Goal: Task Accomplishment & Management: Manage account settings

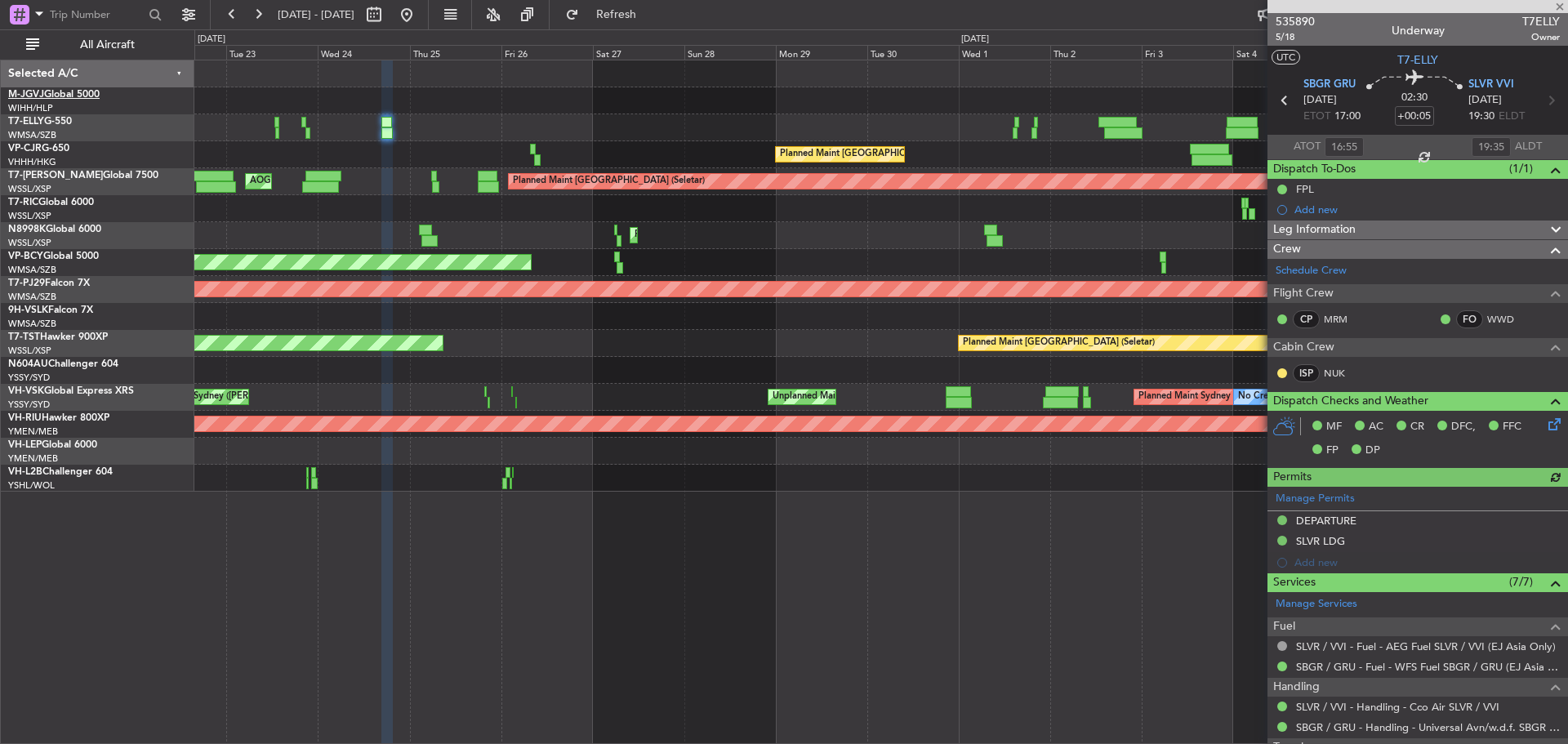
click at [66, 98] on link "M-JGVJ Global 5000" at bounding box center [55, 95] width 92 height 10
click at [628, 11] on button "Refresh" at bounding box center [607, 14] width 98 height 26
type input "[PERSON_NAME] (KYA)"
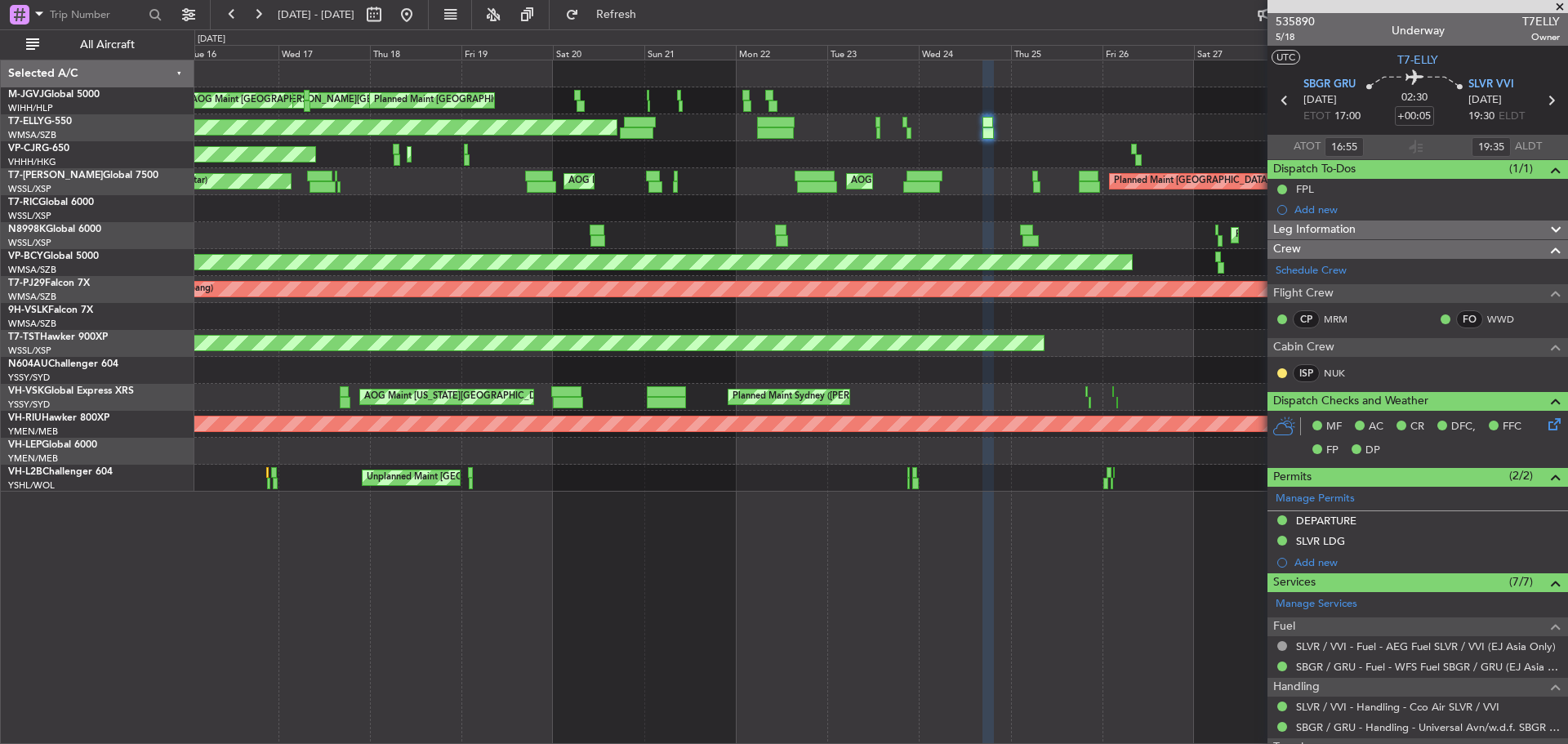
click at [987, 237] on div "[PERSON_NAME][GEOGRAPHIC_DATA] ([PERSON_NAME] Intl) [PERSON_NAME] Jakarta (Hali…" at bounding box center [881, 276] width 1373 height 431
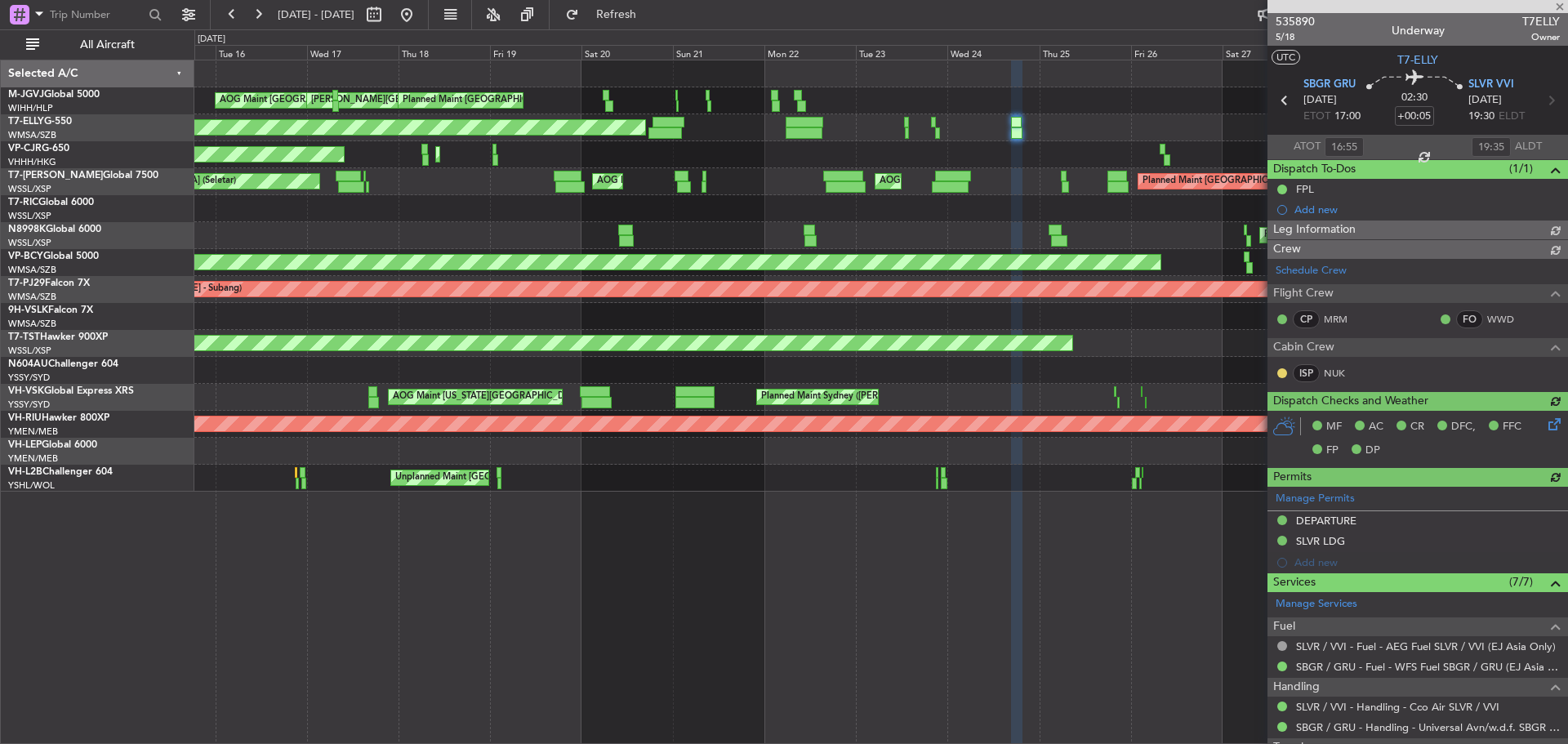
type input "[PERSON_NAME] (KYA)"
click at [420, 15] on button at bounding box center [406, 14] width 26 height 26
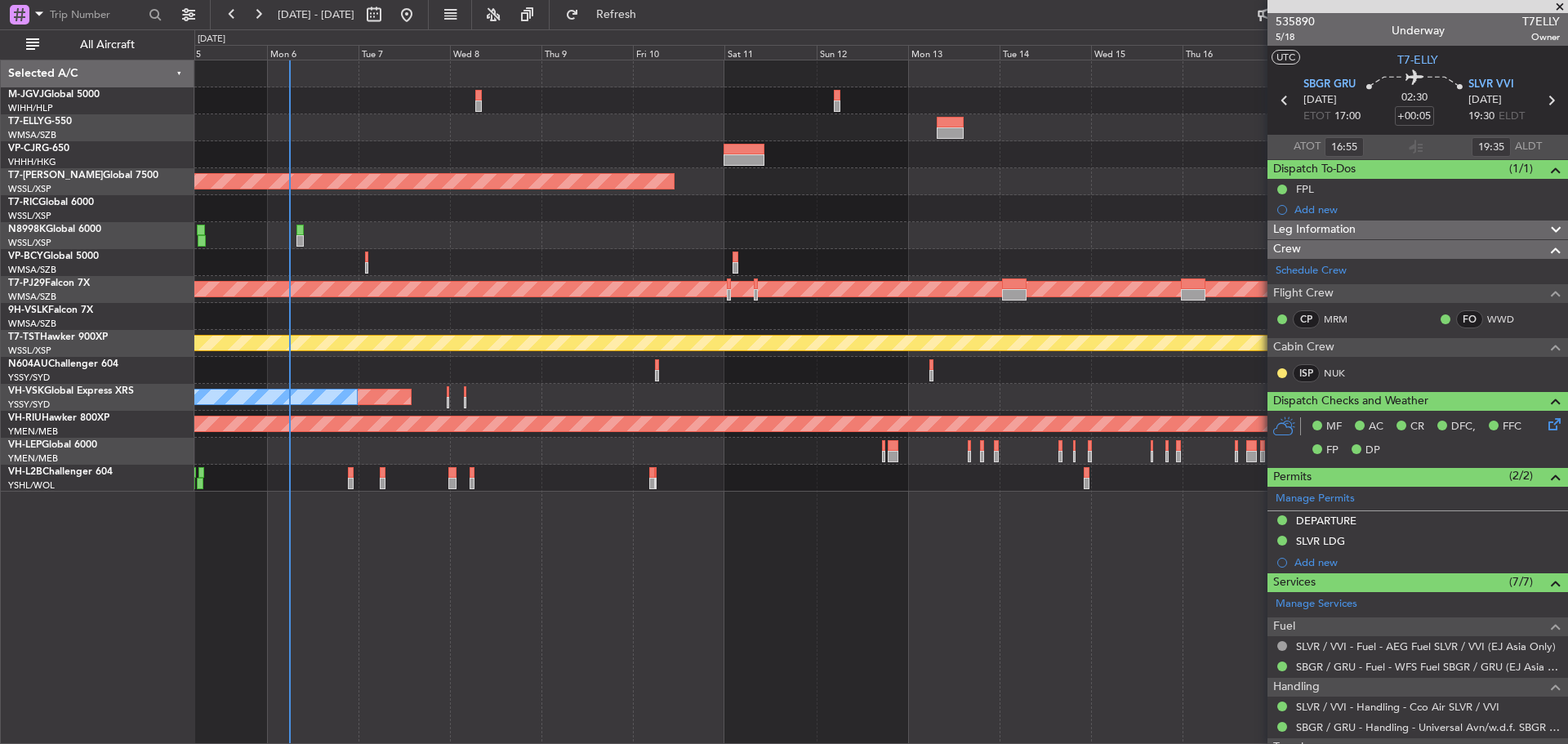
click at [379, 155] on div "Planned Maint [GEOGRAPHIC_DATA] (Seletar) Planned Maint [GEOGRAPHIC_DATA] (Sult…" at bounding box center [881, 276] width 1373 height 431
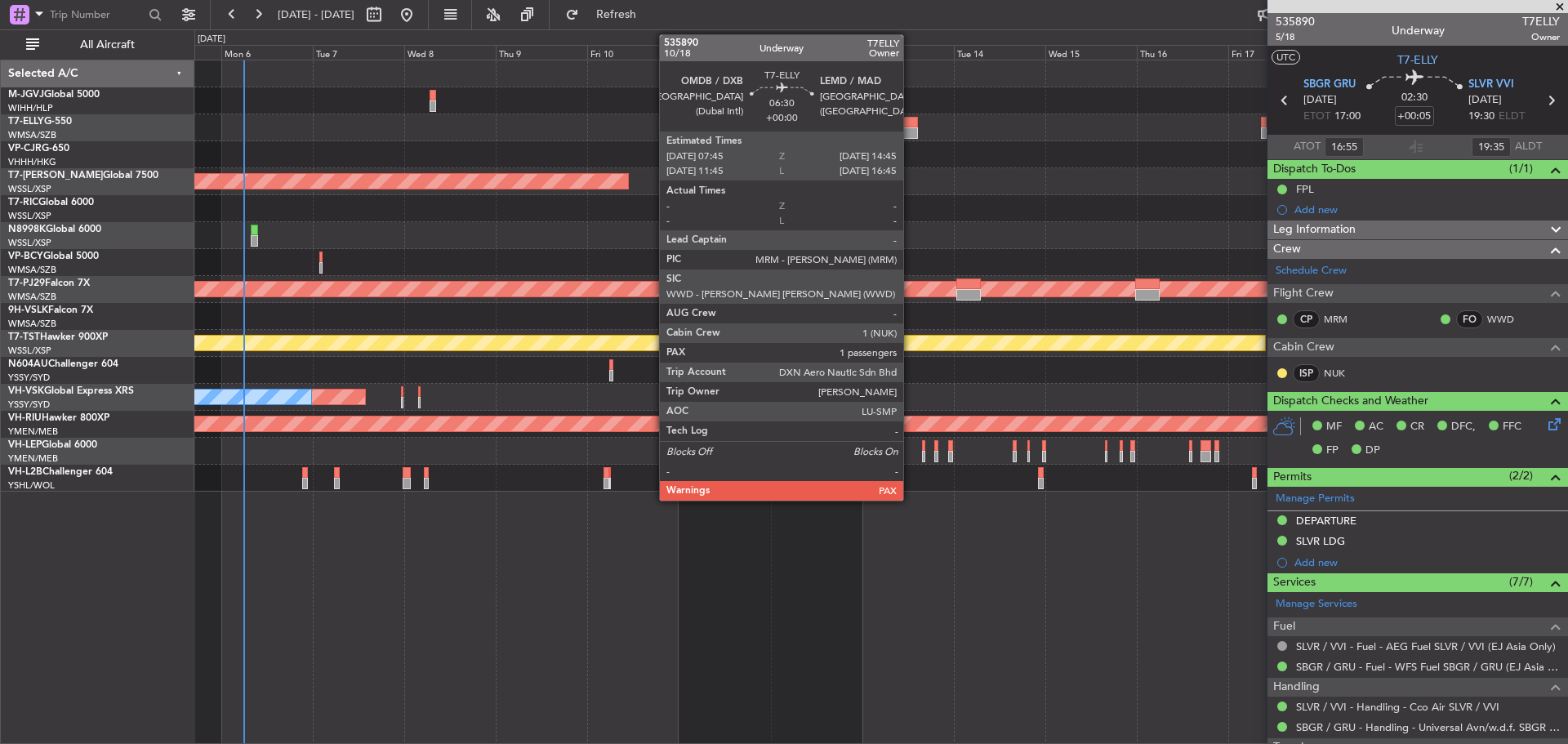
click at [910, 127] on div at bounding box center [905, 133] width 27 height 11
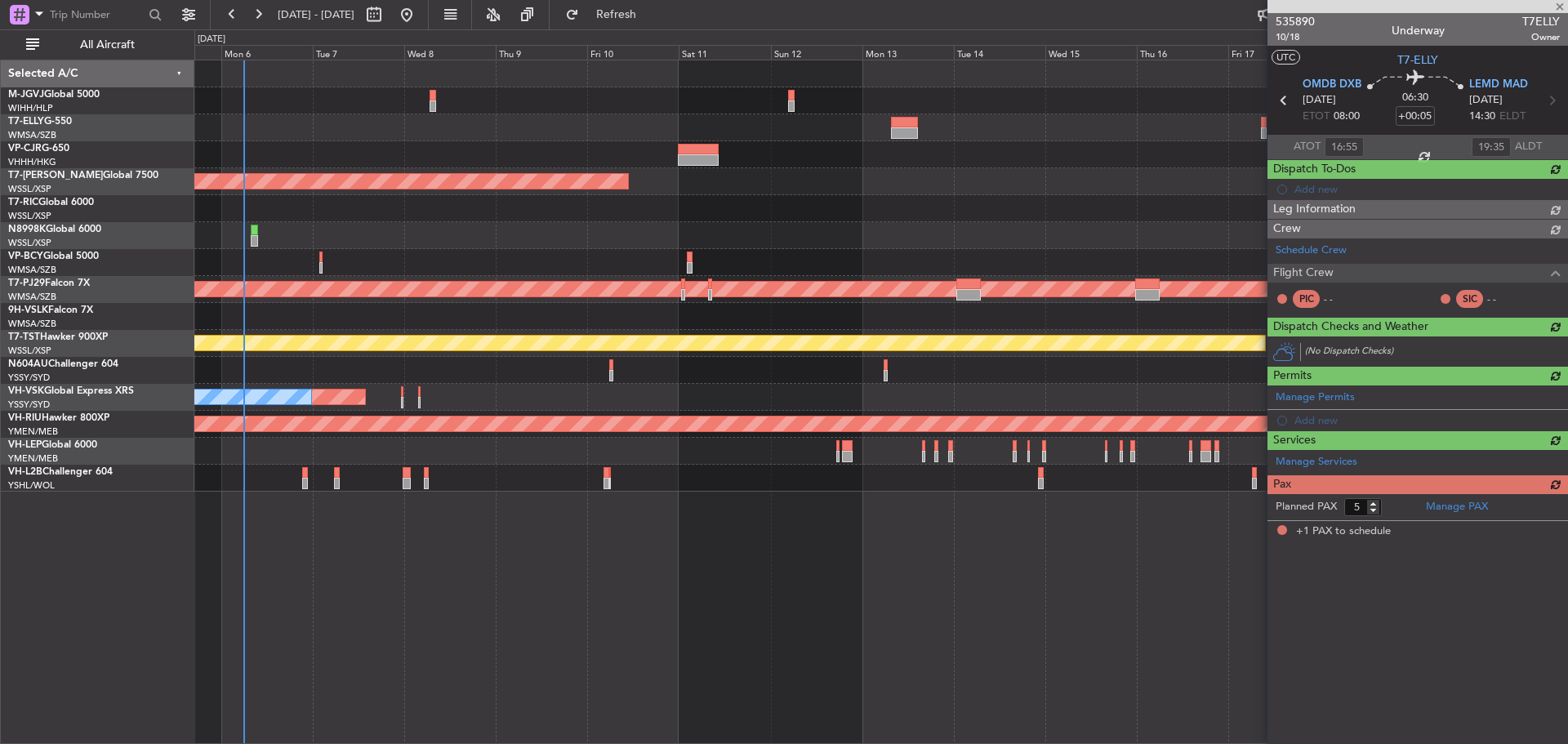
type input "1"
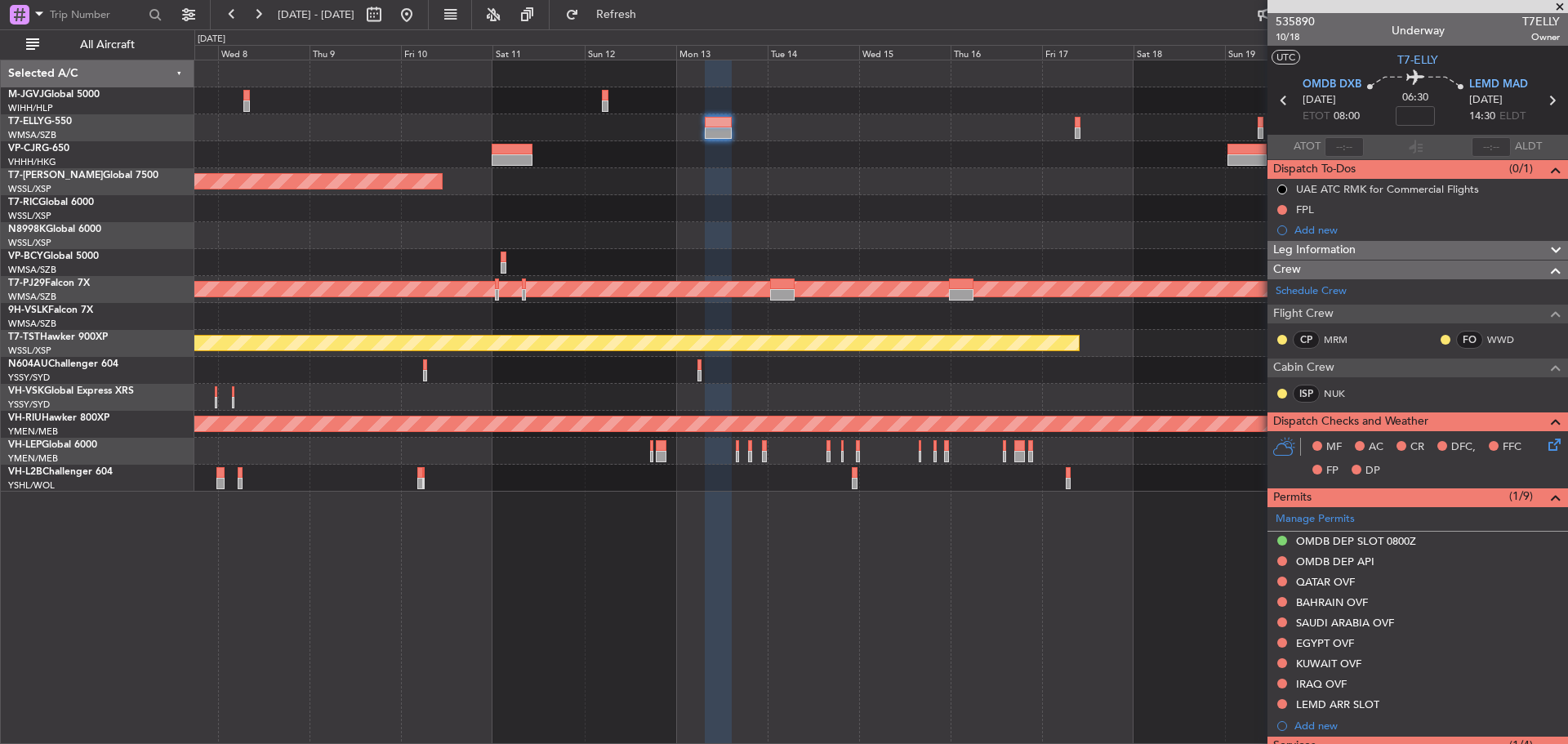
click at [869, 185] on div "Planned Maint [GEOGRAPHIC_DATA] (Seletar)" at bounding box center [881, 182] width 1373 height 27
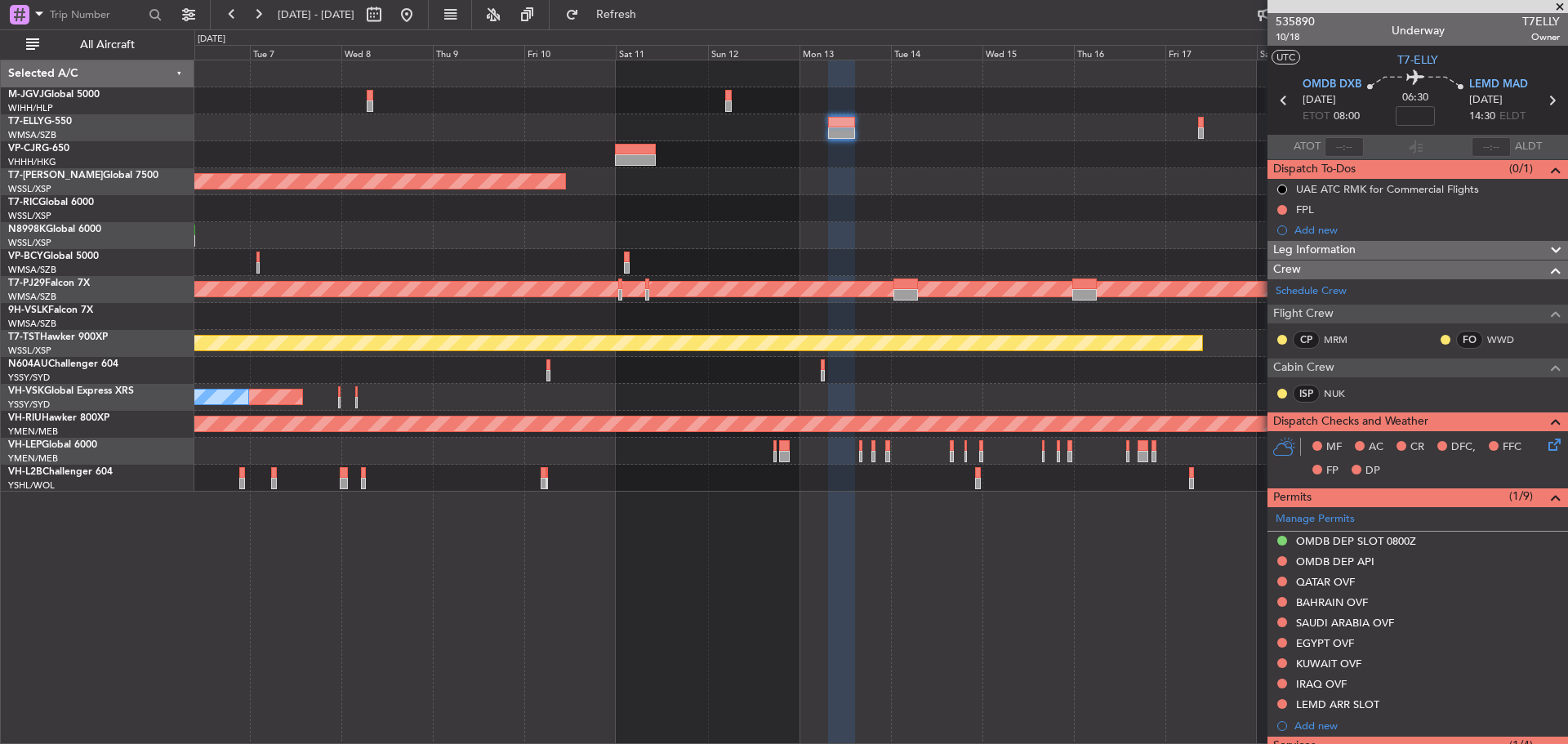
click at [490, 136] on div at bounding box center [881, 127] width 1373 height 27
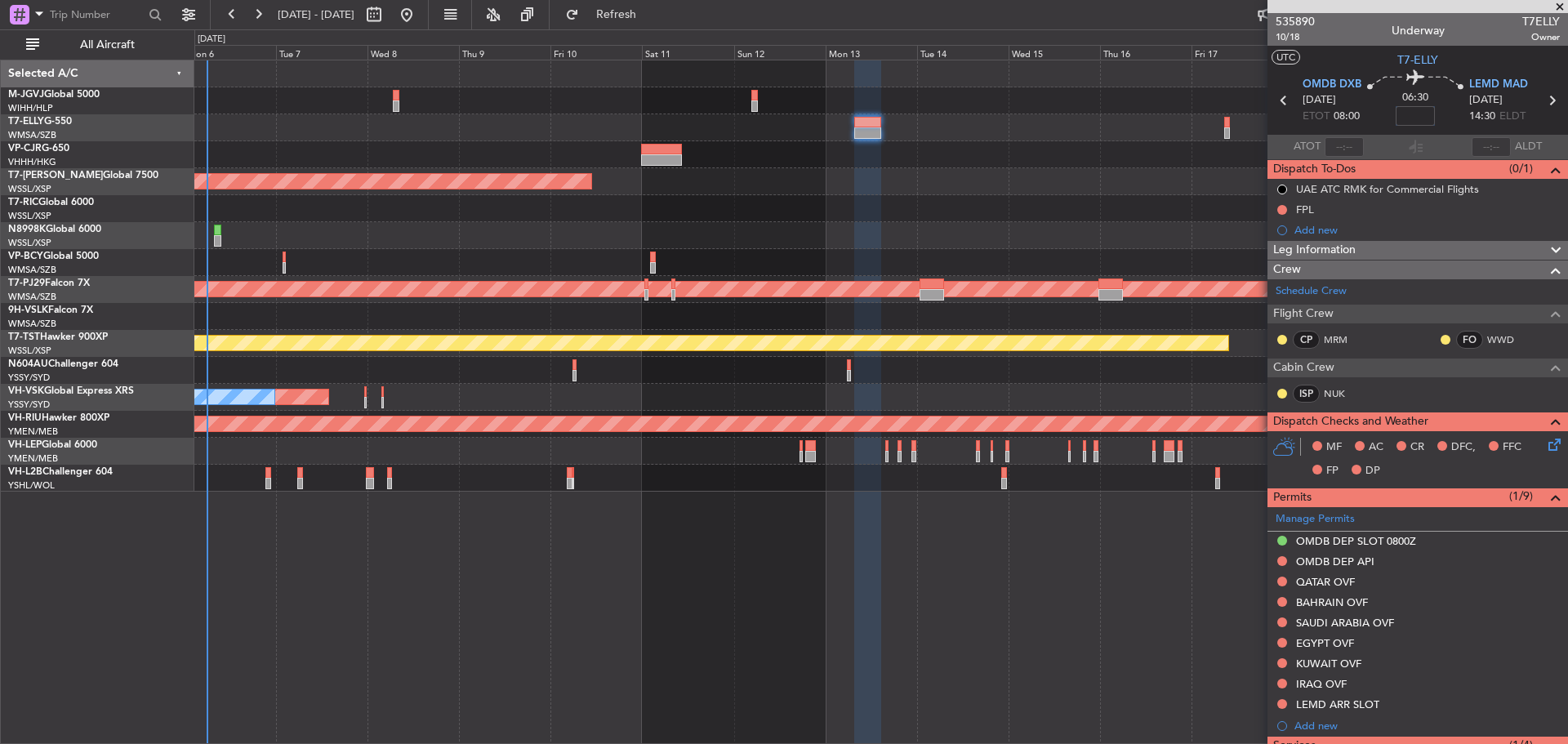
click at [1401, 117] on input at bounding box center [1415, 116] width 39 height 19
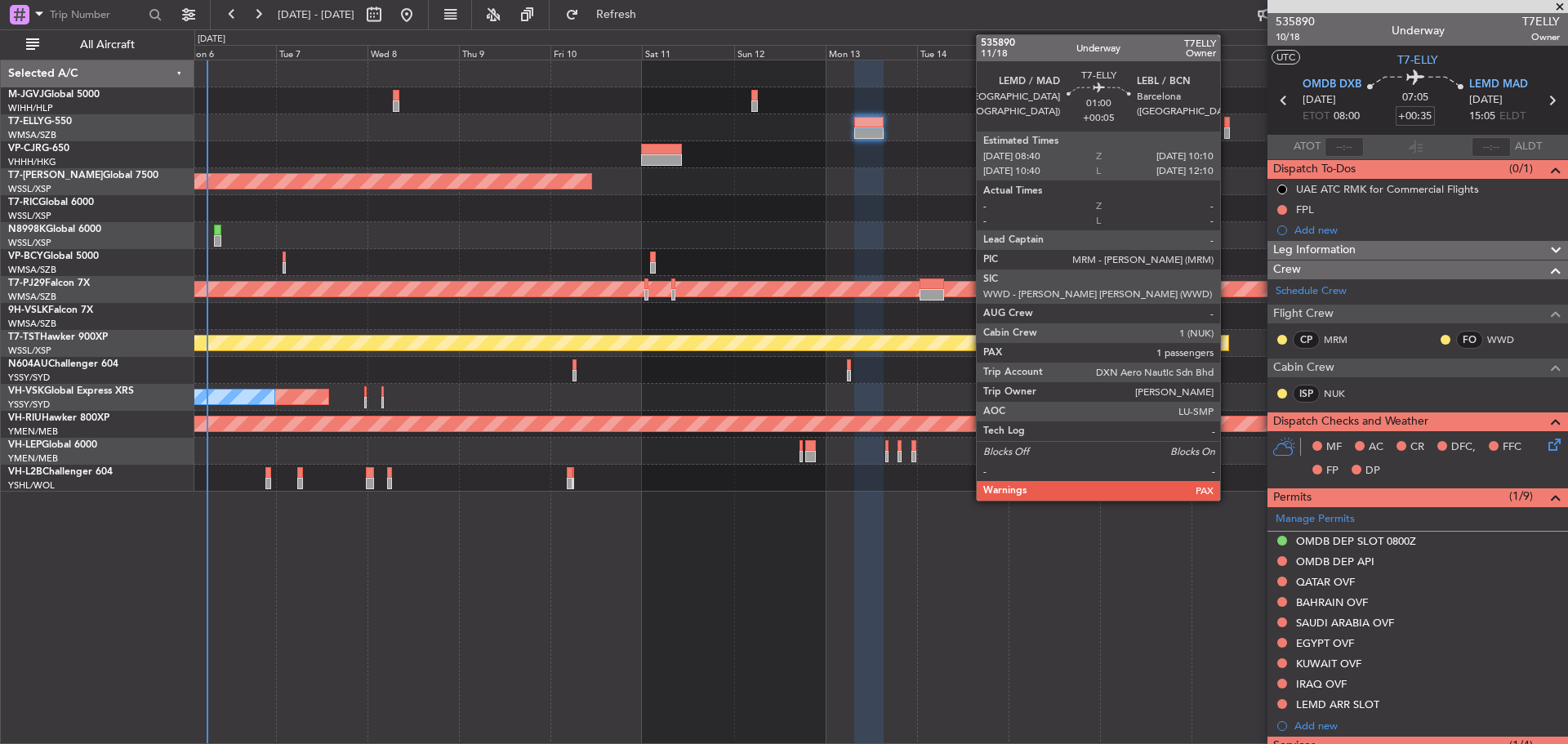
click at [1227, 129] on div at bounding box center [1227, 133] width 7 height 11
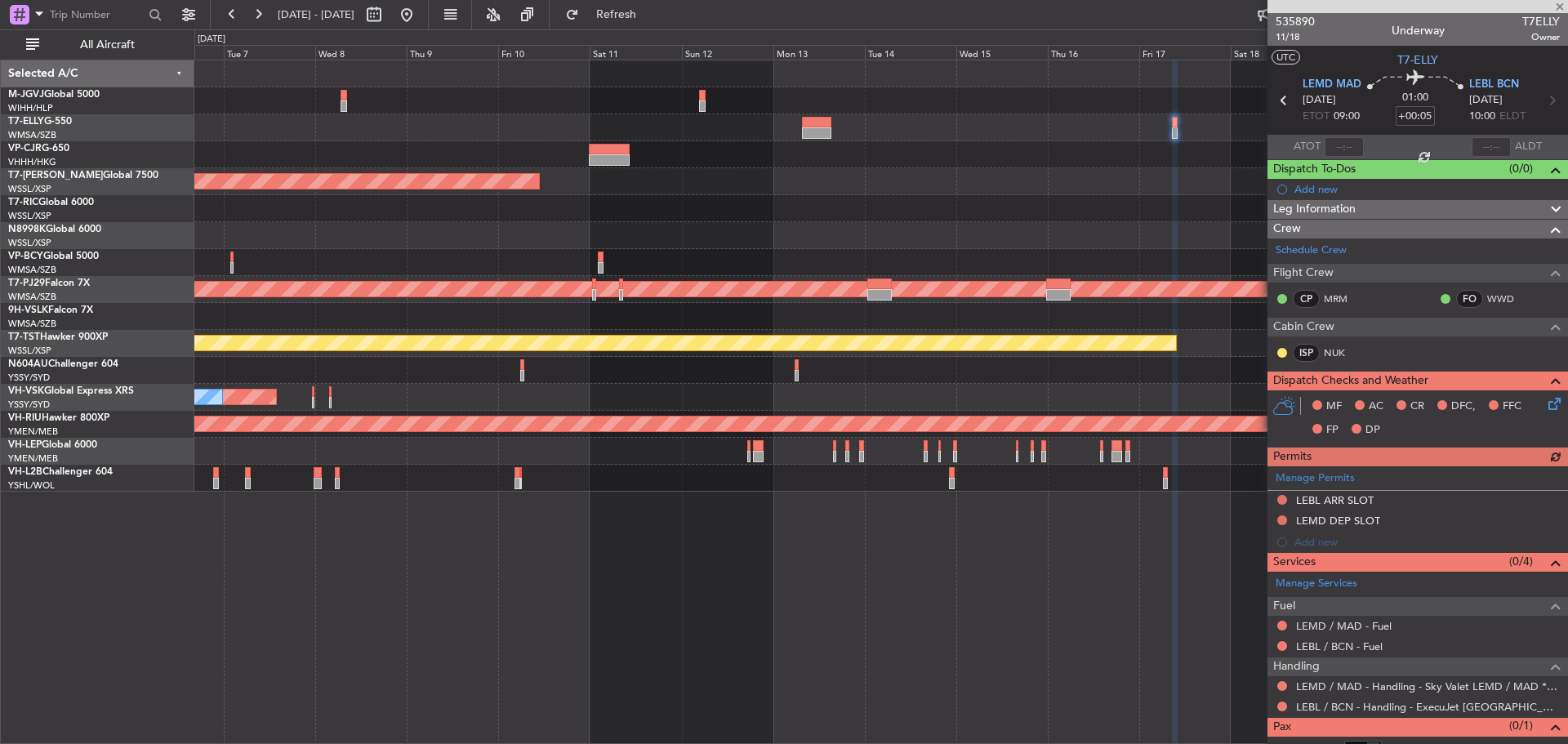
click at [841, 187] on div "Planned Maint [GEOGRAPHIC_DATA] (Seletar)" at bounding box center [881, 182] width 1373 height 27
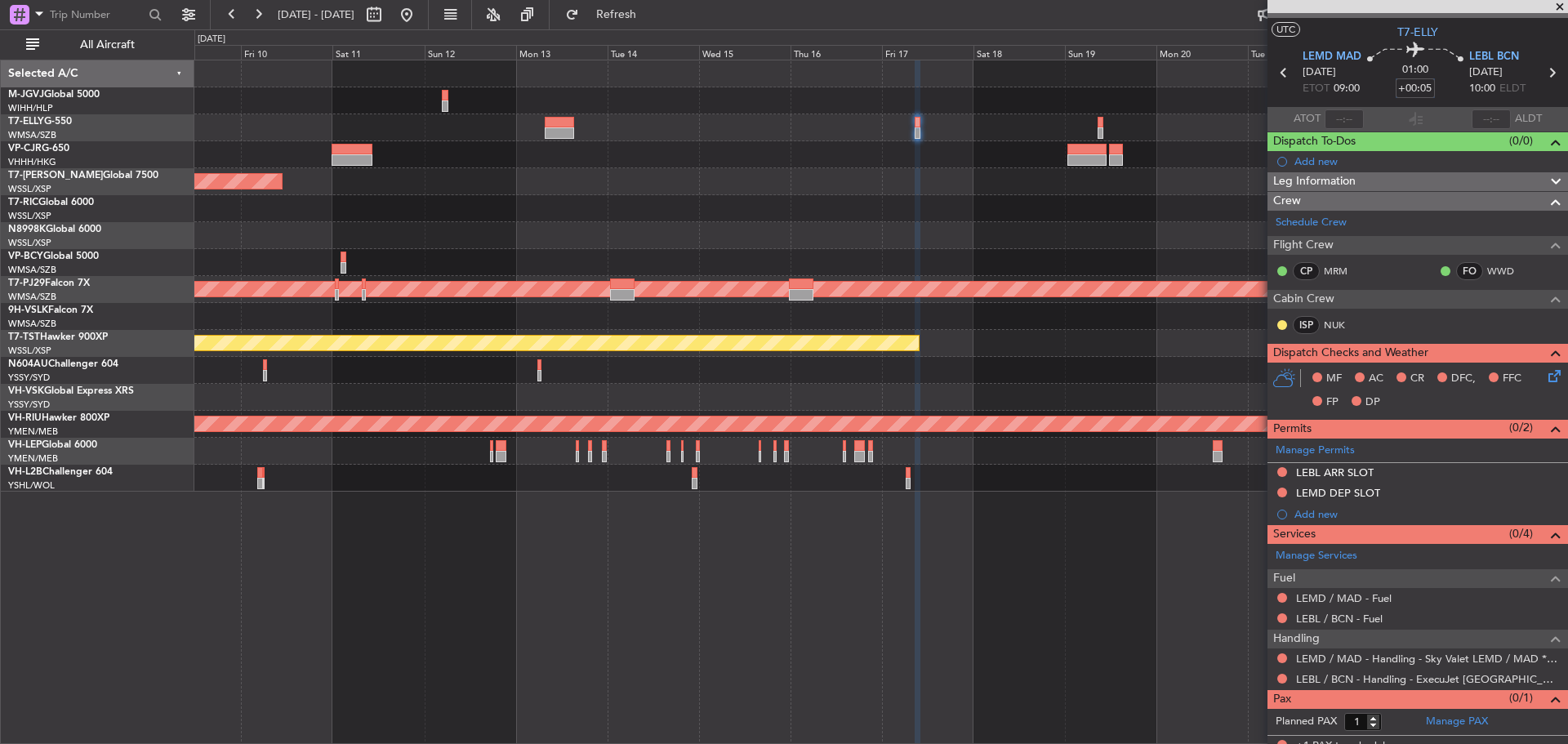
scroll to position [39, 0]
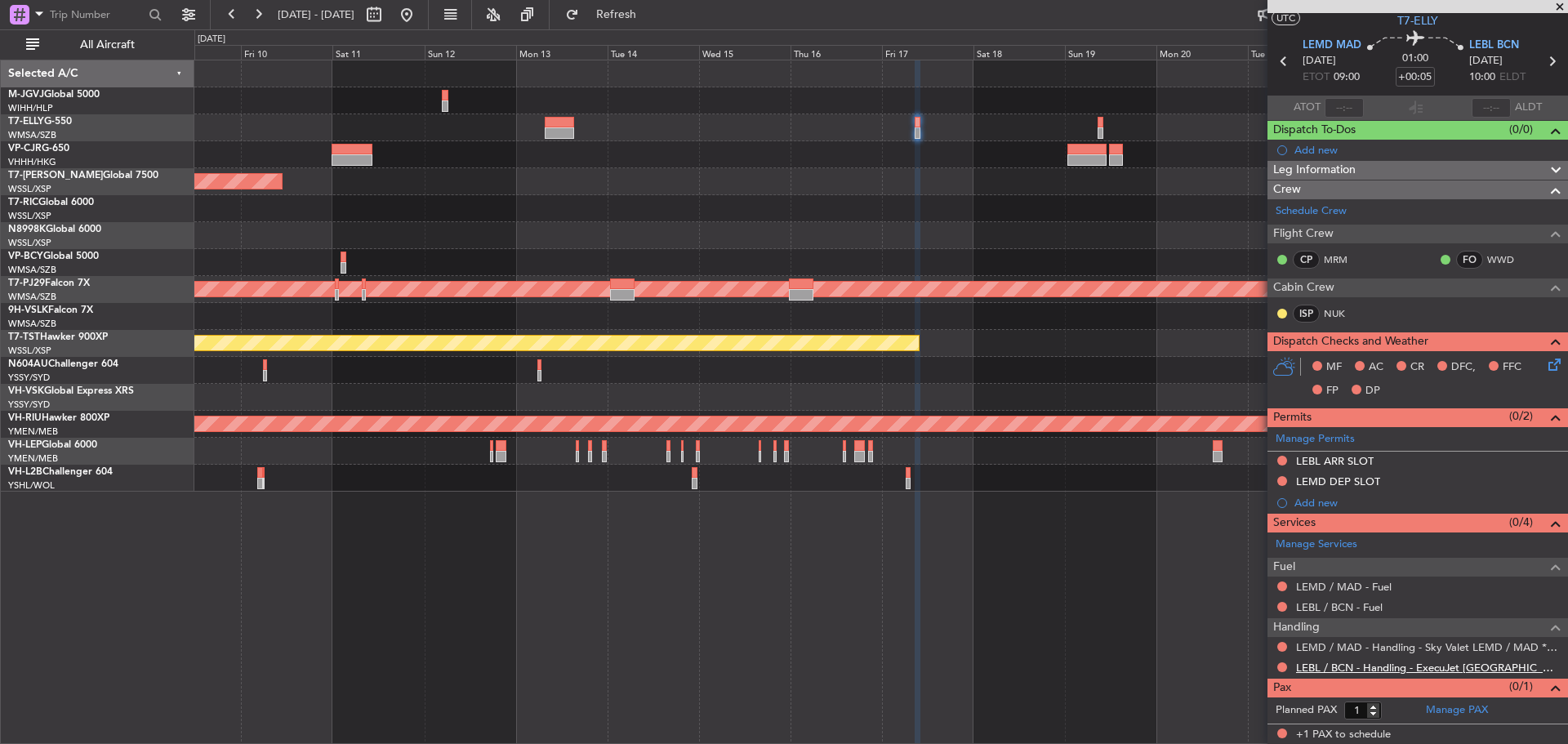
click at [1326, 668] on link "LEBL / BCN - Handling - ExecuJet [GEOGRAPHIC_DATA] [PERSON_NAME]/BCN" at bounding box center [1428, 667] width 264 height 14
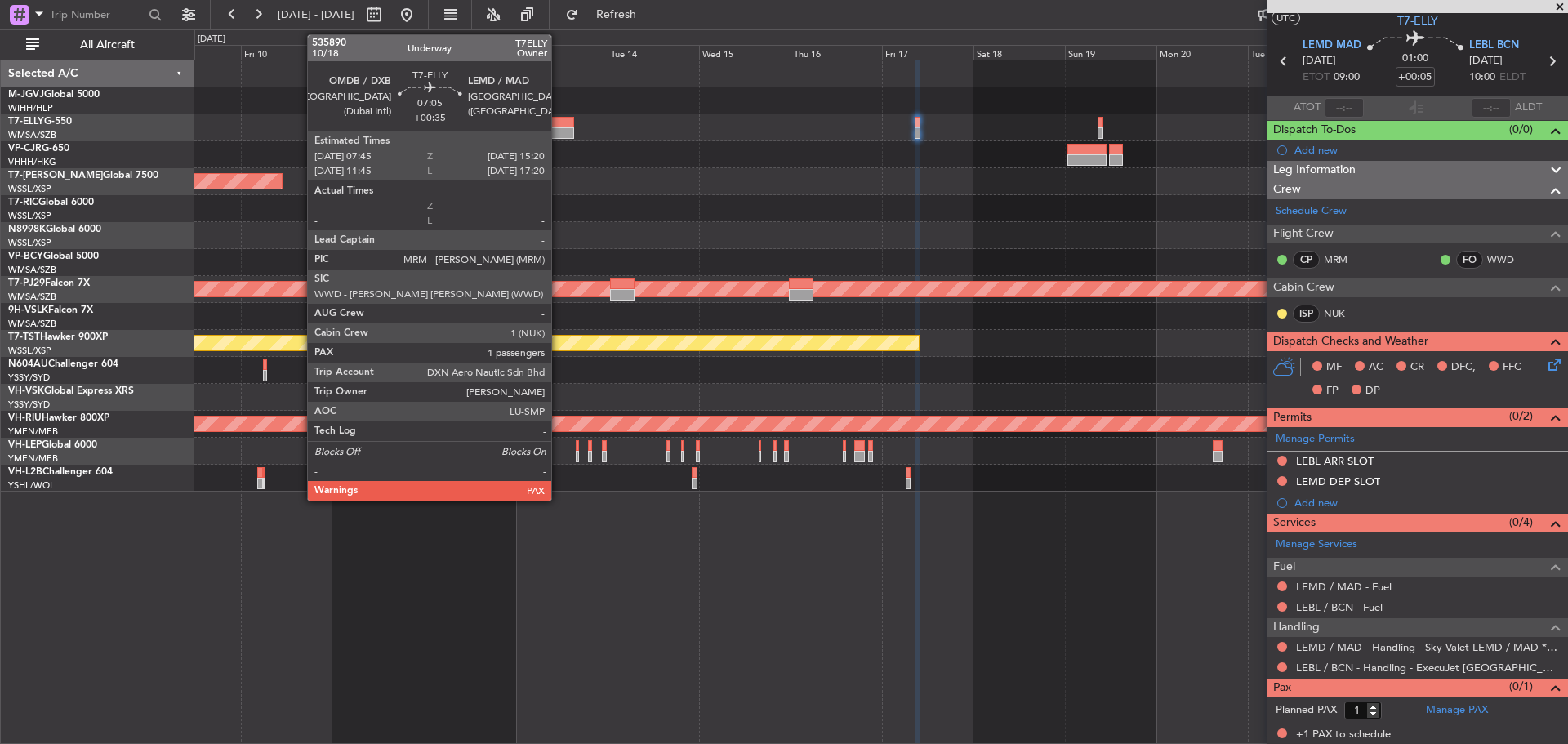
click at [559, 127] on div at bounding box center [559, 133] width 30 height 11
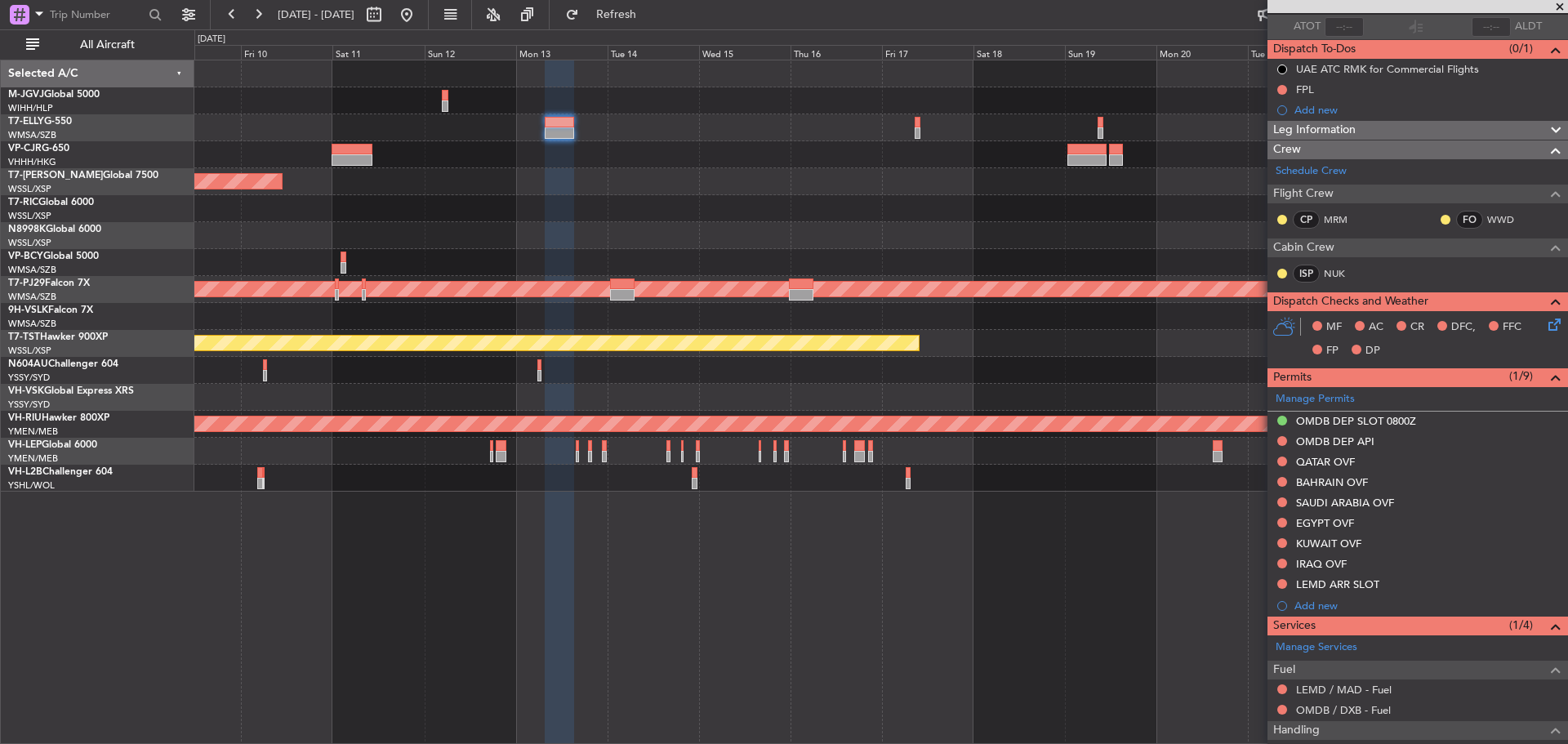
scroll to position [223, 0]
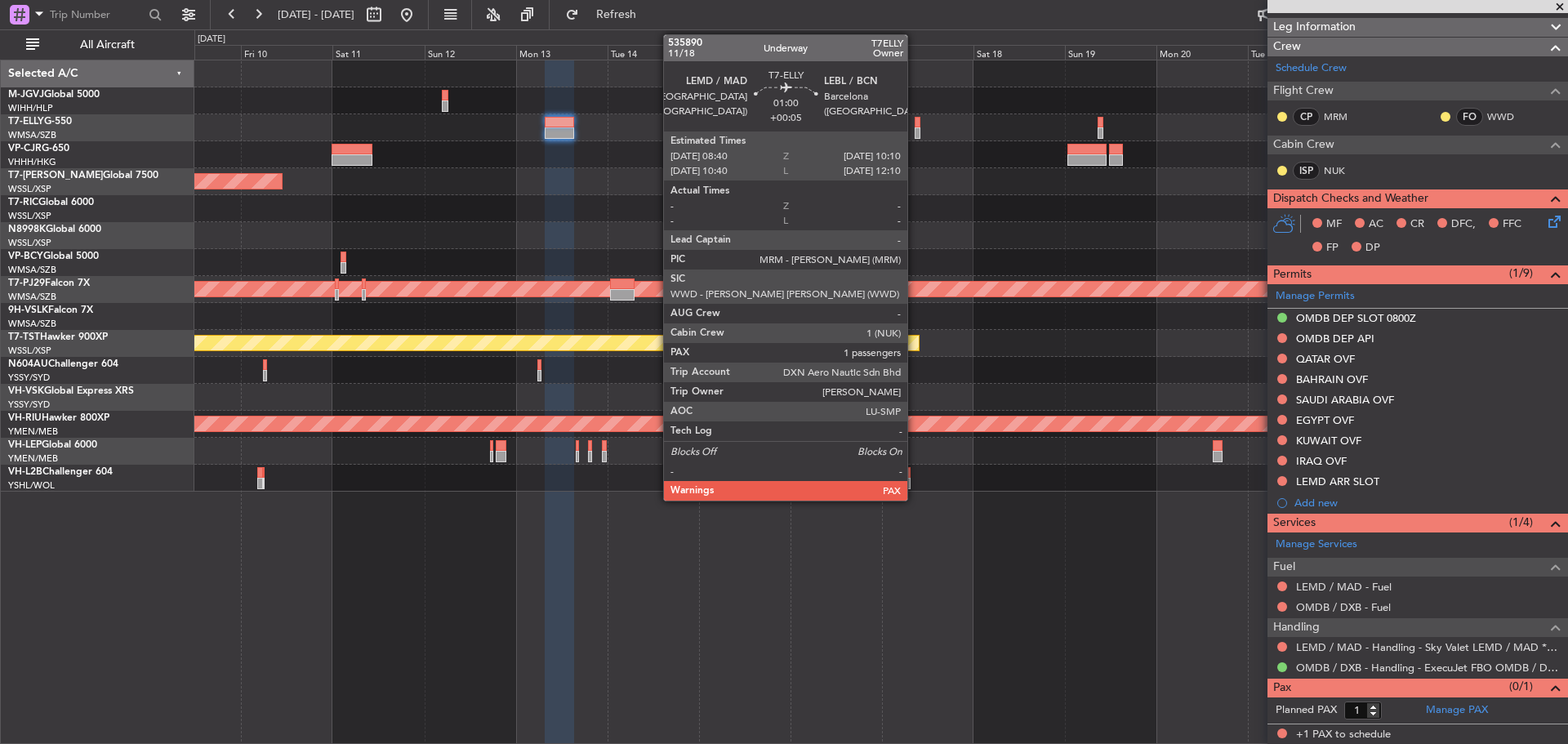
click at [915, 135] on div at bounding box center [918, 133] width 7 height 11
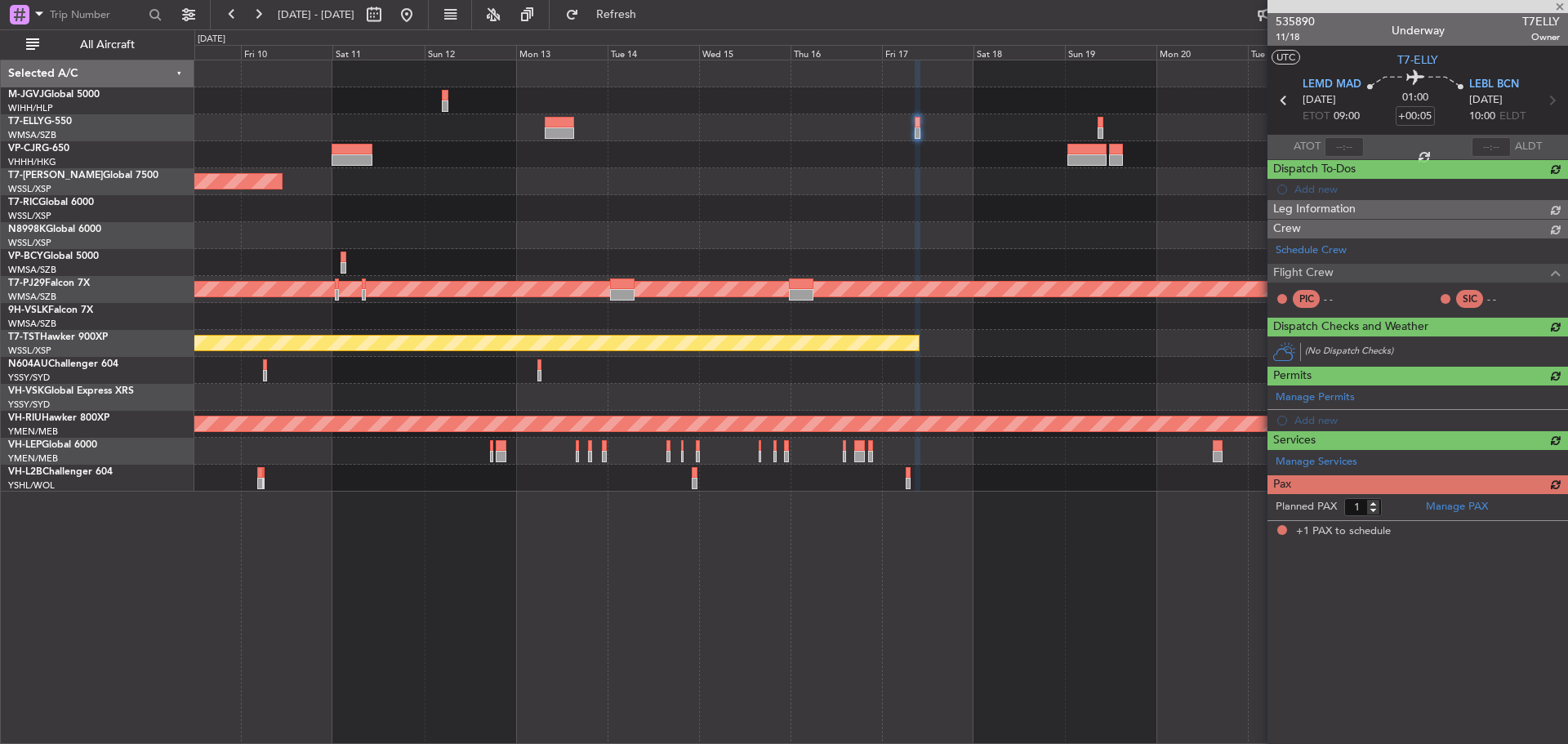
scroll to position [0, 0]
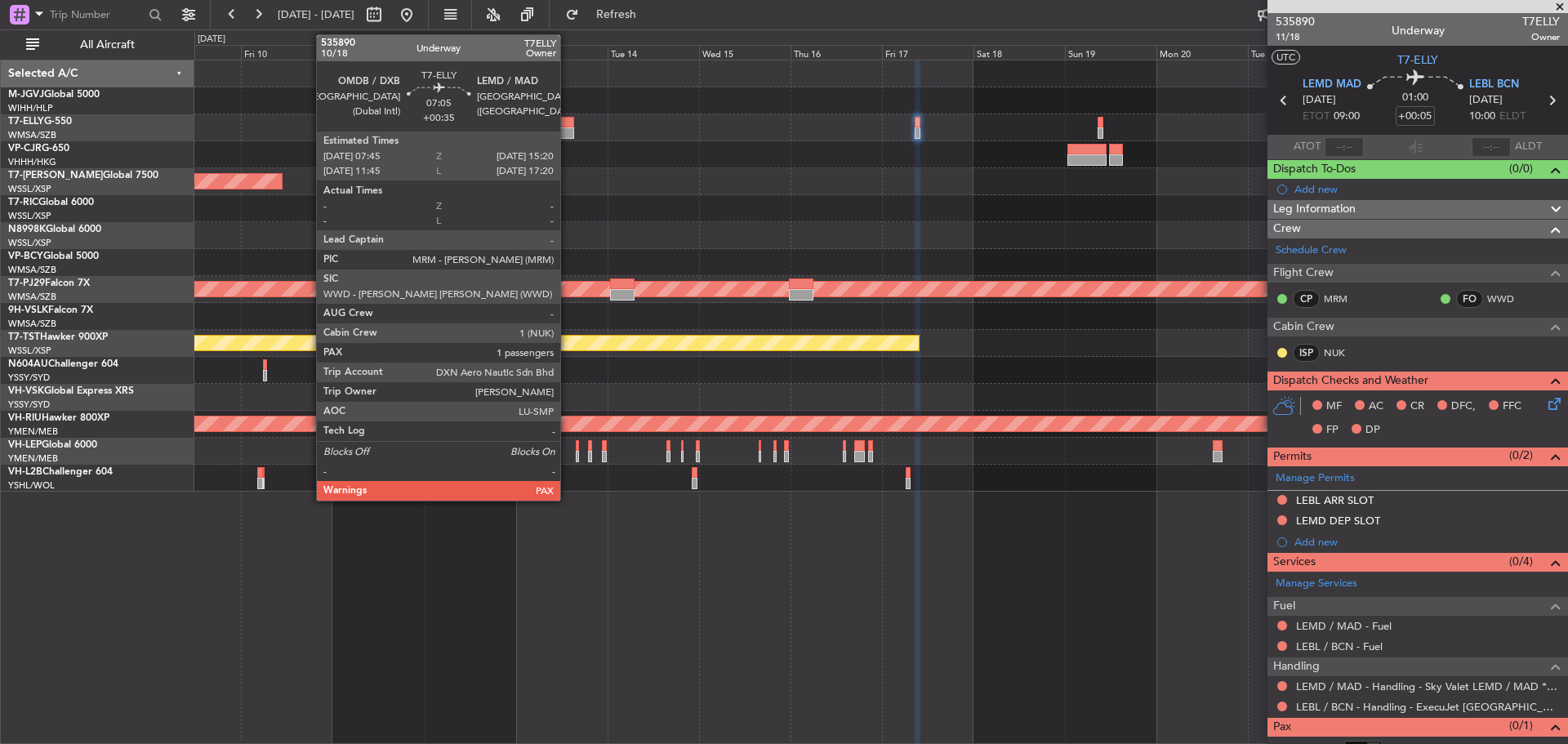
click at [568, 124] on div at bounding box center [559, 123] width 30 height 11
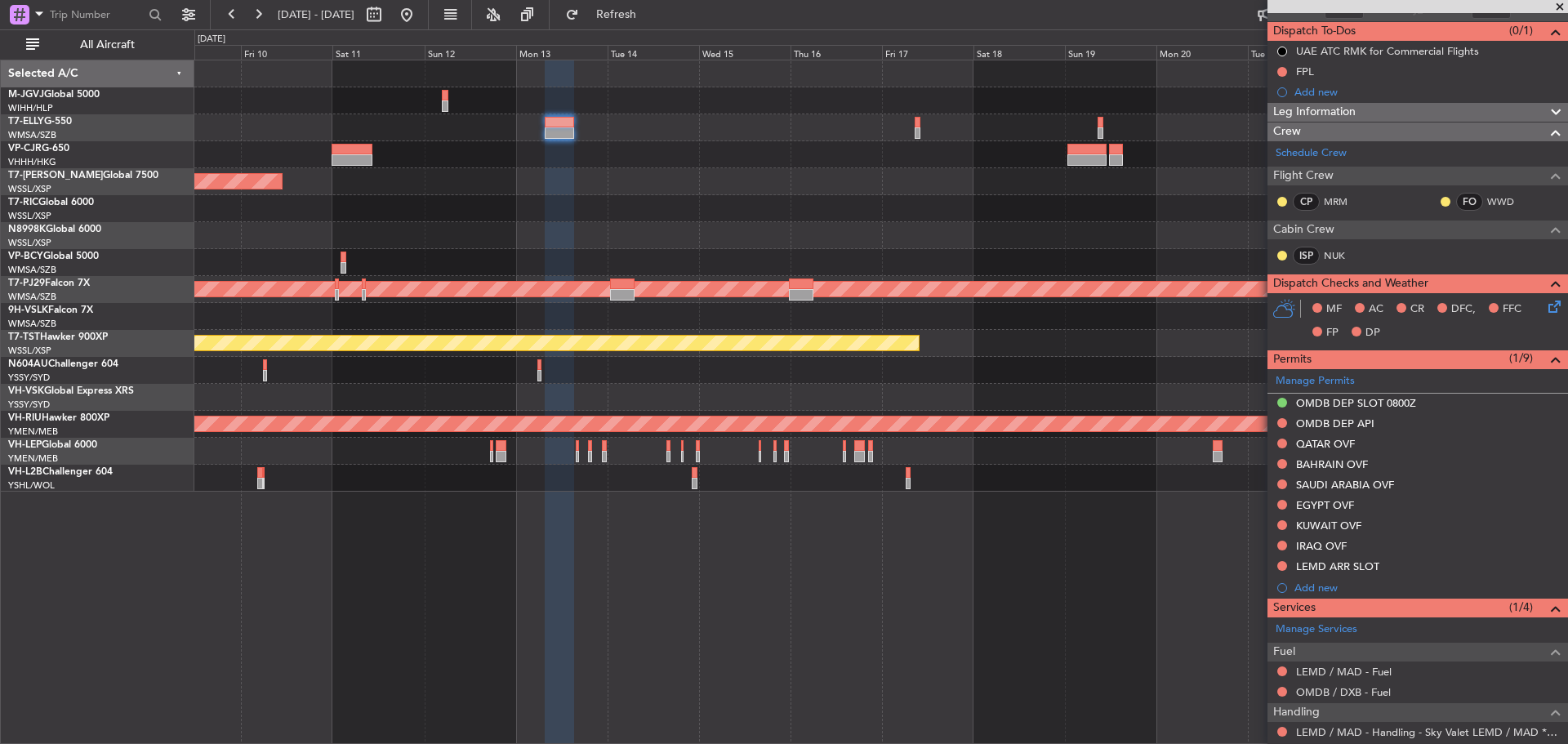
scroll to position [164, 0]
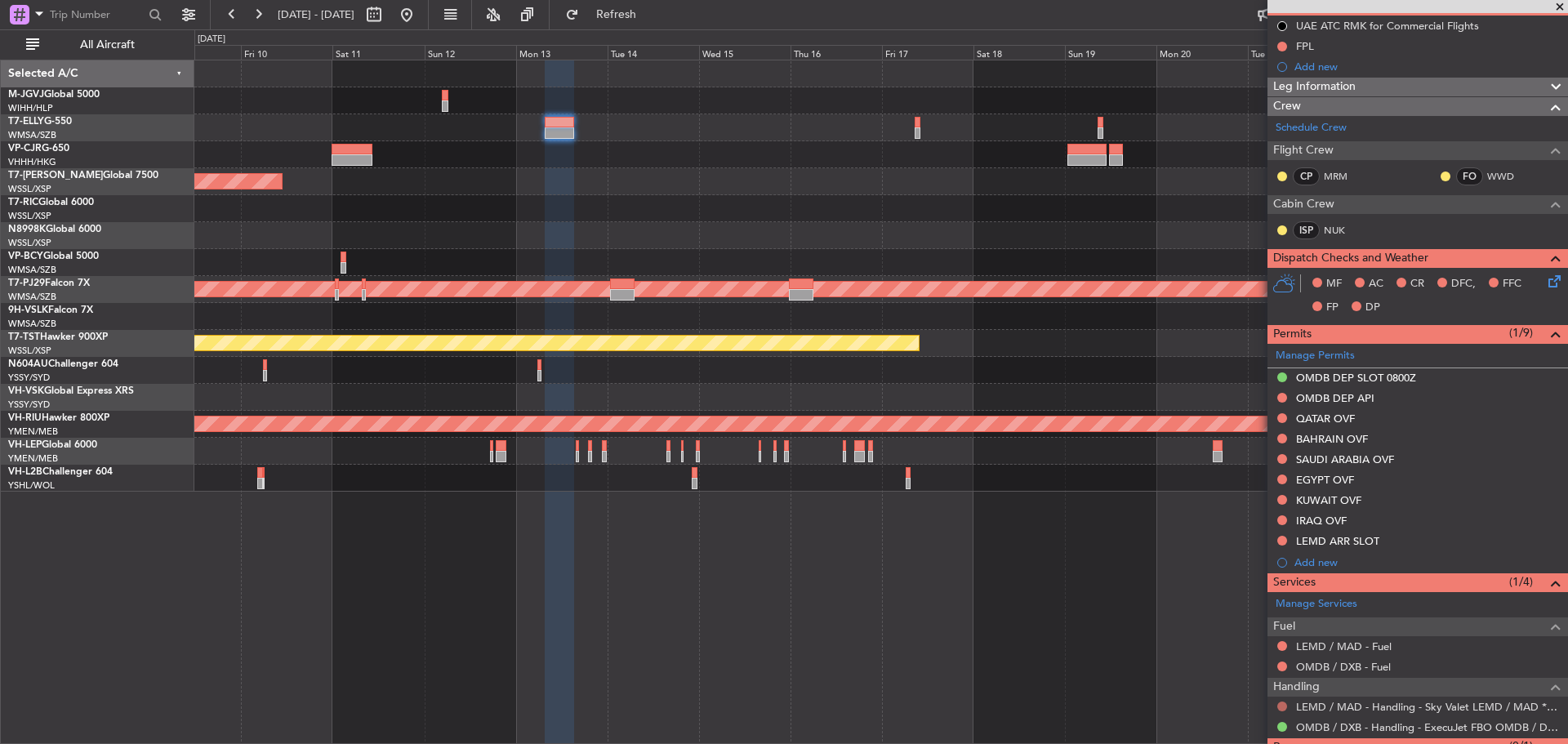
click at [1283, 710] on button at bounding box center [1282, 707] width 10 height 10
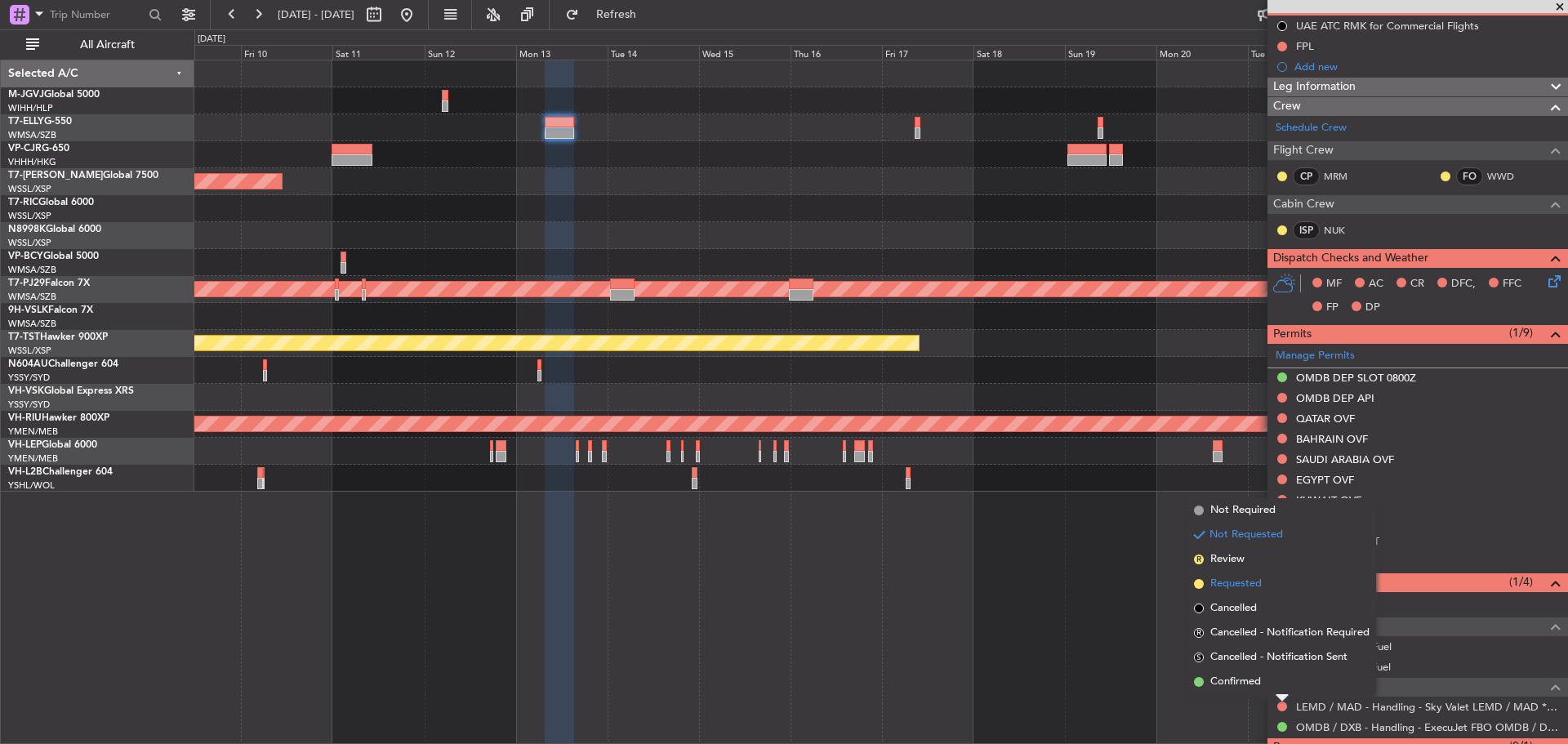
click at [1225, 587] on span "Requested" at bounding box center [1236, 583] width 52 height 16
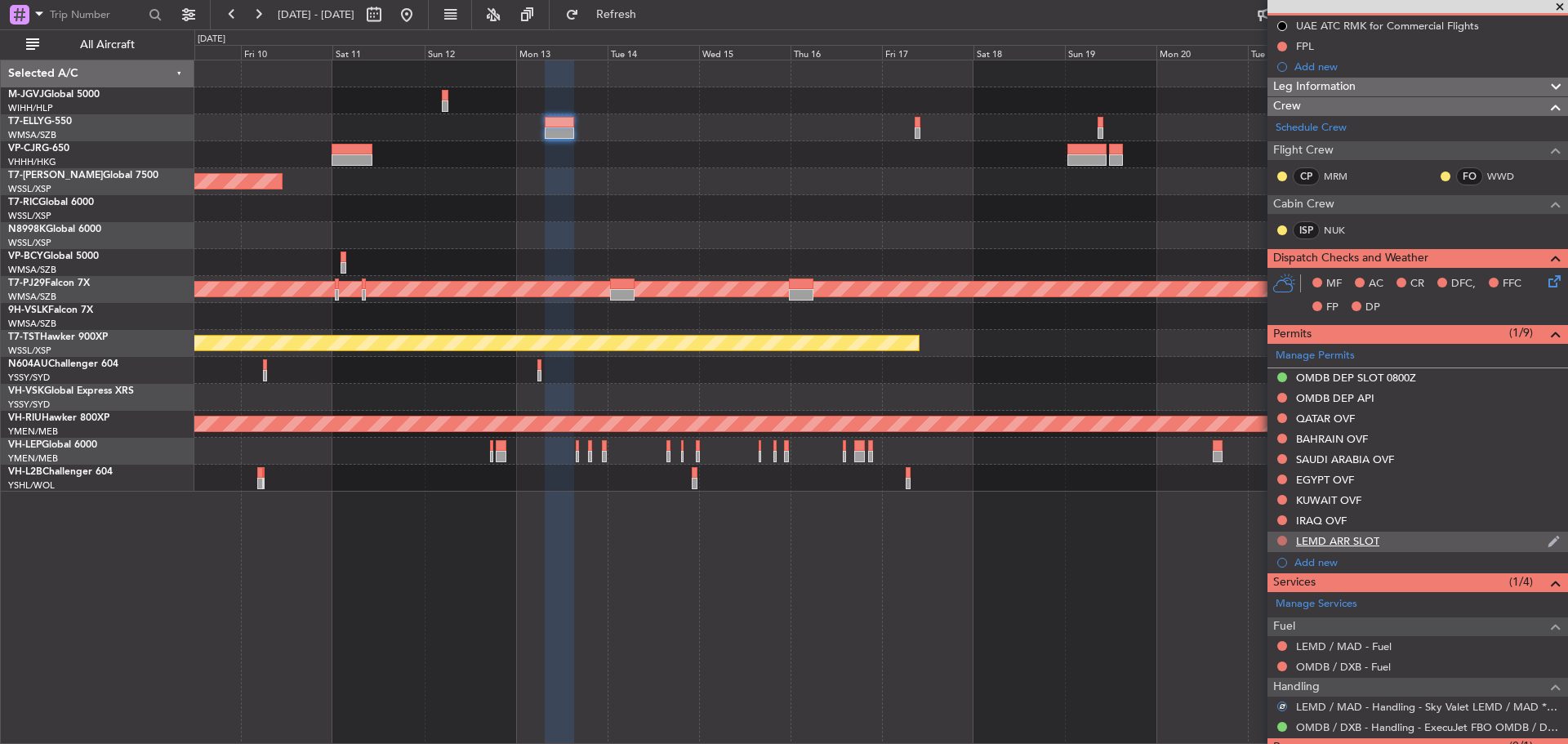
click at [1281, 539] on button at bounding box center [1282, 541] width 10 height 10
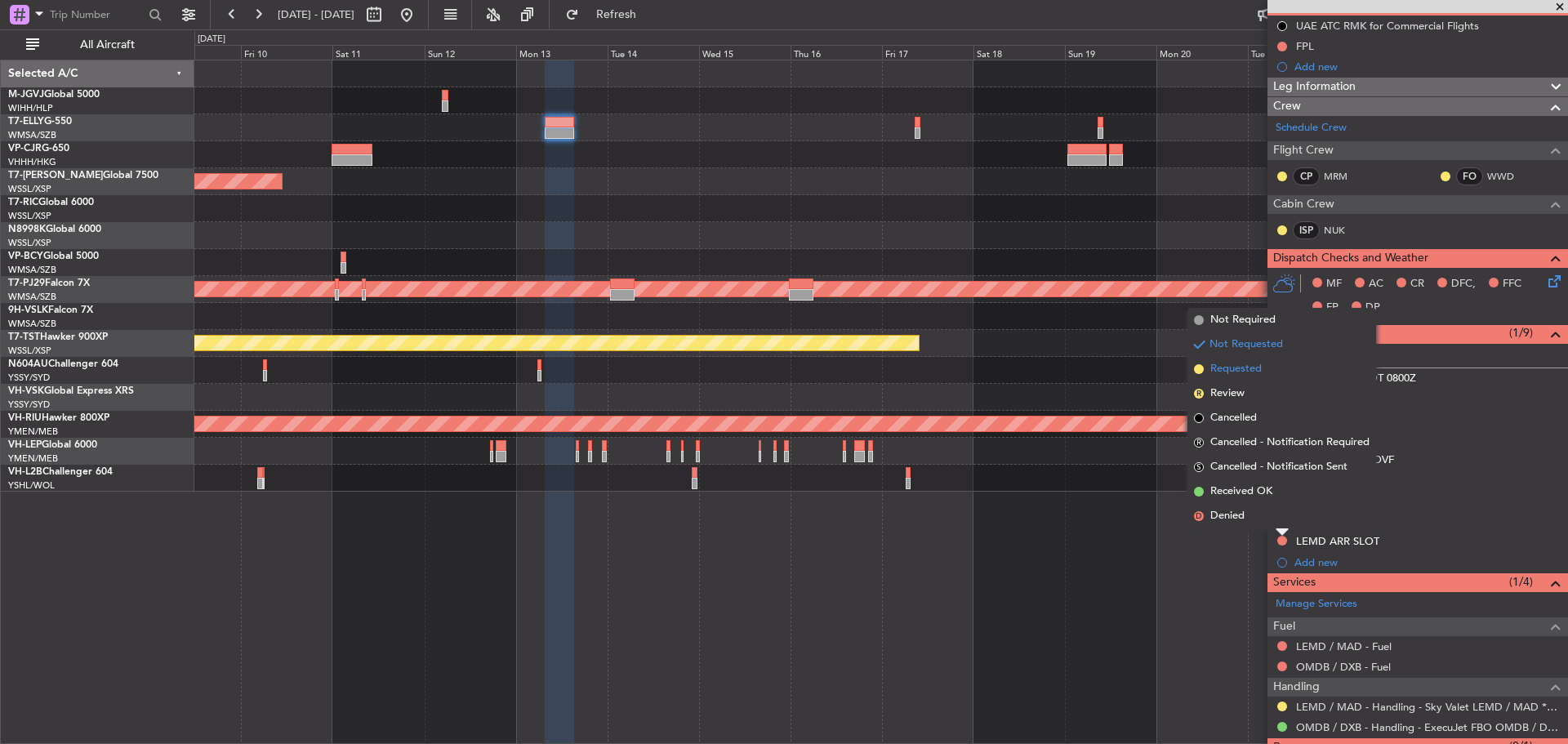
click at [1259, 366] on span "Requested" at bounding box center [1236, 369] width 52 height 16
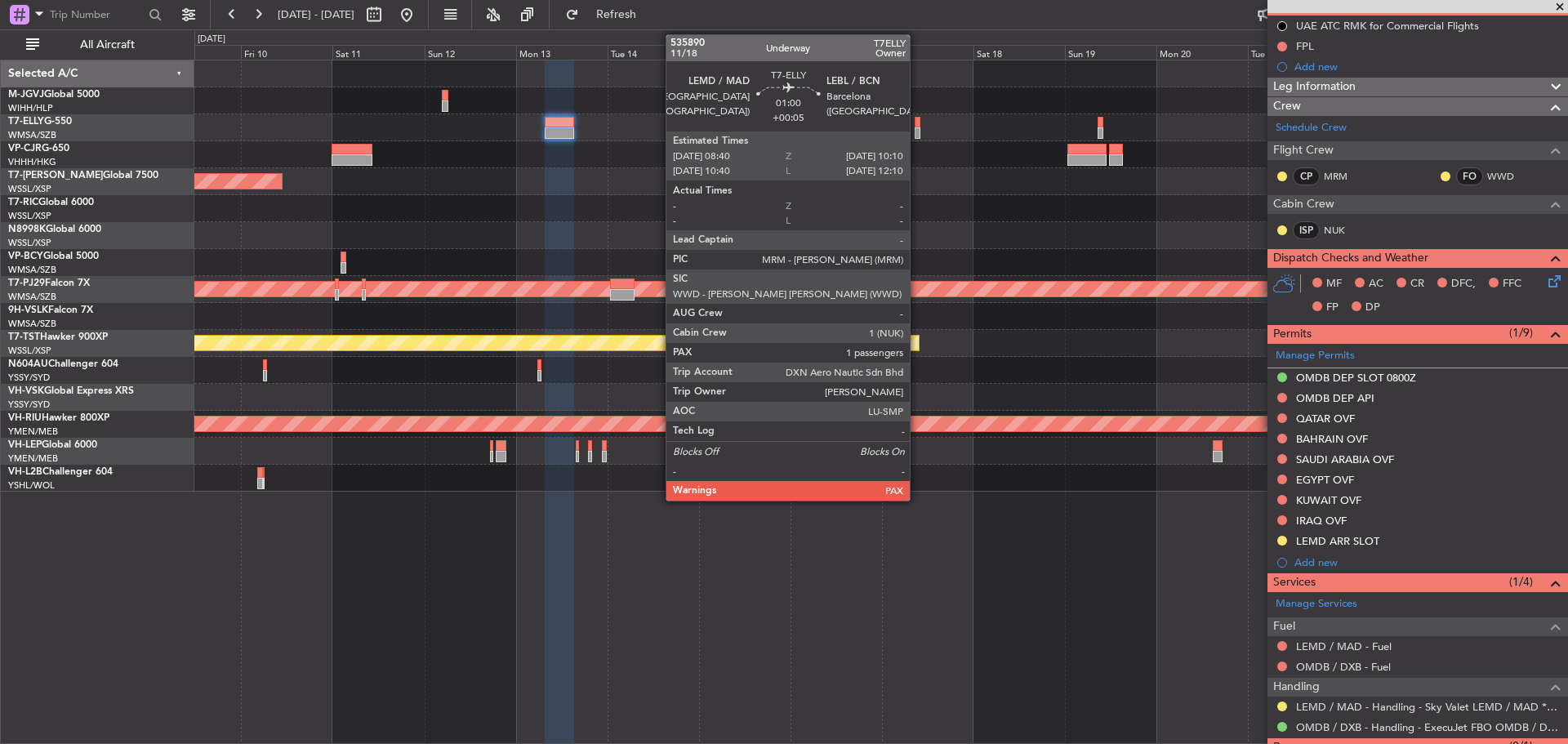
click at [917, 131] on div at bounding box center [918, 133] width 7 height 11
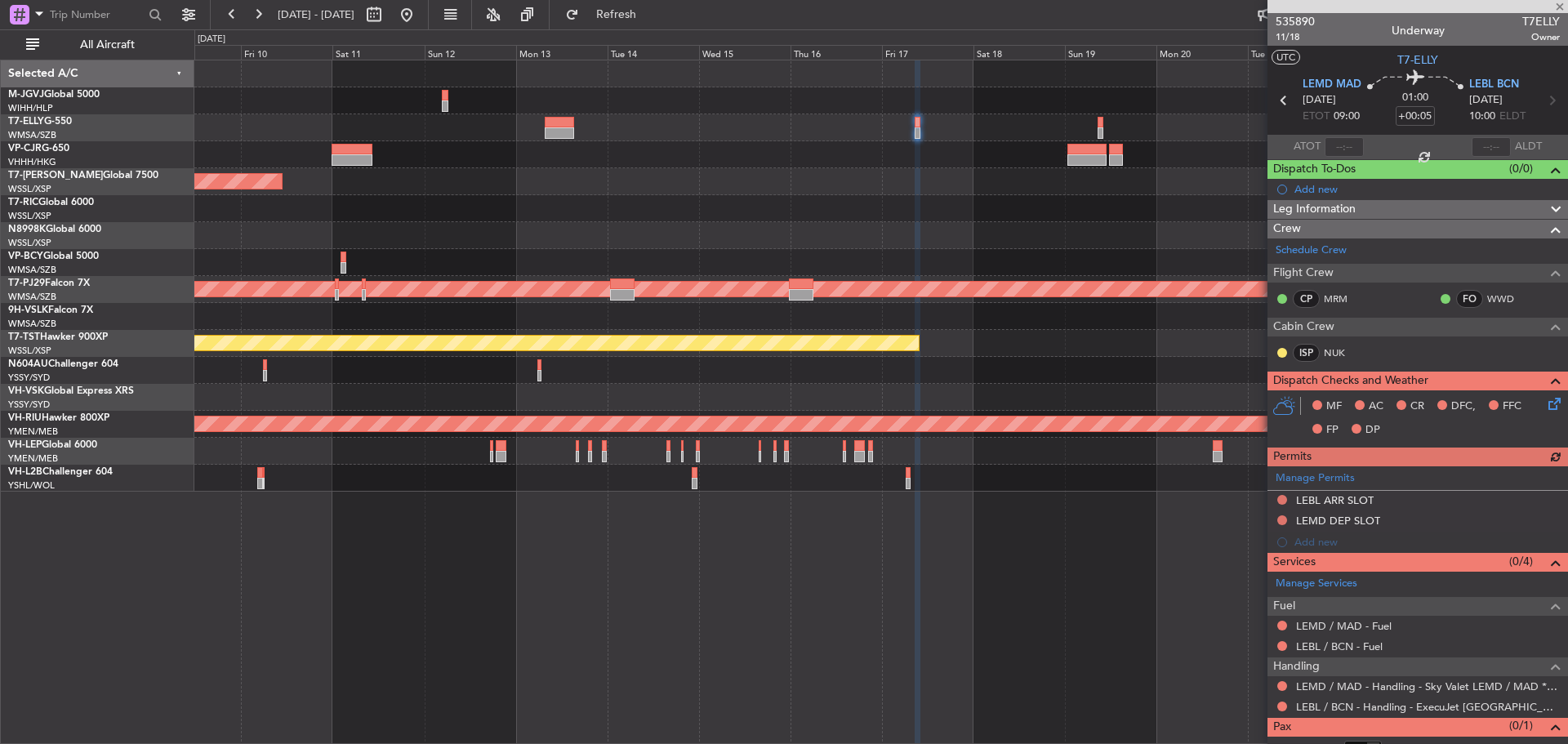
scroll to position [39, 0]
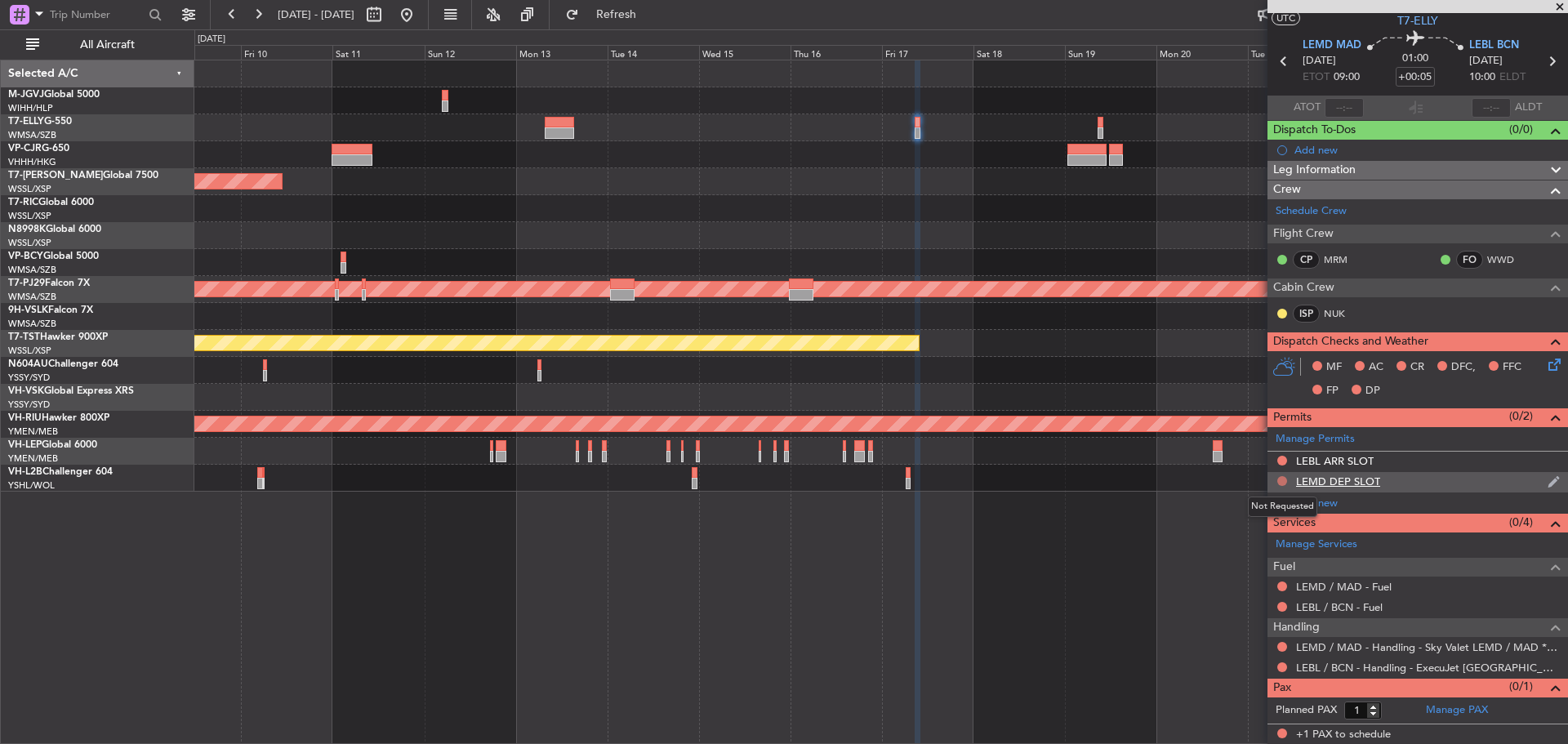
click at [1282, 483] on button at bounding box center [1282, 481] width 10 height 10
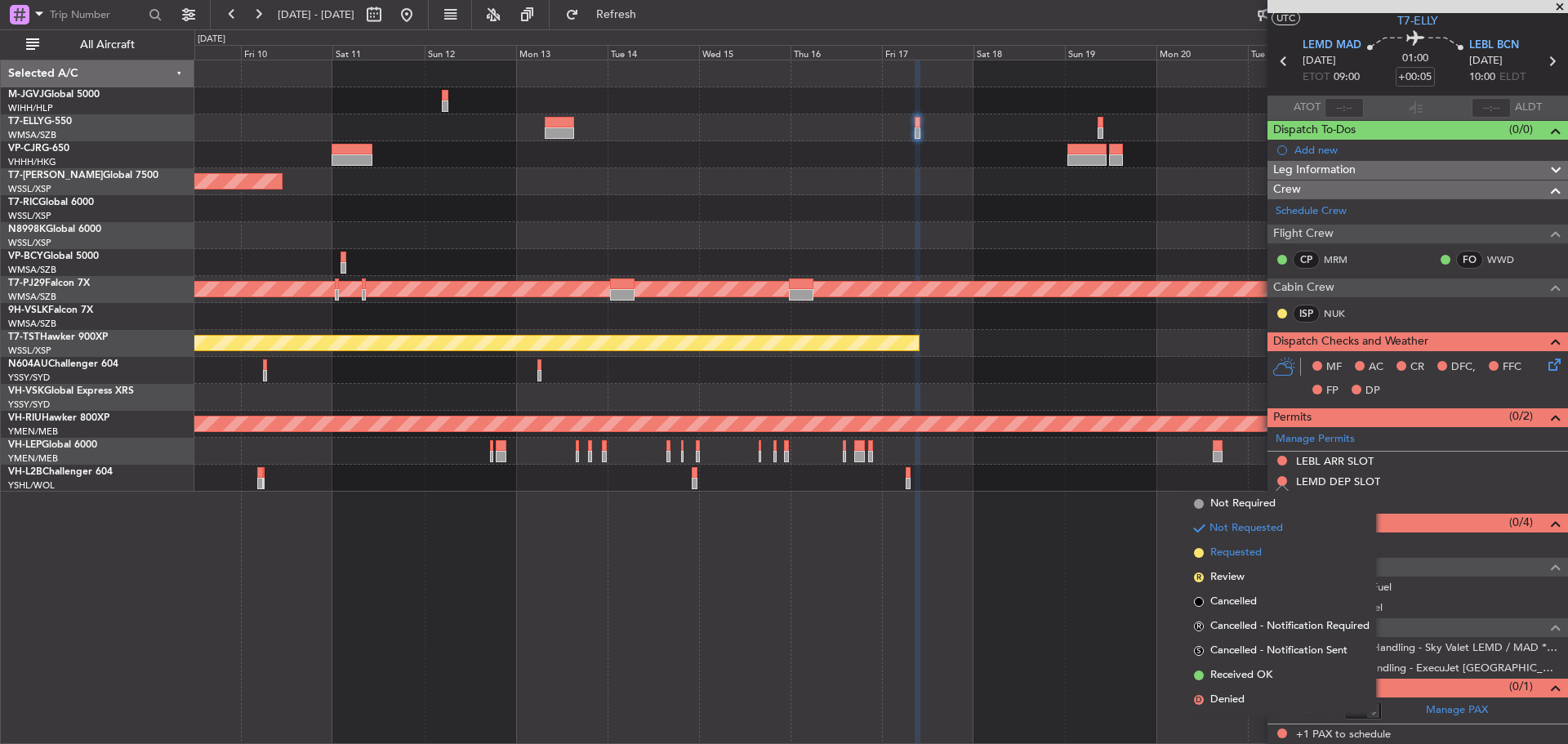
click at [1275, 552] on li "Requested" at bounding box center [1281, 553] width 189 height 25
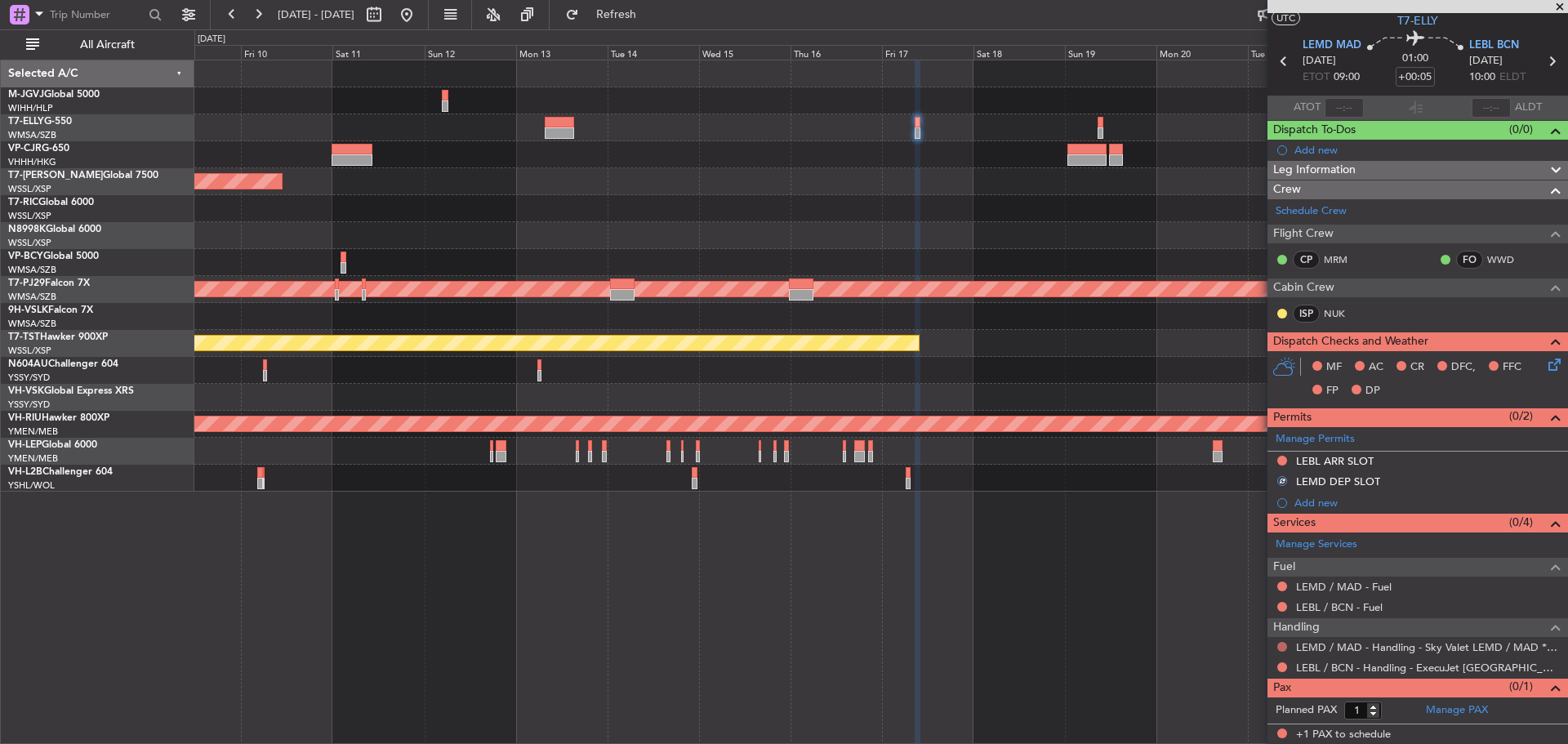
click at [1285, 644] on button at bounding box center [1282, 647] width 10 height 10
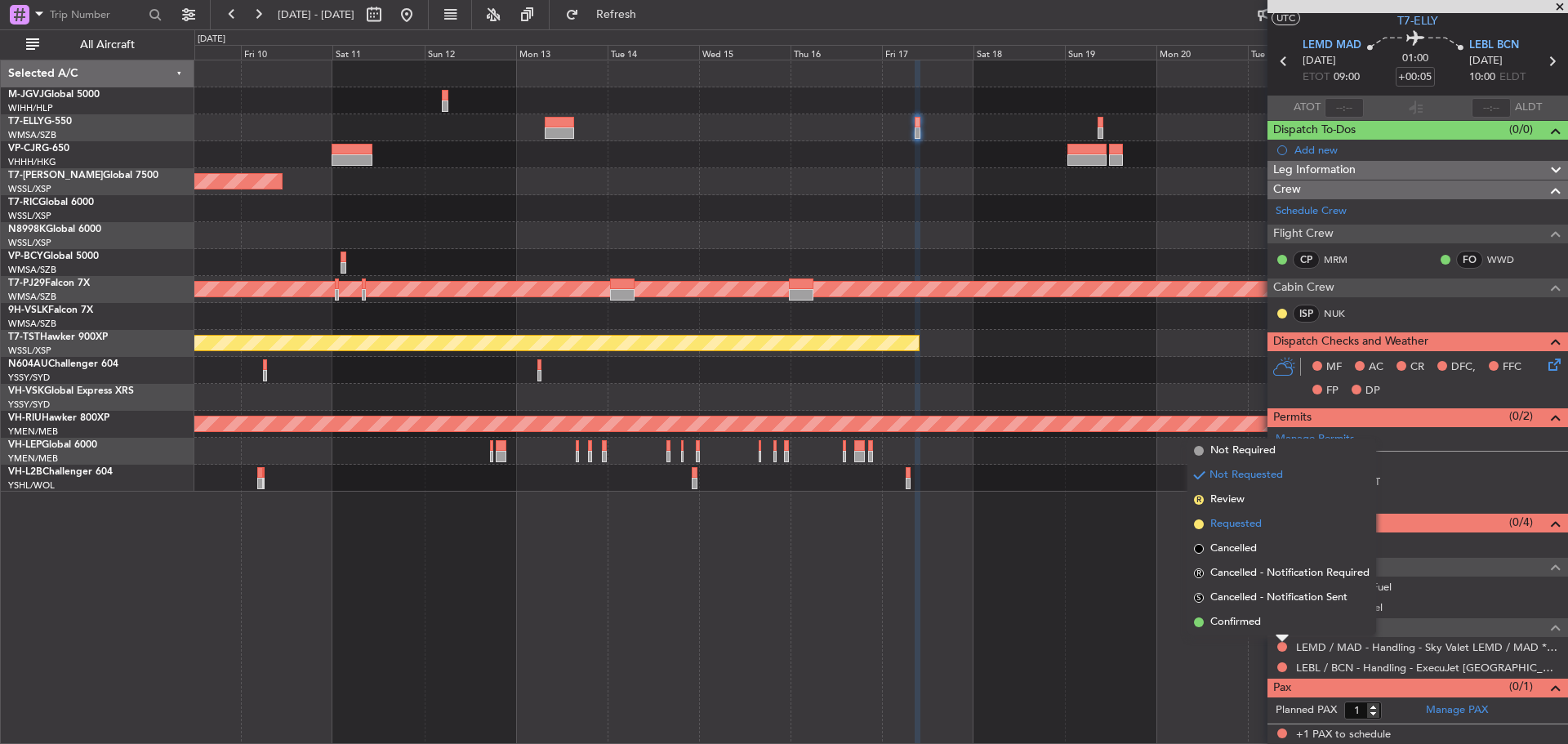
click at [1243, 524] on span "Requested" at bounding box center [1236, 524] width 52 height 16
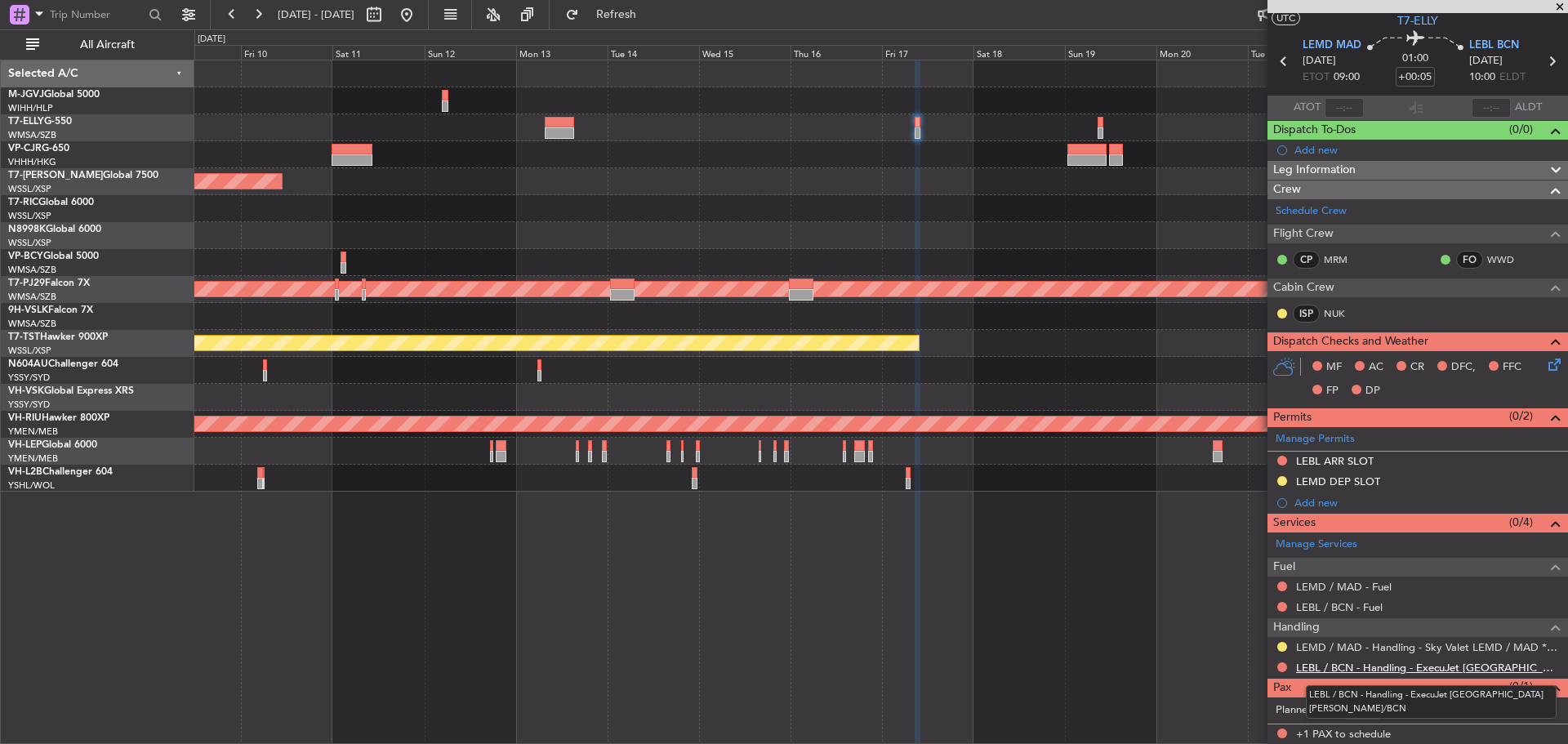
click at [1330, 665] on link "LEBL / BCN - Handling - ExecuJet [GEOGRAPHIC_DATA] [PERSON_NAME]/BCN" at bounding box center [1428, 667] width 264 height 14
click at [1497, 47] on span "LEBL BCN" at bounding box center [1494, 45] width 50 height 16
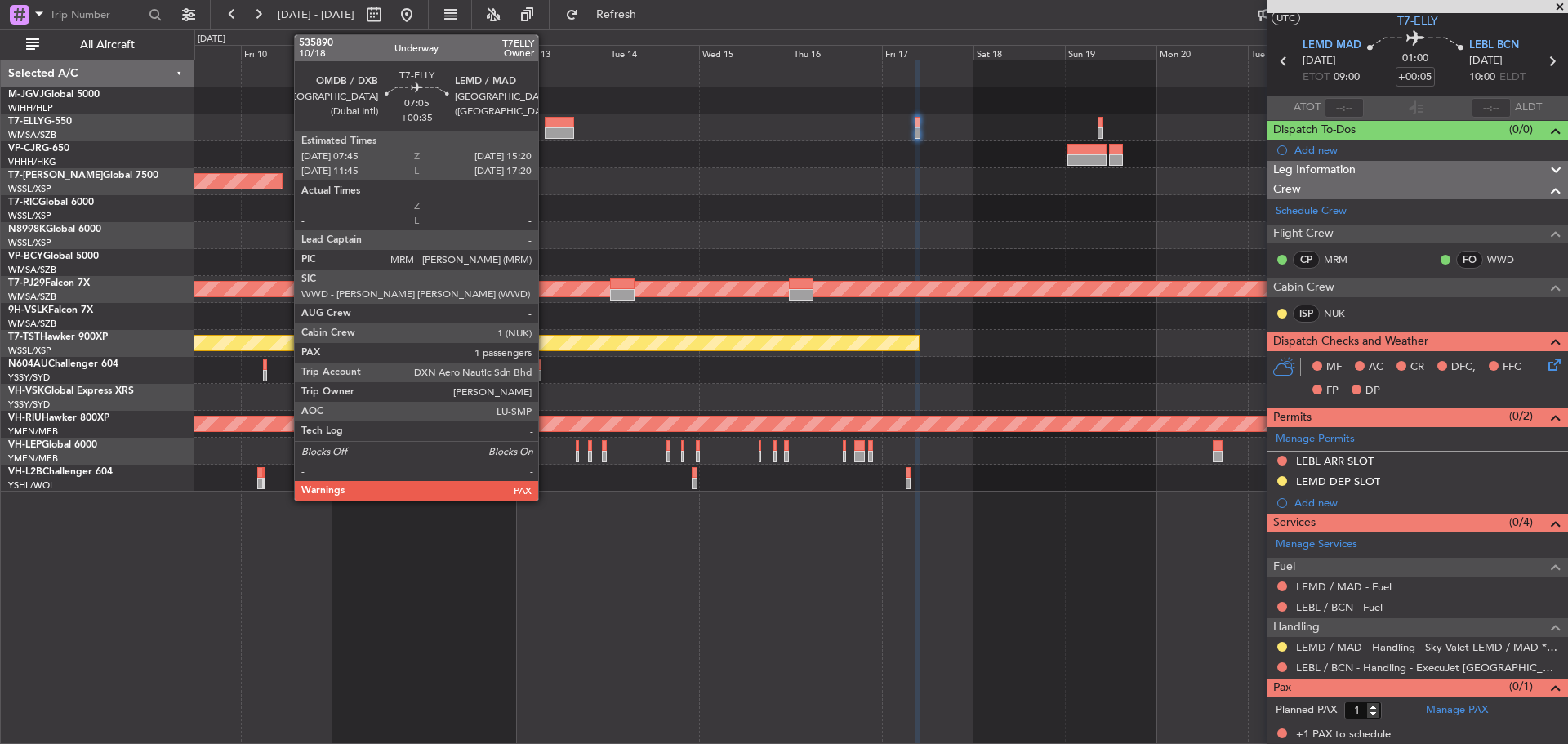
click at [546, 127] on div at bounding box center [559, 133] width 30 height 11
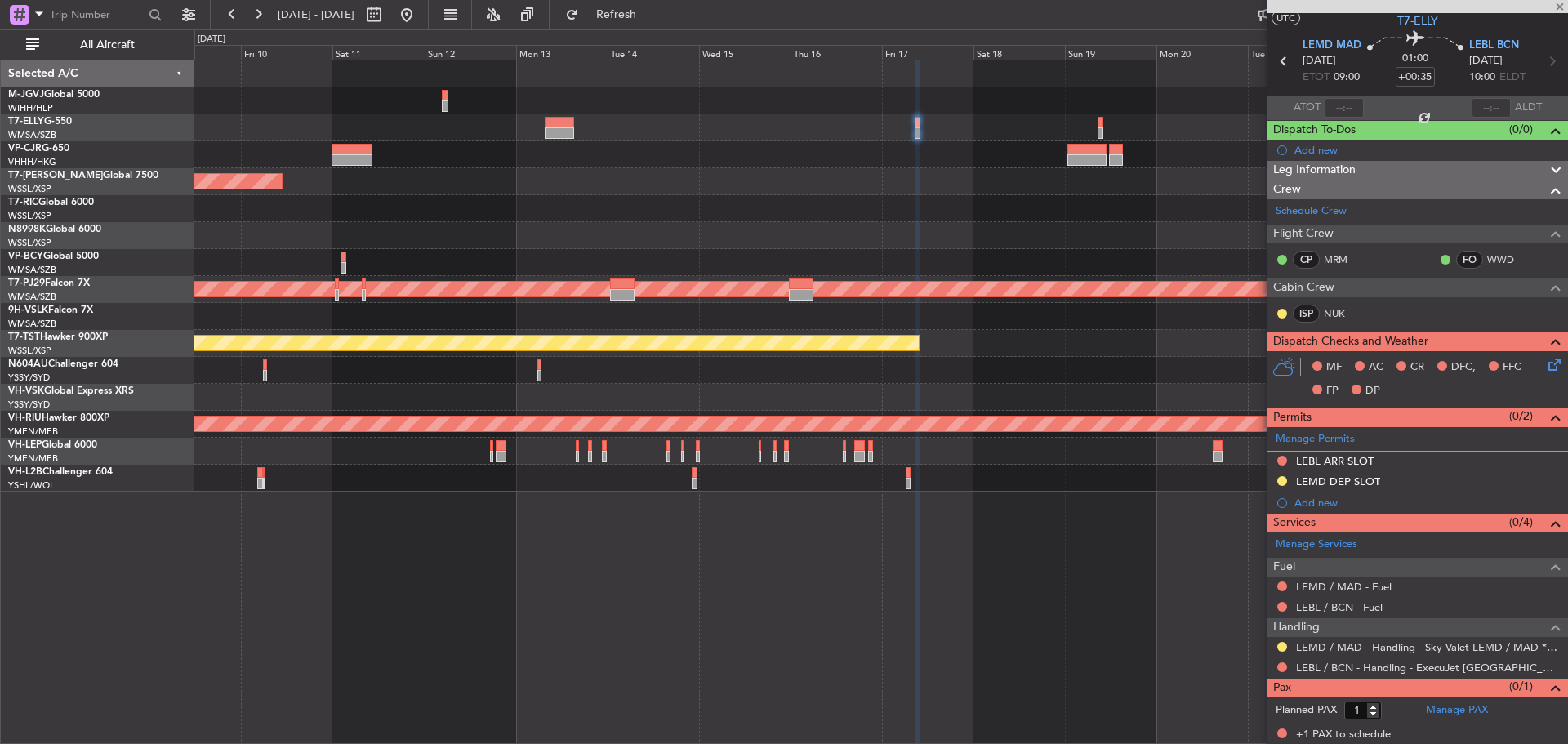
scroll to position [0, 0]
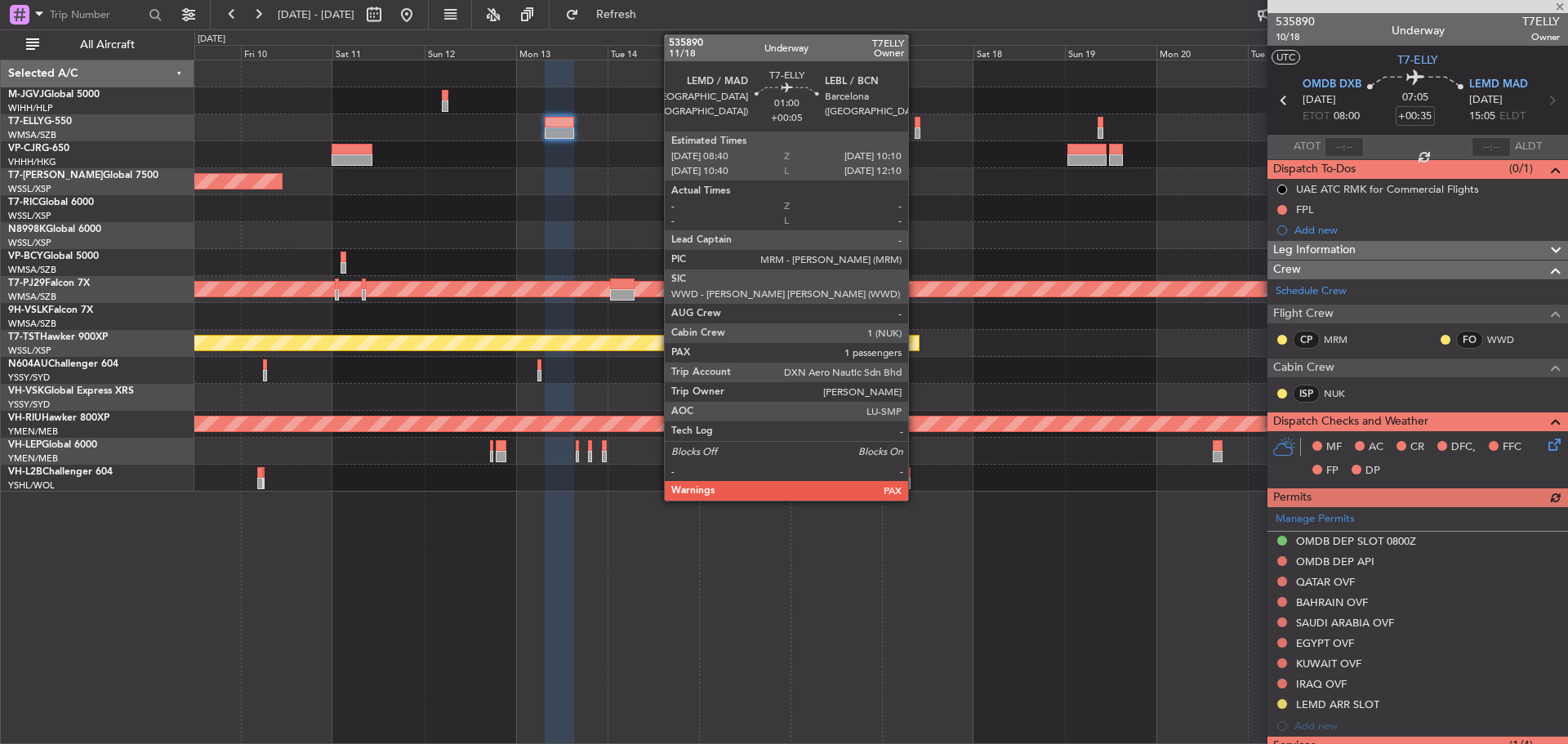
click at [915, 130] on div at bounding box center [918, 133] width 7 height 11
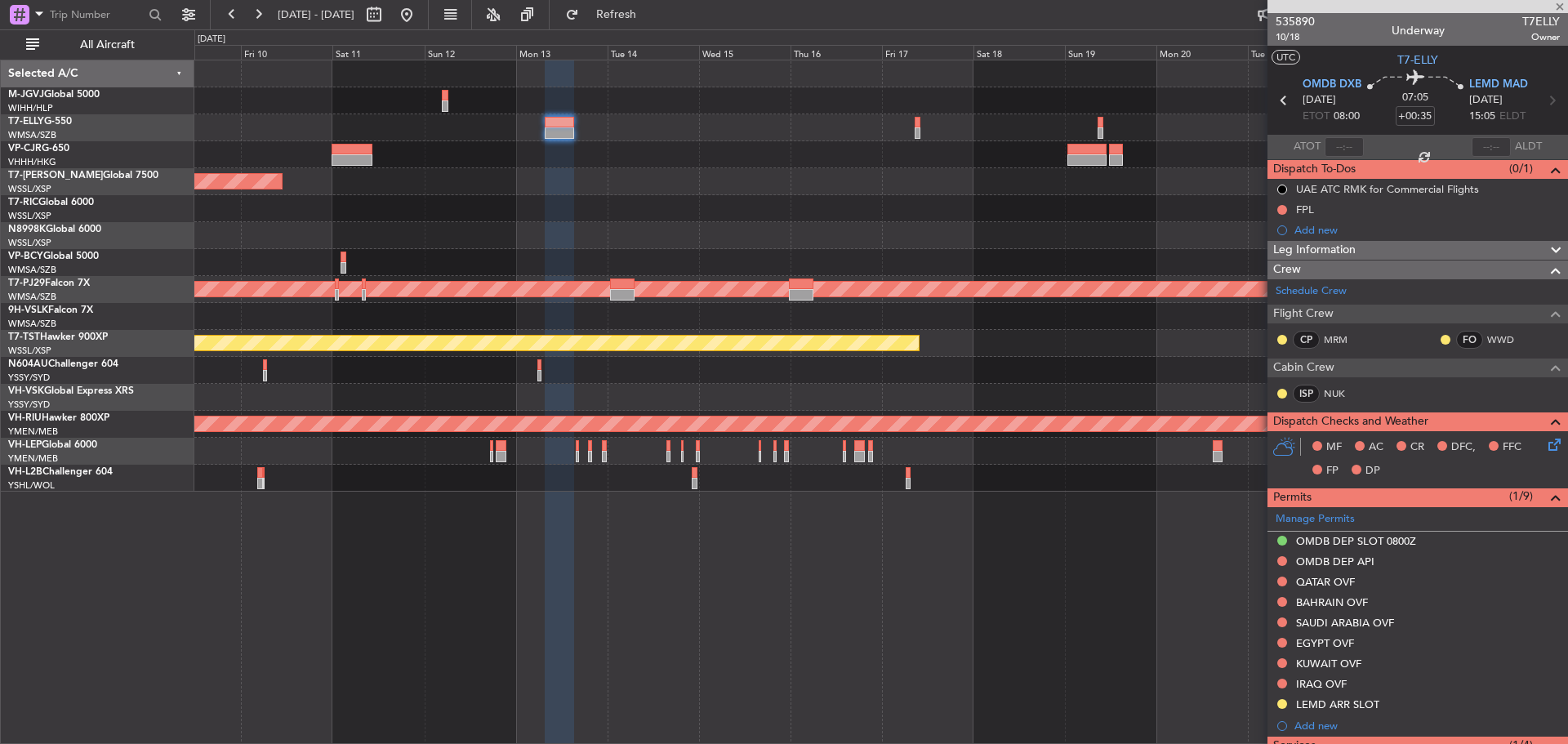
type input "+00:05"
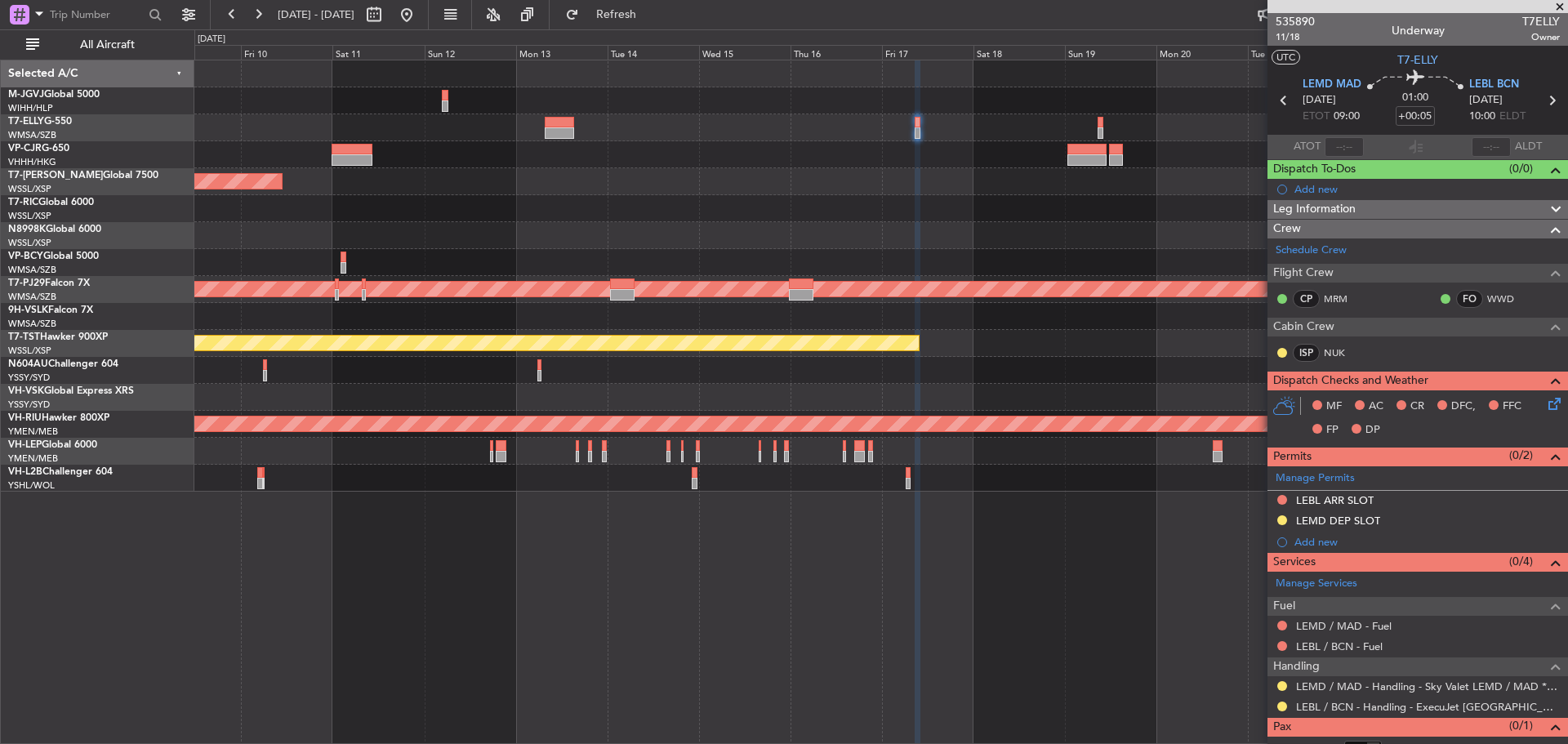
click at [1281, 502] on button at bounding box center [1282, 500] width 10 height 10
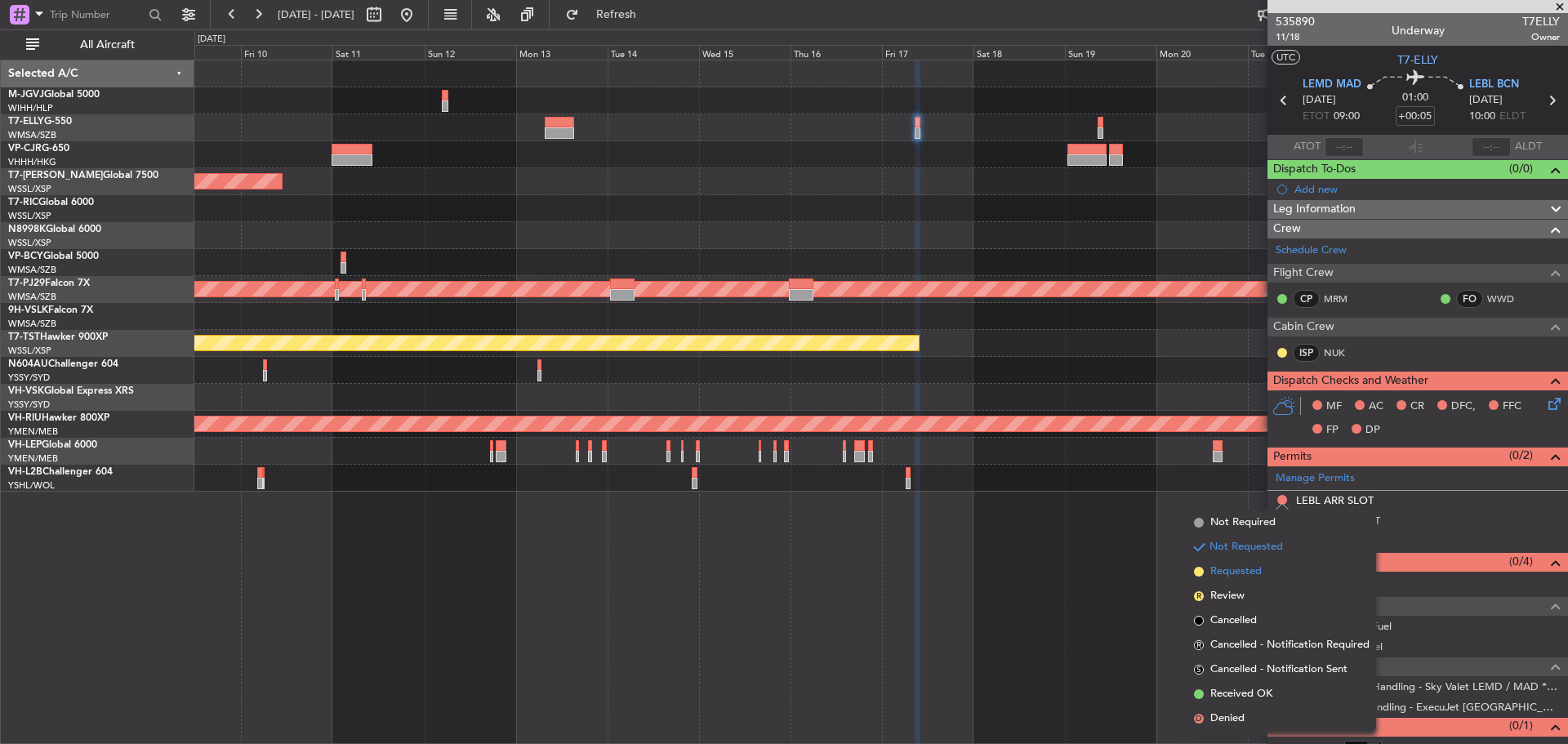
click at [1270, 573] on li "Requested" at bounding box center [1281, 572] width 189 height 25
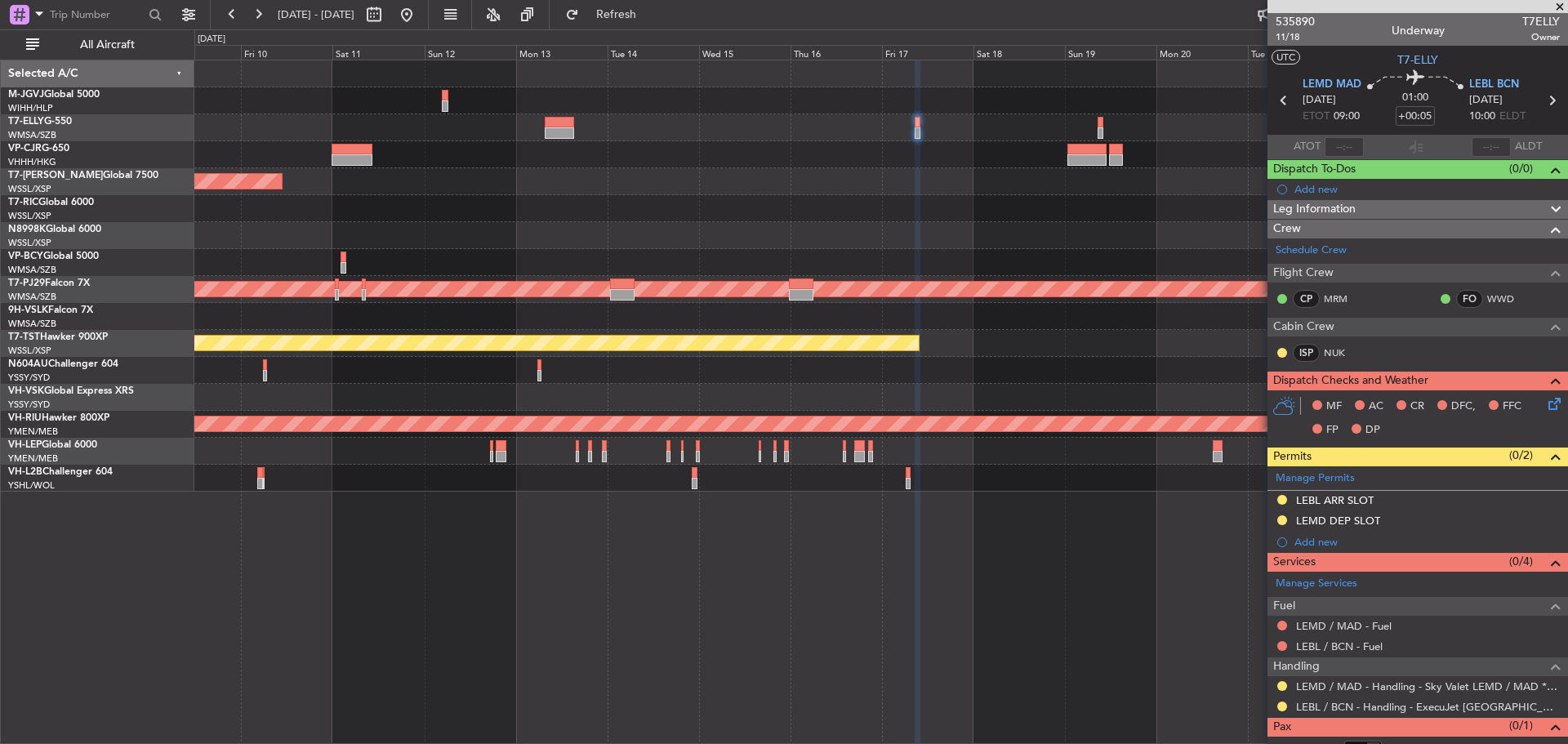
click at [1541, 101] on icon at bounding box center [1552, 101] width 21 height 21
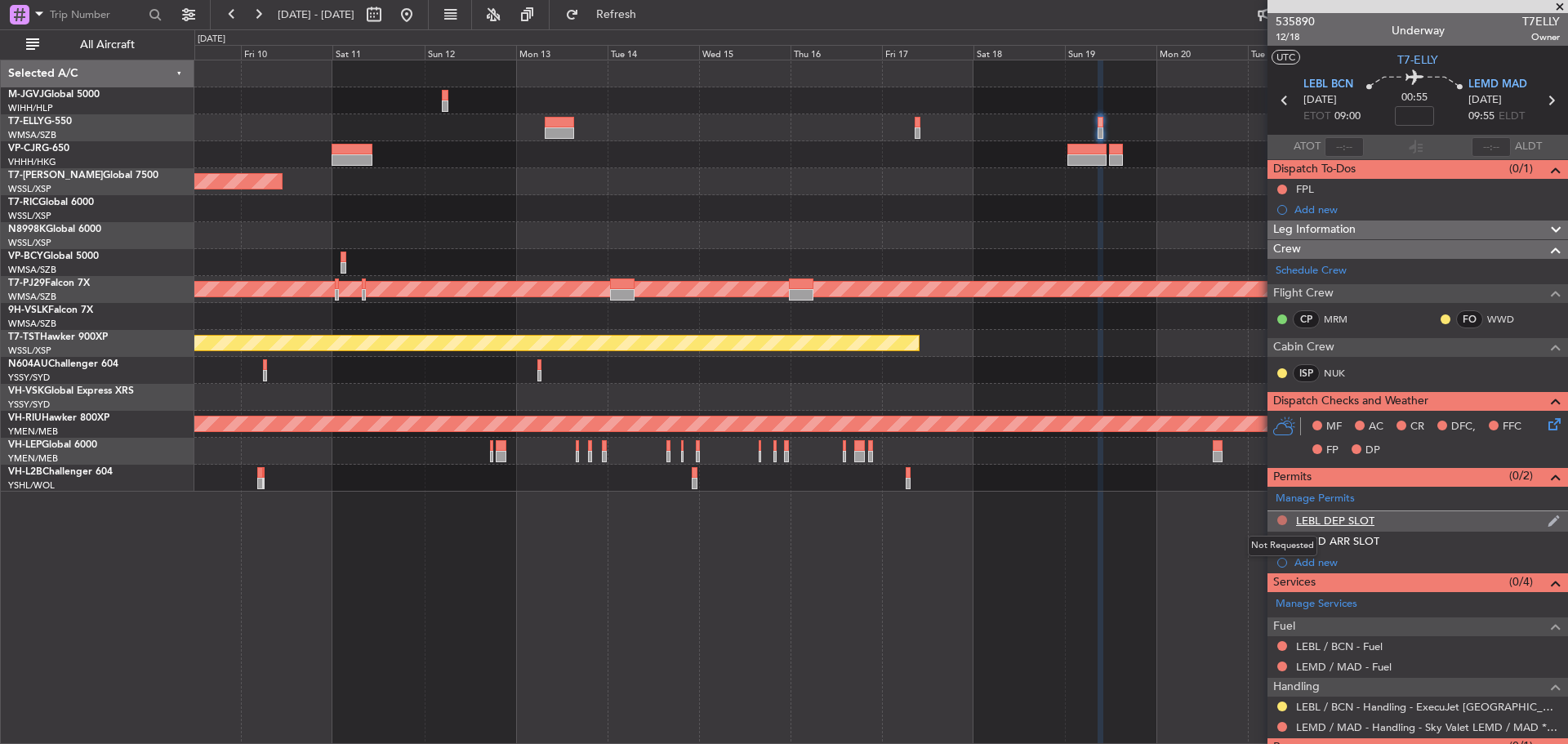
click at [1282, 521] on button at bounding box center [1282, 520] width 10 height 10
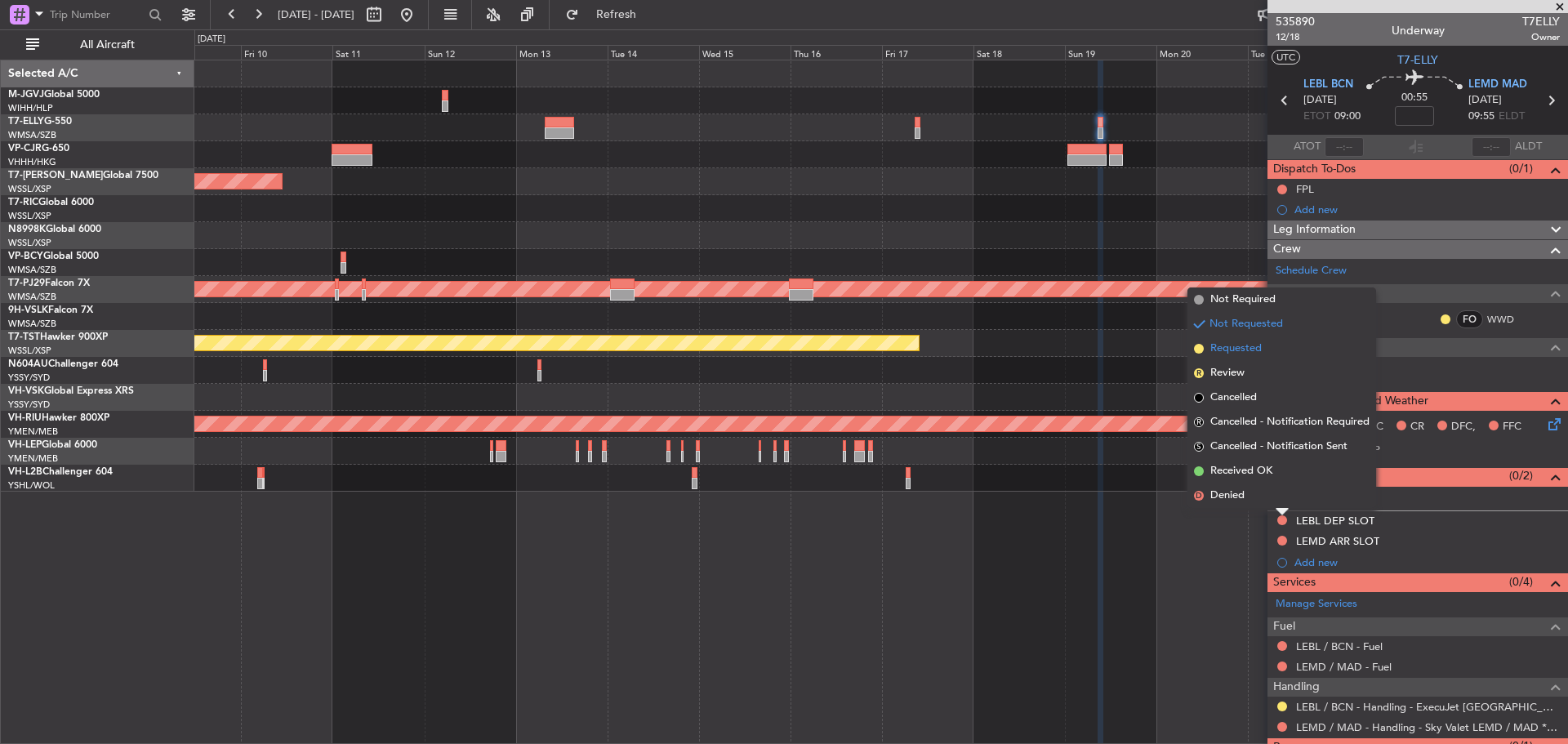
click at [1266, 349] on li "Requested" at bounding box center [1281, 349] width 189 height 25
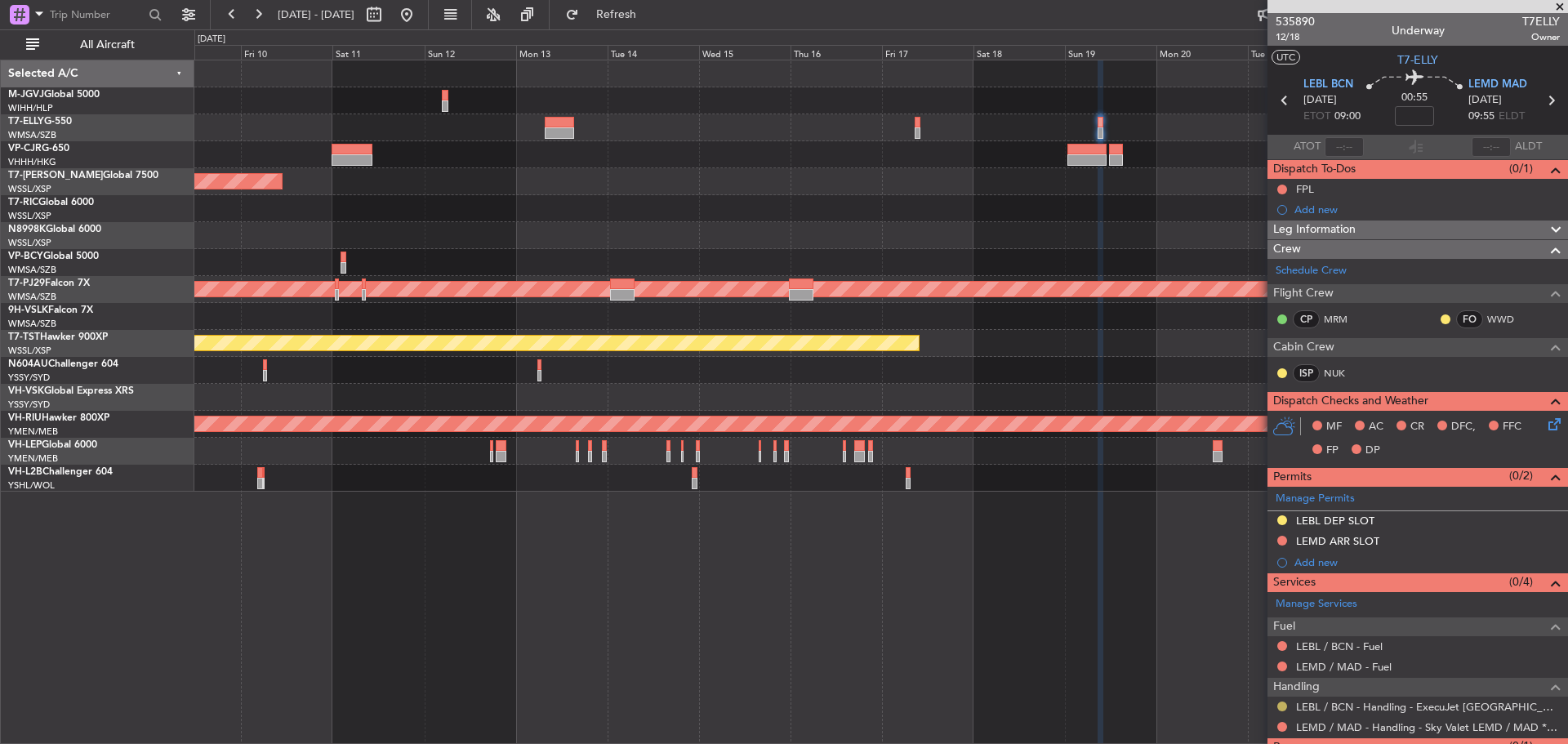
click at [1283, 708] on button at bounding box center [1282, 707] width 10 height 10
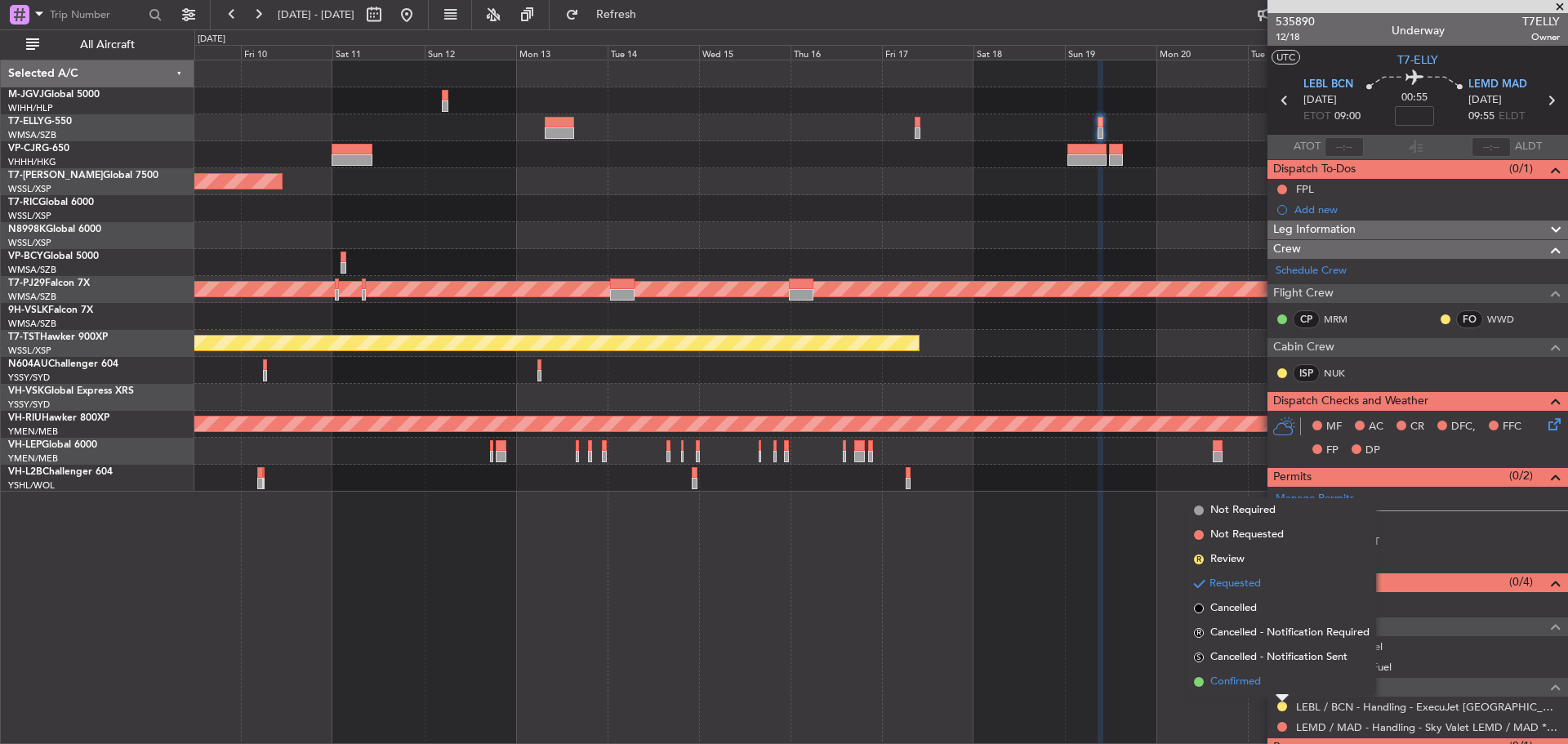
click at [1230, 676] on span "Confirmed" at bounding box center [1235, 682] width 51 height 16
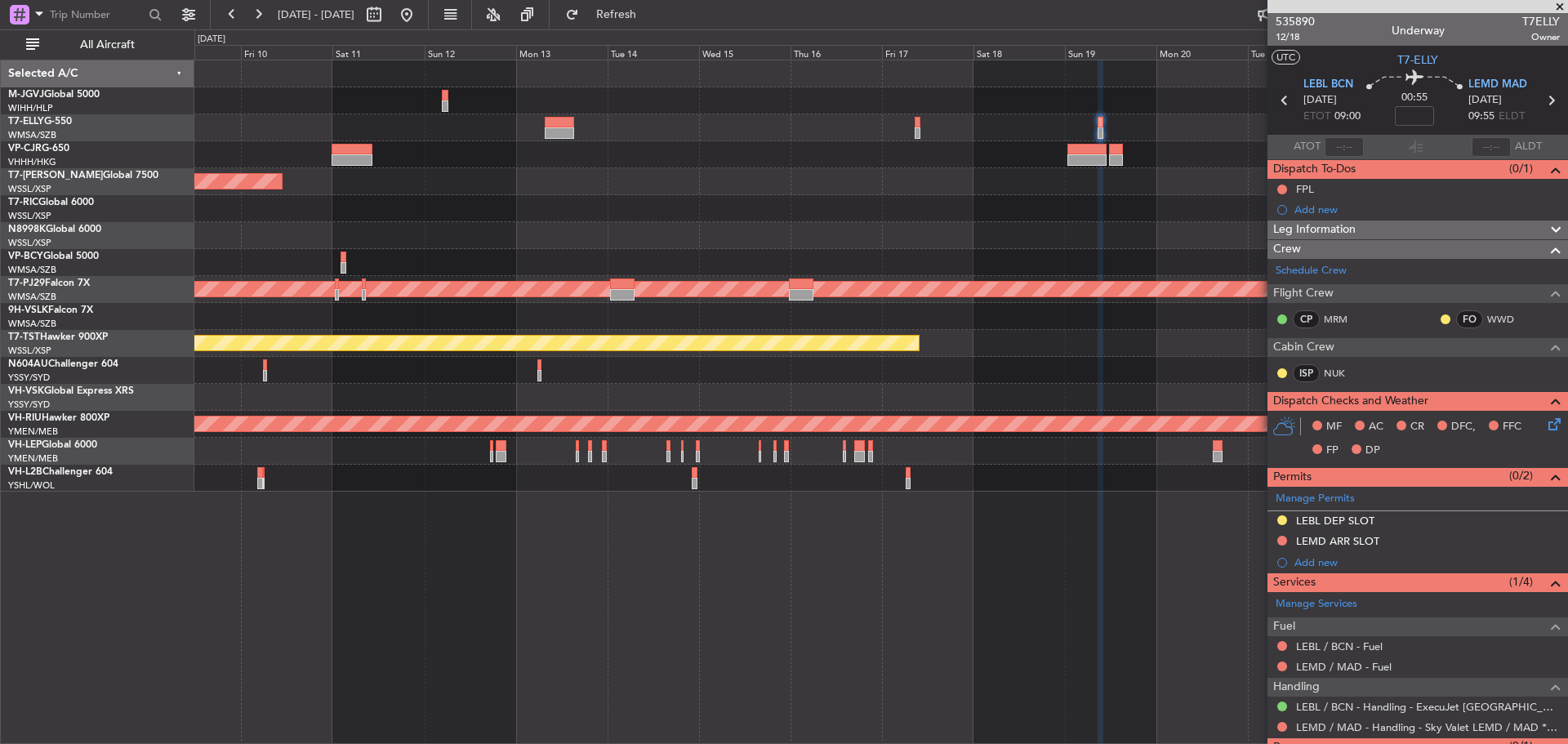
click at [1282, 99] on icon at bounding box center [1285, 101] width 21 height 21
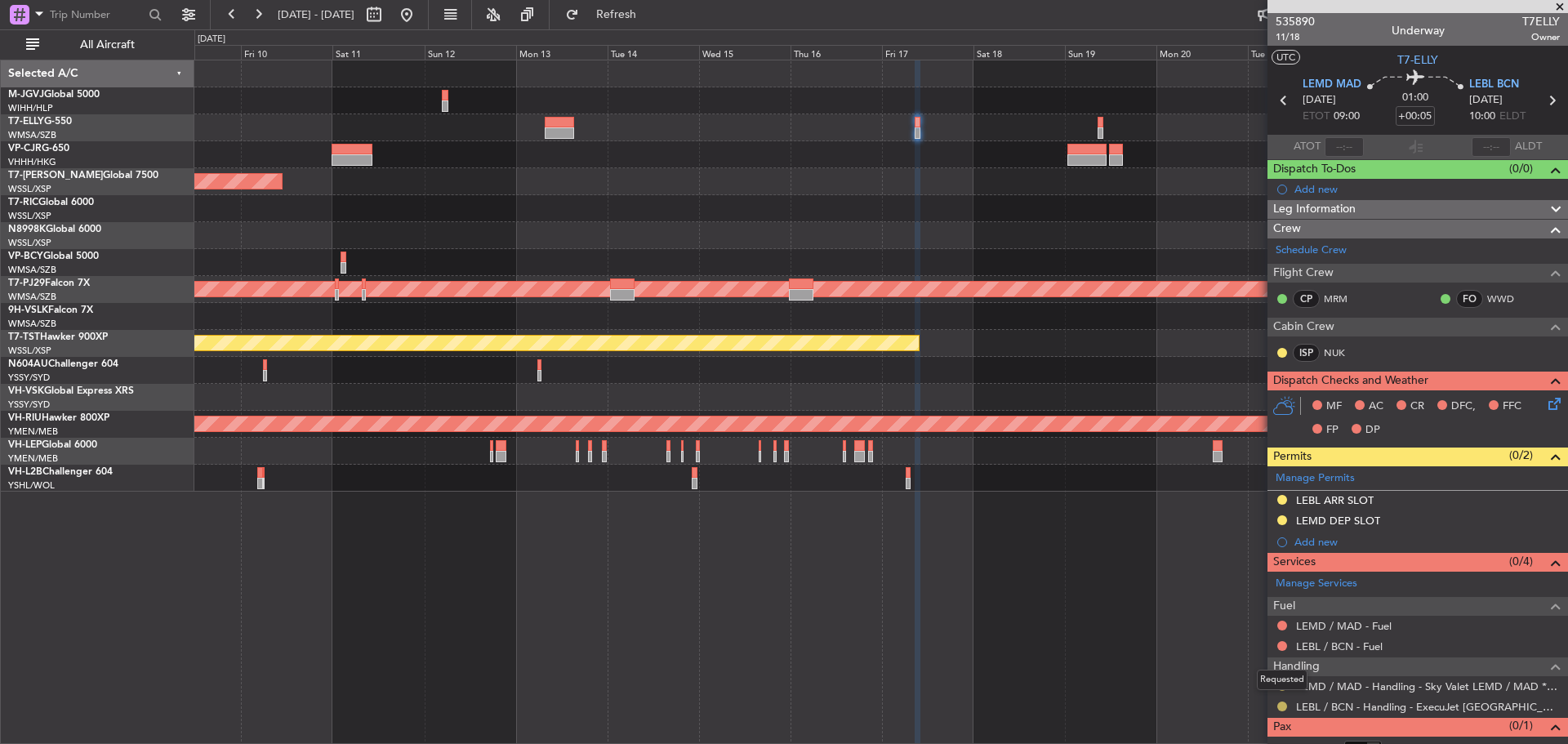
click at [1278, 709] on button at bounding box center [1282, 707] width 10 height 10
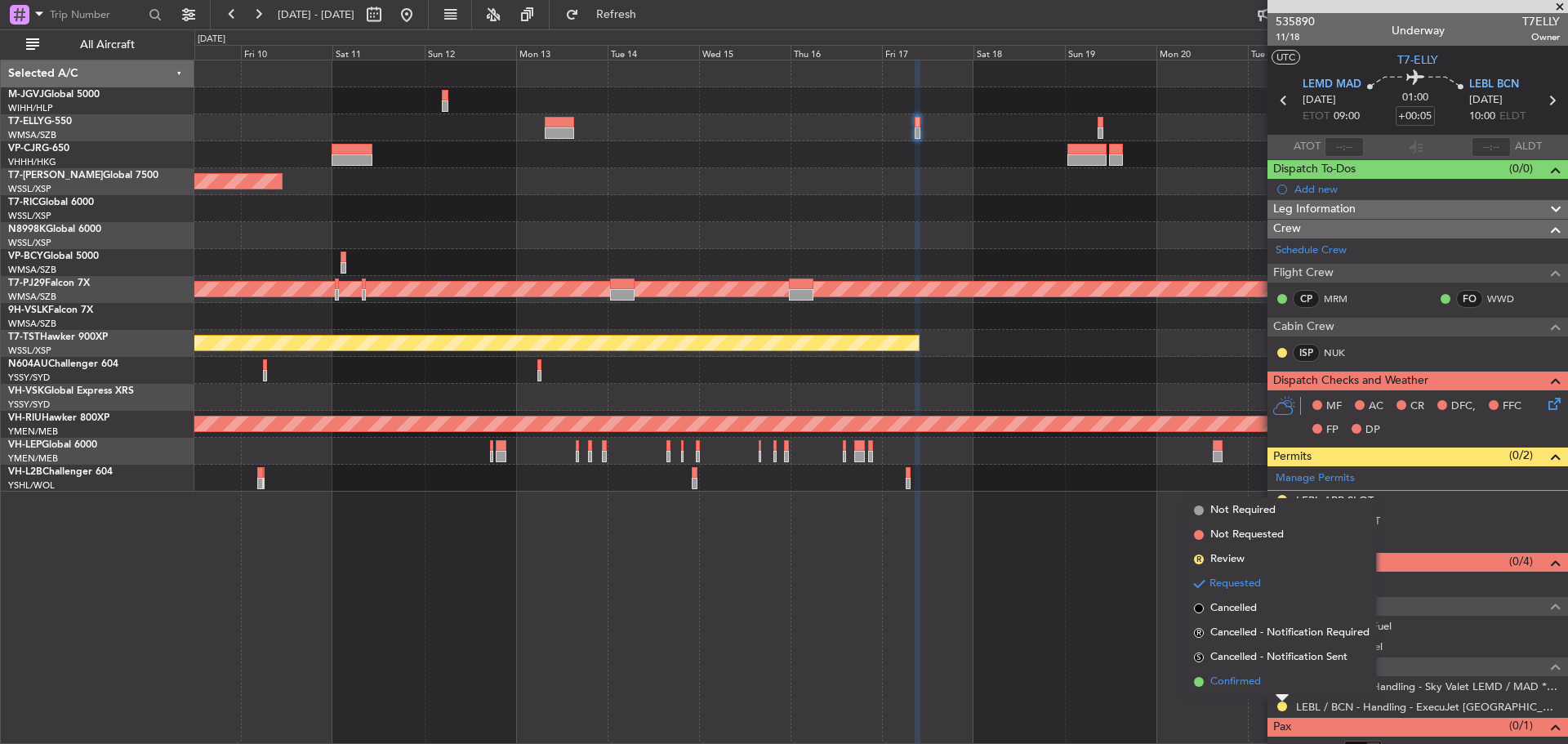
click at [1278, 682] on li "Confirmed" at bounding box center [1281, 683] width 189 height 25
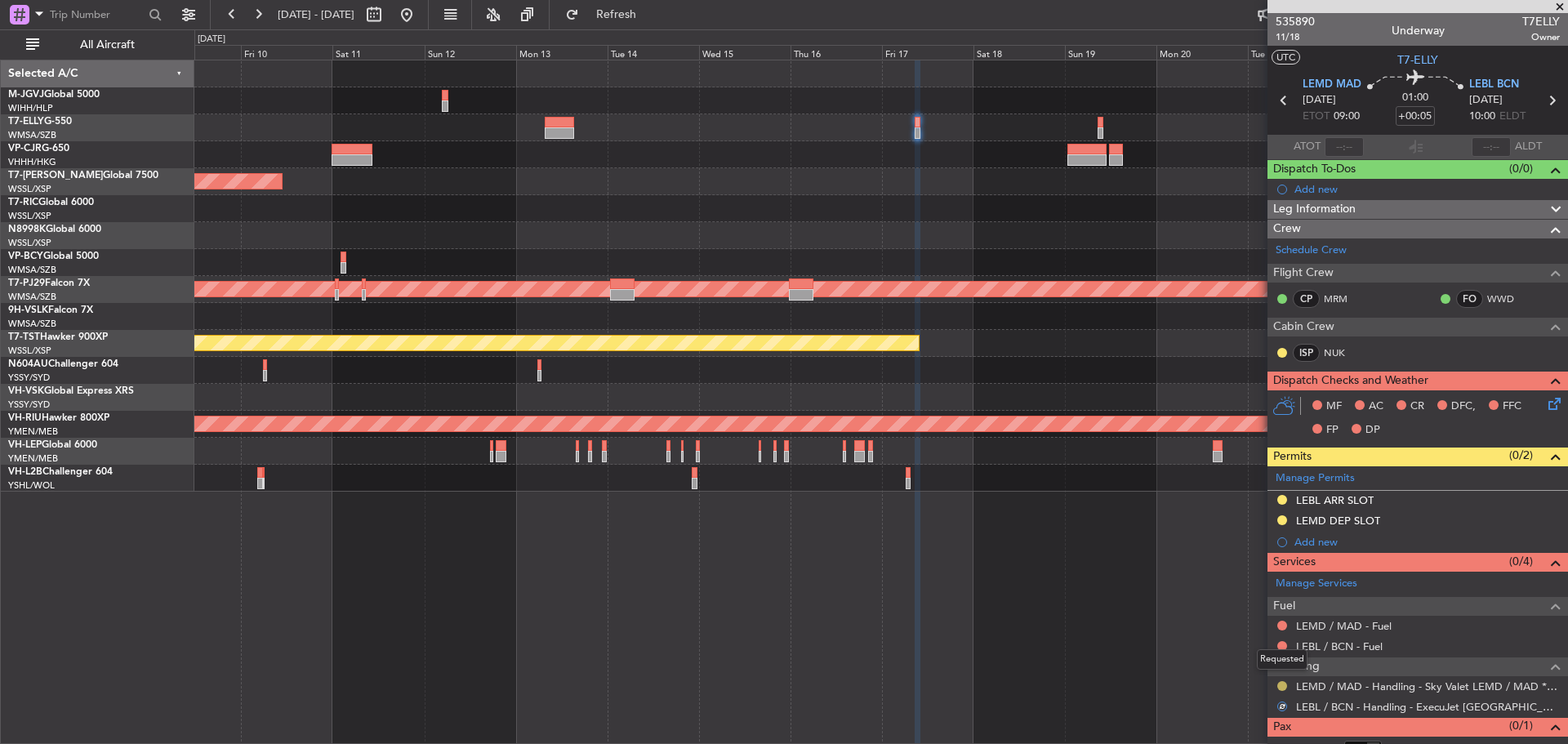
click at [1284, 688] on button at bounding box center [1282, 687] width 10 height 10
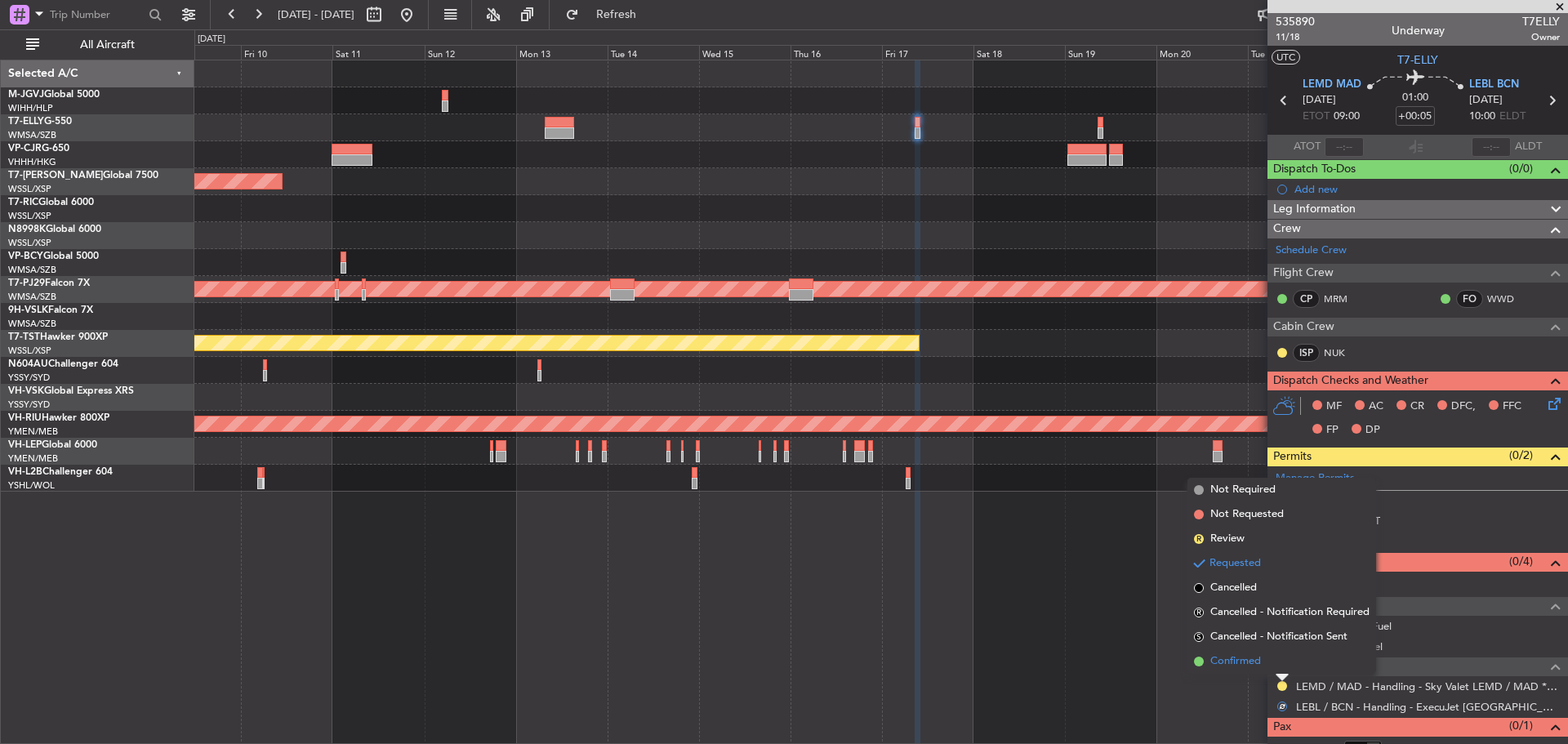
click at [1264, 664] on li "Confirmed" at bounding box center [1281, 662] width 189 height 25
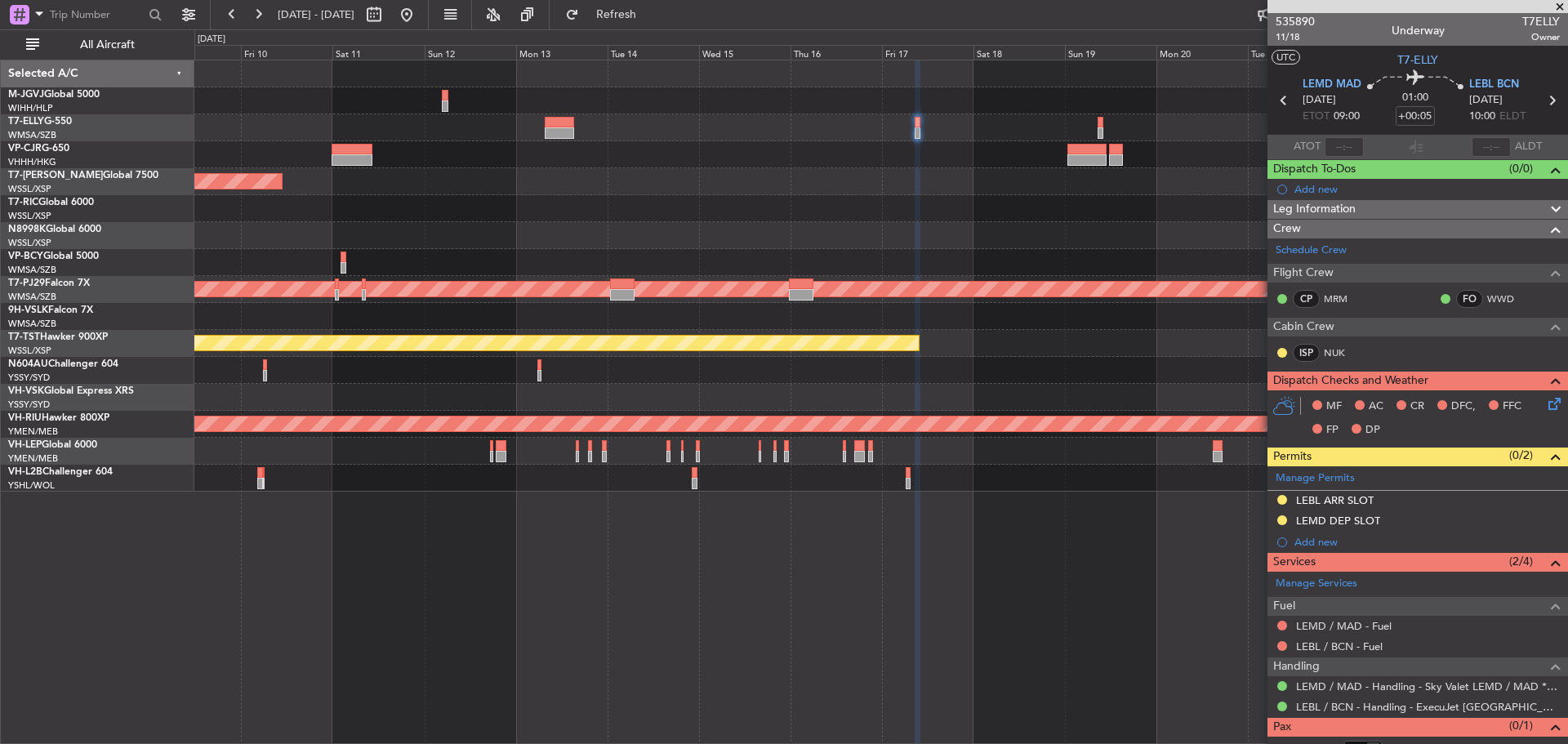
click at [1282, 101] on icon at bounding box center [1284, 101] width 21 height 21
type input "+00:35"
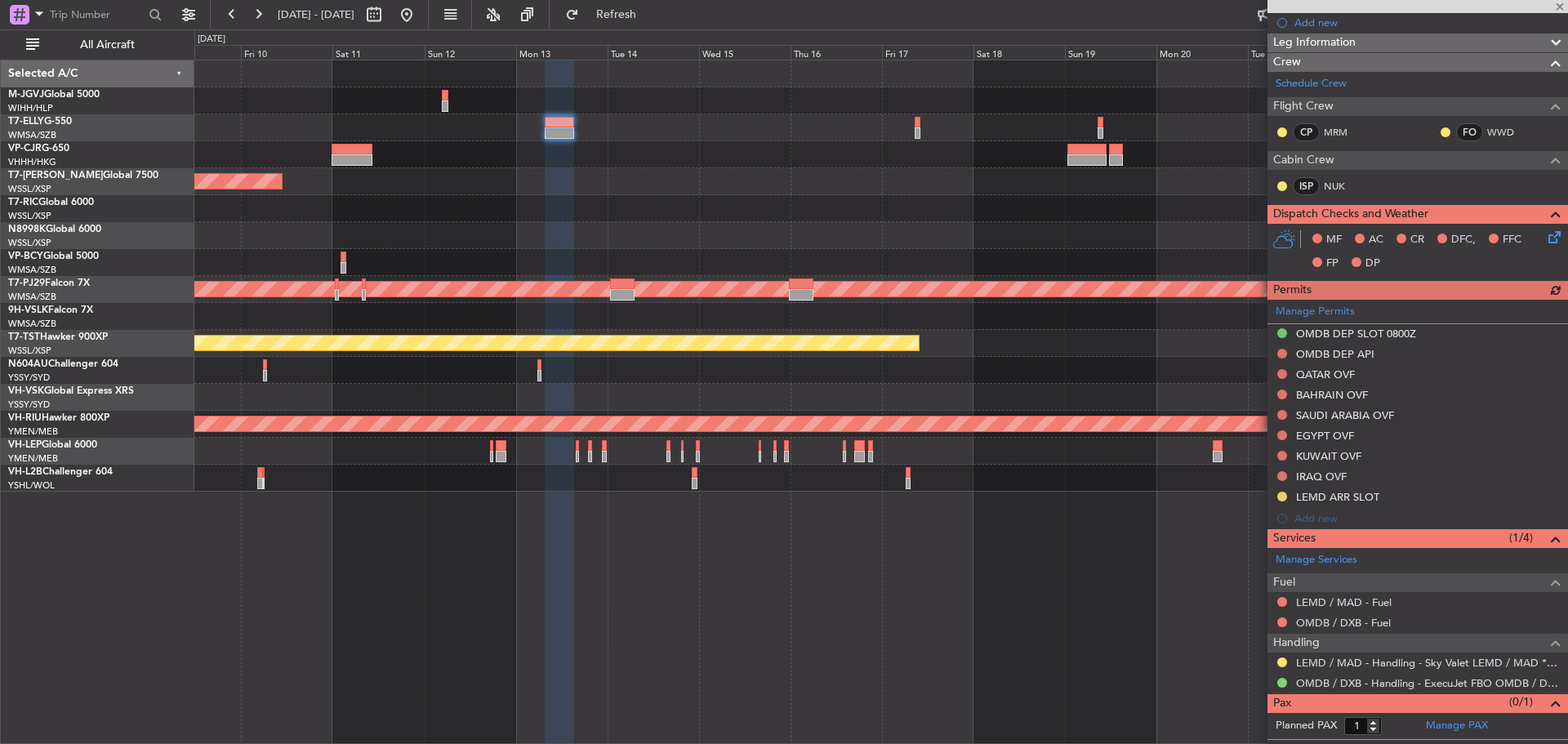
scroll to position [223, 0]
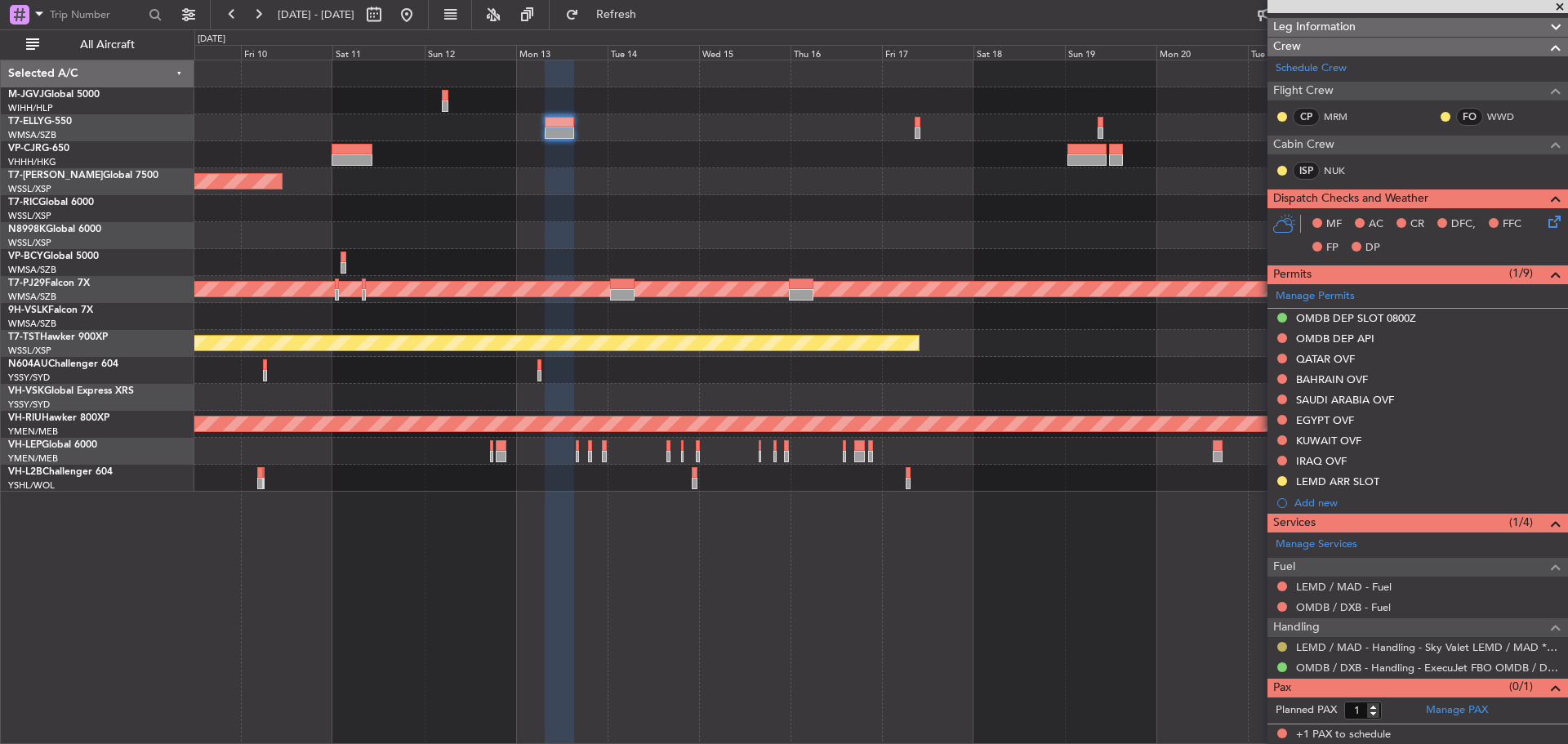
click at [1279, 648] on button at bounding box center [1282, 647] width 10 height 10
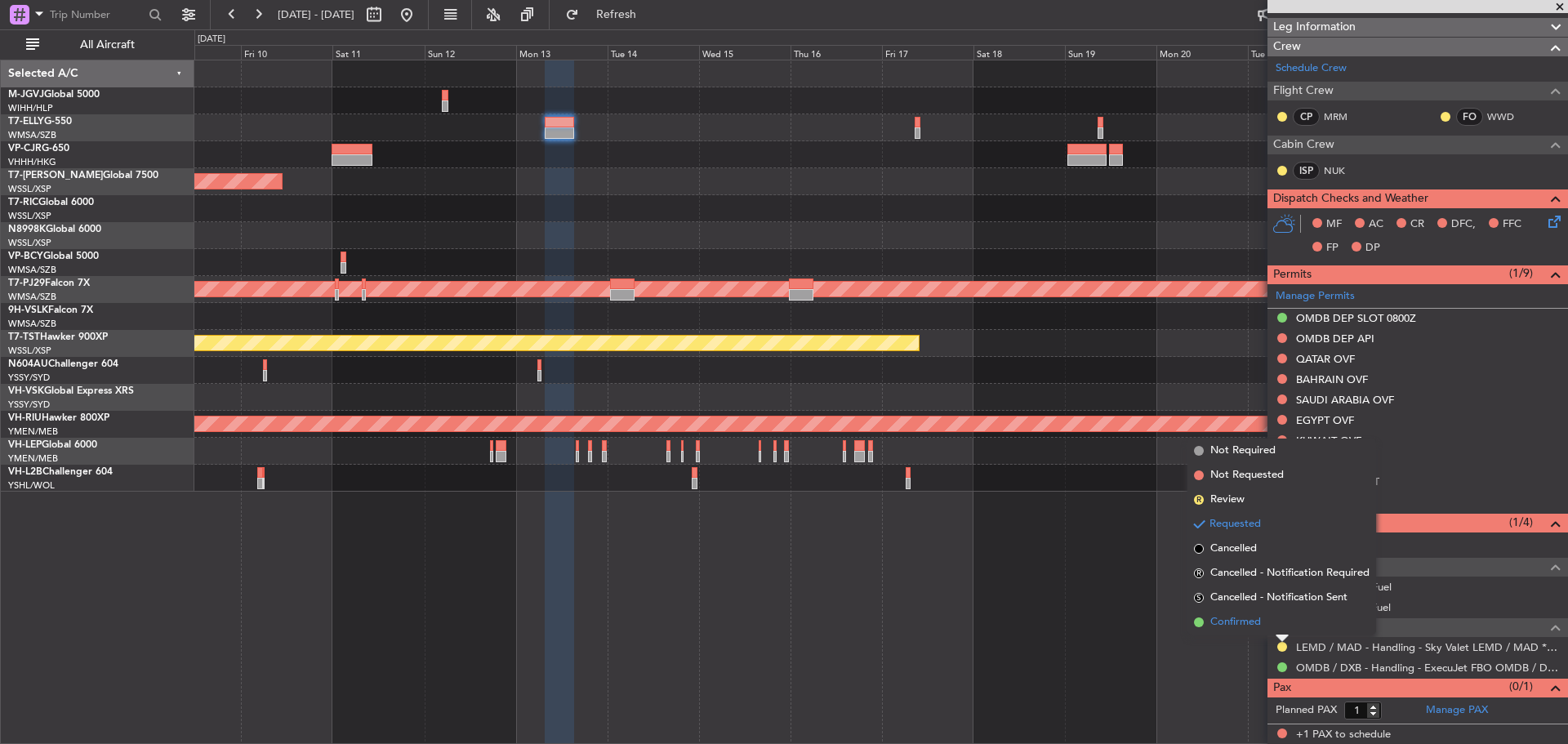
click at [1270, 626] on li "Confirmed" at bounding box center [1281, 622] width 189 height 25
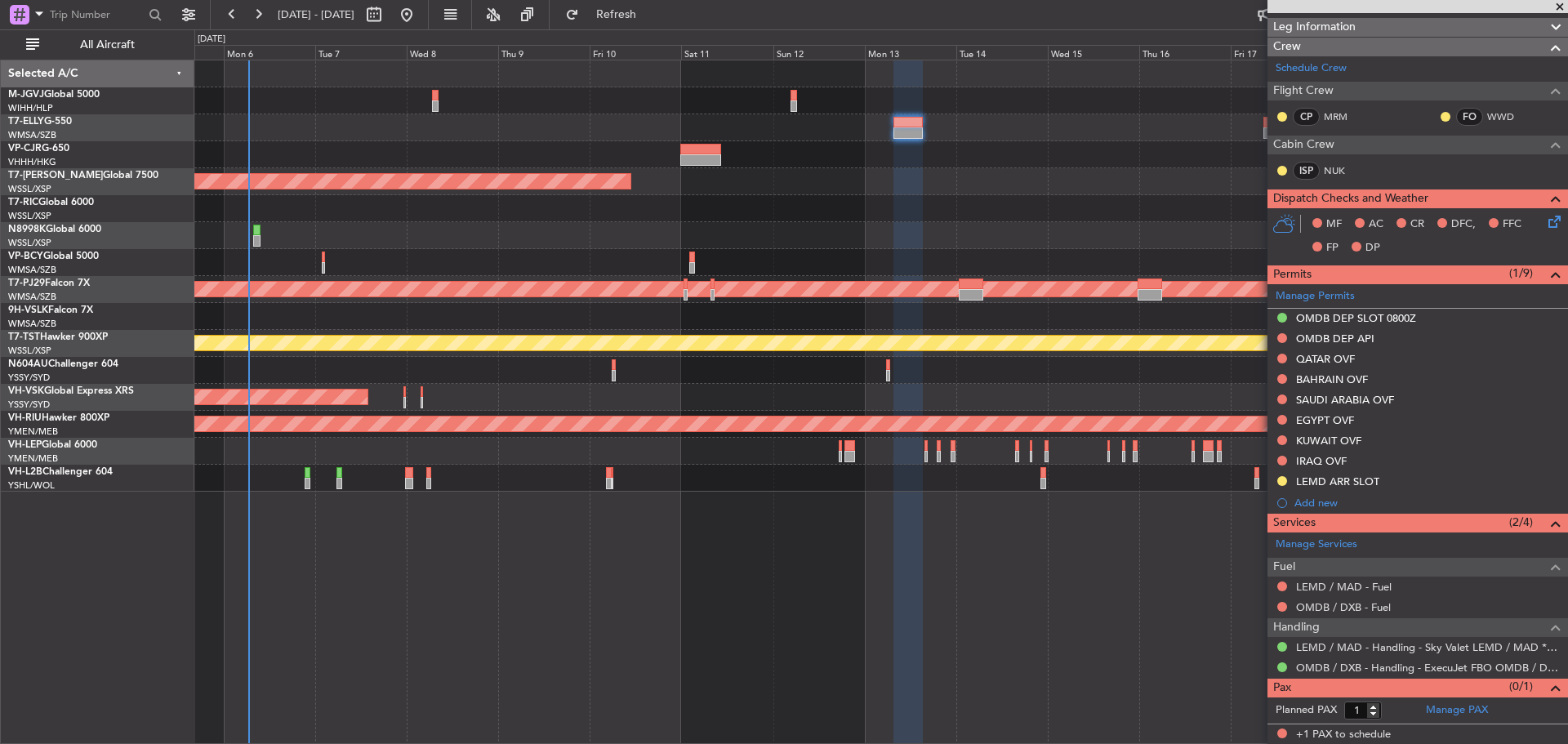
click at [750, 205] on div "Planned Maint [GEOGRAPHIC_DATA] (Seletar) Planned Maint [GEOGRAPHIC_DATA] (Sult…" at bounding box center [881, 276] width 1373 height 431
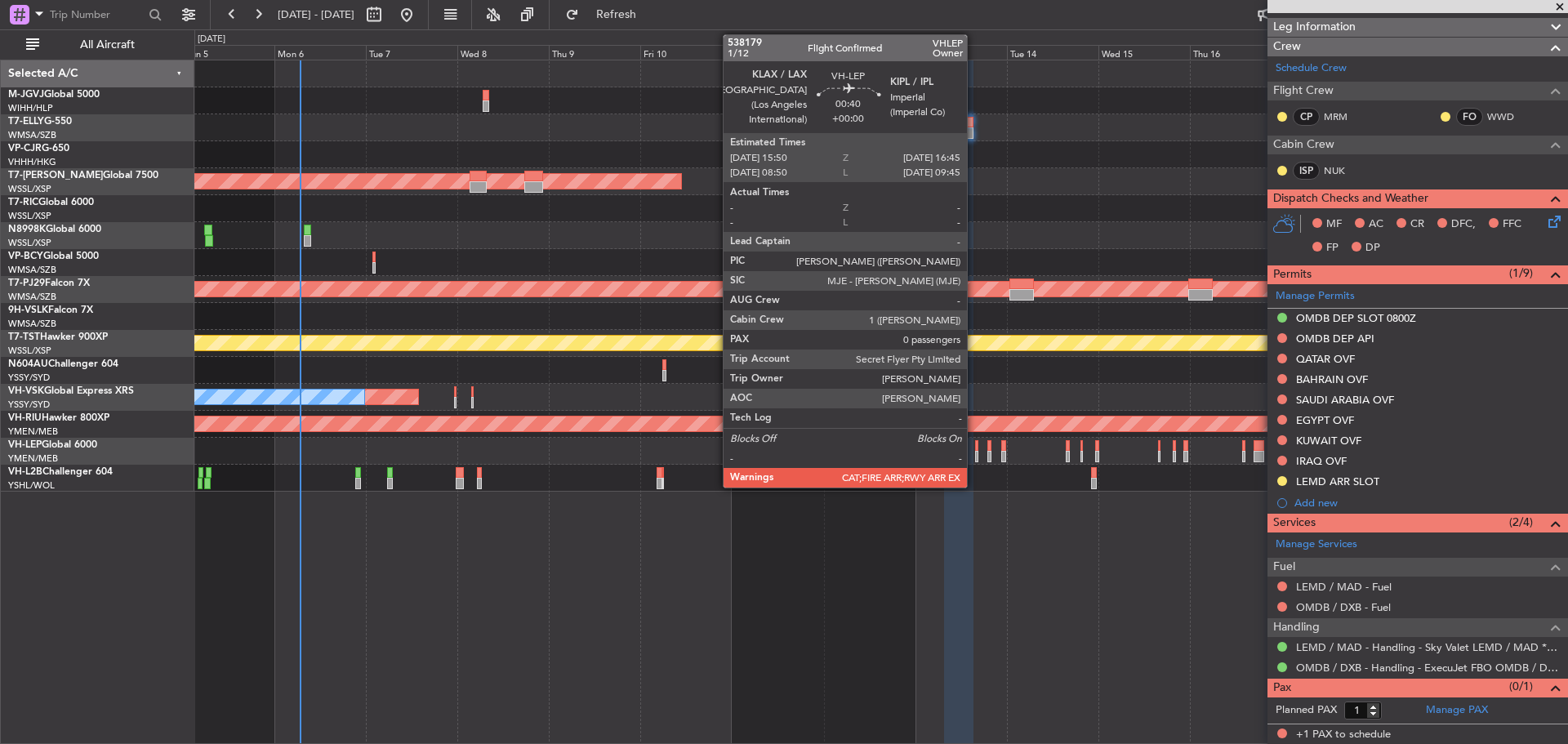
click at [975, 458] on div at bounding box center [977, 457] width 4 height 11
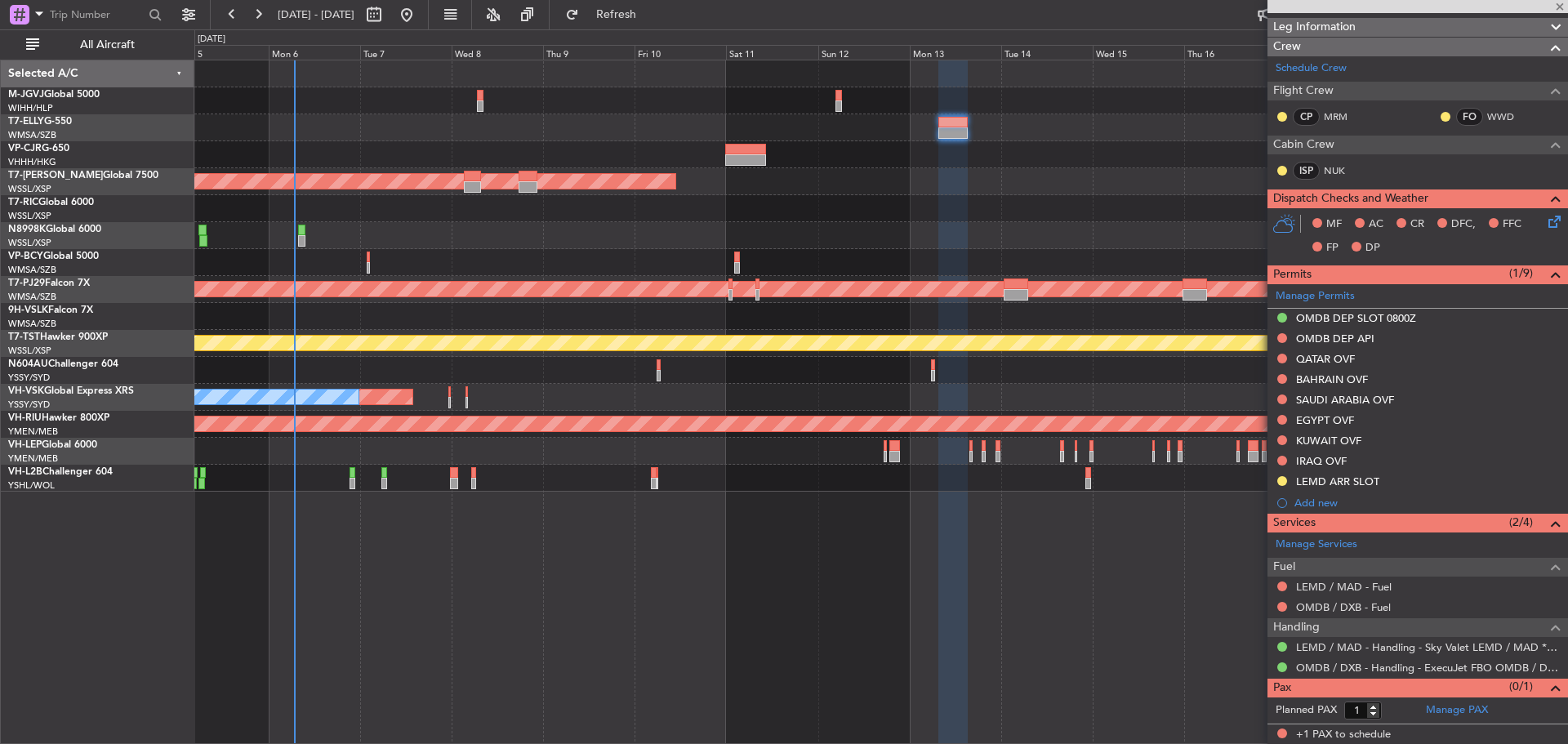
type input "0"
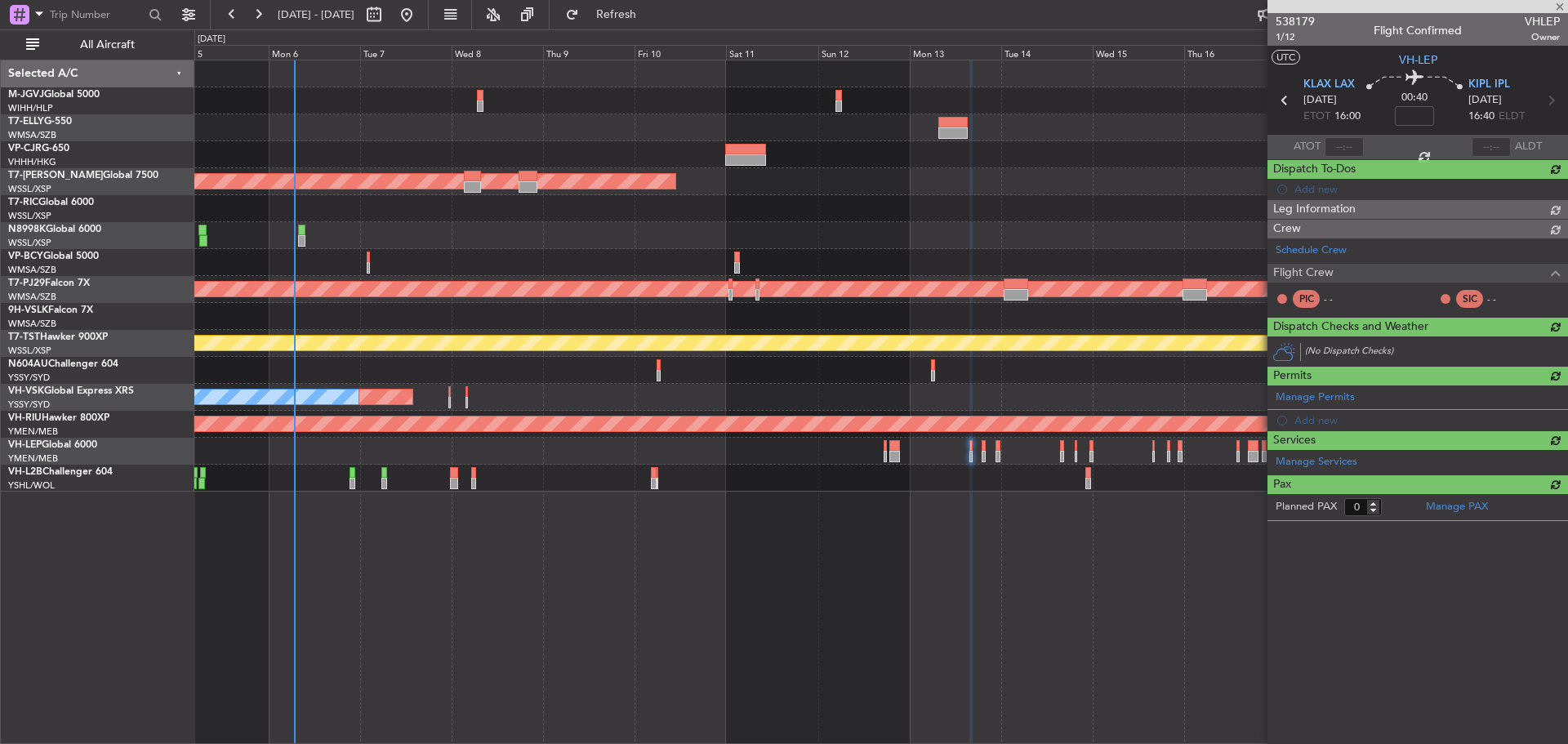
scroll to position [0, 0]
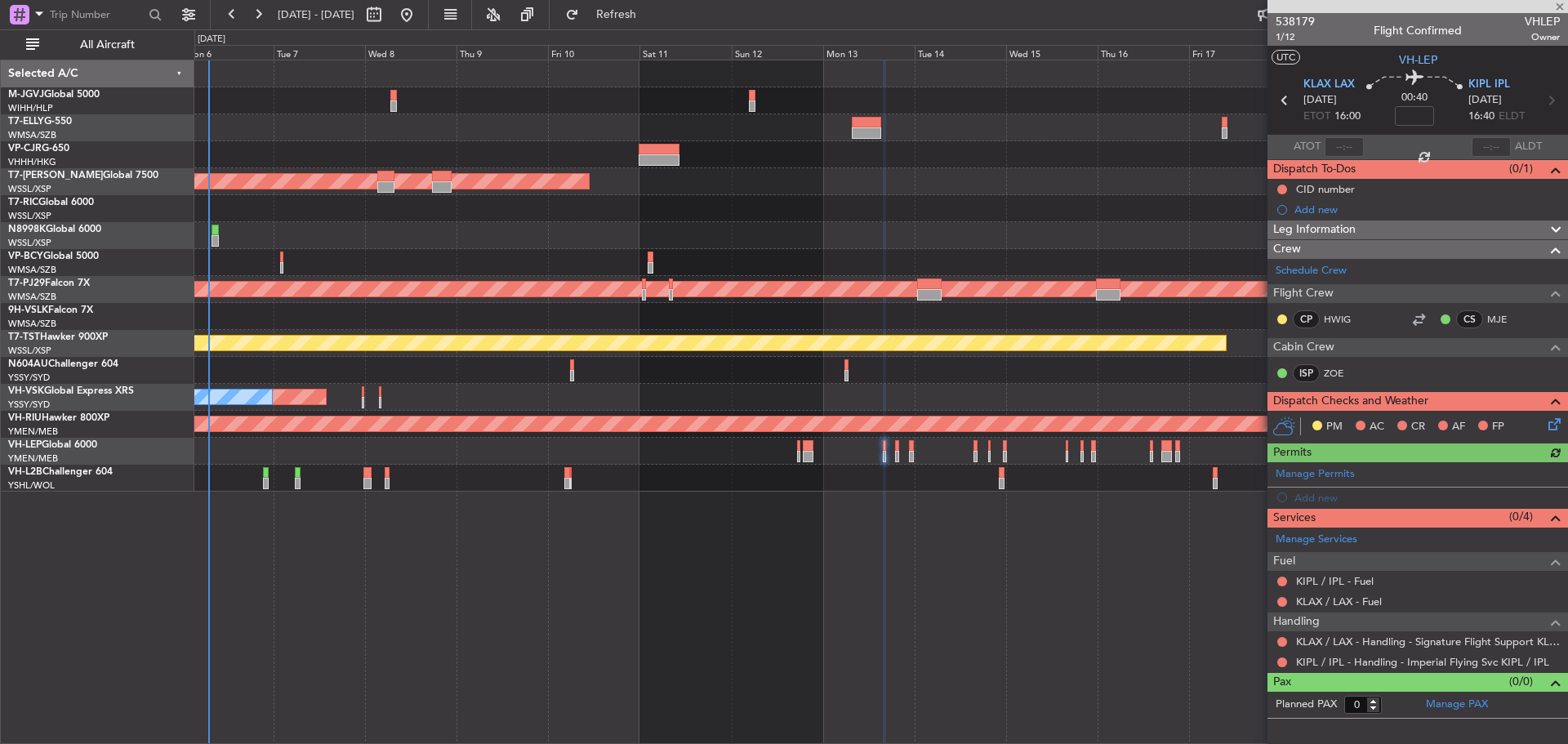
click at [384, 137] on div "Planned Maint [GEOGRAPHIC_DATA] (Seletar) Planned Maint [GEOGRAPHIC_DATA] (Sult…" at bounding box center [881, 276] width 1373 height 431
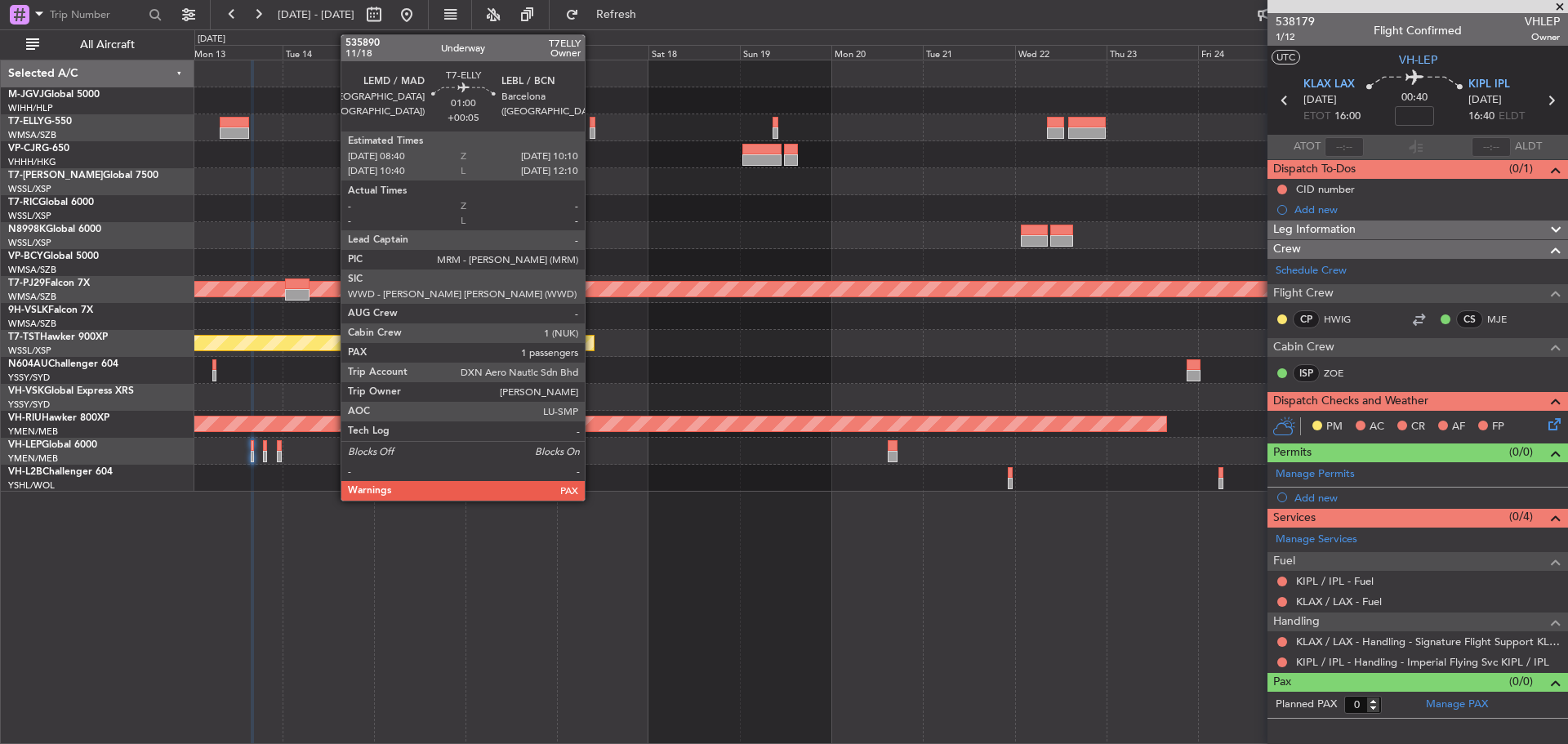
click at [593, 132] on div at bounding box center [593, 133] width 7 height 11
type input "+00:05"
type input "1"
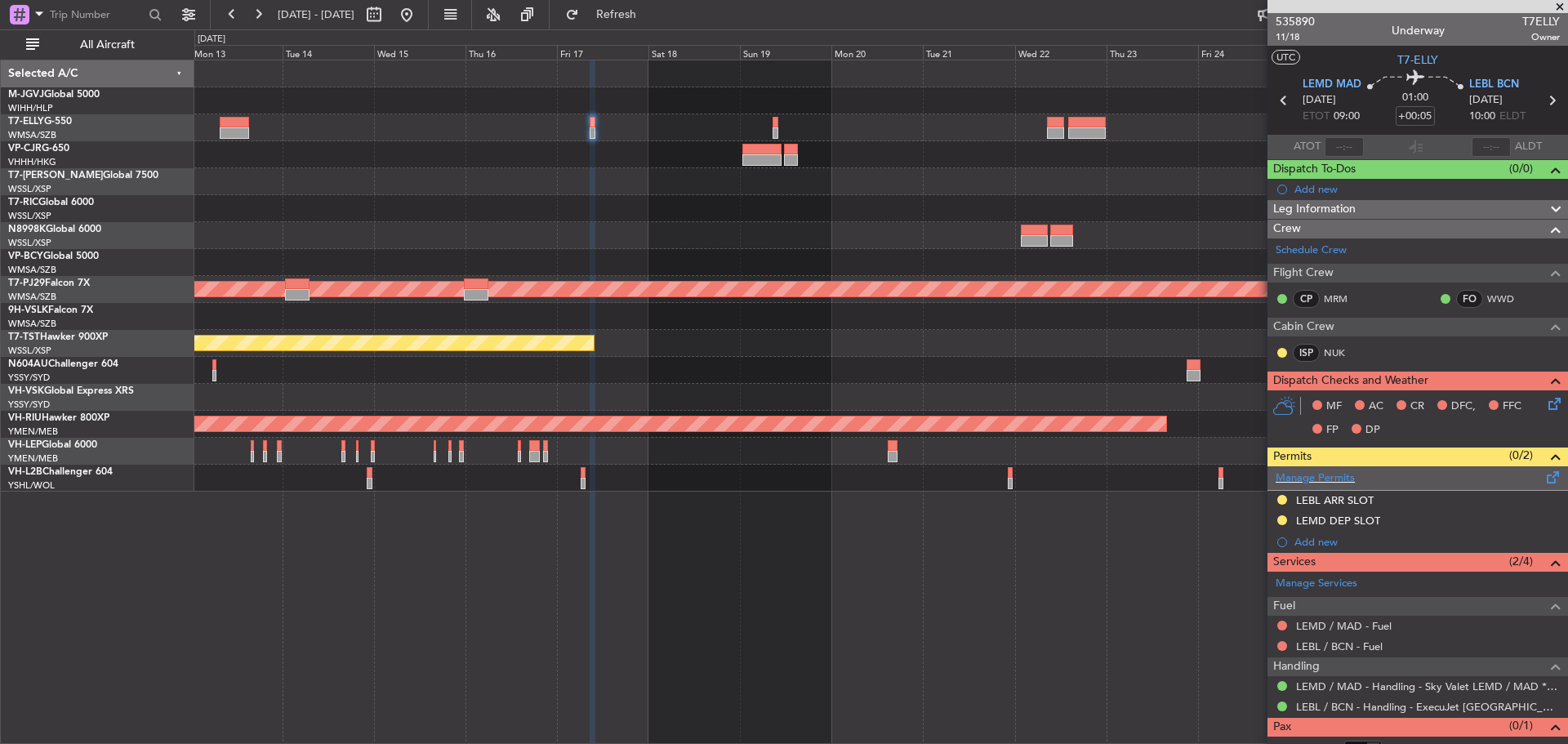
click at [1543, 475] on span at bounding box center [1553, 474] width 19 height 12
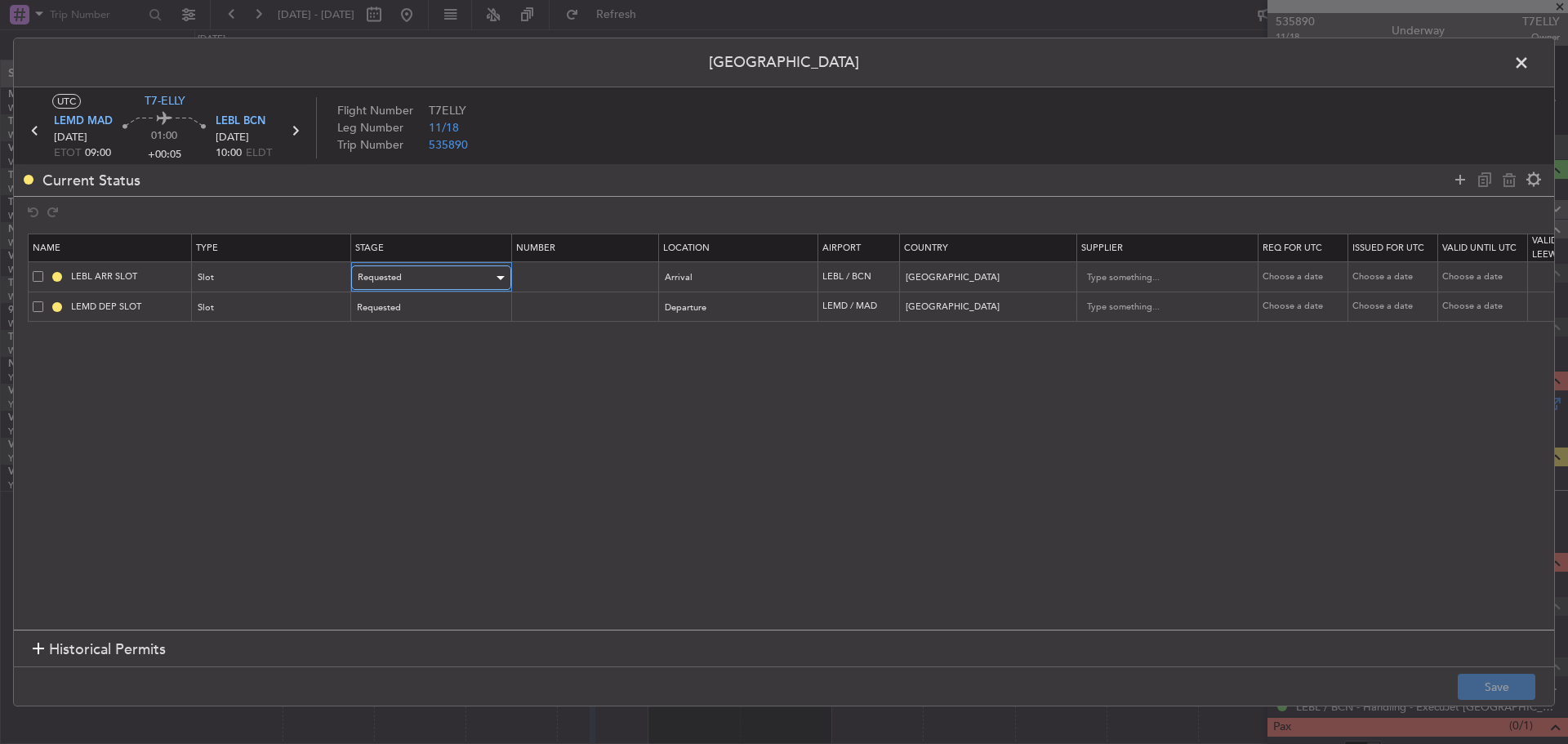
click at [470, 276] on div "Requested" at bounding box center [426, 278] width 136 height 25
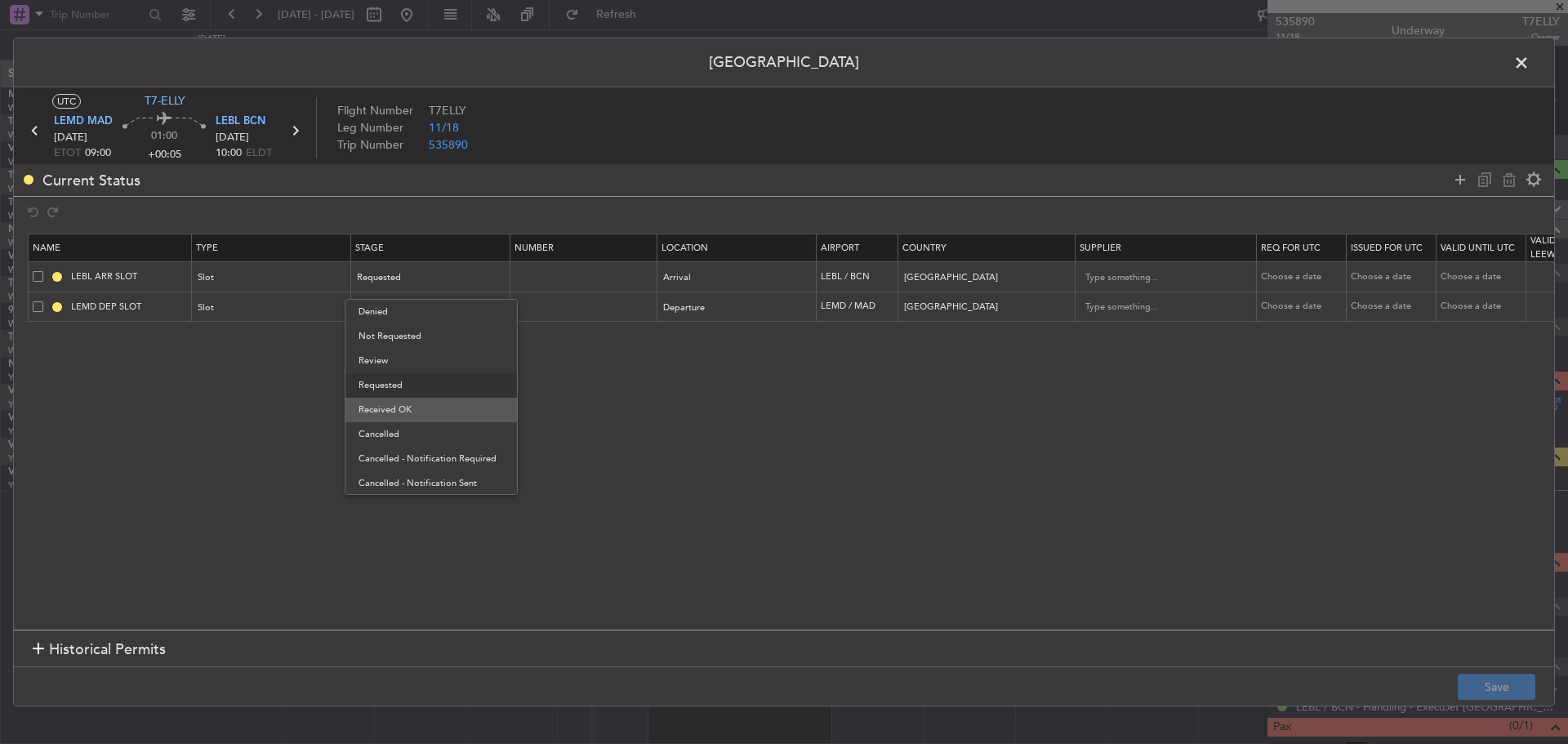
click at [414, 411] on span "Received OK" at bounding box center [432, 410] width 146 height 25
click at [1294, 280] on div "Choose a date" at bounding box center [1303, 277] width 85 height 14
select select "10"
select select "2025"
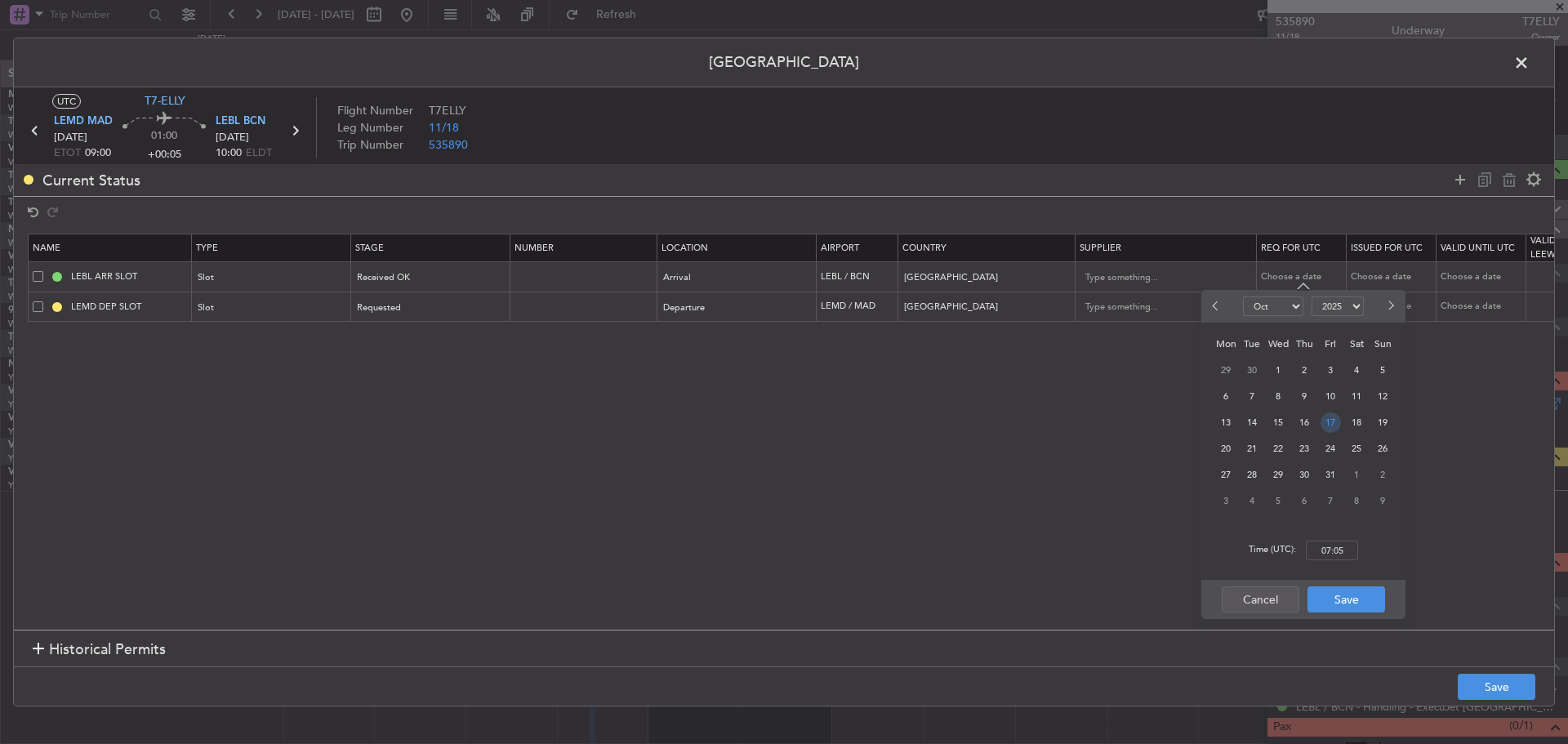
click at [1331, 425] on span "17" at bounding box center [1331, 422] width 20 height 20
type input "10:00"
click at [1338, 597] on button "Save" at bounding box center [1346, 599] width 78 height 26
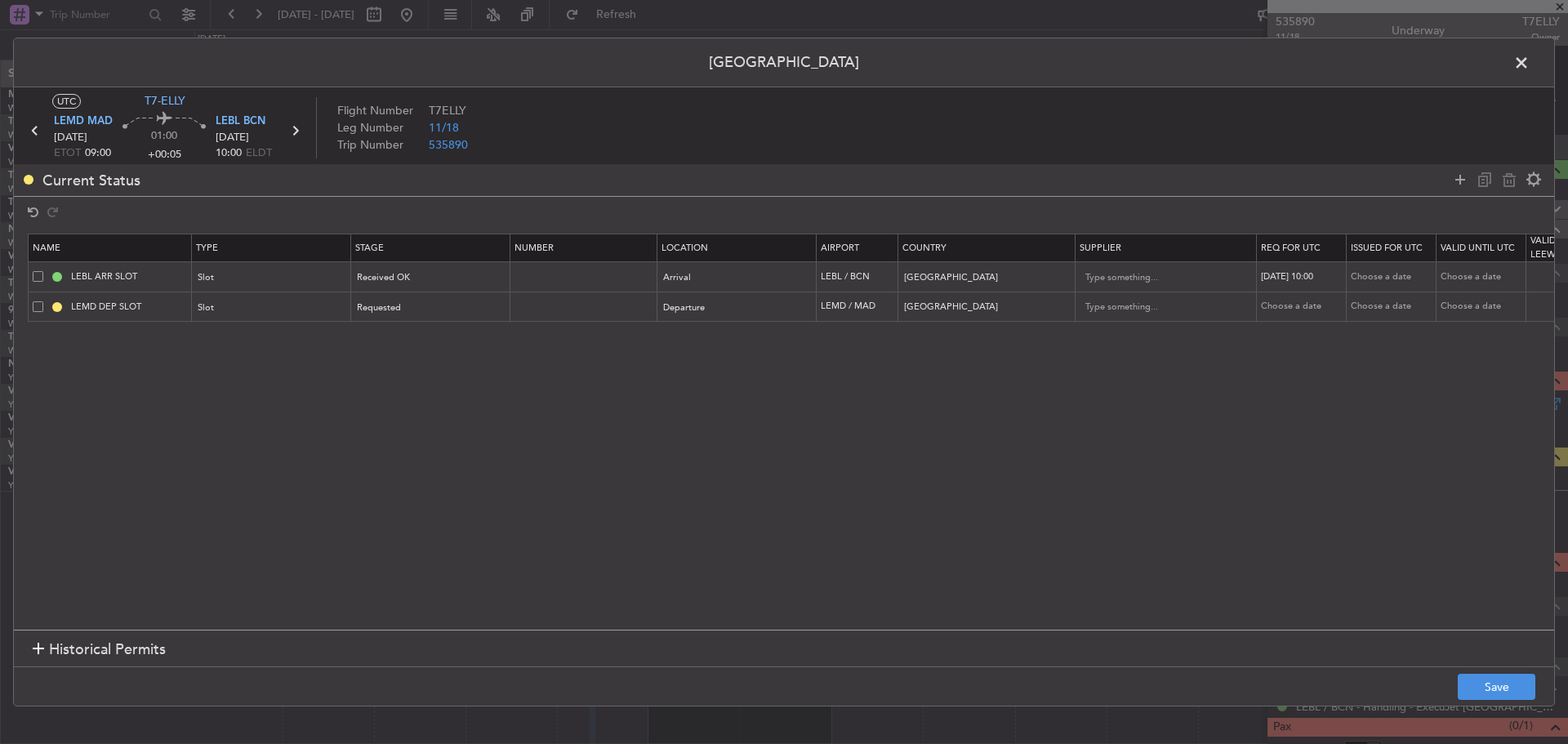
click at [1371, 263] on td "Choose a date" at bounding box center [1392, 278] width 90 height 31
click at [1371, 270] on div "Choose a date" at bounding box center [1393, 277] width 85 height 14
select select "10"
select select "2025"
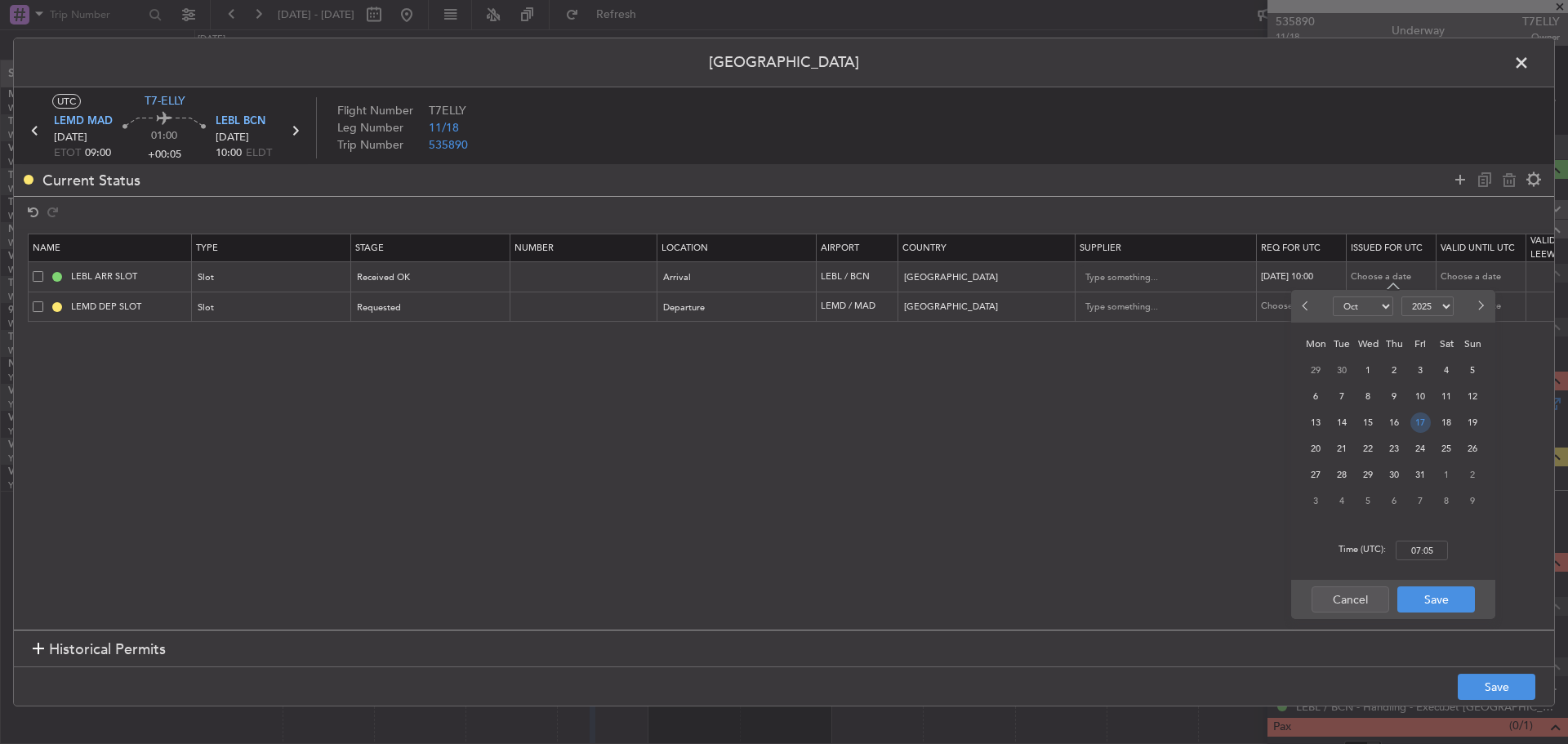
click at [1419, 430] on span "17" at bounding box center [1420, 422] width 20 height 20
click at [1417, 552] on input "00:00" at bounding box center [1422, 551] width 53 height 19
type input "10:00"
click at [1445, 597] on button "Save" at bounding box center [1436, 599] width 78 height 26
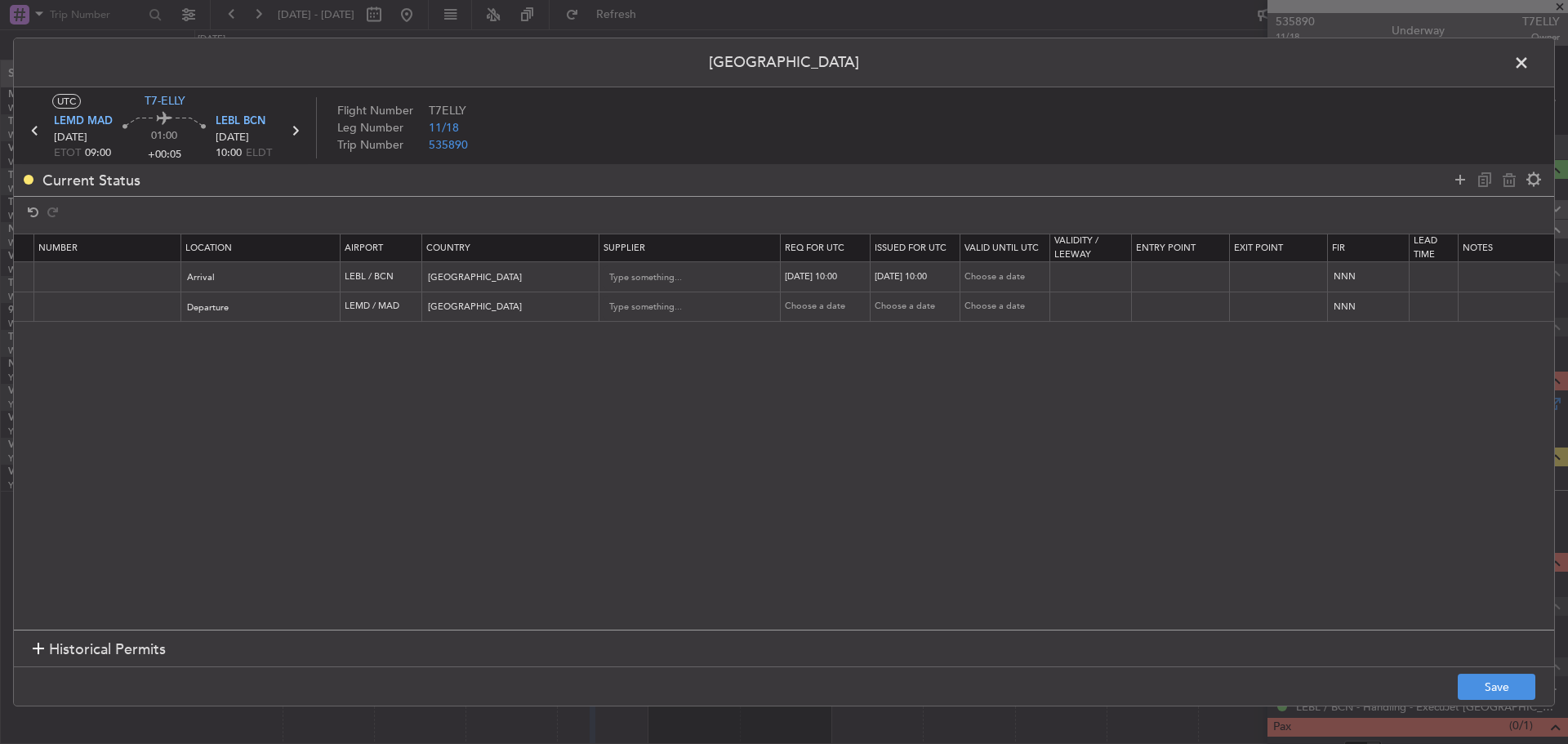
scroll to position [0, 558]
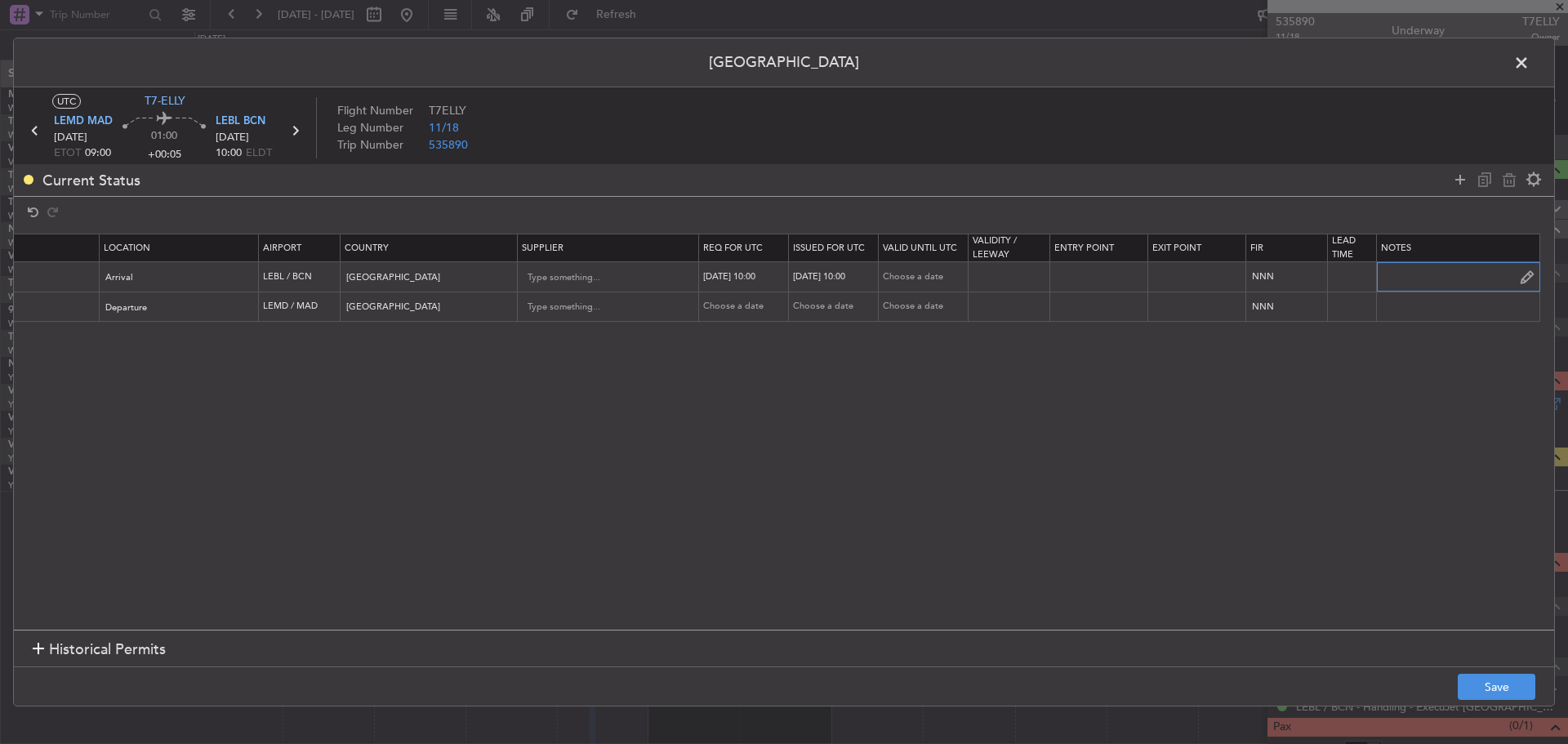
click at [1423, 275] on input "text" at bounding box center [1458, 277] width 163 height 25
paste input "KT7ELLY T7ELLY 17OCT17OCT 0000500 012GJ5 MADMAD1000 08552MADMAD DD"
type input "KT7ELLY T7ELLY 17OCT17OCT 0000500 012GJ5 MADMAD1000 08552MADMAD DD"
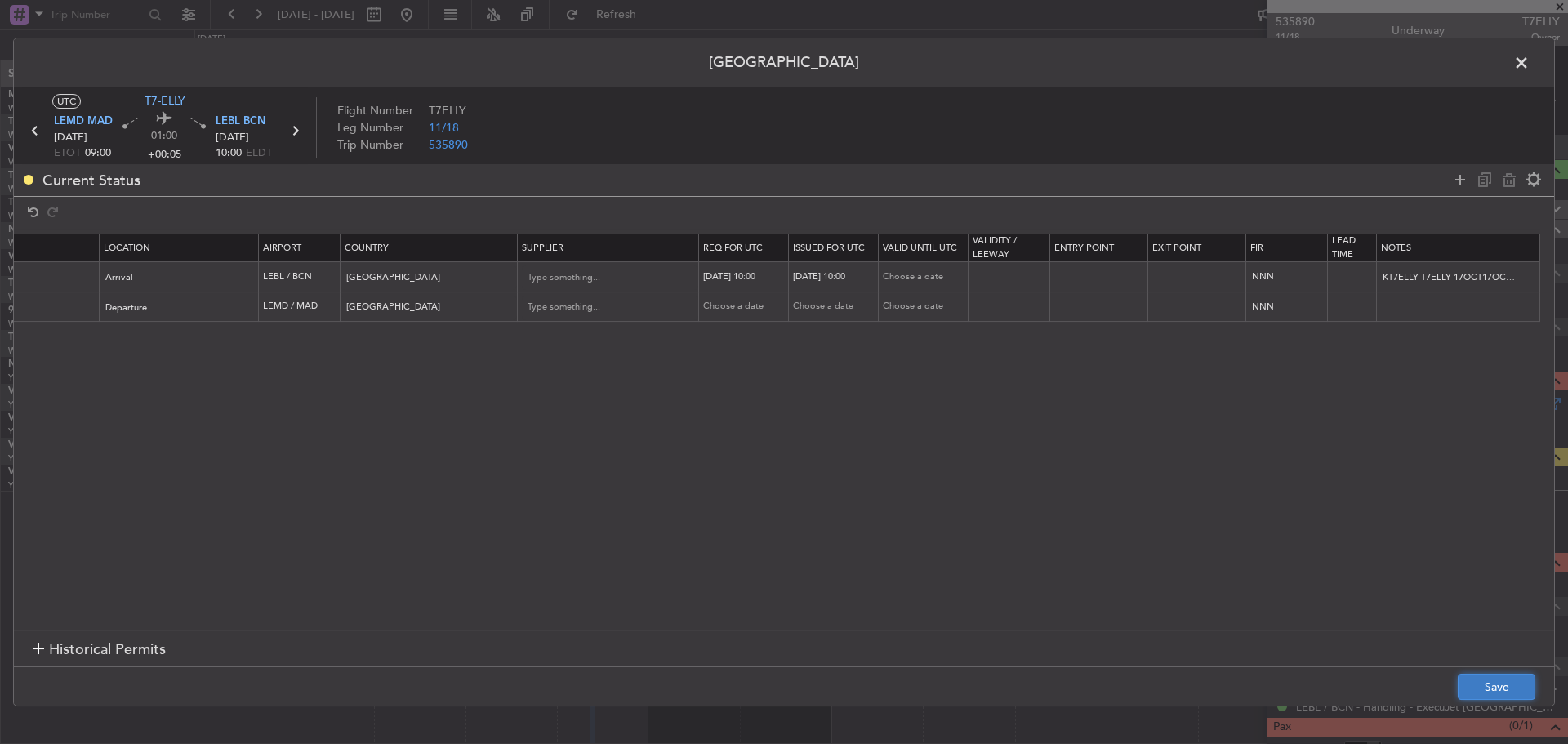
click at [1497, 681] on button "Save" at bounding box center [1496, 687] width 78 height 26
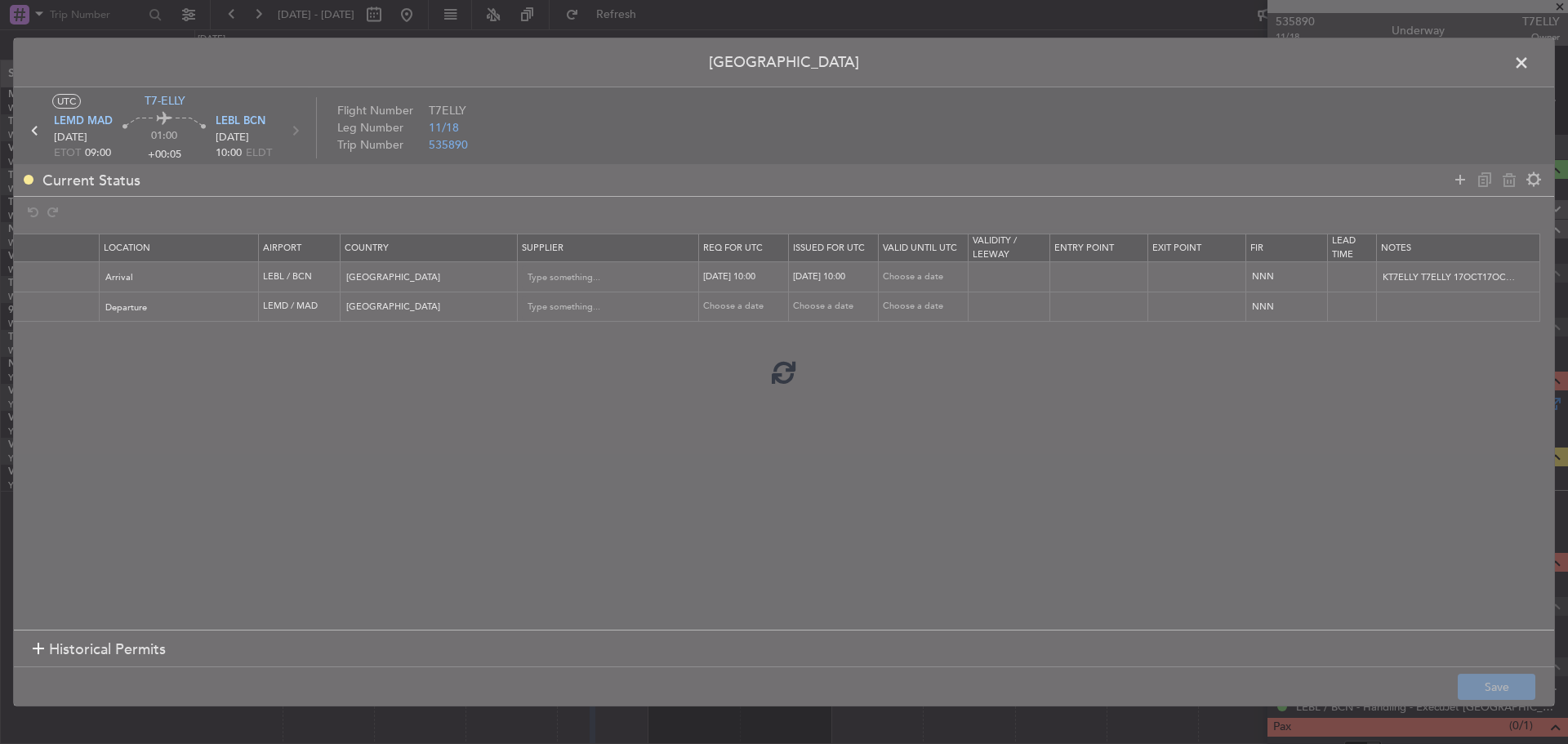
type input "LEBL ARR SLOT 1000Z"
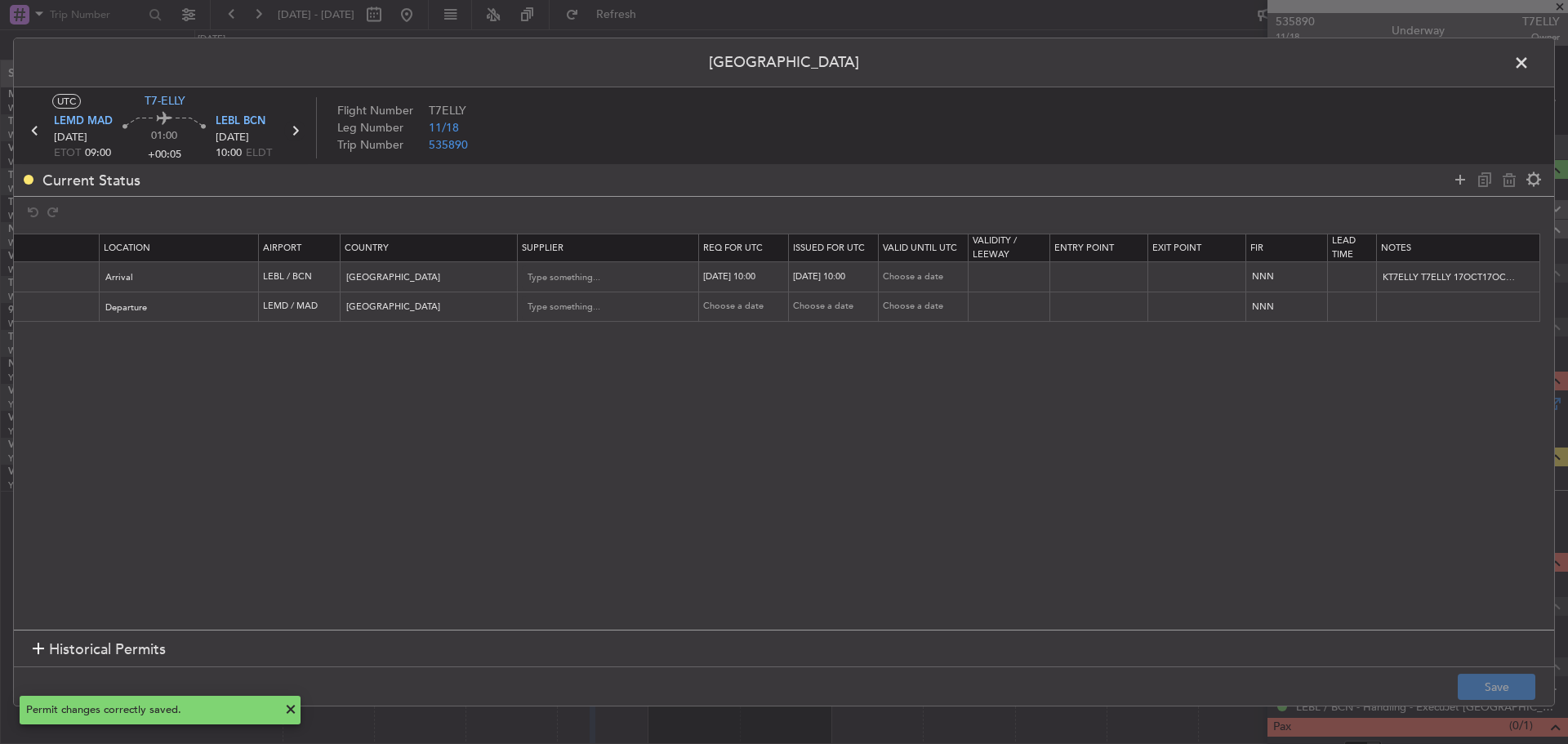
click at [298, 131] on icon at bounding box center [295, 130] width 21 height 21
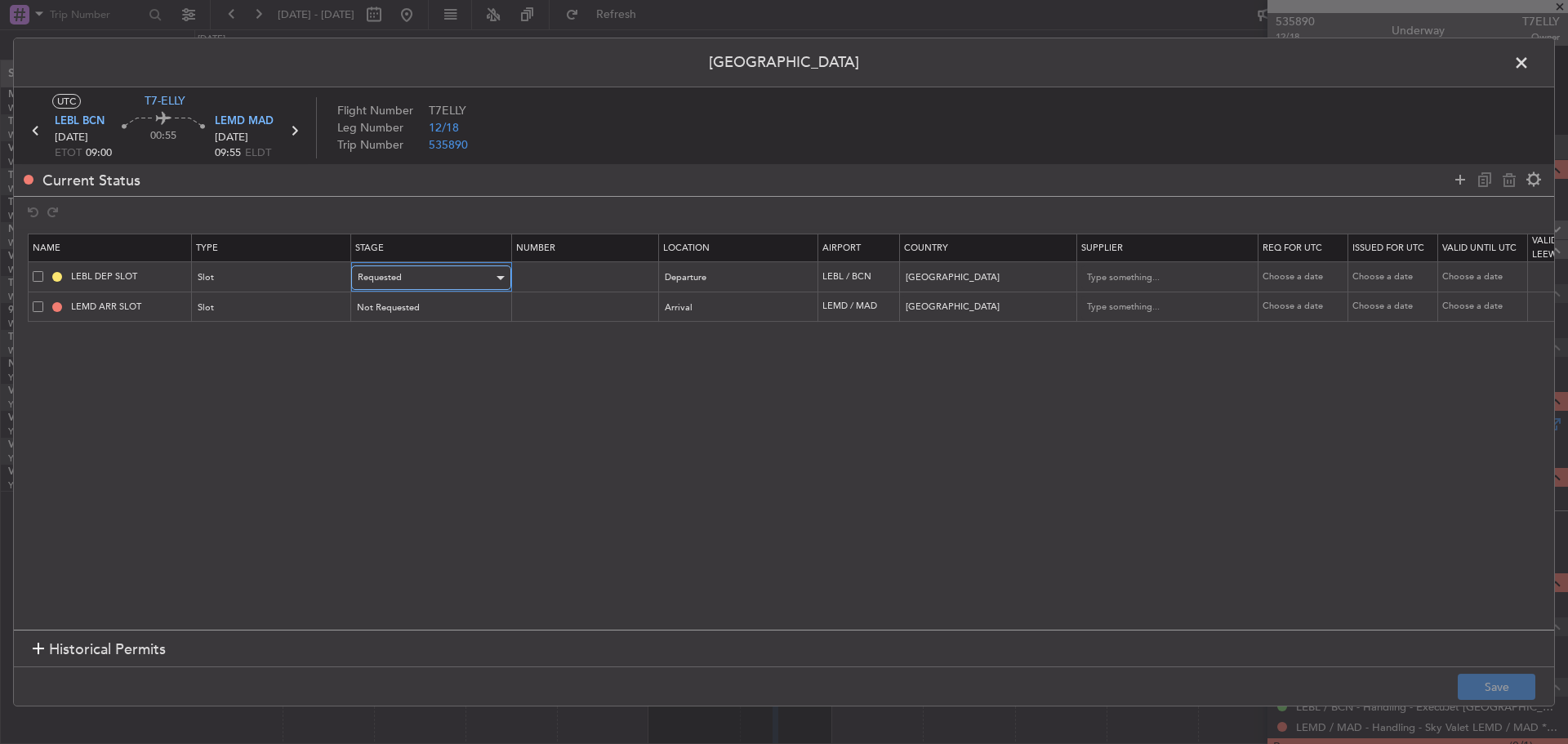
click at [497, 275] on div at bounding box center [499, 278] width 11 height 13
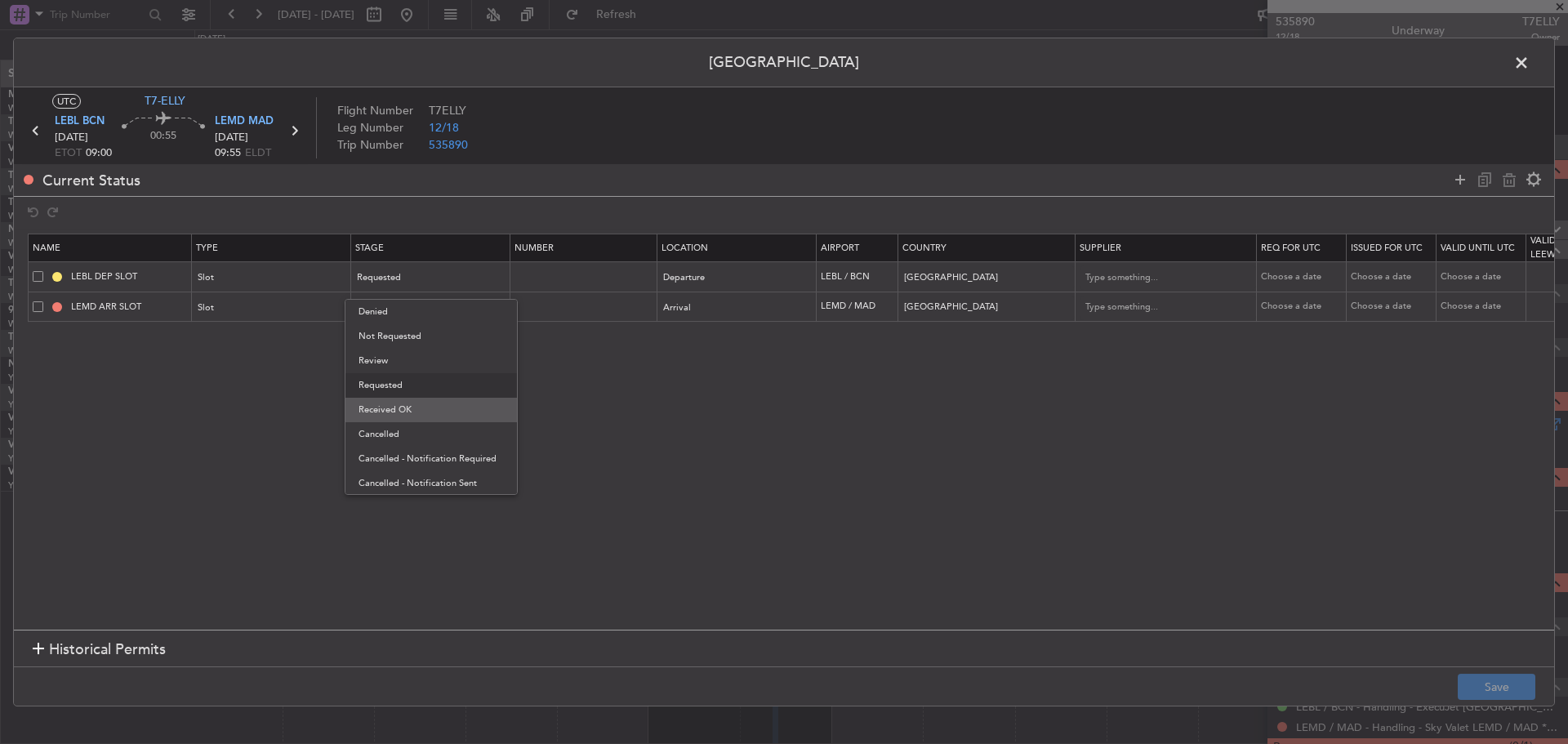
click at [431, 409] on span "Received OK" at bounding box center [432, 410] width 146 height 25
click at [1293, 281] on div "Choose a date" at bounding box center [1303, 277] width 85 height 14
select select "10"
select select "2025"
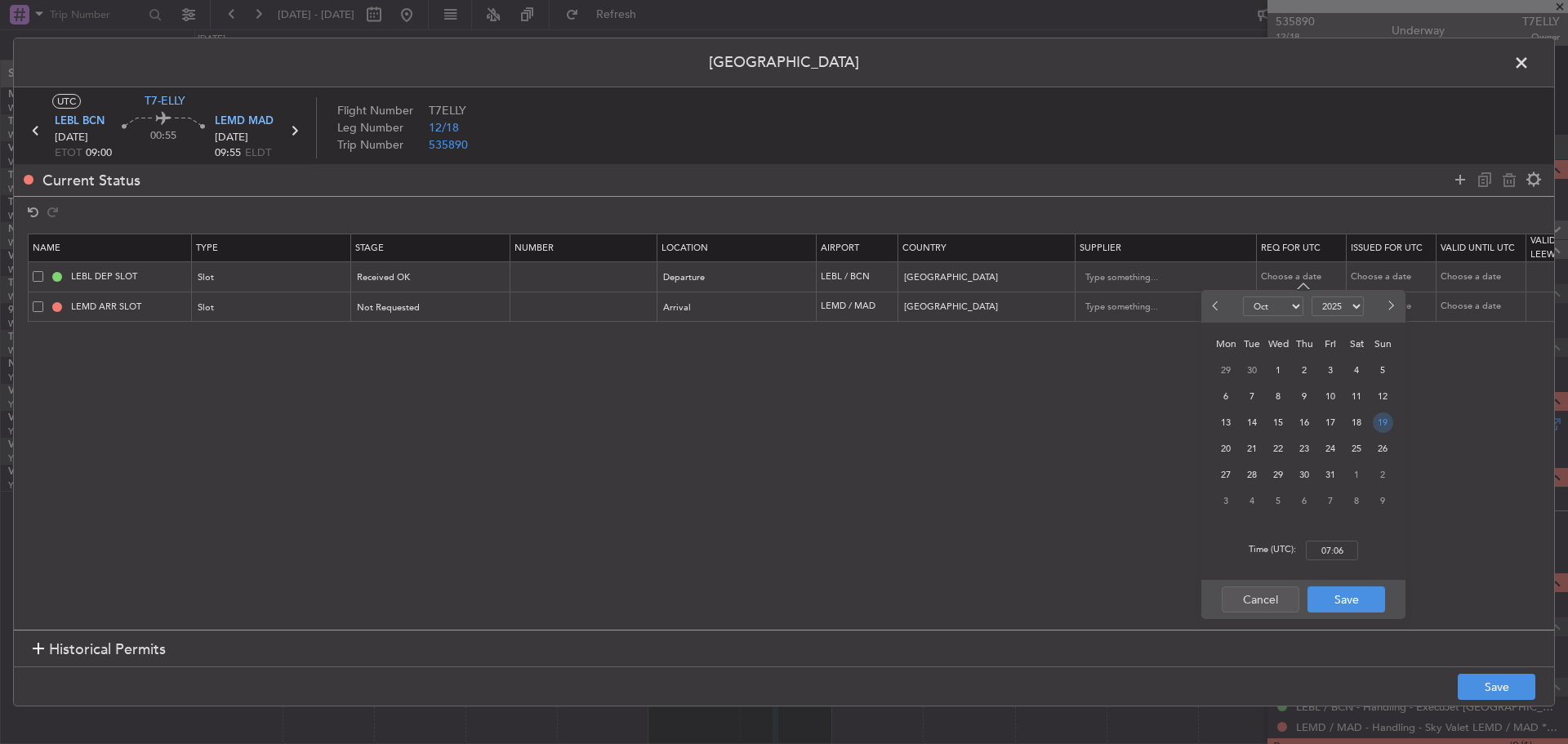
click at [1377, 423] on span "19" at bounding box center [1382, 422] width 20 height 20
click at [1341, 551] on input "00:00" at bounding box center [1332, 551] width 53 height 19
type input "09:00"
click at [1333, 592] on button "Save" at bounding box center [1346, 599] width 78 height 26
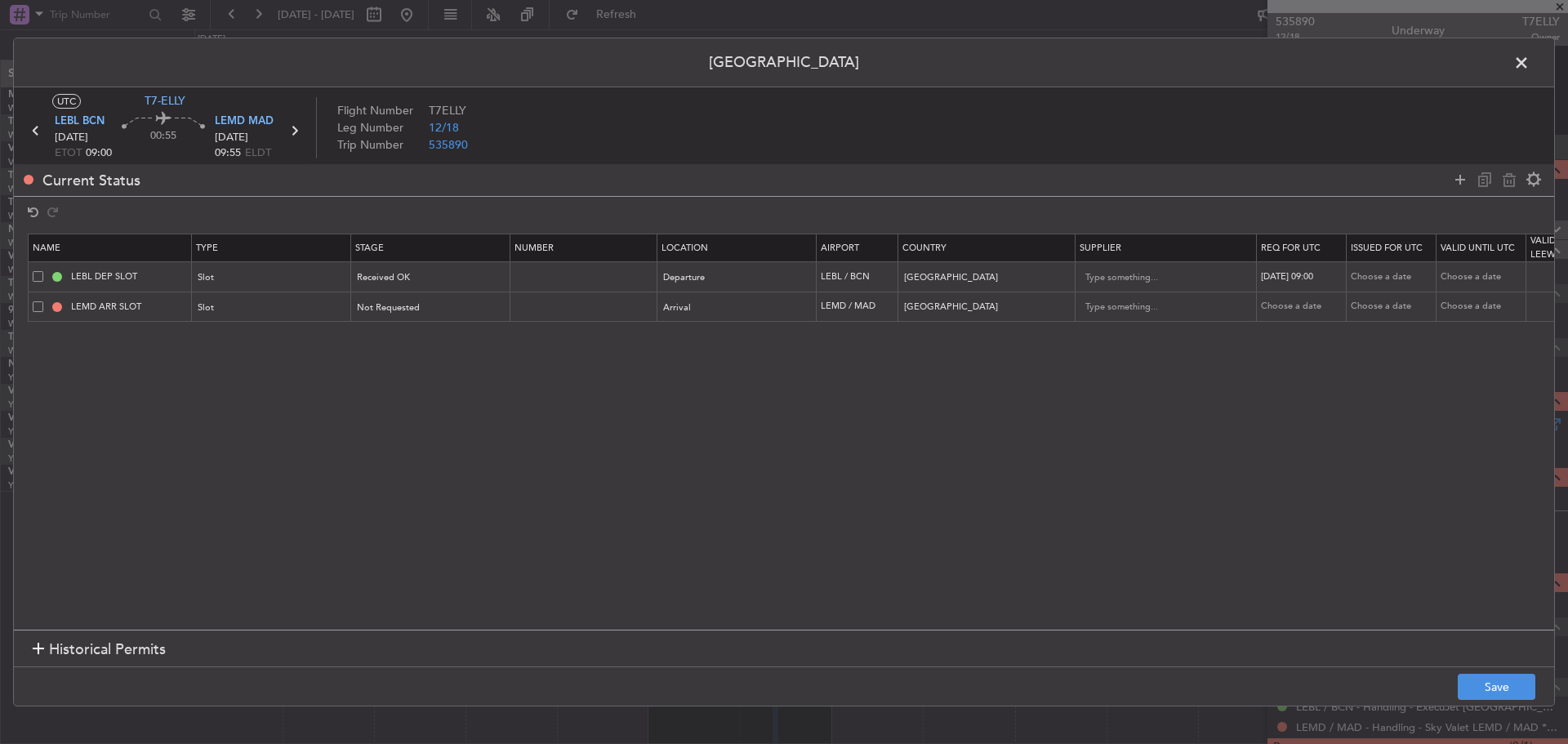
click at [1375, 272] on div "Choose a date" at bounding box center [1393, 277] width 85 height 14
select select "10"
select select "2025"
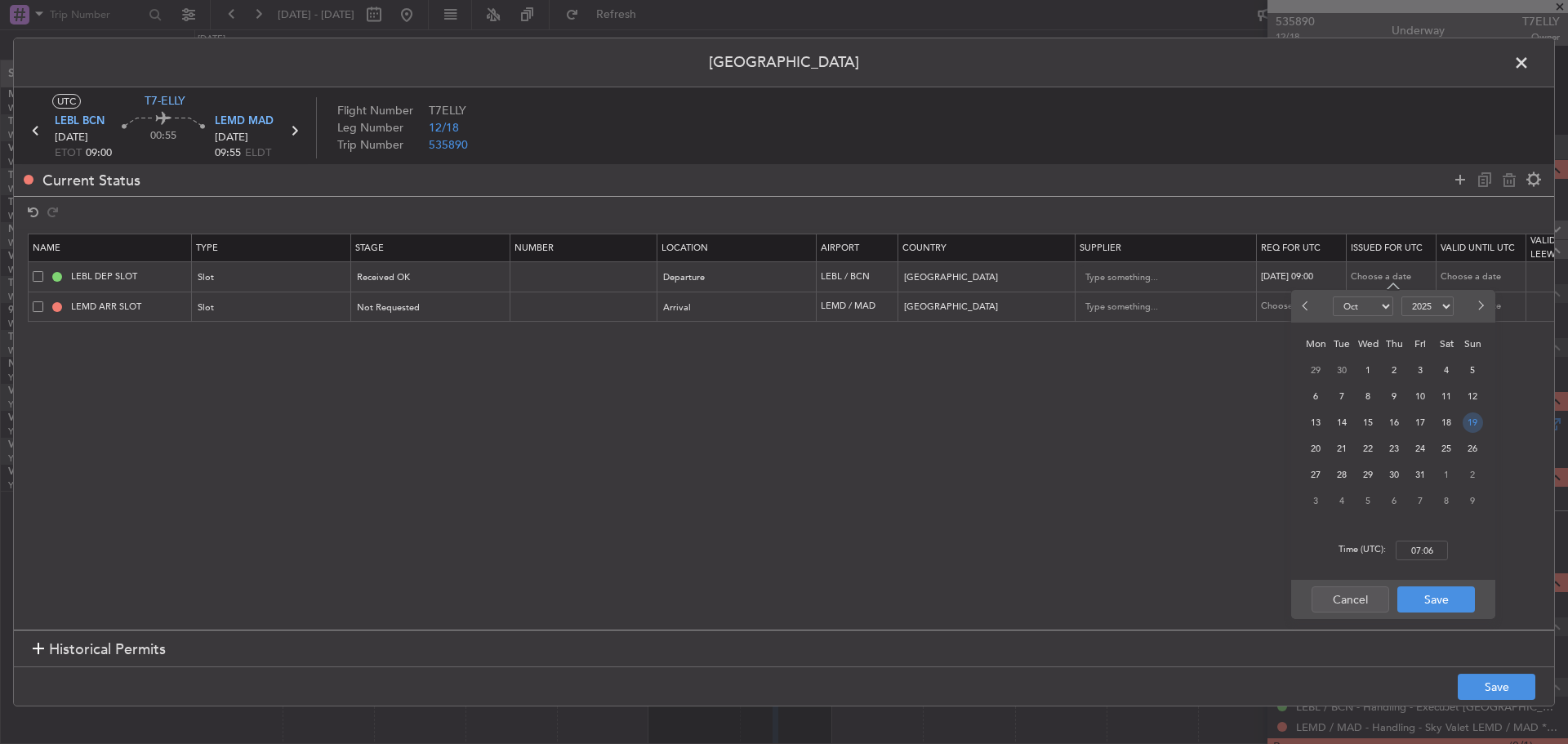
click at [1467, 425] on span "19" at bounding box center [1472, 422] width 20 height 20
click at [1430, 551] on input "00:00" at bounding box center [1422, 551] width 53 height 19
type input "08:55"
click at [1426, 596] on button "Save" at bounding box center [1436, 599] width 78 height 26
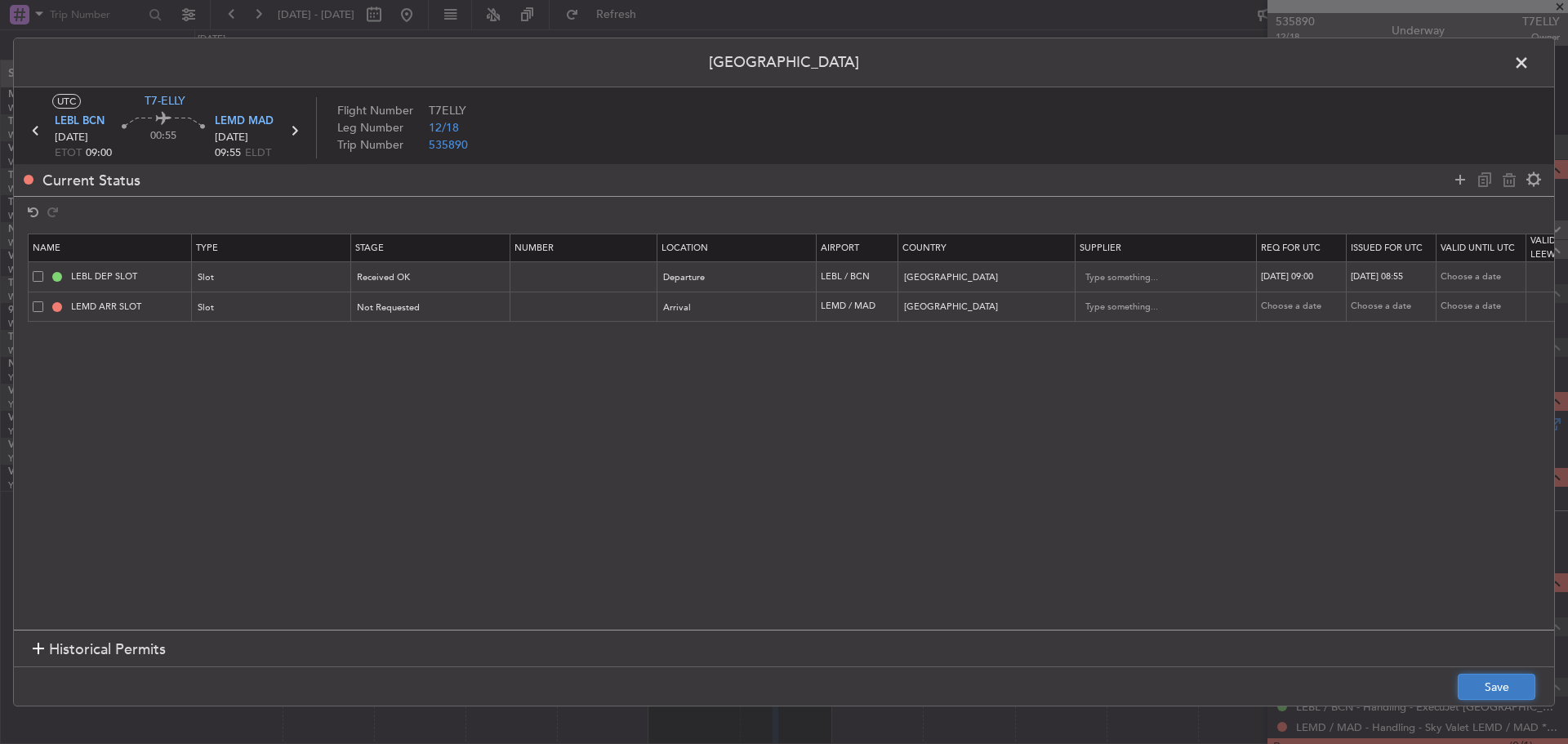
click at [1488, 691] on button "Save" at bounding box center [1496, 687] width 78 height 26
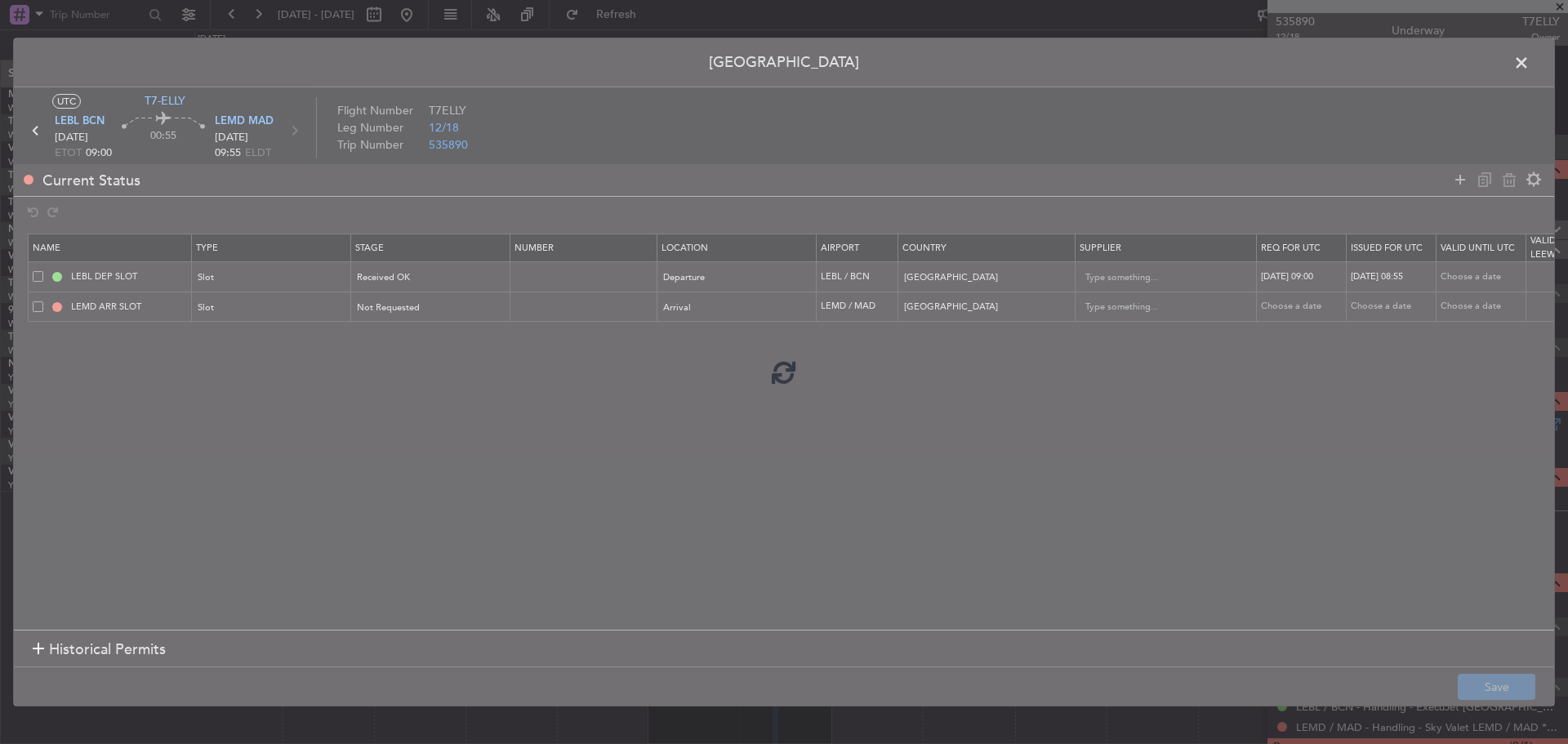
type input "LEBL DEP SLOT 0855Z"
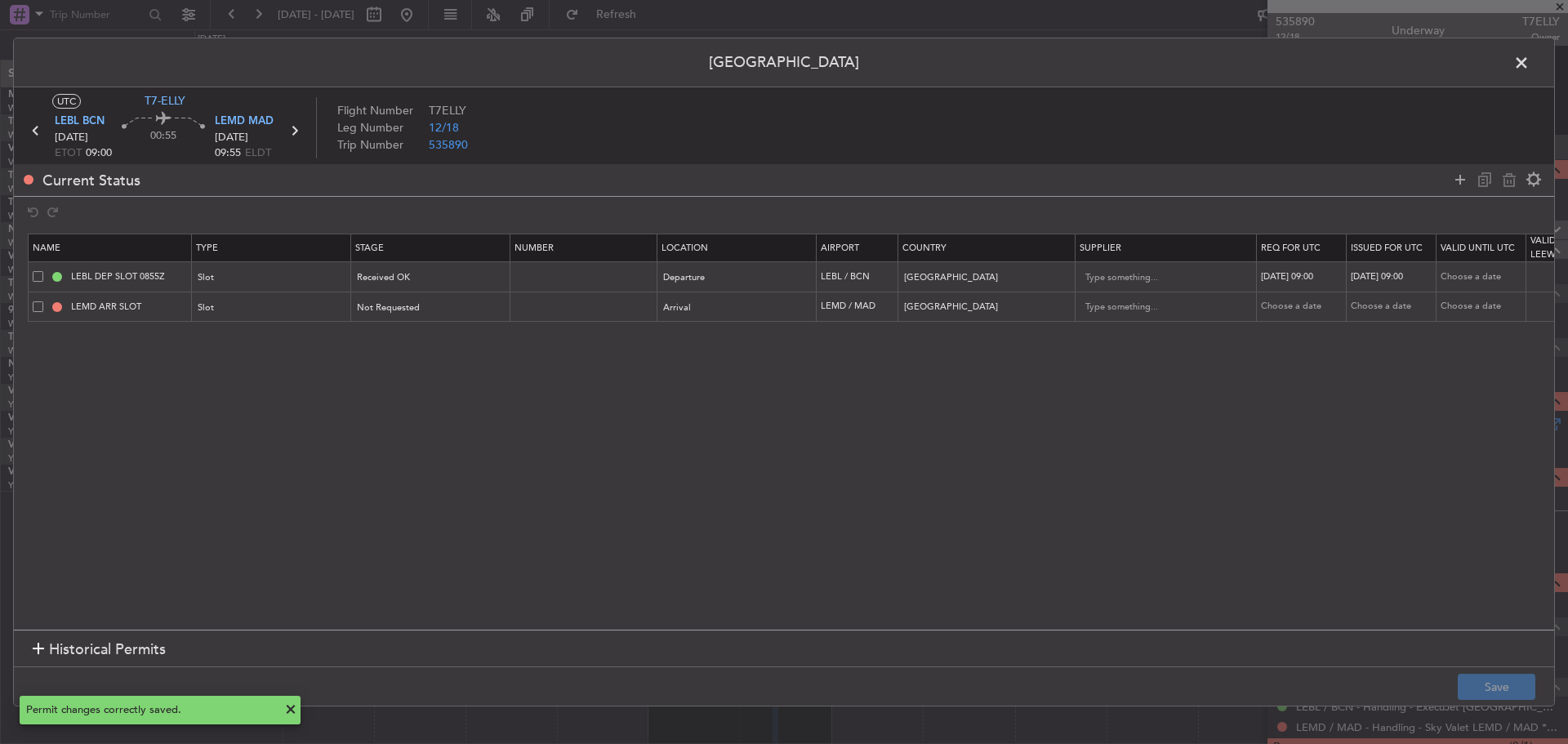
click at [1530, 63] on span at bounding box center [1530, 67] width 0 height 33
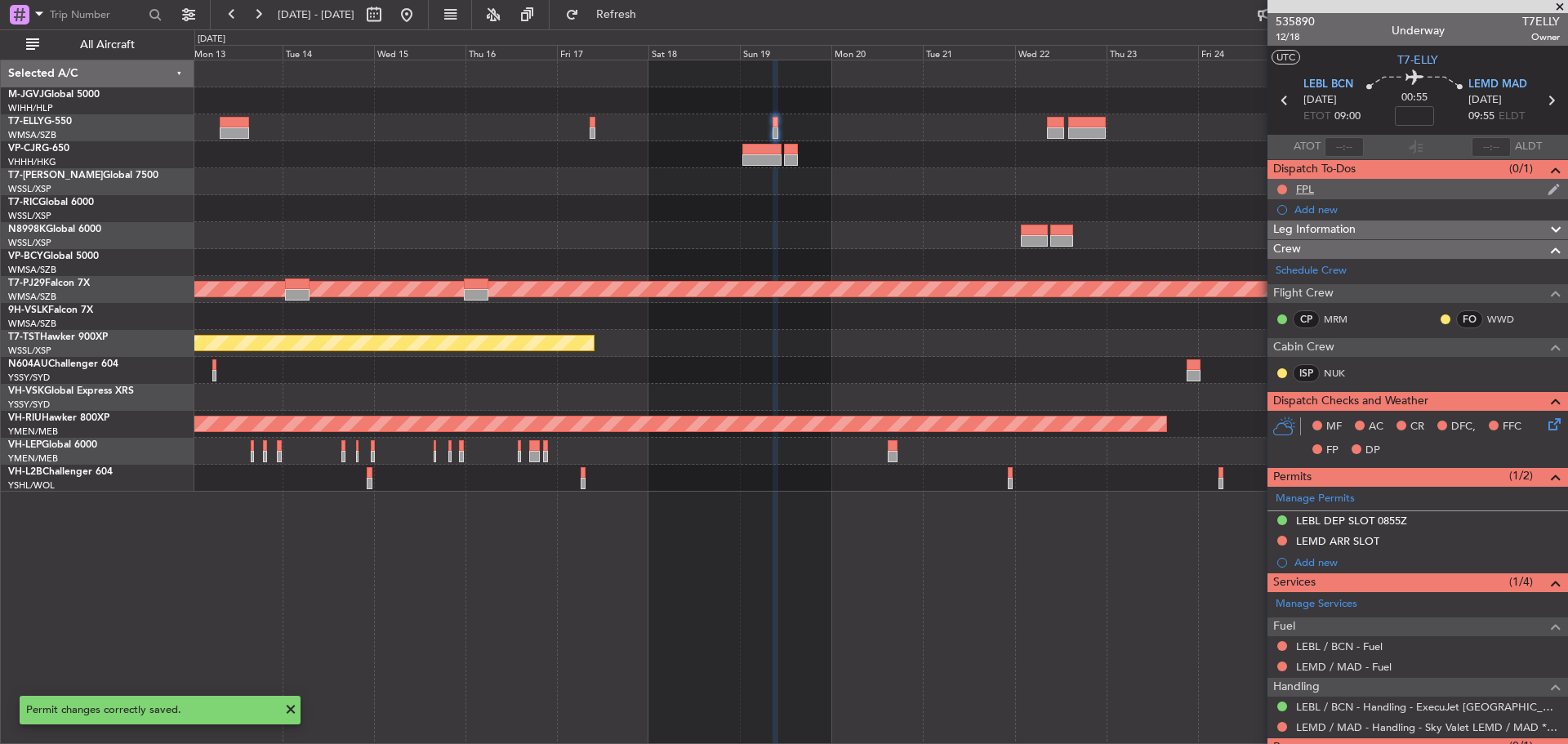
click at [1333, 193] on div "FPL" at bounding box center [1418, 189] width 301 height 20
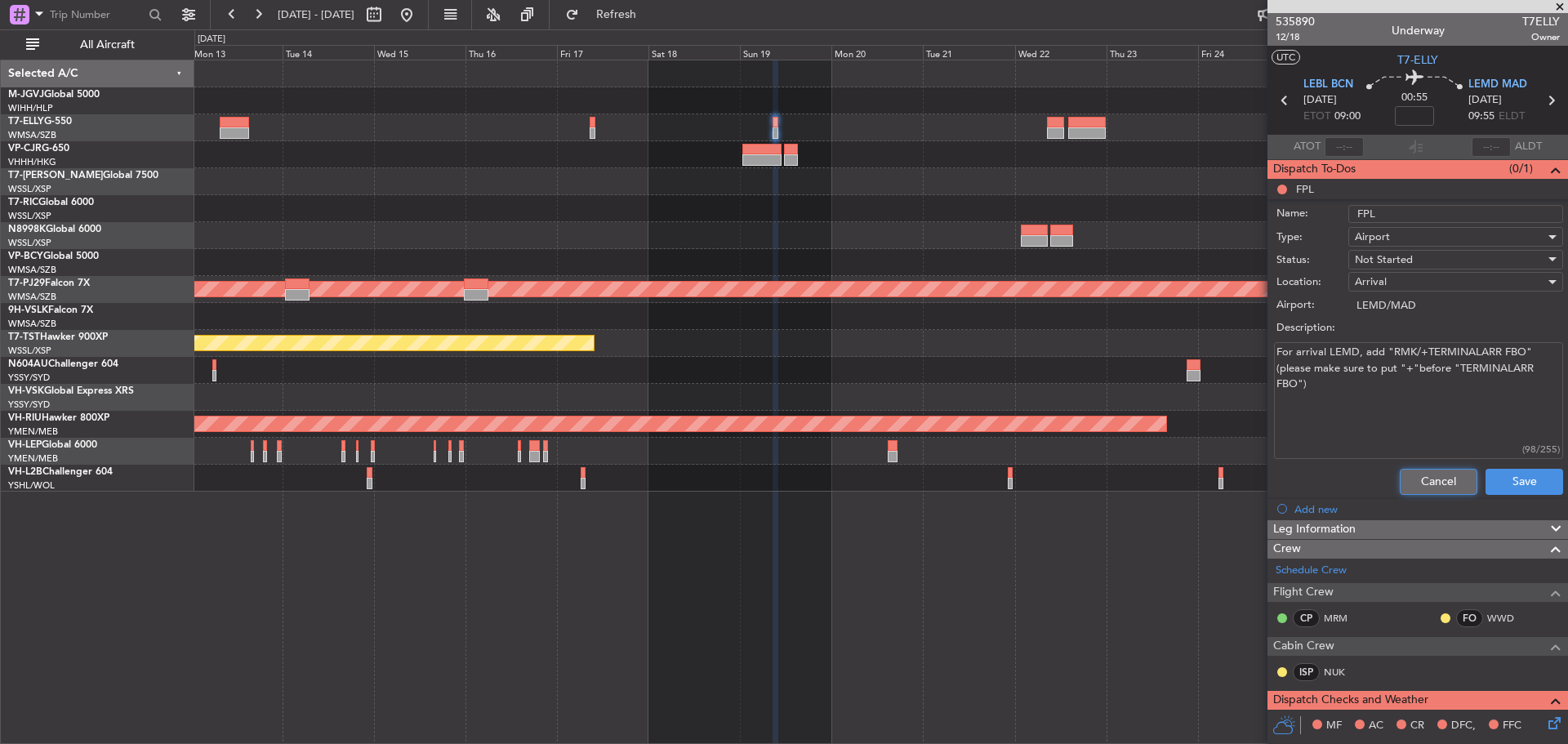
click at [1415, 485] on button "Cancel" at bounding box center [1438, 482] width 78 height 26
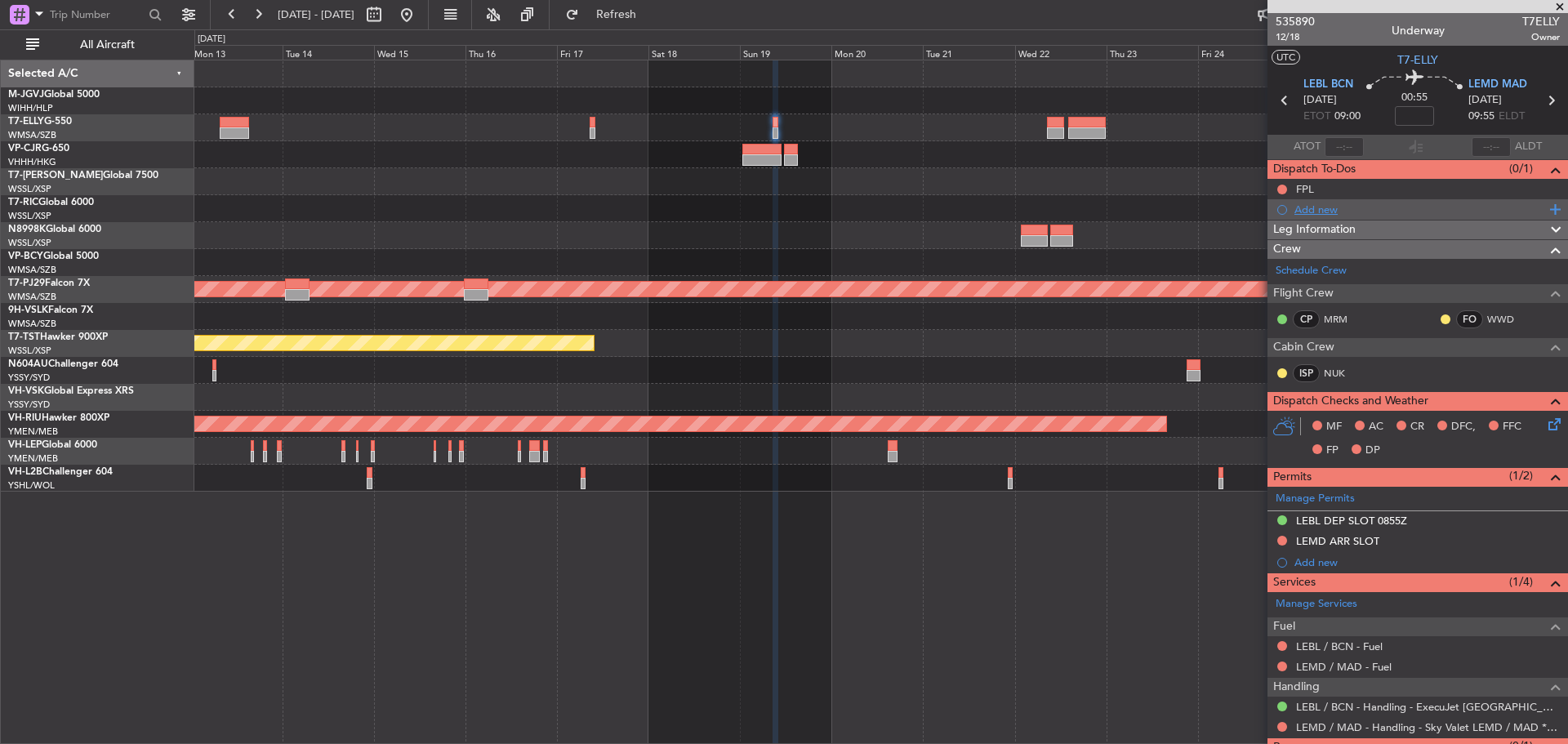
click at [1369, 216] on div "Add new" at bounding box center [1418, 209] width 301 height 20
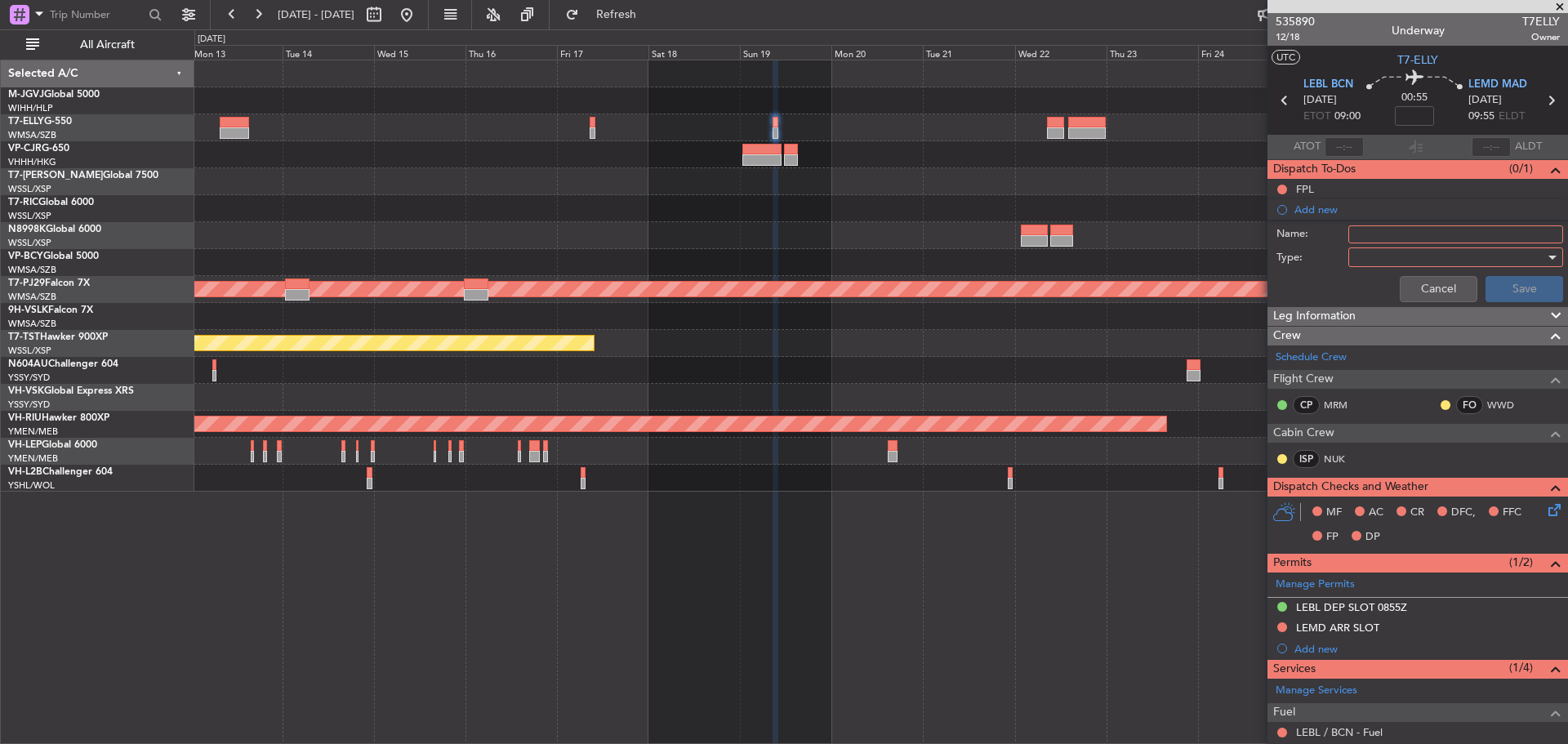
click at [1371, 235] on input "Name:" at bounding box center [1456, 234] width 214 height 18
type input "LEBL Slot"
click at [1367, 259] on div at bounding box center [1449, 258] width 190 height 25
click at [1370, 287] on span "Generic" at bounding box center [1448, 291] width 191 height 25
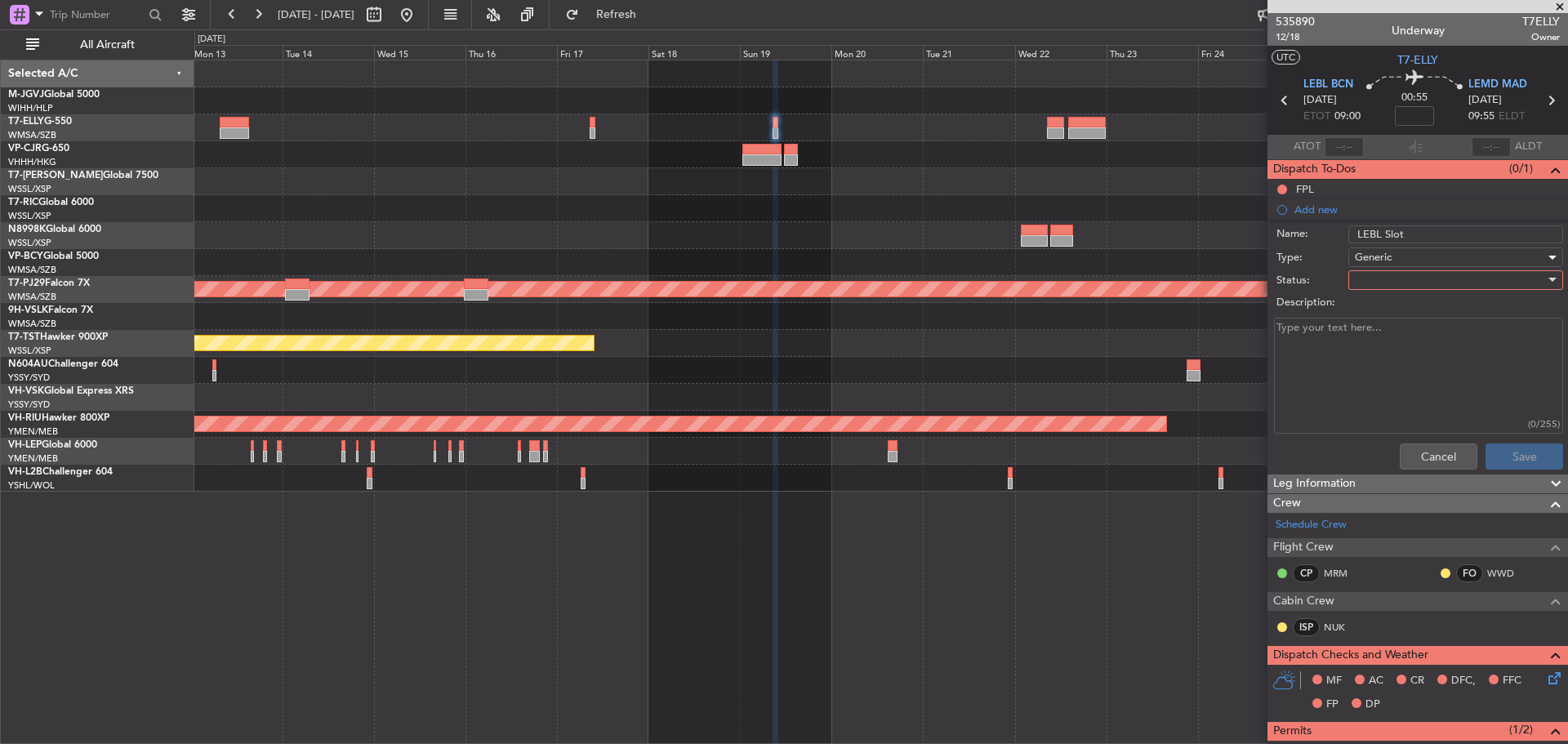
click at [1370, 283] on div at bounding box center [1449, 281] width 190 height 25
click at [1377, 314] on span "Not Started" at bounding box center [1448, 313] width 191 height 25
click at [1371, 346] on textarea "Description:" at bounding box center [1419, 376] width 289 height 117
type textarea "Please file FPL ETD per approved slot 0855z"
click at [1516, 462] on button "Save" at bounding box center [1524, 456] width 78 height 26
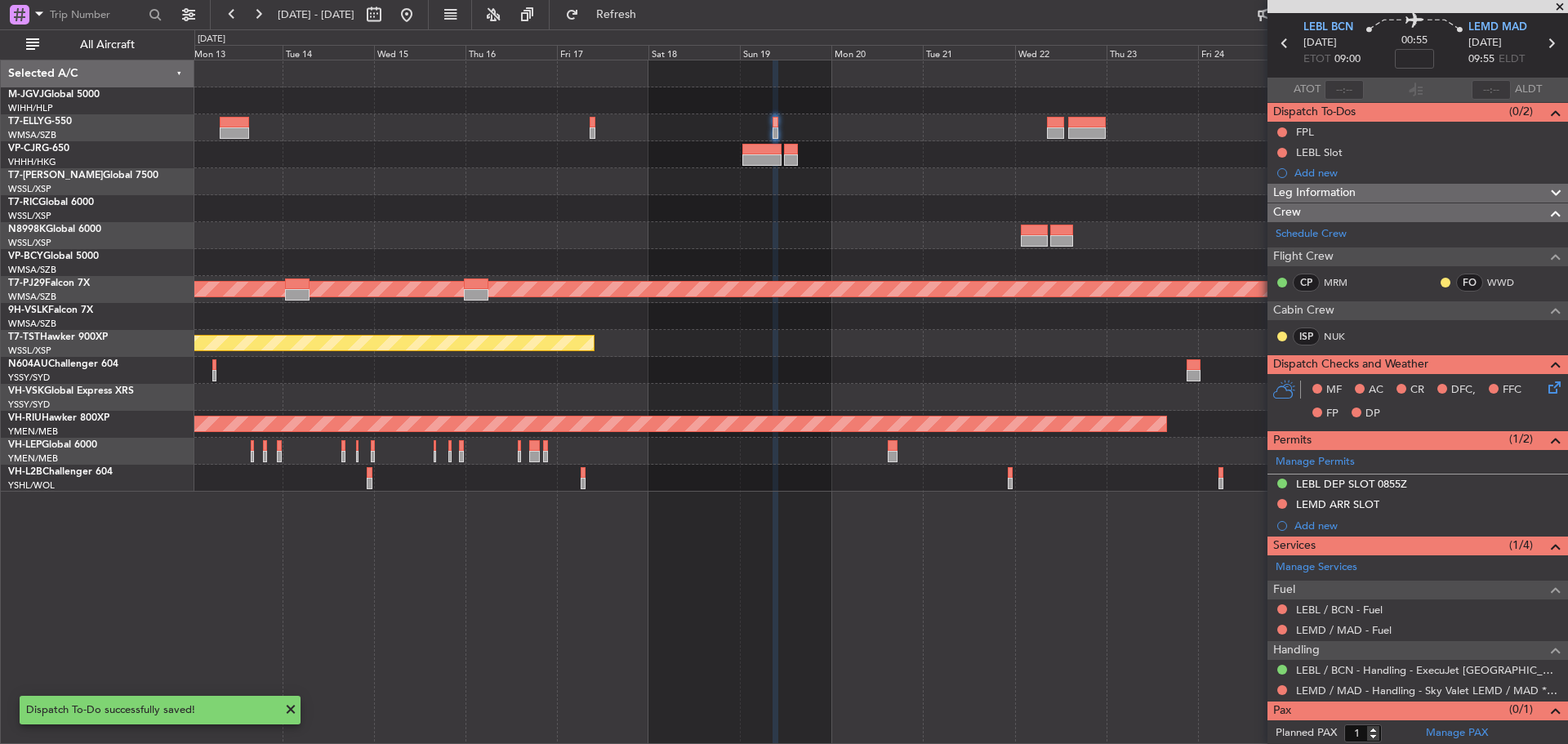
scroll to position [80, 0]
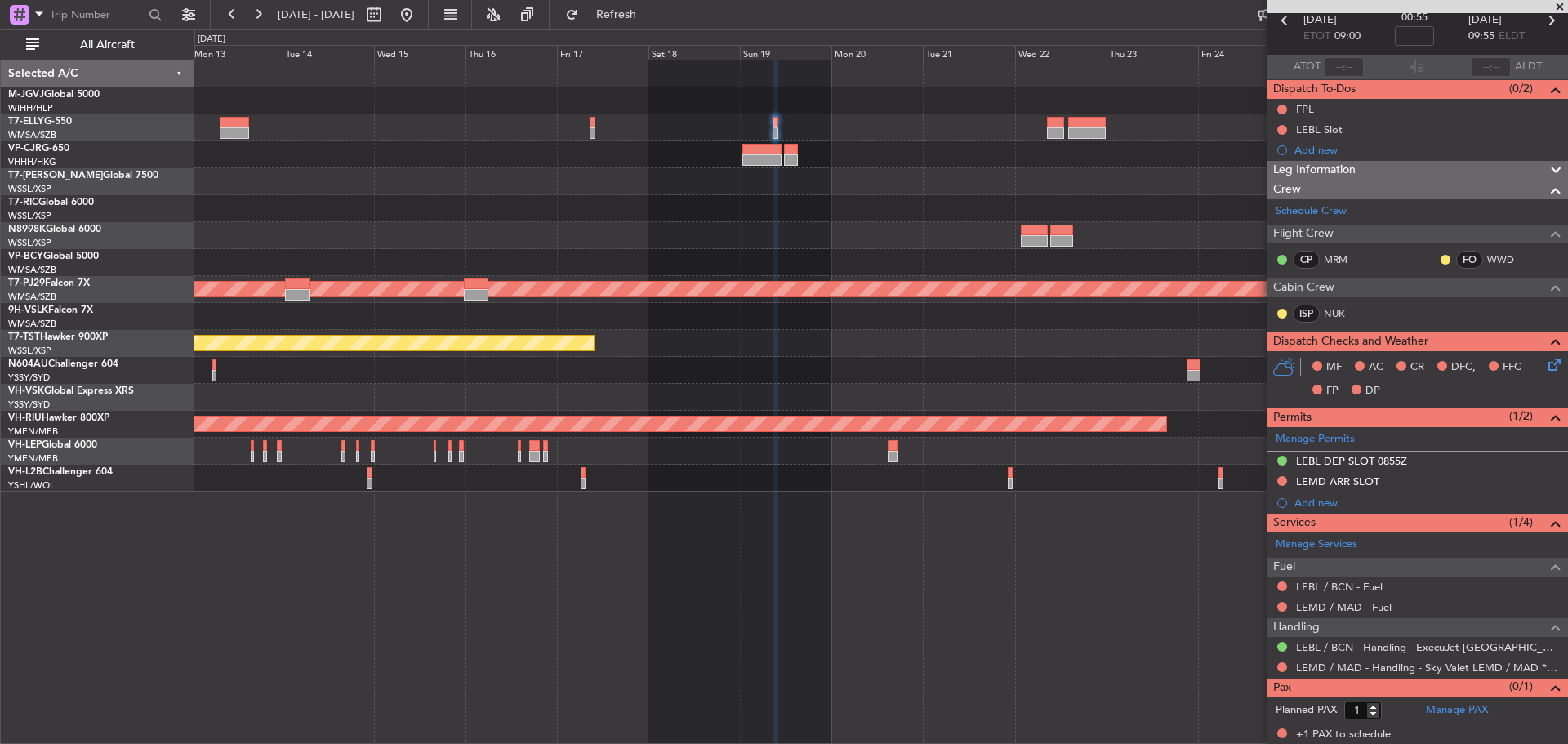
click at [856, 228] on div "Planned Maint [GEOGRAPHIC_DATA] (Seletar) Planned Maint [GEOGRAPHIC_DATA] (Sult…" at bounding box center [881, 276] width 1373 height 431
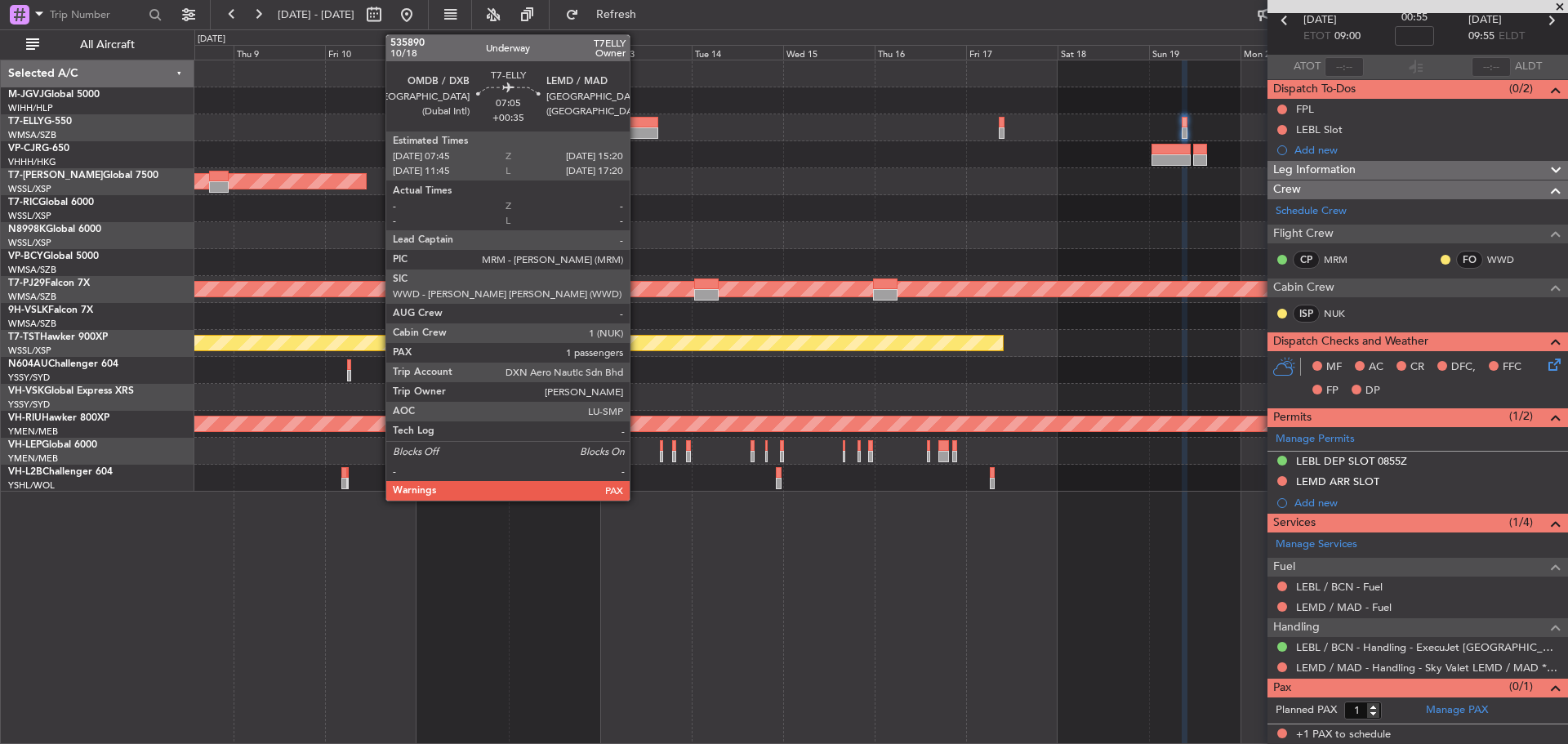
click at [637, 128] on div at bounding box center [643, 133] width 30 height 11
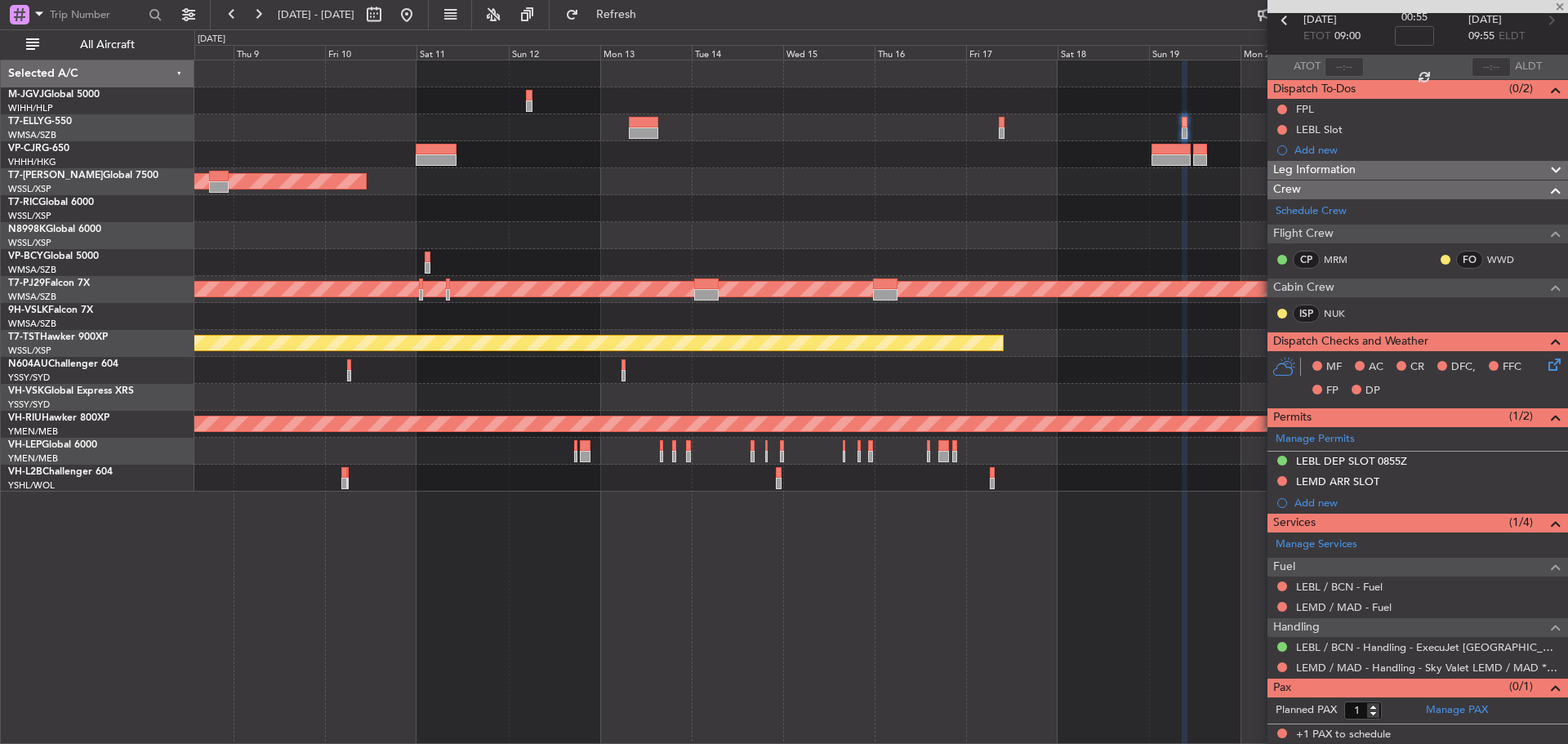
type input "+00:35"
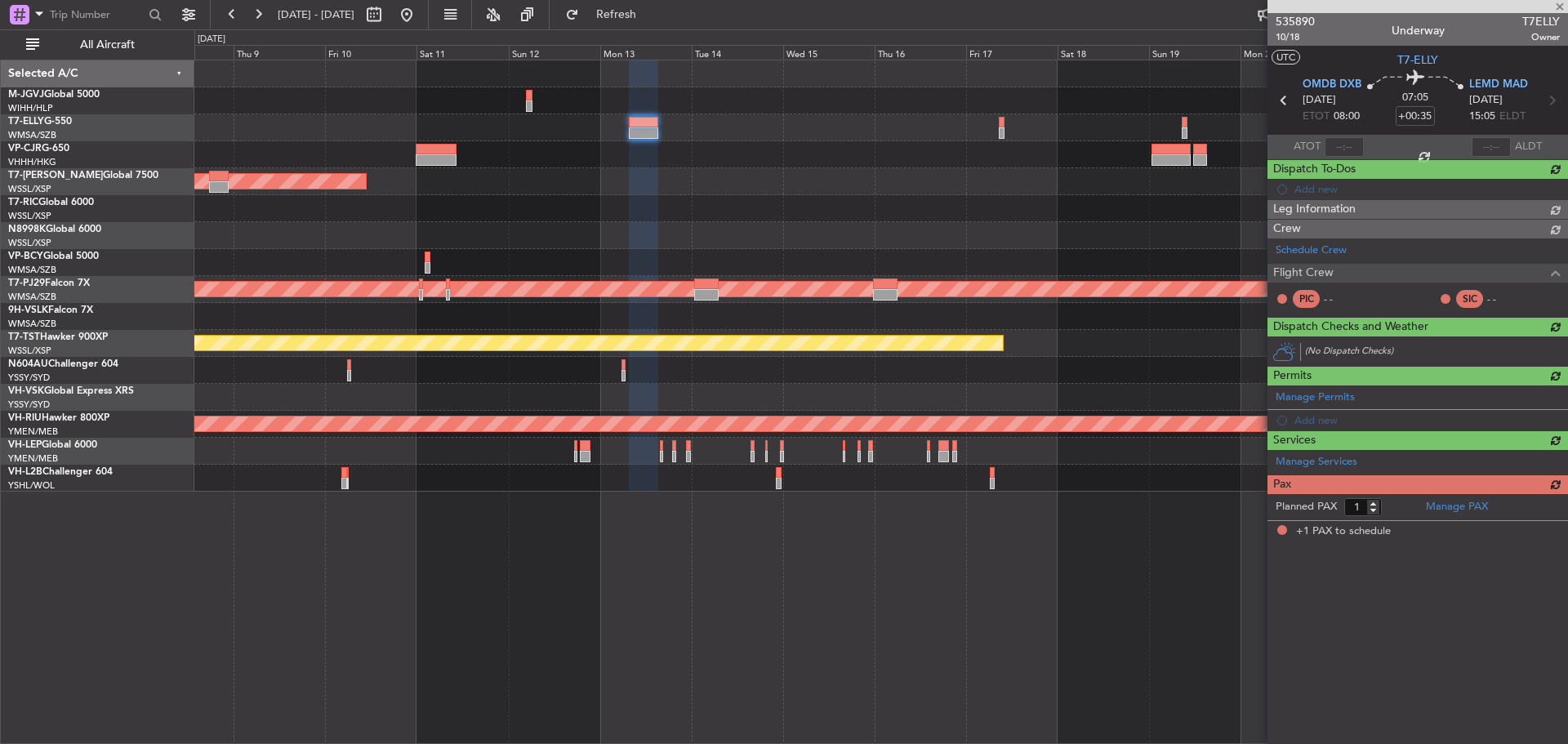
scroll to position [0, 0]
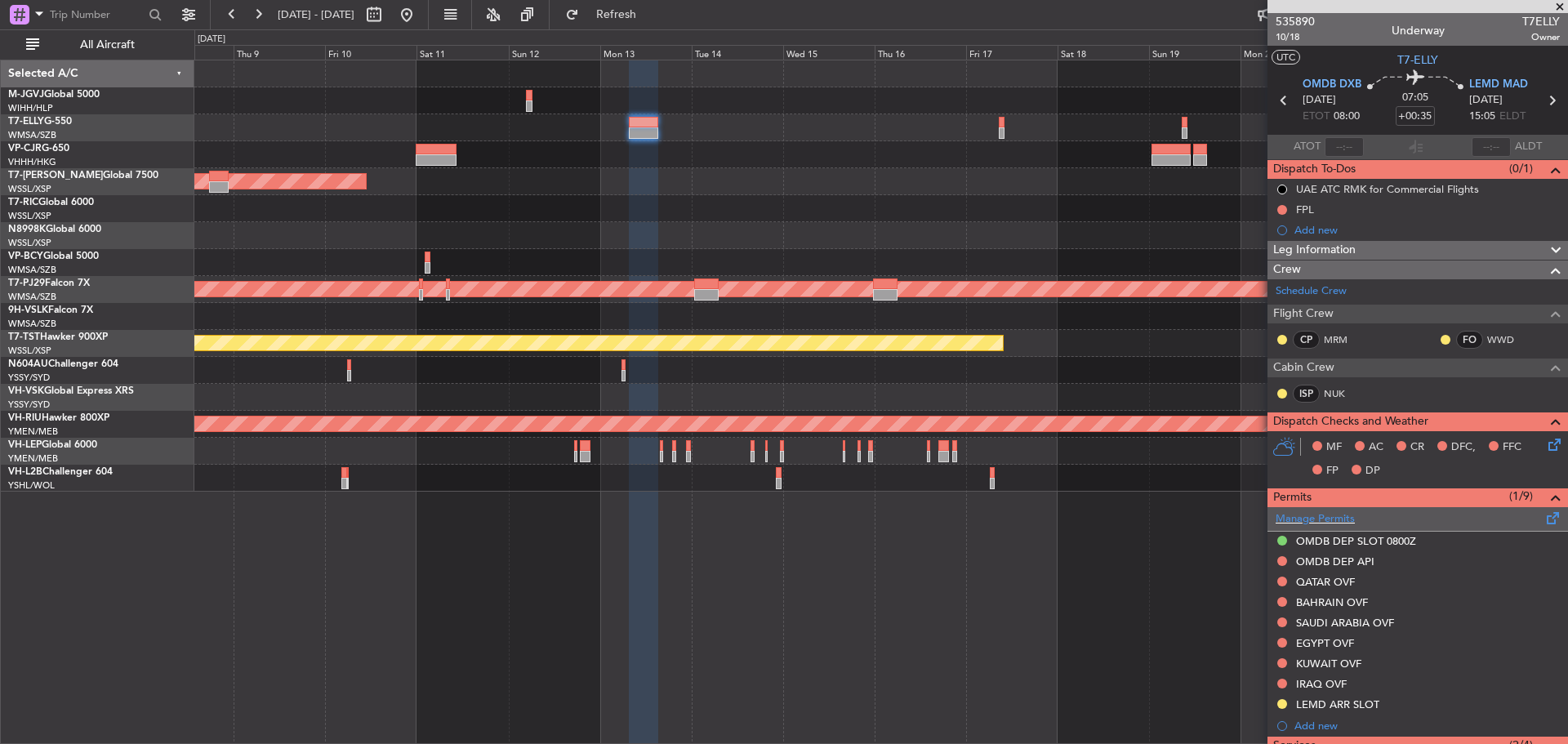
click at [1543, 518] on span at bounding box center [1553, 515] width 19 height 12
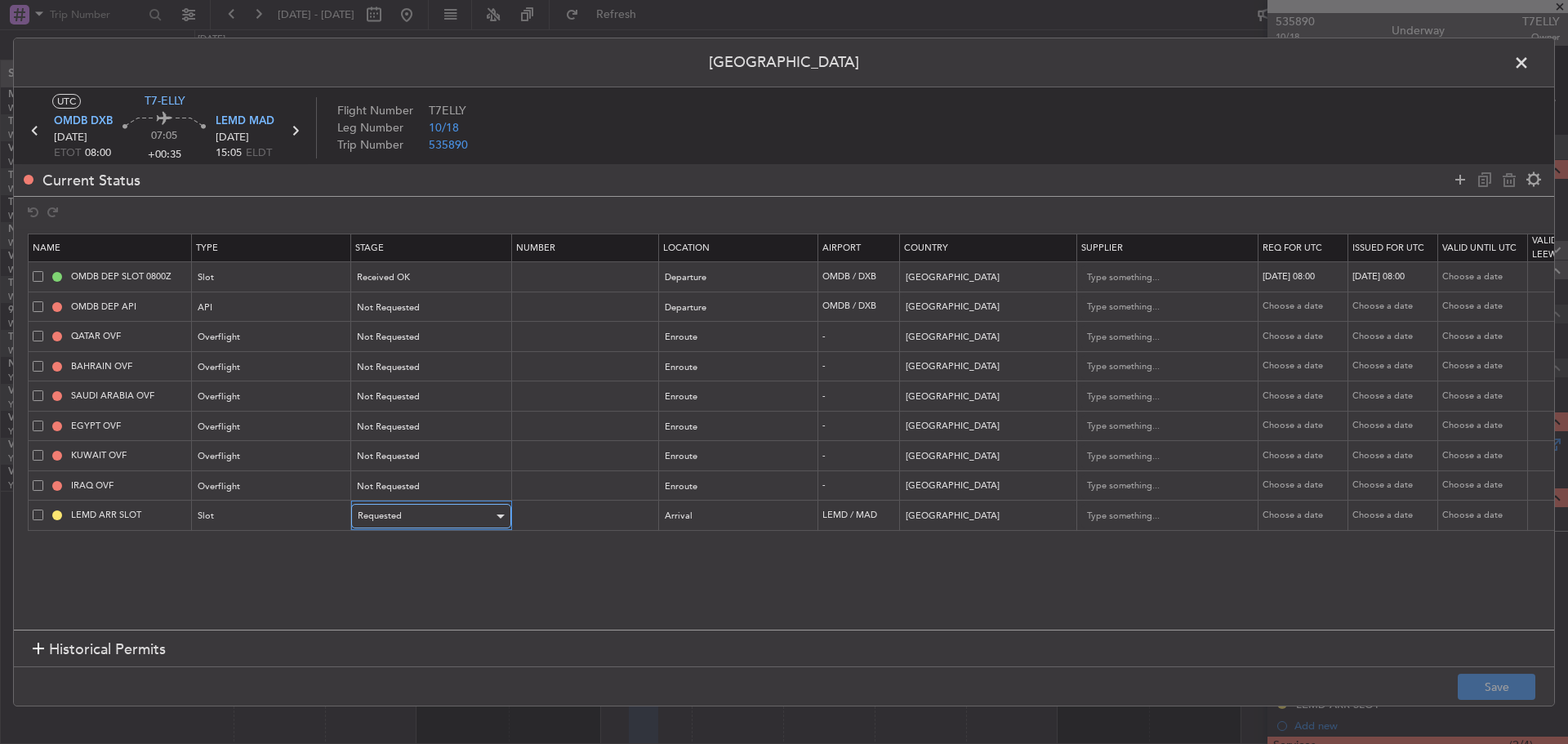
click at [470, 518] on div "Requested" at bounding box center [426, 516] width 136 height 25
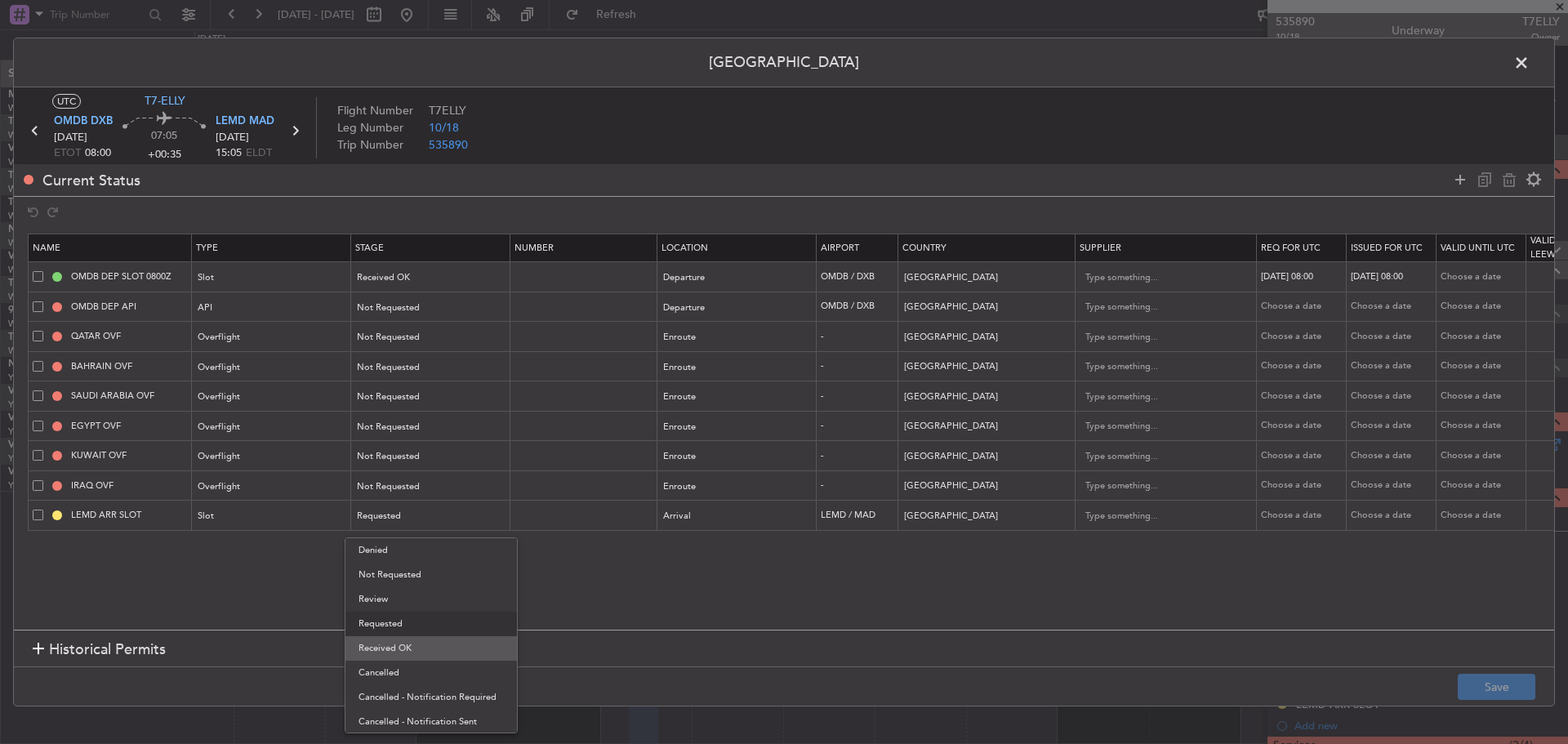
click at [417, 654] on span "Received OK" at bounding box center [432, 649] width 146 height 25
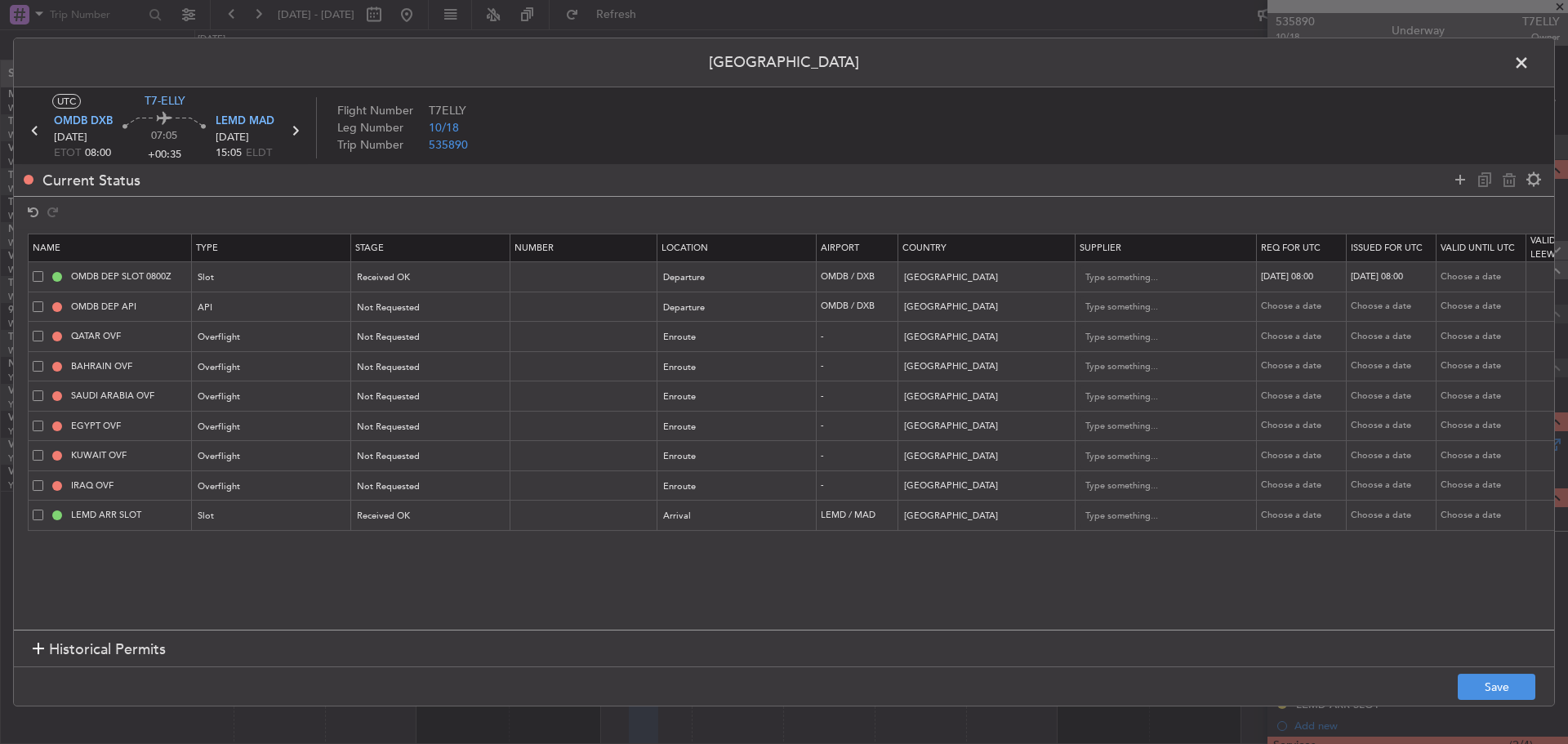
click at [1271, 520] on div "Choose a date" at bounding box center [1303, 516] width 85 height 14
select select "10"
select select "2025"
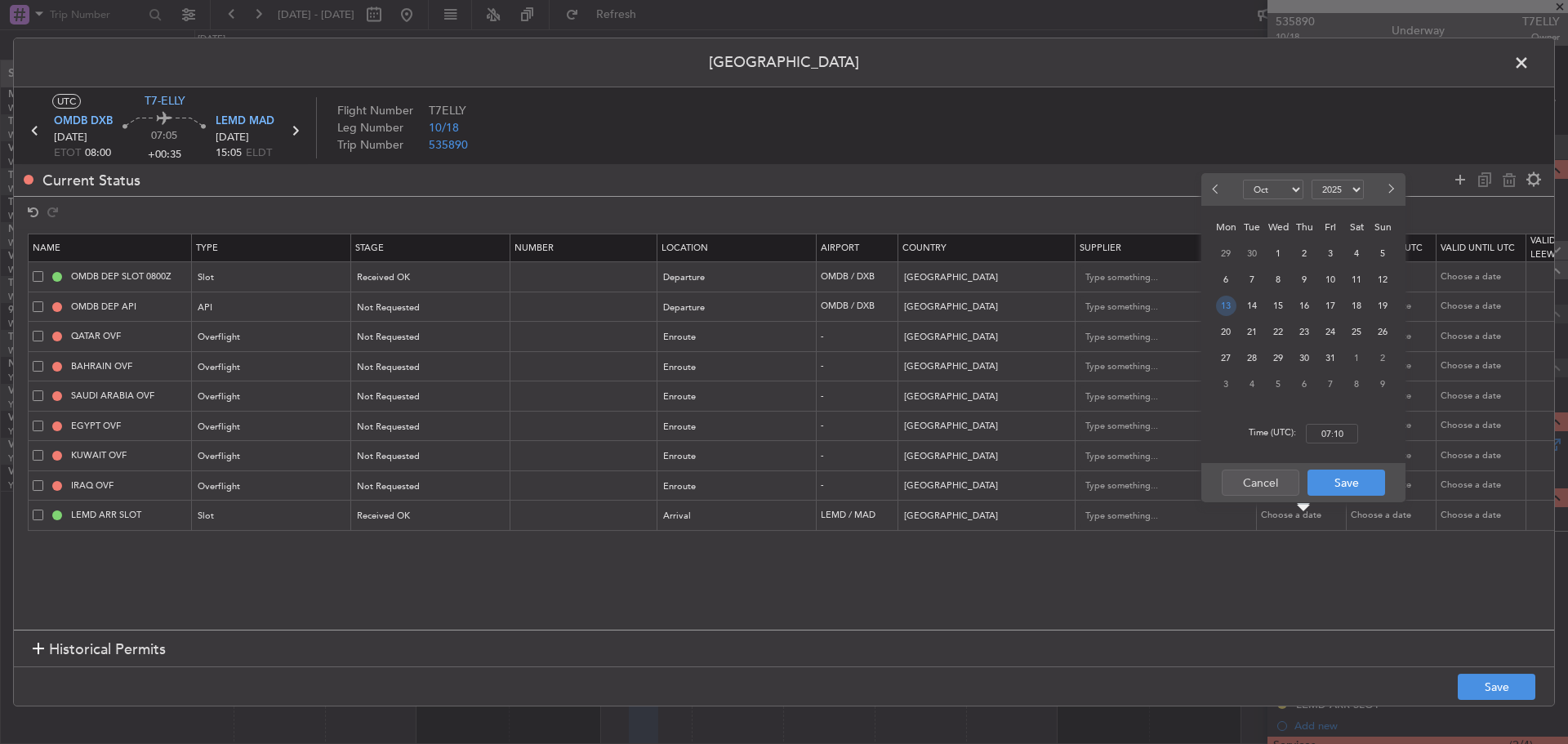
click at [1224, 301] on span "13" at bounding box center [1225, 305] width 20 height 20
click at [1341, 429] on input "00:00" at bounding box center [1332, 434] width 53 height 19
type input "15:05"
click at [1339, 482] on button "Save" at bounding box center [1346, 483] width 78 height 26
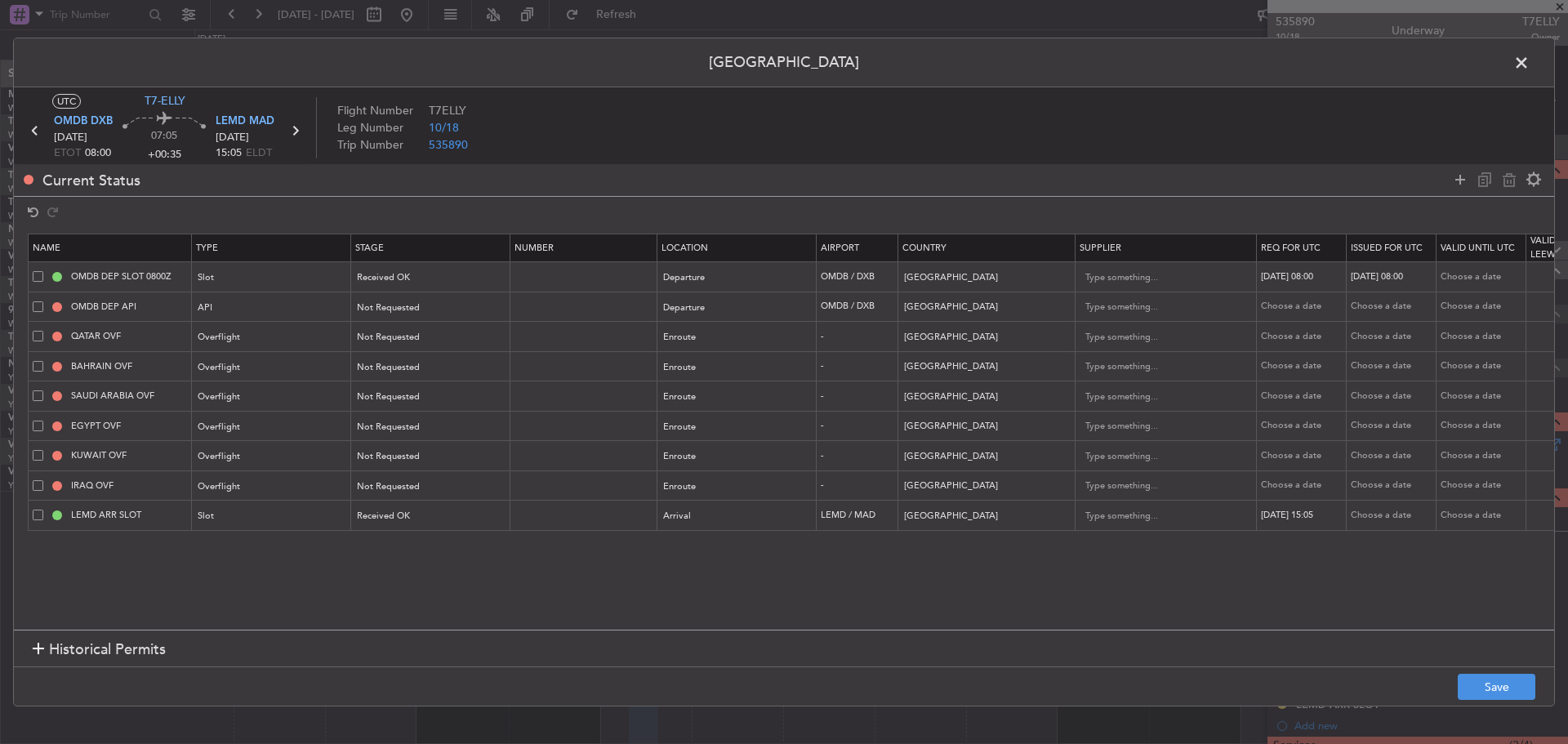
click at [1375, 514] on div "Choose a date" at bounding box center [1393, 516] width 85 height 14
select select "10"
select select "2025"
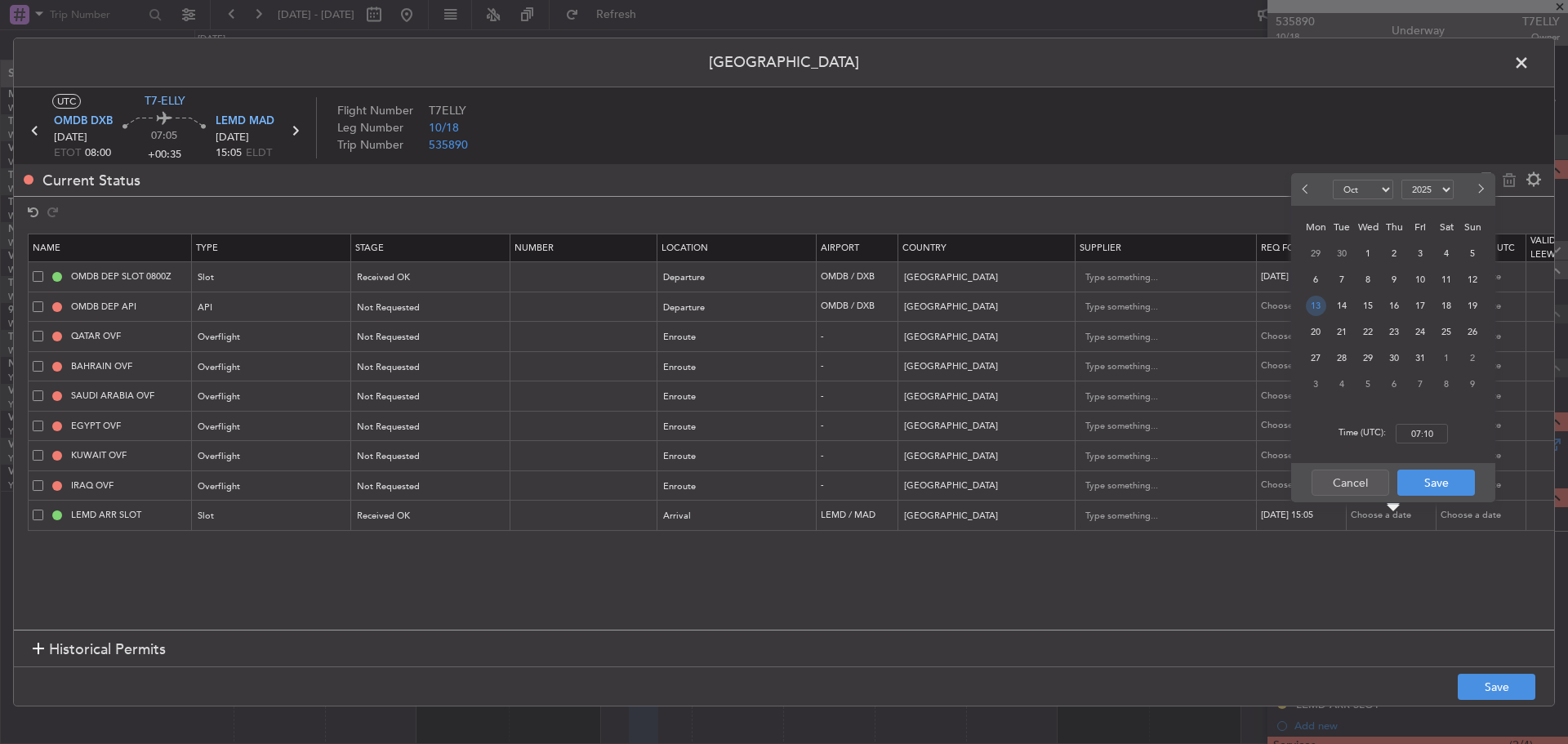
click at [1318, 304] on span "13" at bounding box center [1315, 305] width 20 height 20
click at [1421, 438] on input "00:00" at bounding box center [1422, 434] width 53 height 19
type input "15:05"
click at [1437, 485] on button "Save" at bounding box center [1436, 483] width 78 height 26
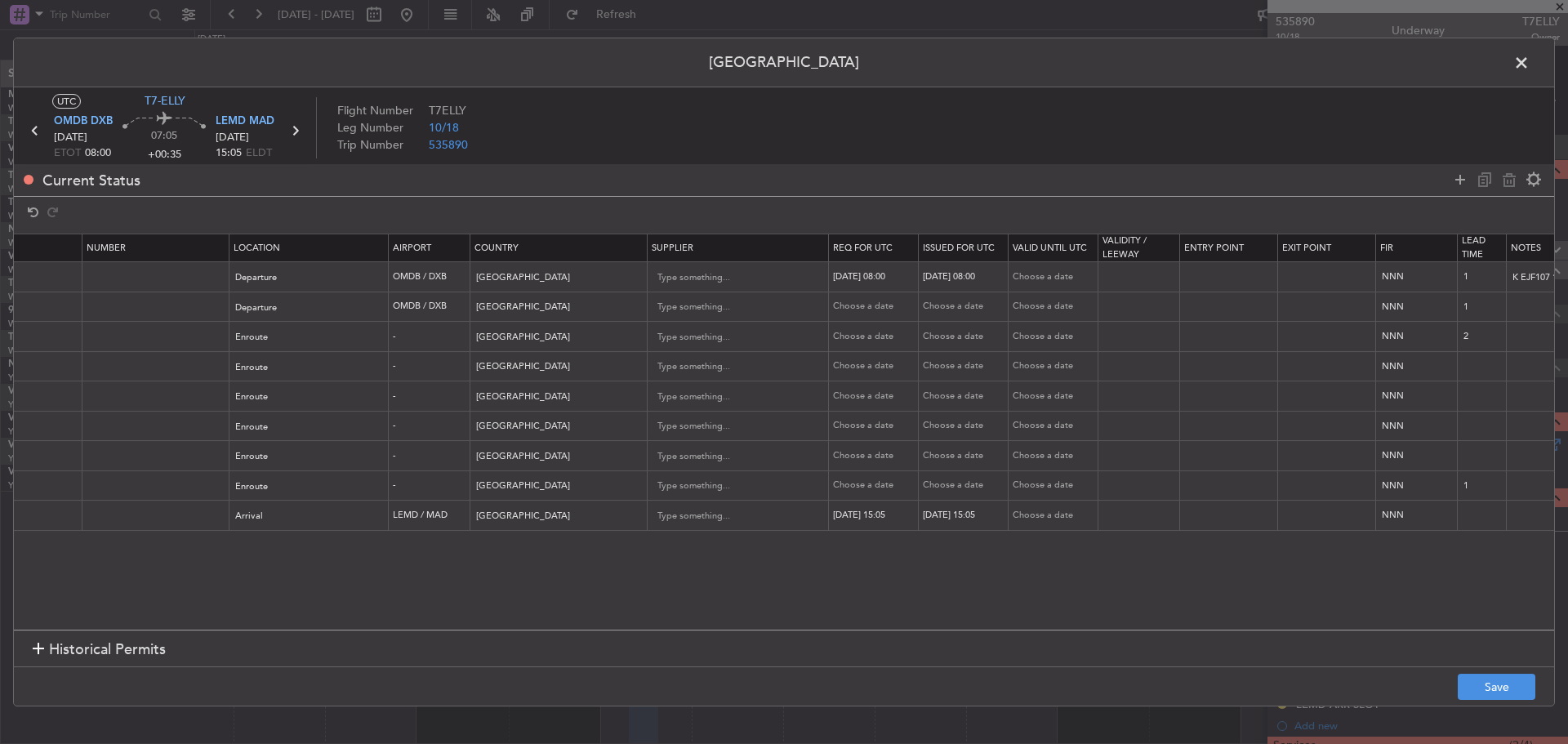
scroll to position [0, 558]
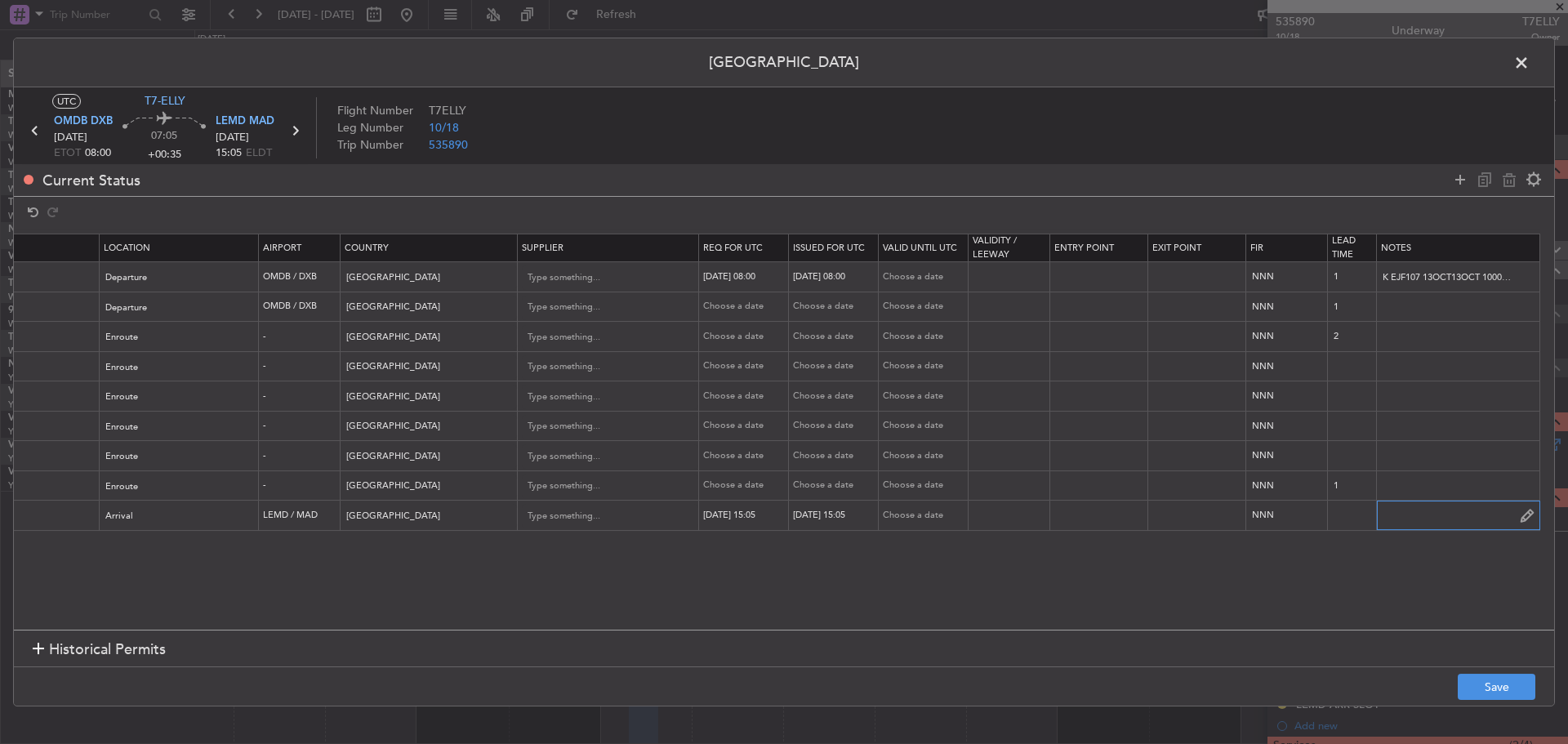
click at [1435, 526] on input "text" at bounding box center [1458, 516] width 163 height 25
paste input "KT7ELLY T7ELLY 13OCT13OCT 1000000 001GJ5 DXBDXB1505 09004BCNBCN PD"
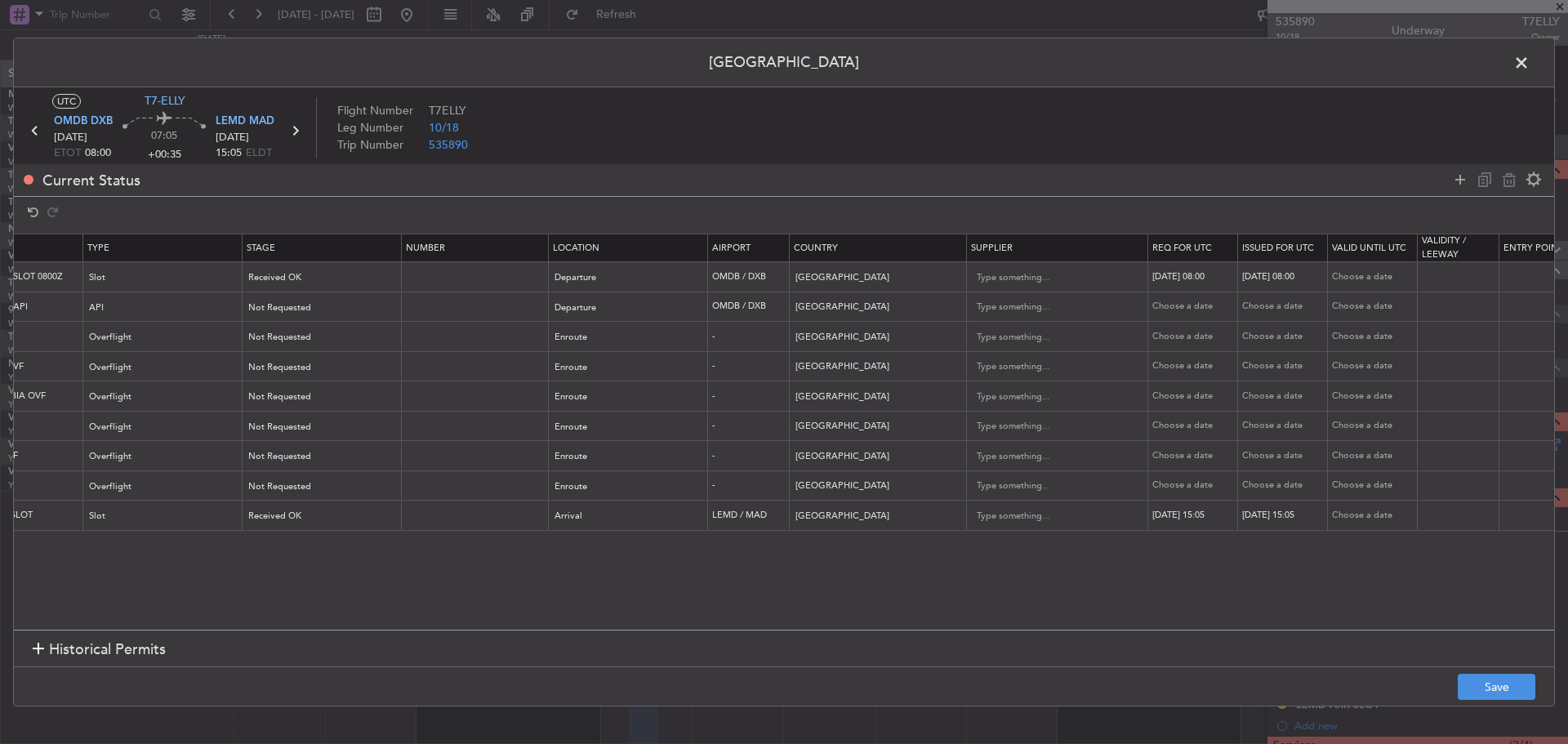
scroll to position [0, 0]
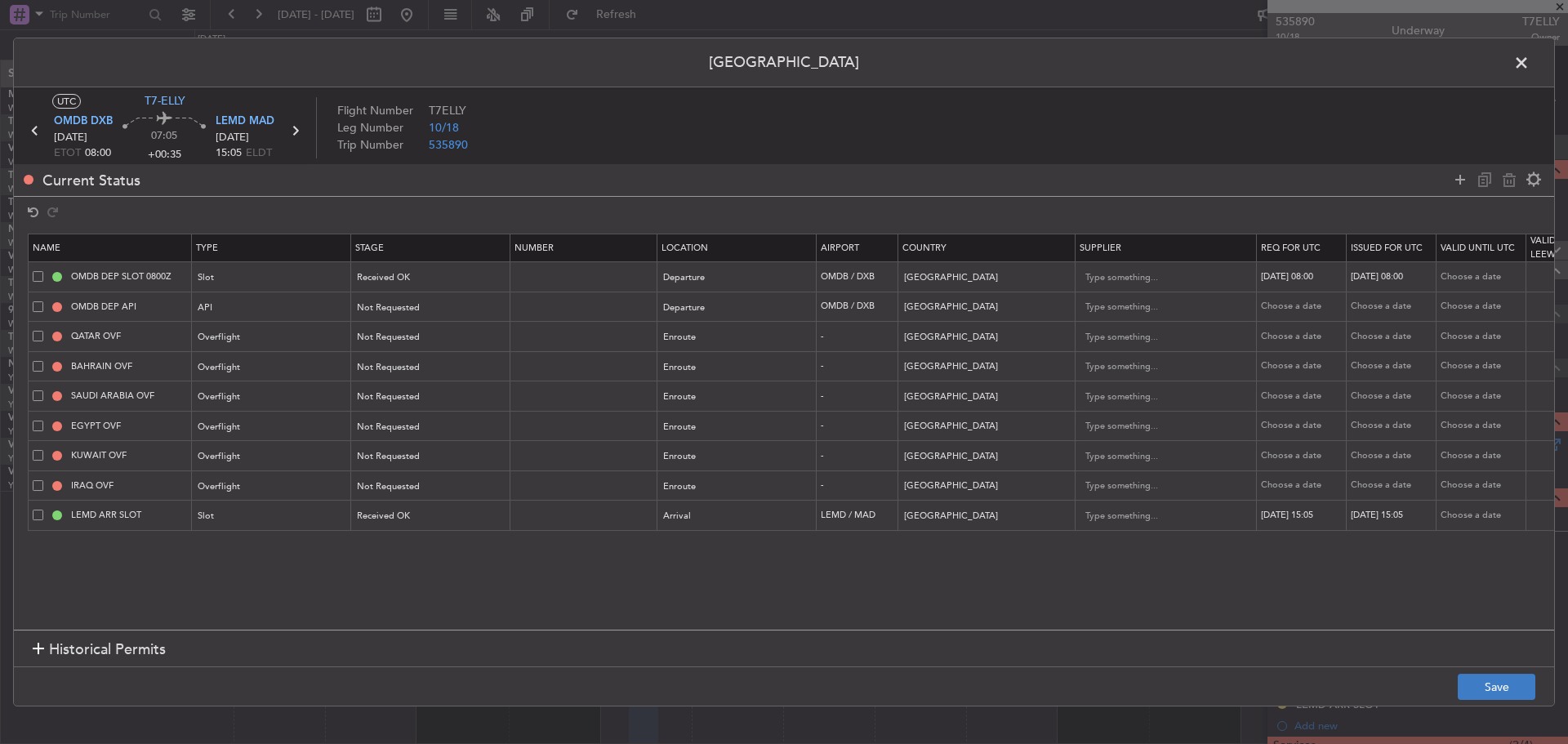
type input "KT7ELLY T7ELLY 13OCT13OCT 1000000 001GJ5 DXBDXB1505 09004BCNBCN PD"
click at [1473, 685] on button "Save" at bounding box center [1496, 687] width 78 height 26
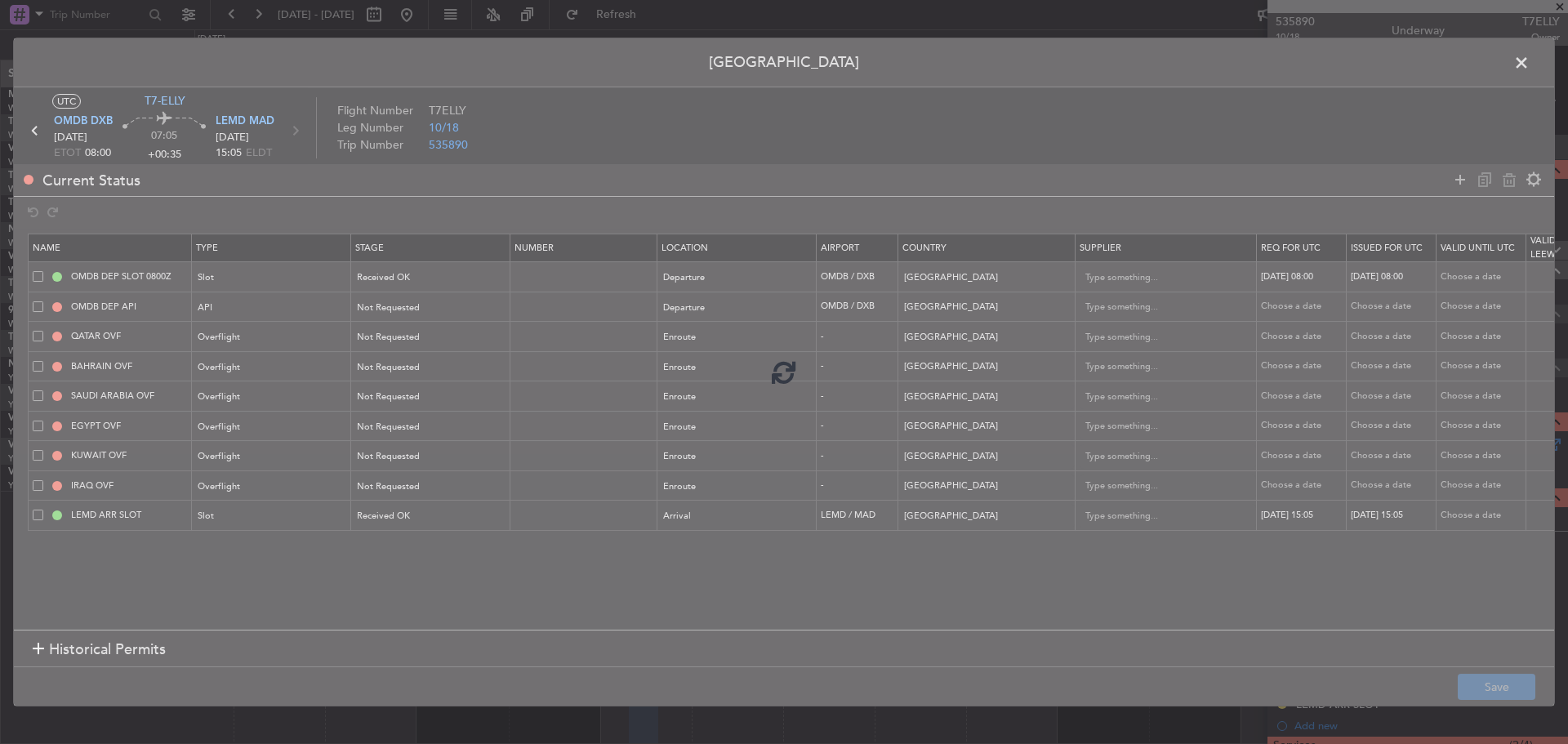
type input "LEMD ARR SLOT 1505Z"
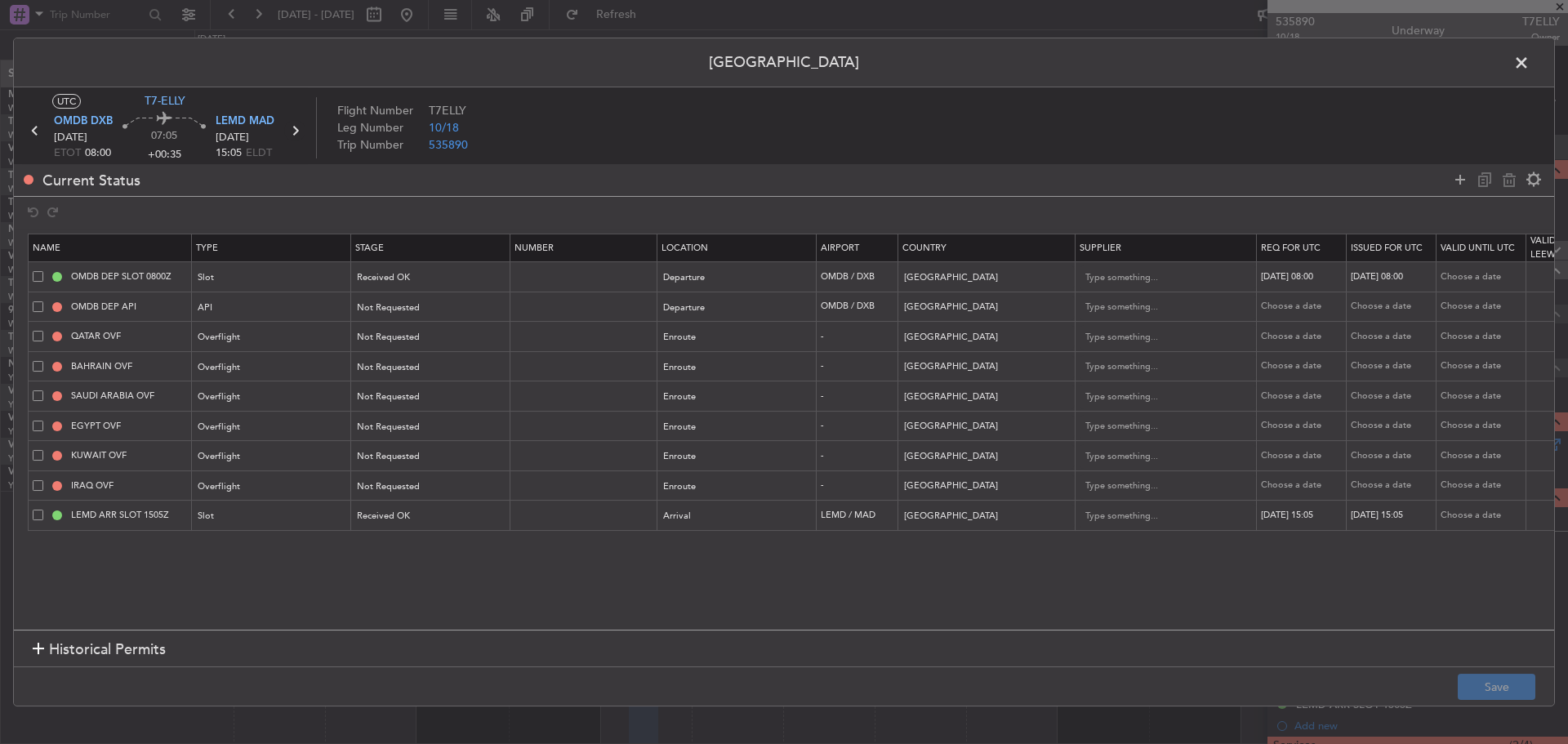
click at [294, 131] on icon at bounding box center [295, 130] width 21 height 21
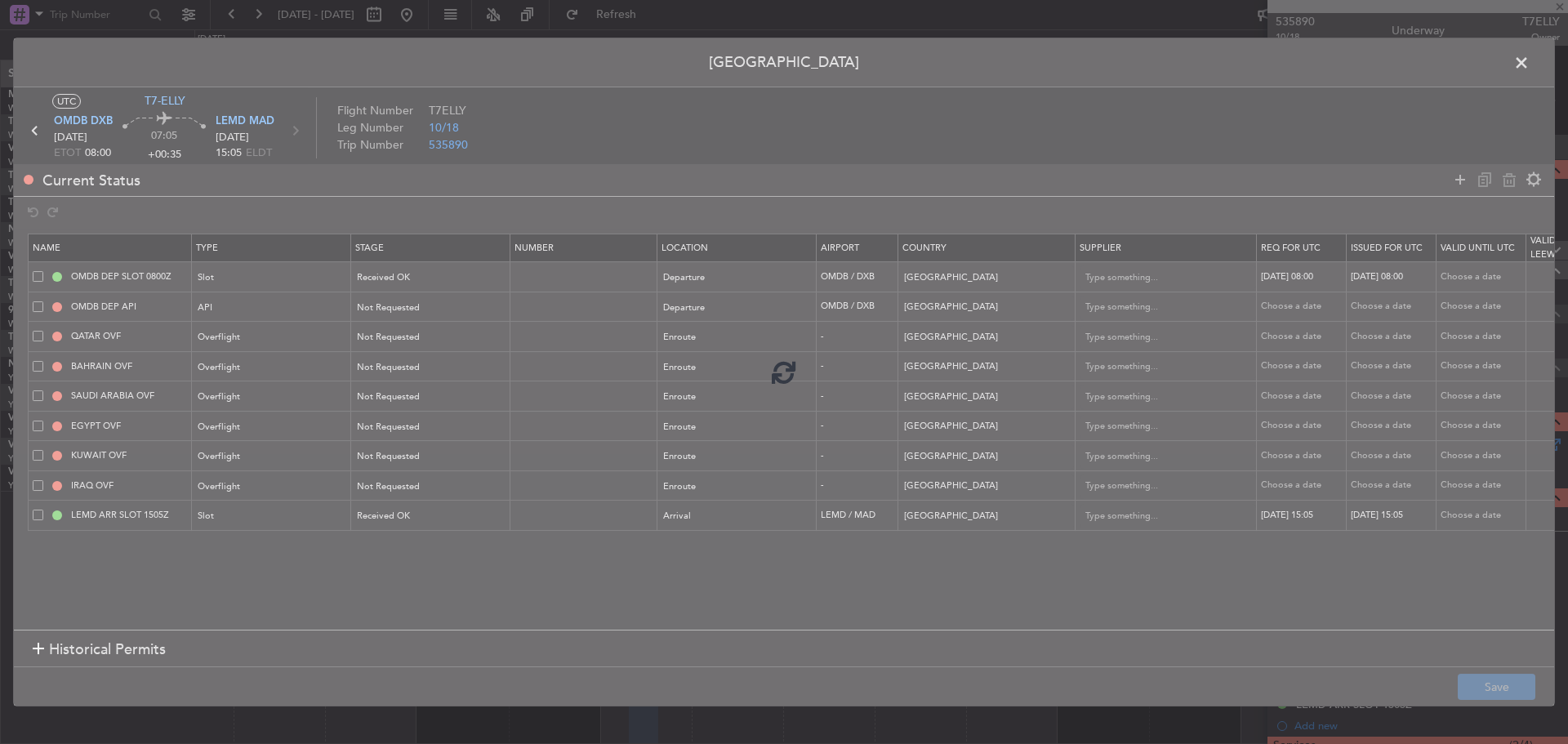
type input "+00:05"
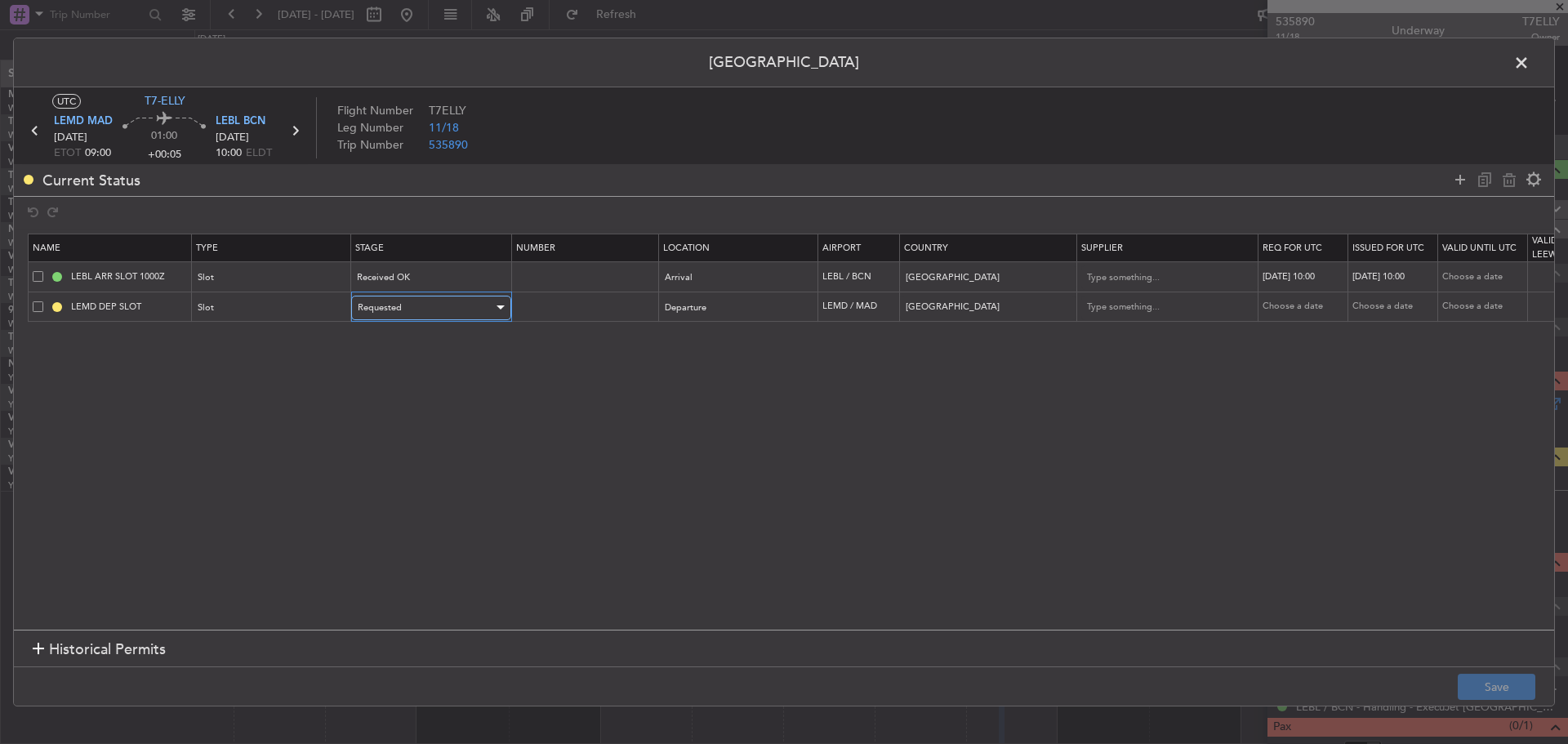
click at [466, 309] on div "Requested" at bounding box center [426, 308] width 136 height 25
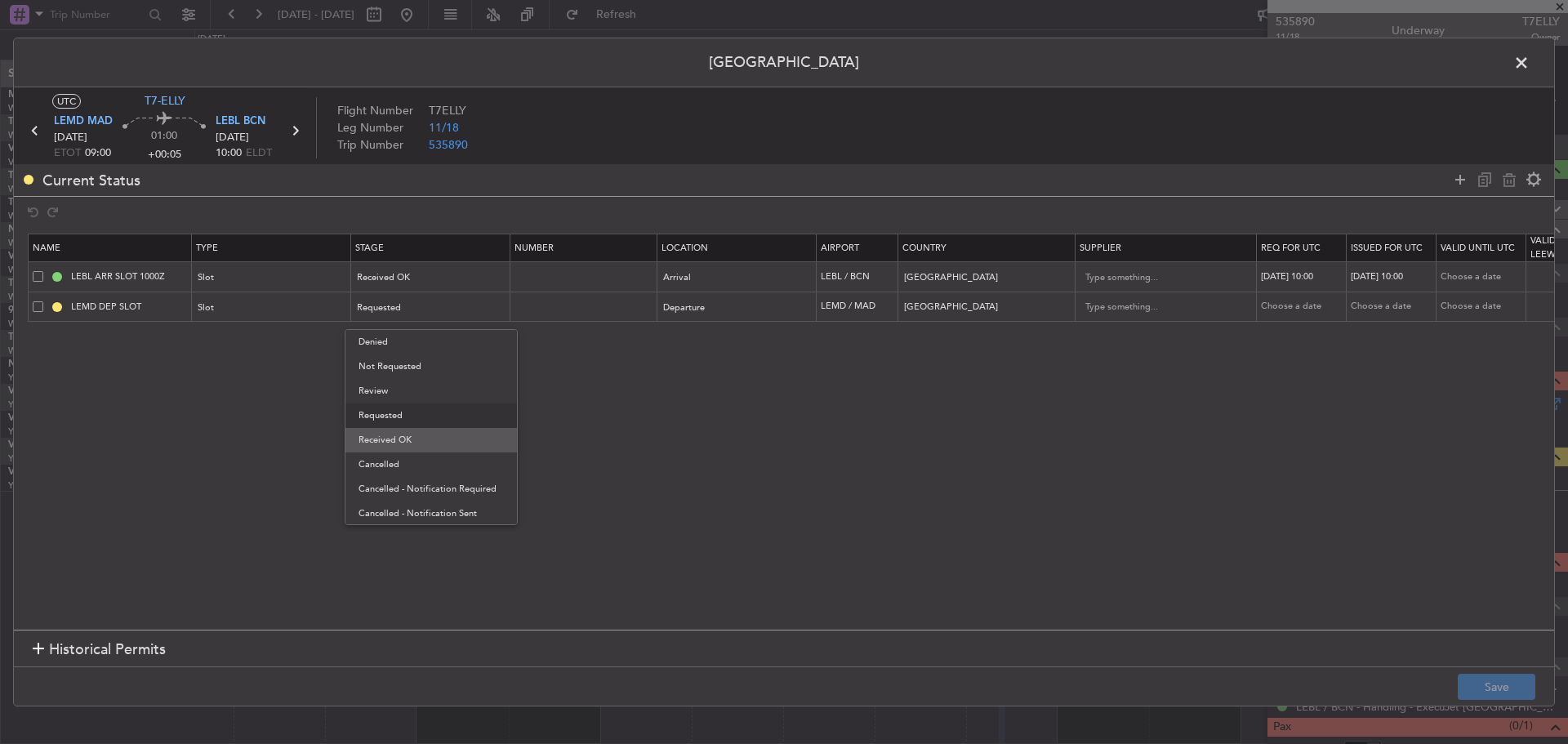
click at [442, 440] on span "Received OK" at bounding box center [432, 440] width 146 height 25
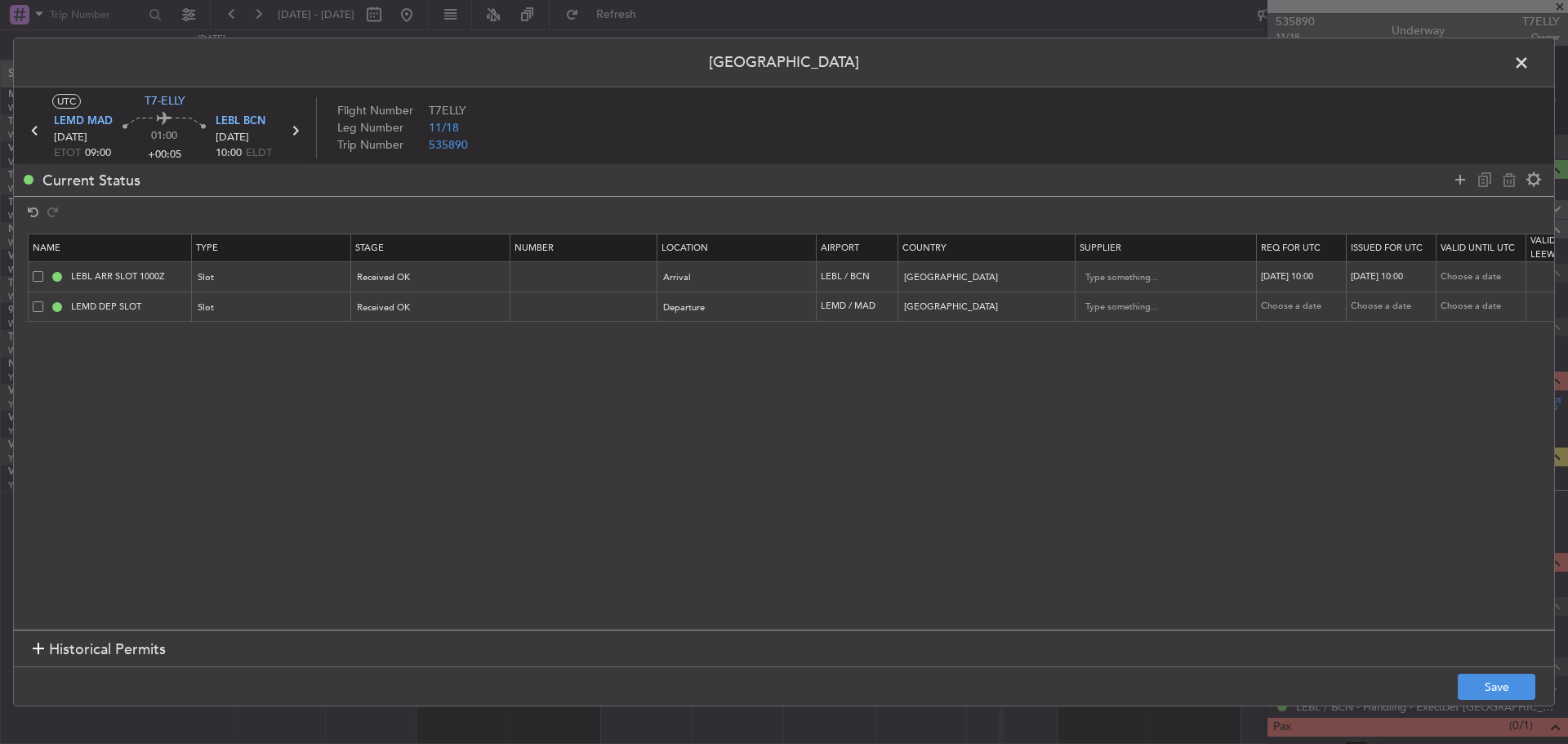
click at [1280, 306] on div "Choose a date" at bounding box center [1303, 306] width 85 height 14
select select "10"
select select "2025"
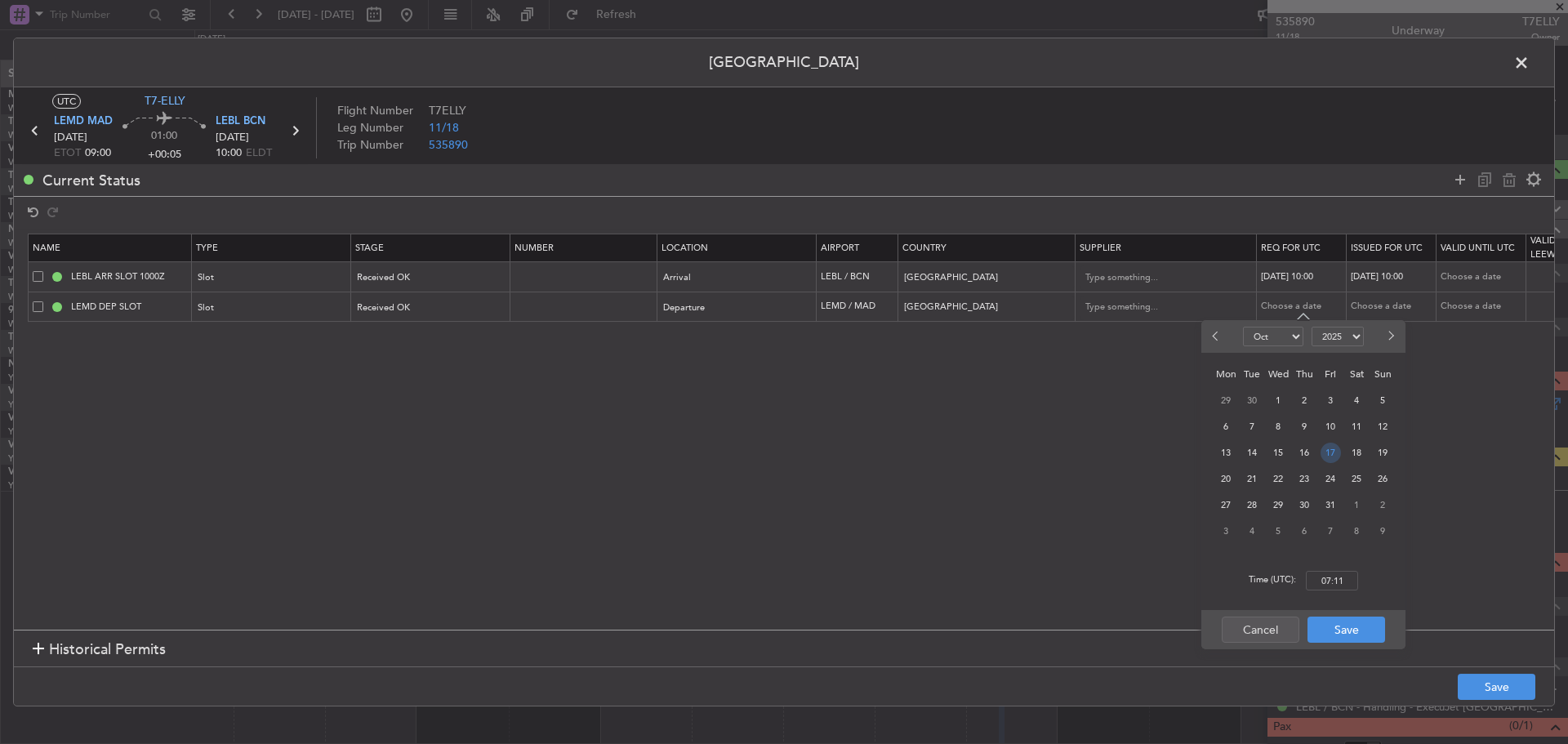
click at [1327, 454] on span "17" at bounding box center [1331, 452] width 20 height 20
click at [1337, 586] on input "00:00" at bounding box center [1332, 580] width 53 height 19
type input "09:00"
click at [1339, 634] on button "Save" at bounding box center [1346, 629] width 78 height 26
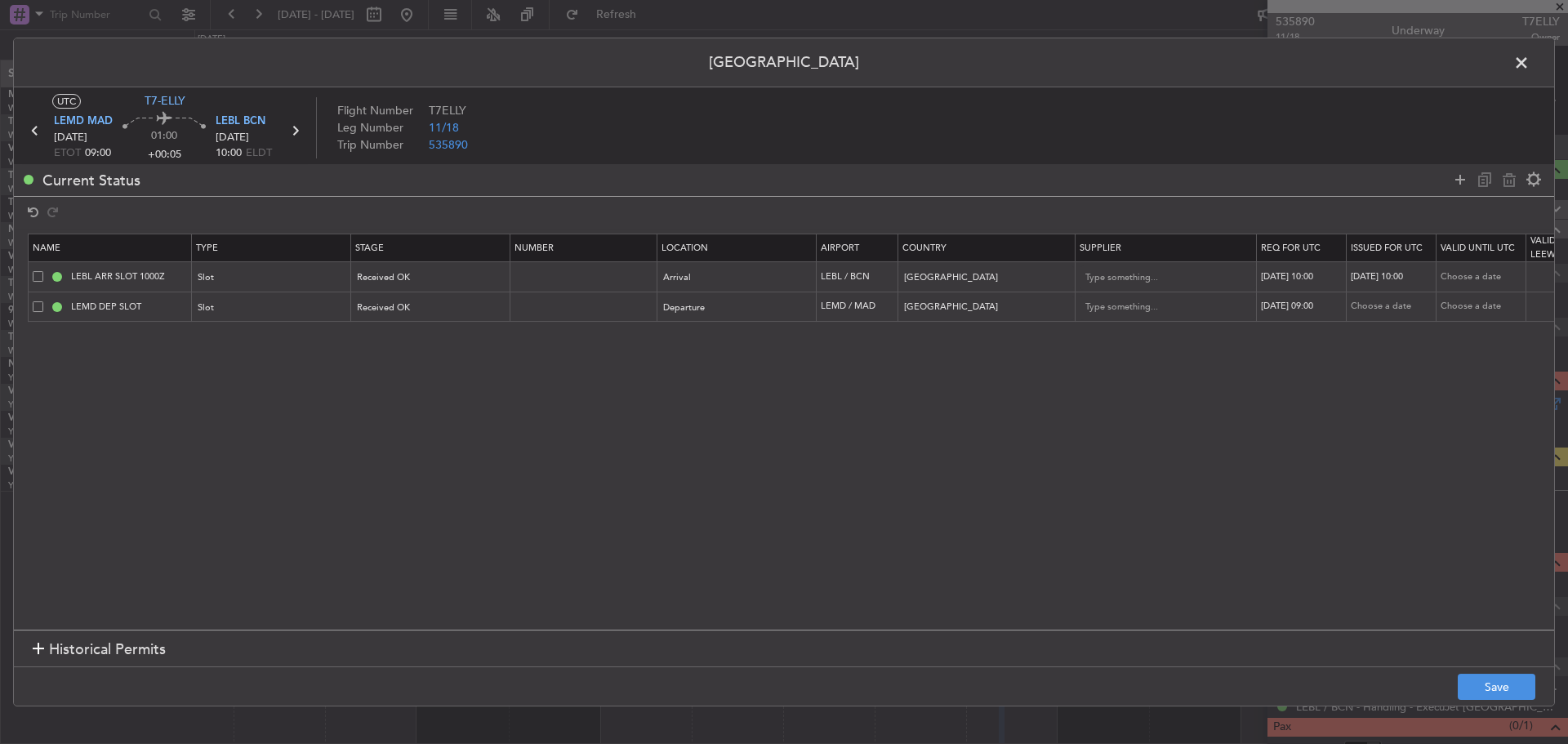
click at [1401, 304] on div "Choose a date" at bounding box center [1393, 306] width 85 height 14
select select "10"
select select "2025"
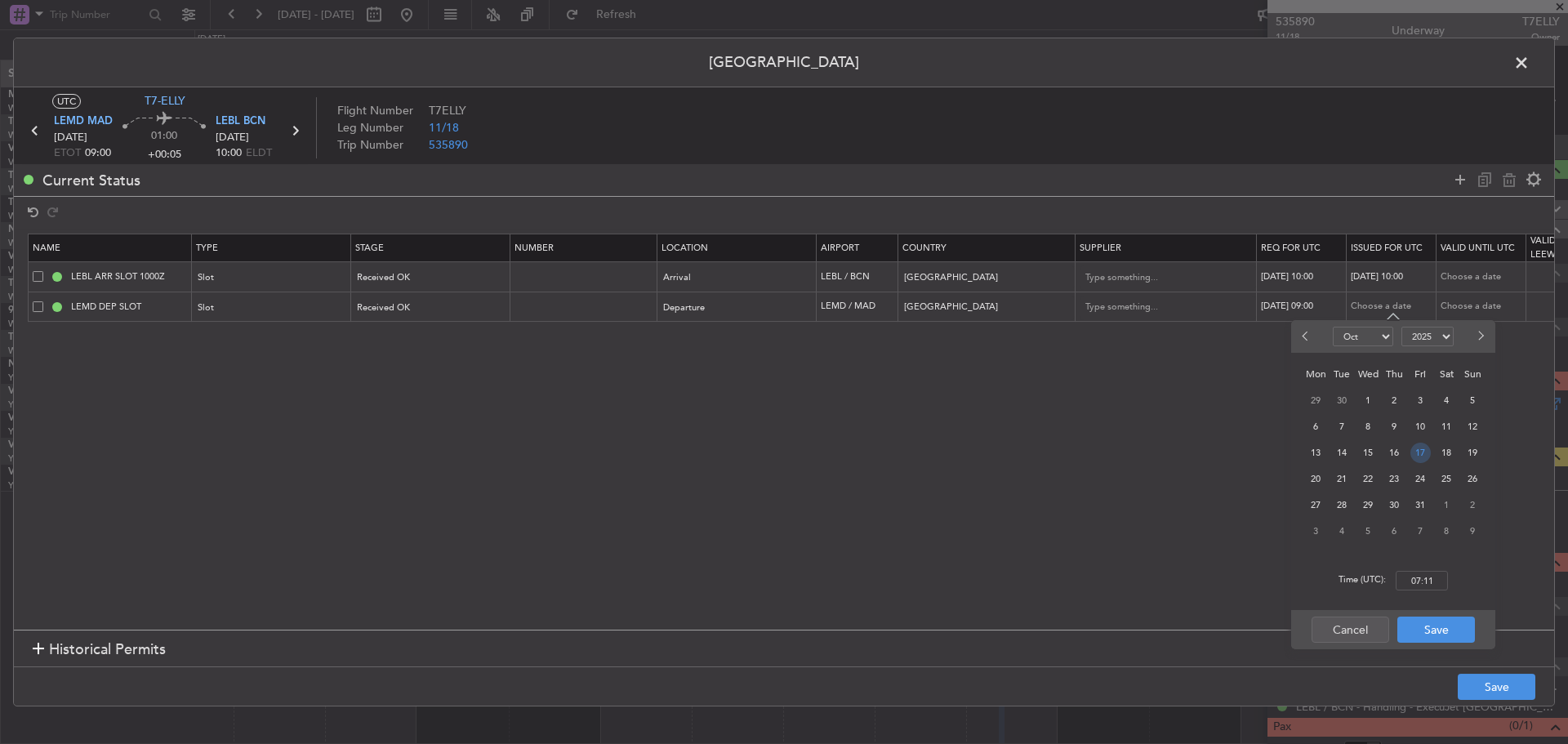
click at [1425, 453] on span "17" at bounding box center [1420, 452] width 20 height 20
click at [1408, 584] on input "00:00" at bounding box center [1422, 580] width 53 height 19
type input "09:00"
click at [1424, 626] on button "Save" at bounding box center [1436, 629] width 78 height 26
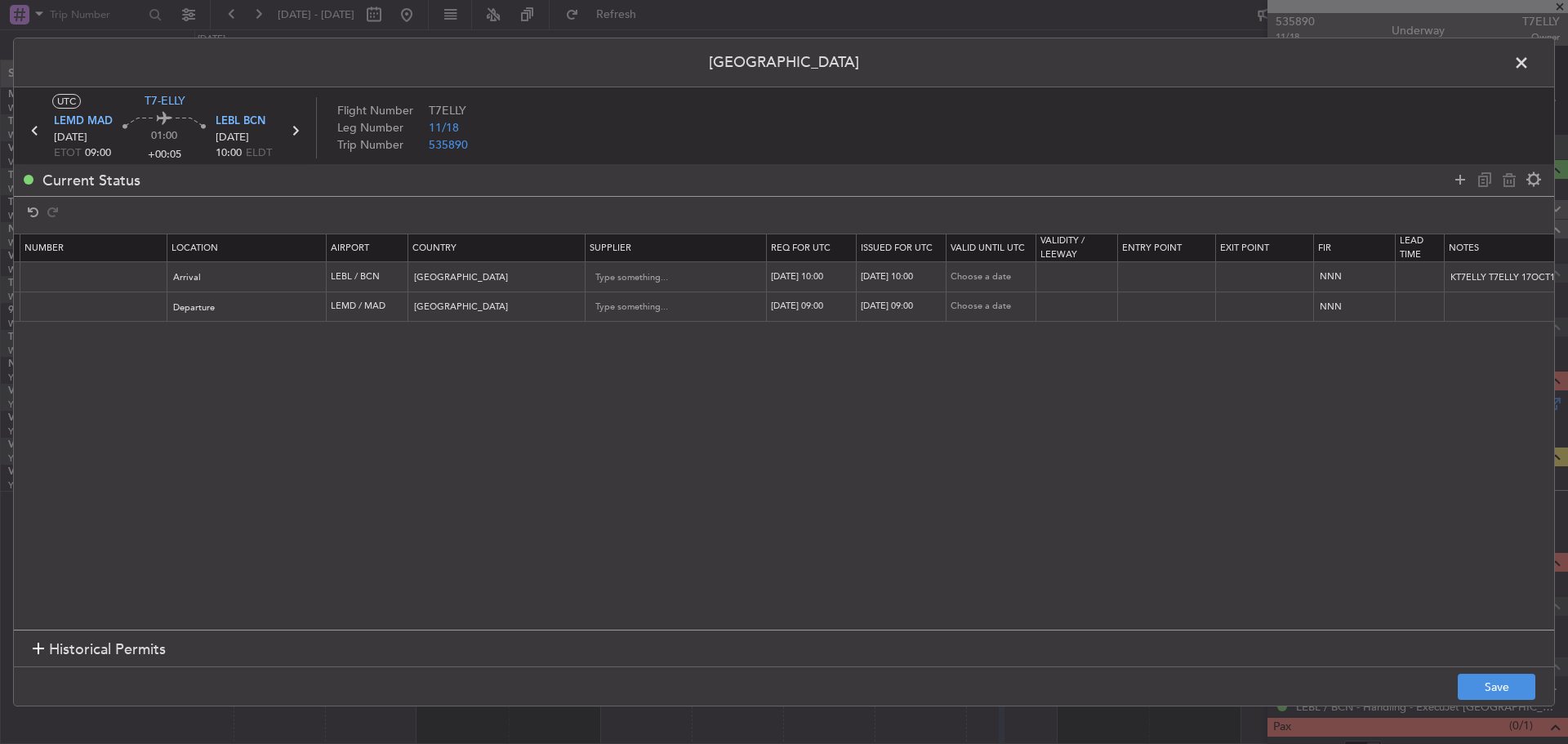
scroll to position [0, 558]
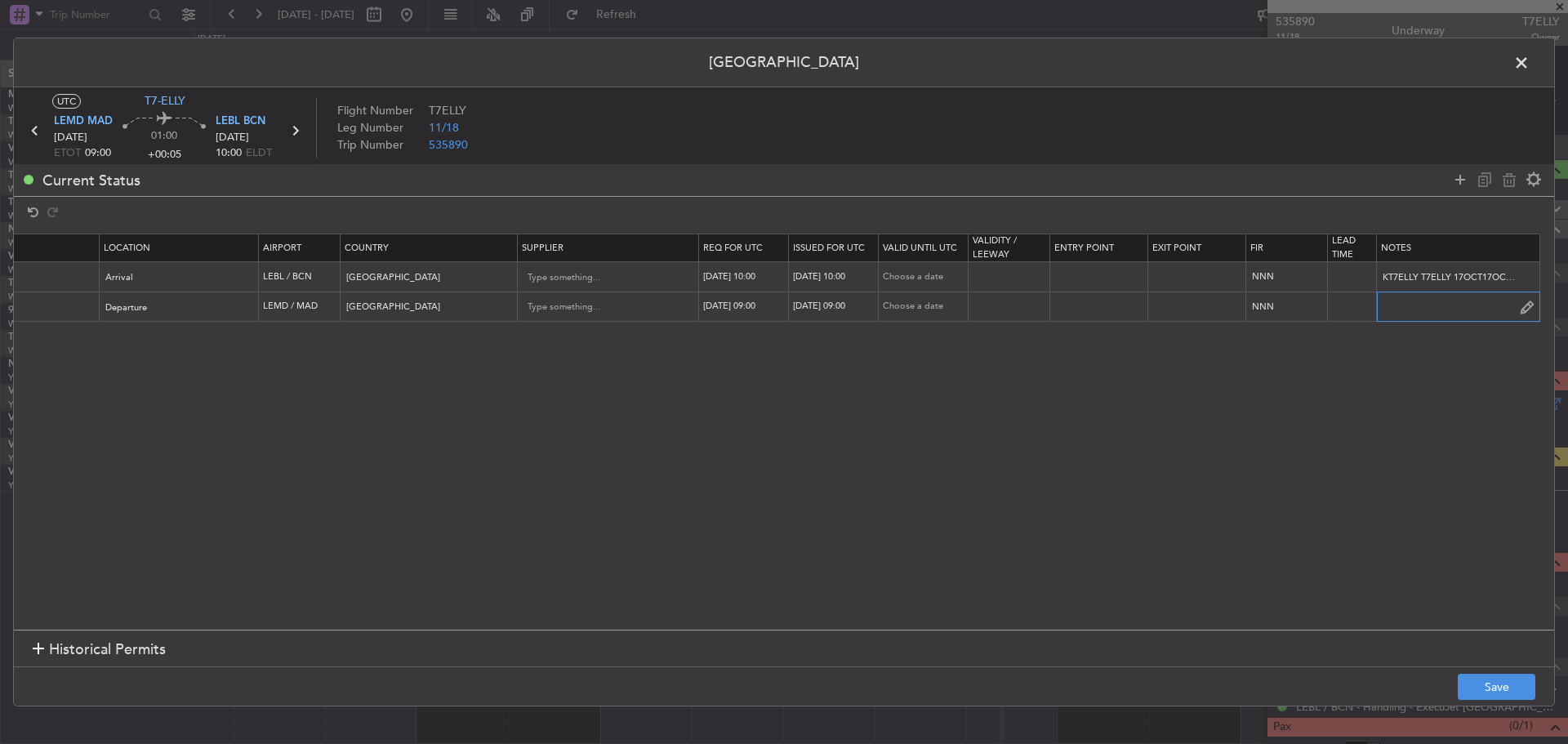
click at [1402, 298] on input "text" at bounding box center [1458, 307] width 163 height 25
paste input "KT7ELLY T7ELLY 13OCT13OCT 1000000 001GJ5 DXBDXB1505 09004BCNBCN PD"
drag, startPoint x: 1400, startPoint y: 302, endPoint x: 1355, endPoint y: 301, distance: 45.0
click at [1355, 301] on tr "LEMD DEP SLOT Slot Received OK Departure LEMD / MAD [GEOGRAPHIC_DATA] [DATE] 09…" at bounding box center [512, 307] width 2083 height 31
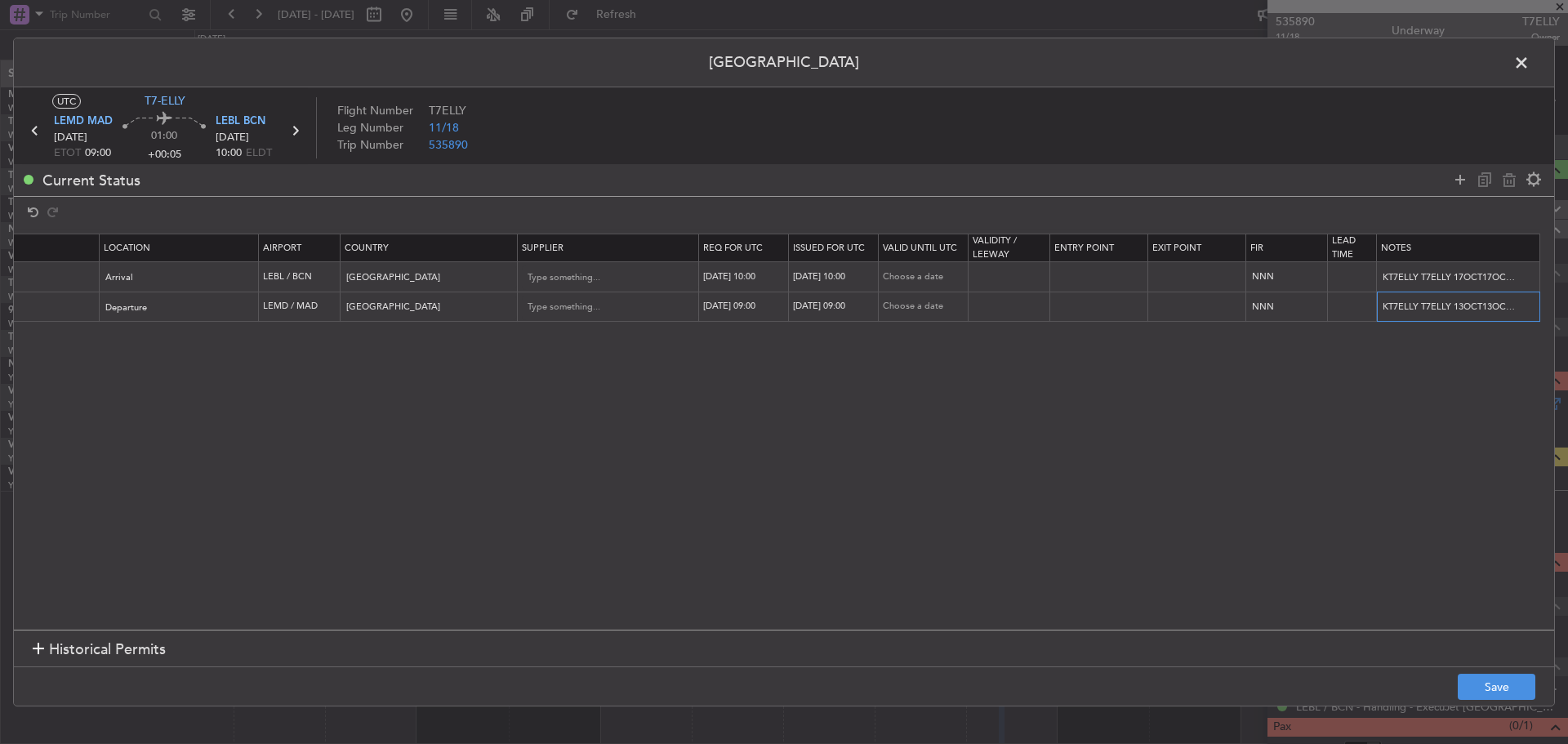
type input "KT7ELLY T7ELLY 13OCT13OCT 1000000 001GJ5 DXBDXB1505 09004BCNBCN PD"
click at [1377, 412] on section "Name Type Stage Number Location Airport Country Supplier Req For Utc Issued For…" at bounding box center [784, 430] width 1540 height 400
click at [1477, 682] on button "Save" at bounding box center [1496, 687] width 78 height 26
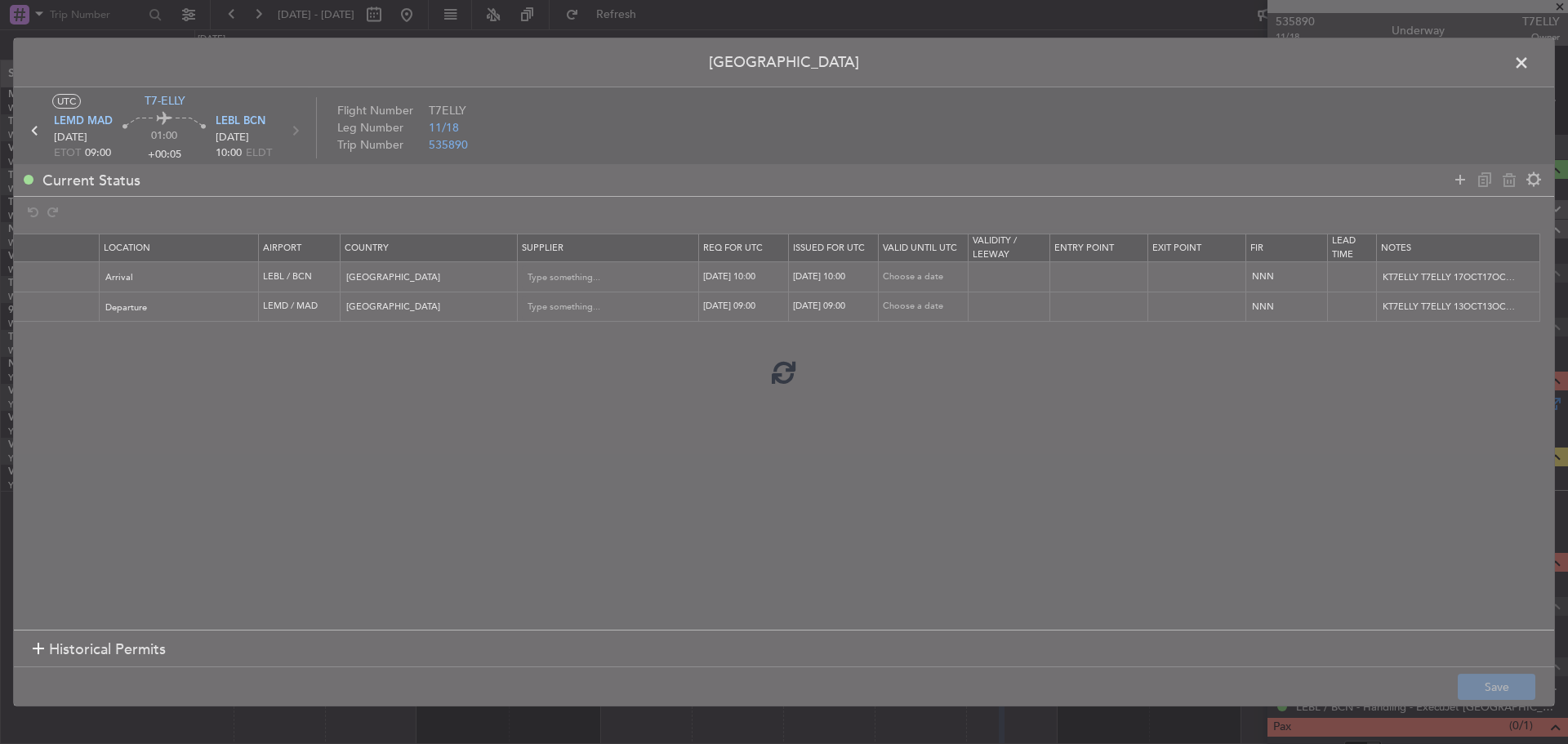
type input "LEMD DEP SLOT 0900Z"
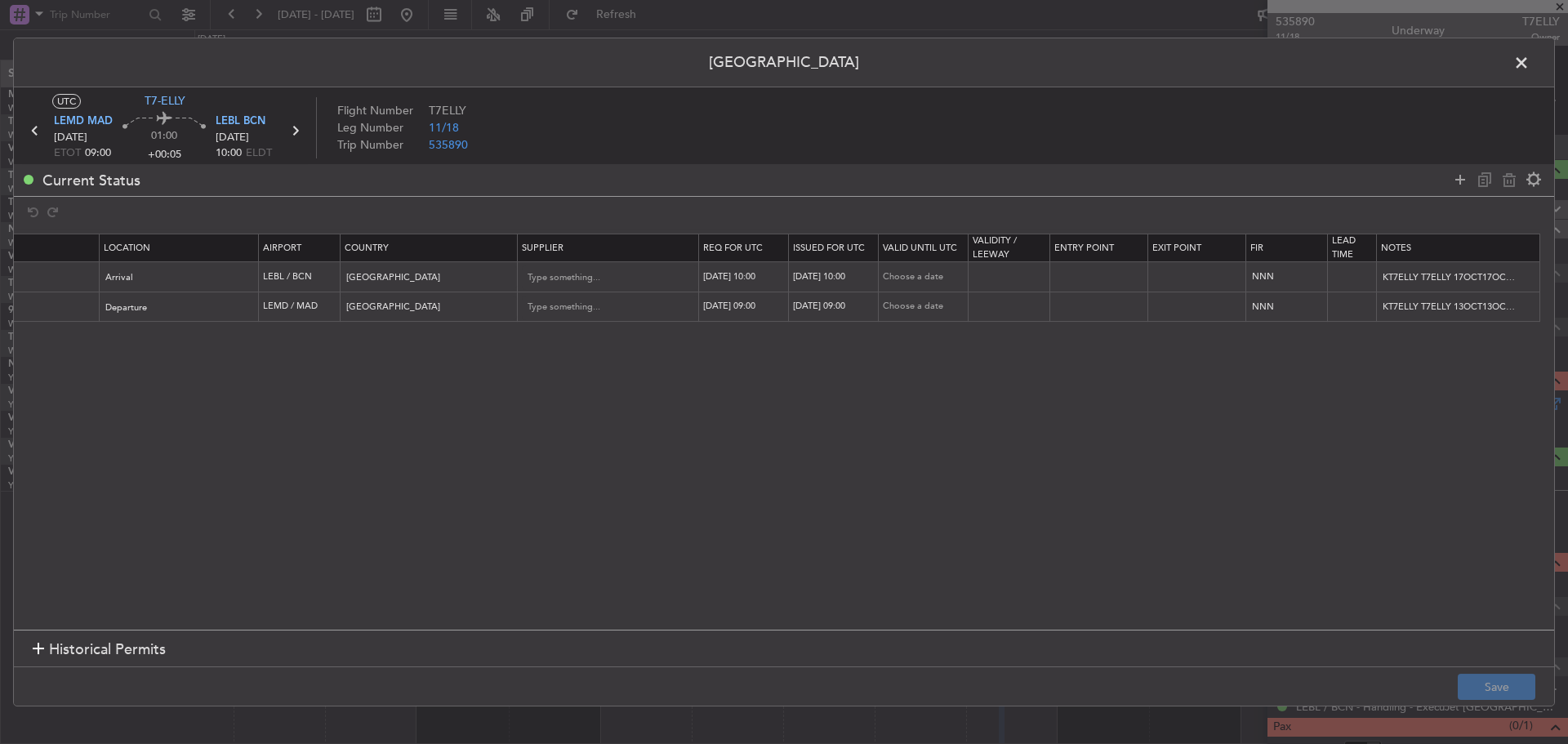
drag, startPoint x: 1517, startPoint y: 66, endPoint x: 1508, endPoint y: 70, distance: 9.8
click at [1530, 66] on span at bounding box center [1530, 67] width 0 height 33
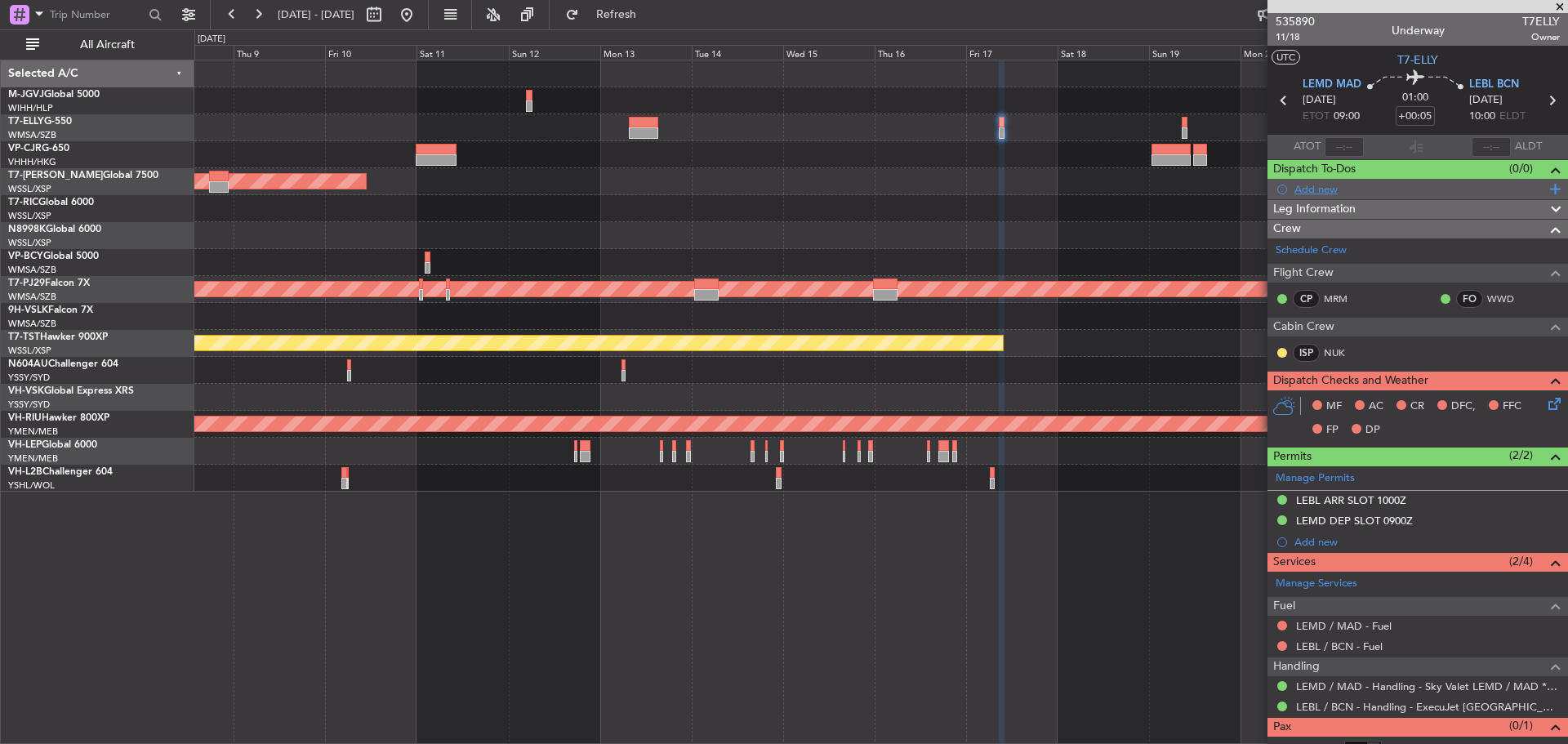
click at [1305, 191] on div "Add new" at bounding box center [1420, 189] width 251 height 14
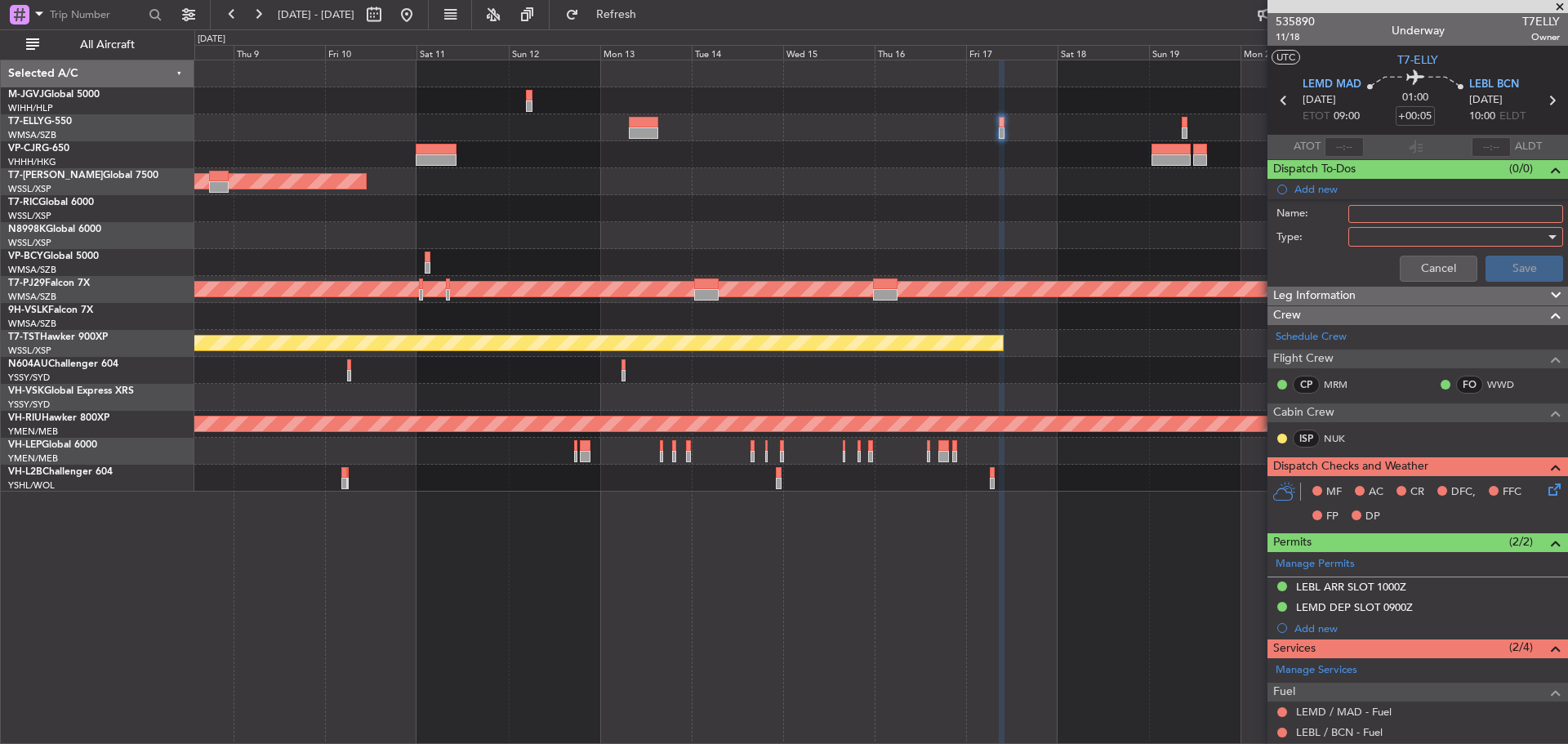
click at [1358, 215] on input "Name:" at bounding box center [1456, 214] width 214 height 18
type input "LEMD Slot"
click at [1374, 241] on div at bounding box center [1449, 237] width 190 height 25
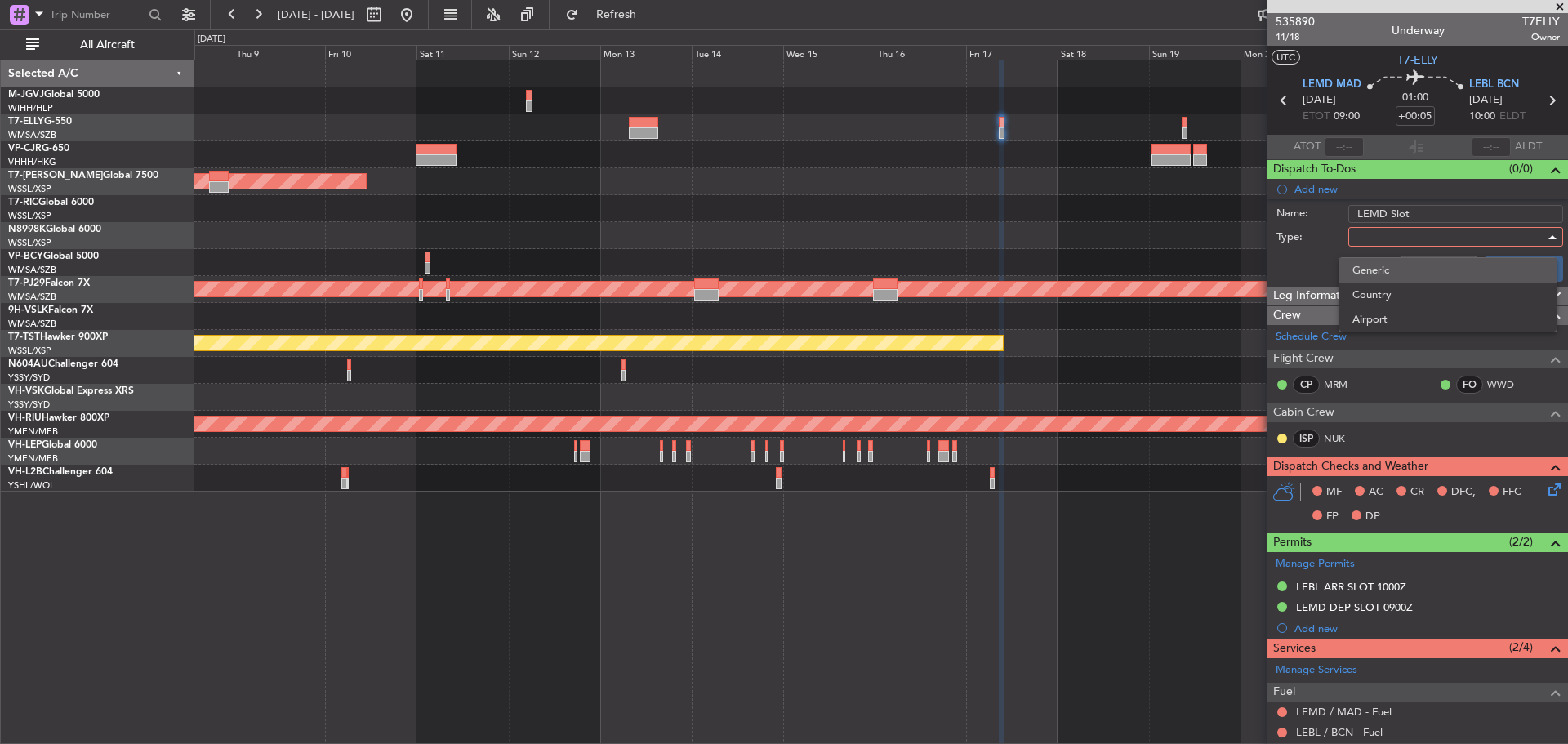
click at [1378, 261] on span "Generic" at bounding box center [1448, 271] width 191 height 25
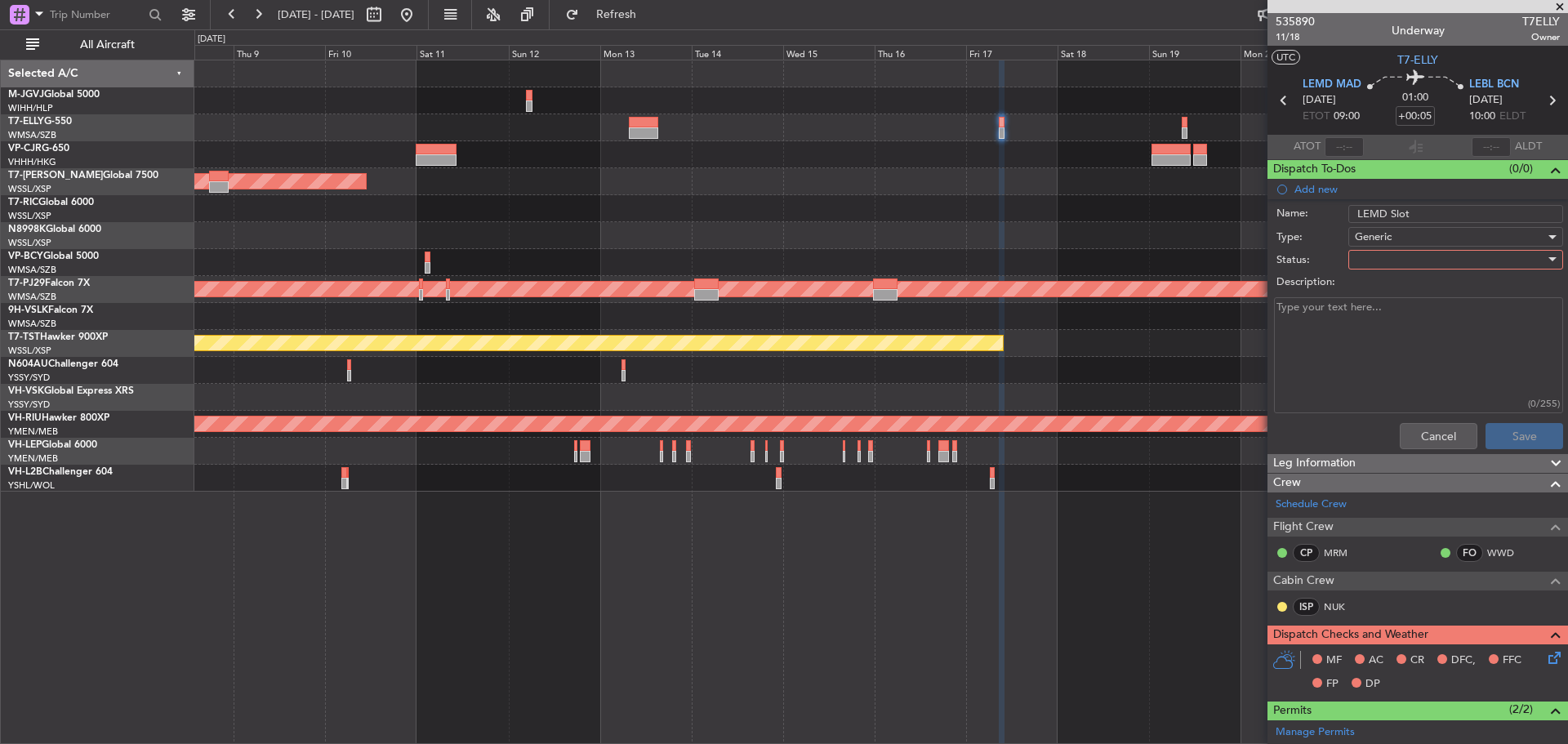
click at [1378, 271] on div "Description:" at bounding box center [1418, 282] width 317 height 23
click at [1376, 261] on div at bounding box center [1449, 260] width 190 height 25
click at [1384, 292] on span "Not Started" at bounding box center [1448, 293] width 191 height 25
click at [1337, 345] on textarea "Description:" at bounding box center [1419, 356] width 289 height 117
click at [1534, 434] on button "Save" at bounding box center [1524, 436] width 78 height 26
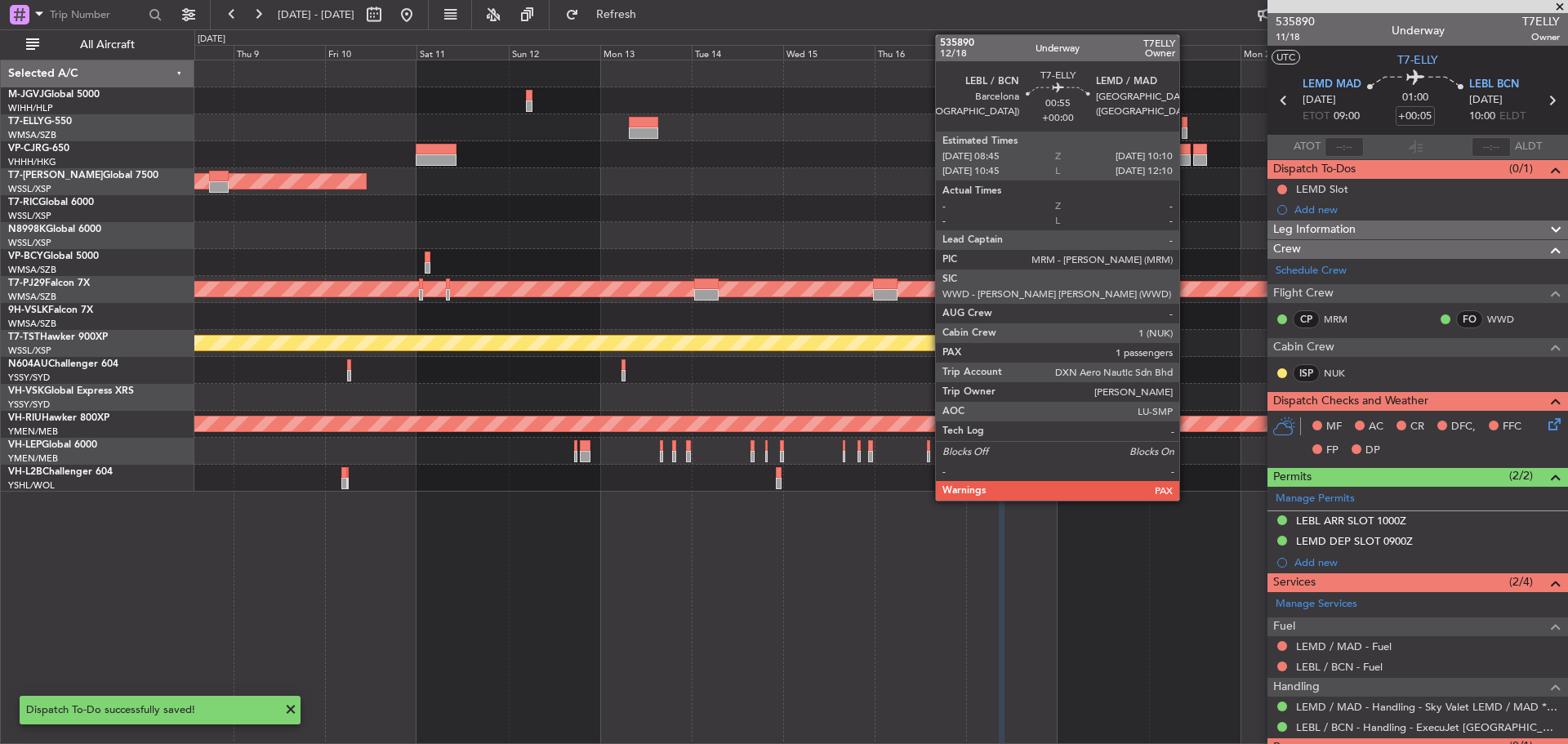
click at [1187, 131] on div at bounding box center [1185, 133] width 6 height 11
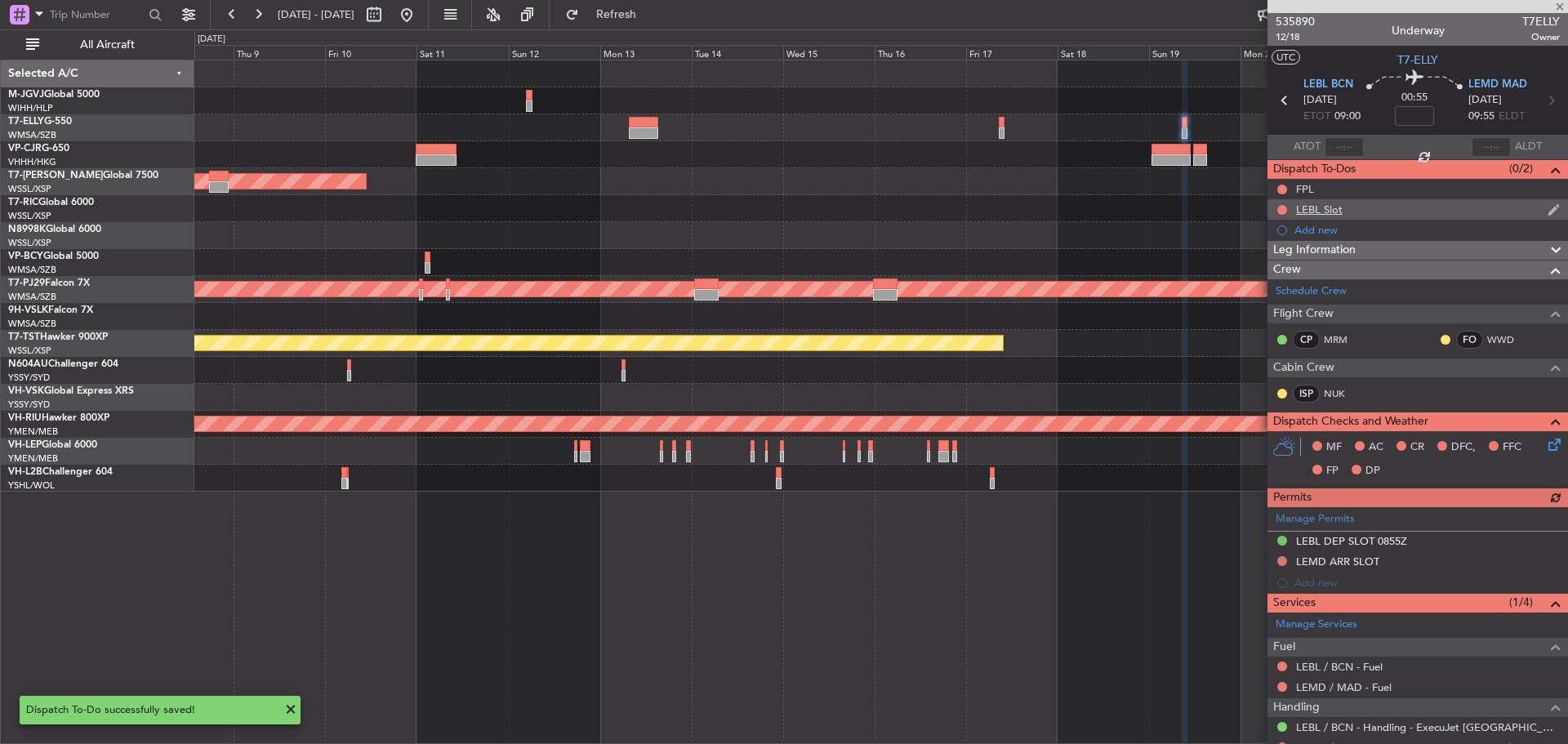
click at [1354, 212] on div "LEBL Slot" at bounding box center [1418, 209] width 301 height 20
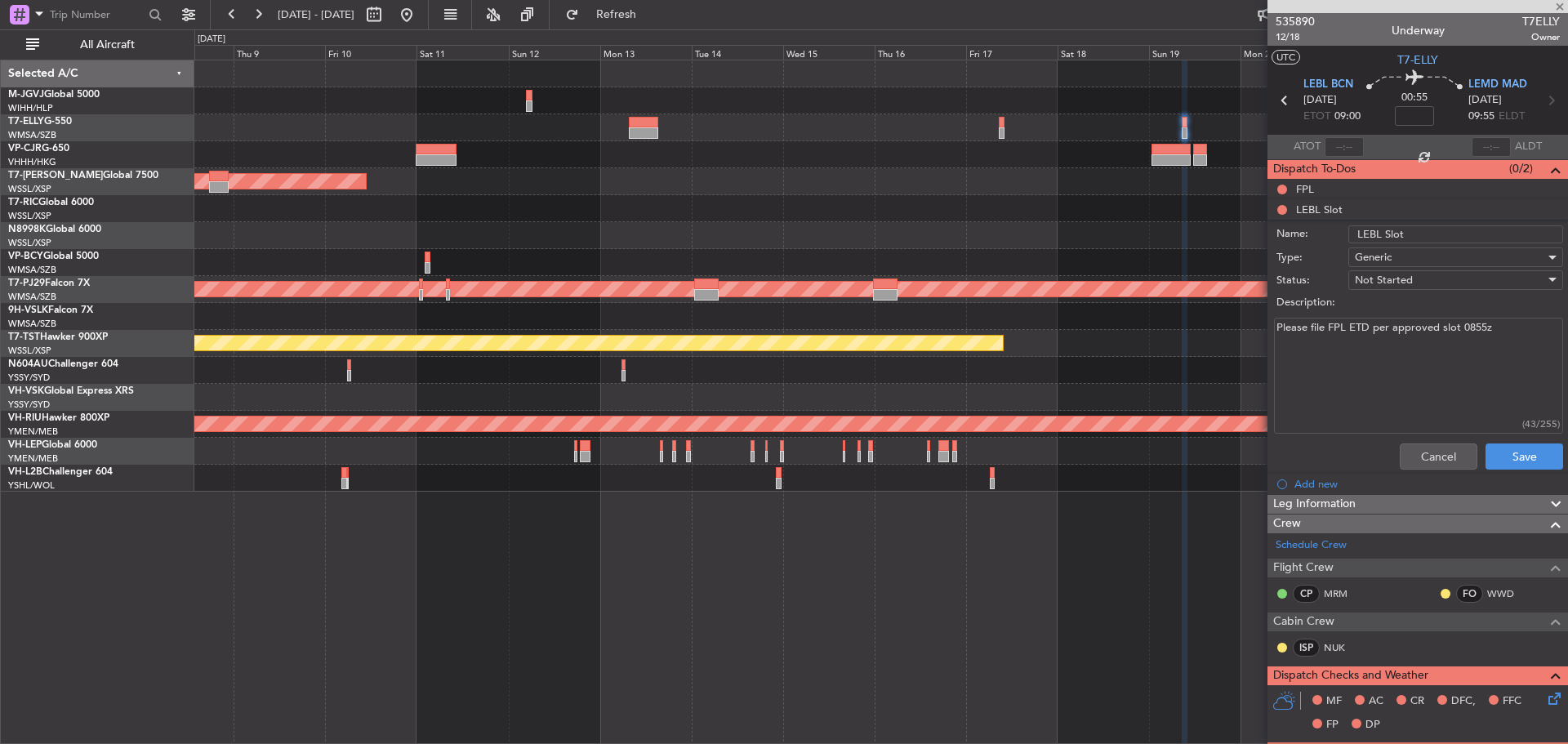
drag, startPoint x: 1505, startPoint y: 326, endPoint x: 1220, endPoint y: 321, distance: 285.0
click at [1220, 321] on fb-app "[DATE] - [DATE] Refresh Quick Links All Aircraft Planned Maint [GEOGRAPHIC_DATA…" at bounding box center [784, 378] width 1568 height 732
click at [1410, 470] on div "Cancel Save" at bounding box center [1414, 456] width 308 height 39
click at [1427, 447] on button "Cancel" at bounding box center [1438, 456] width 78 height 26
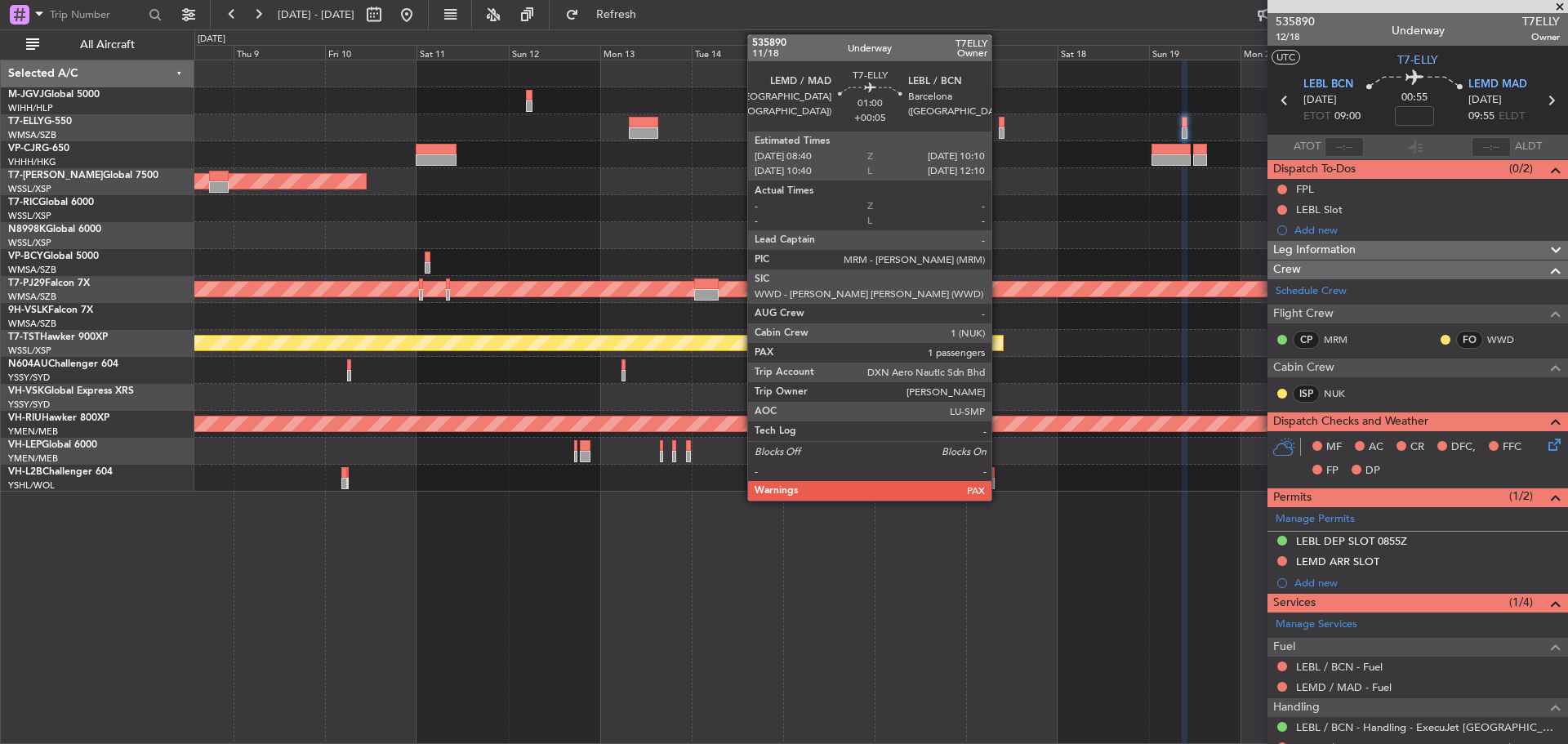
click at [998, 127] on div at bounding box center [1001, 133] width 7 height 11
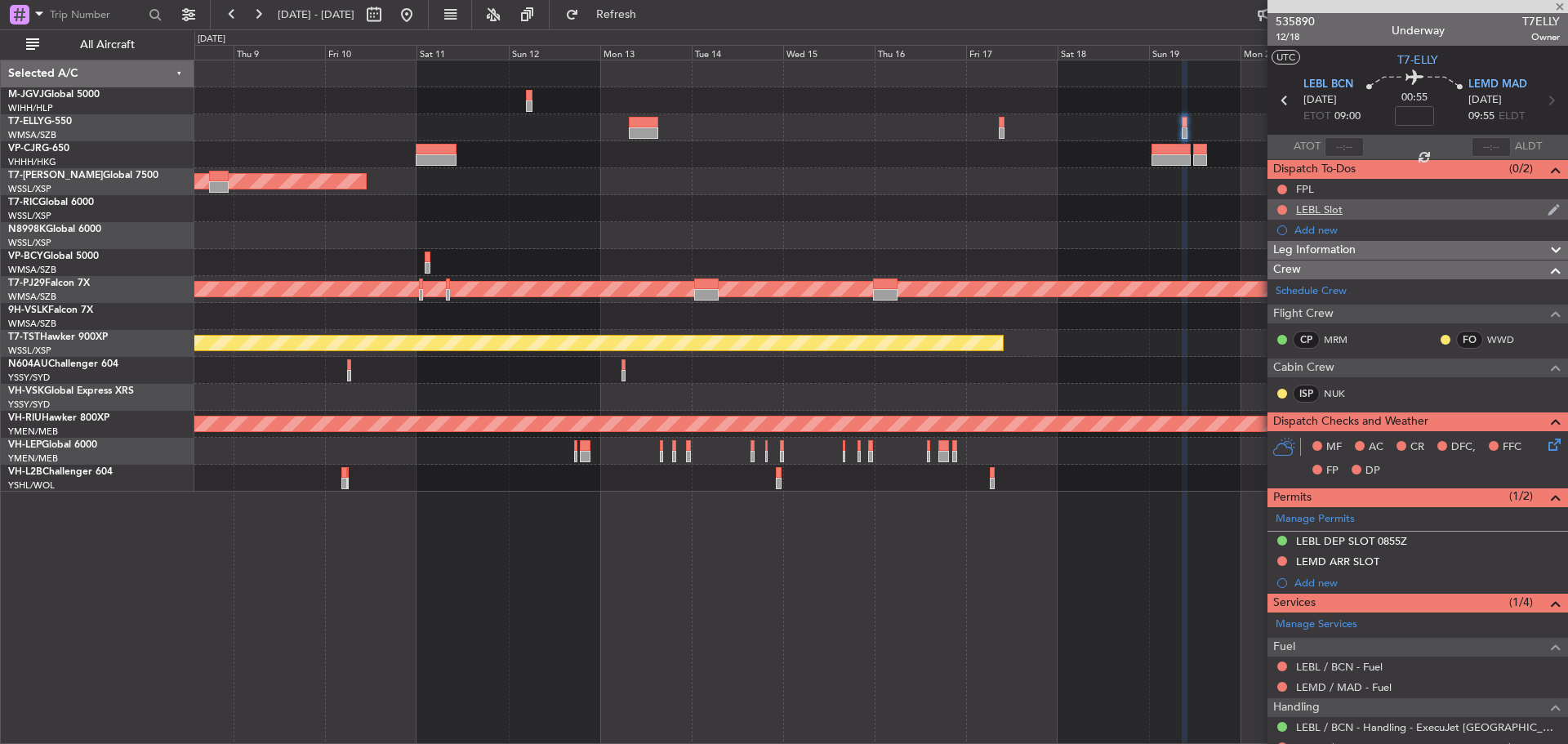
type input "+00:05"
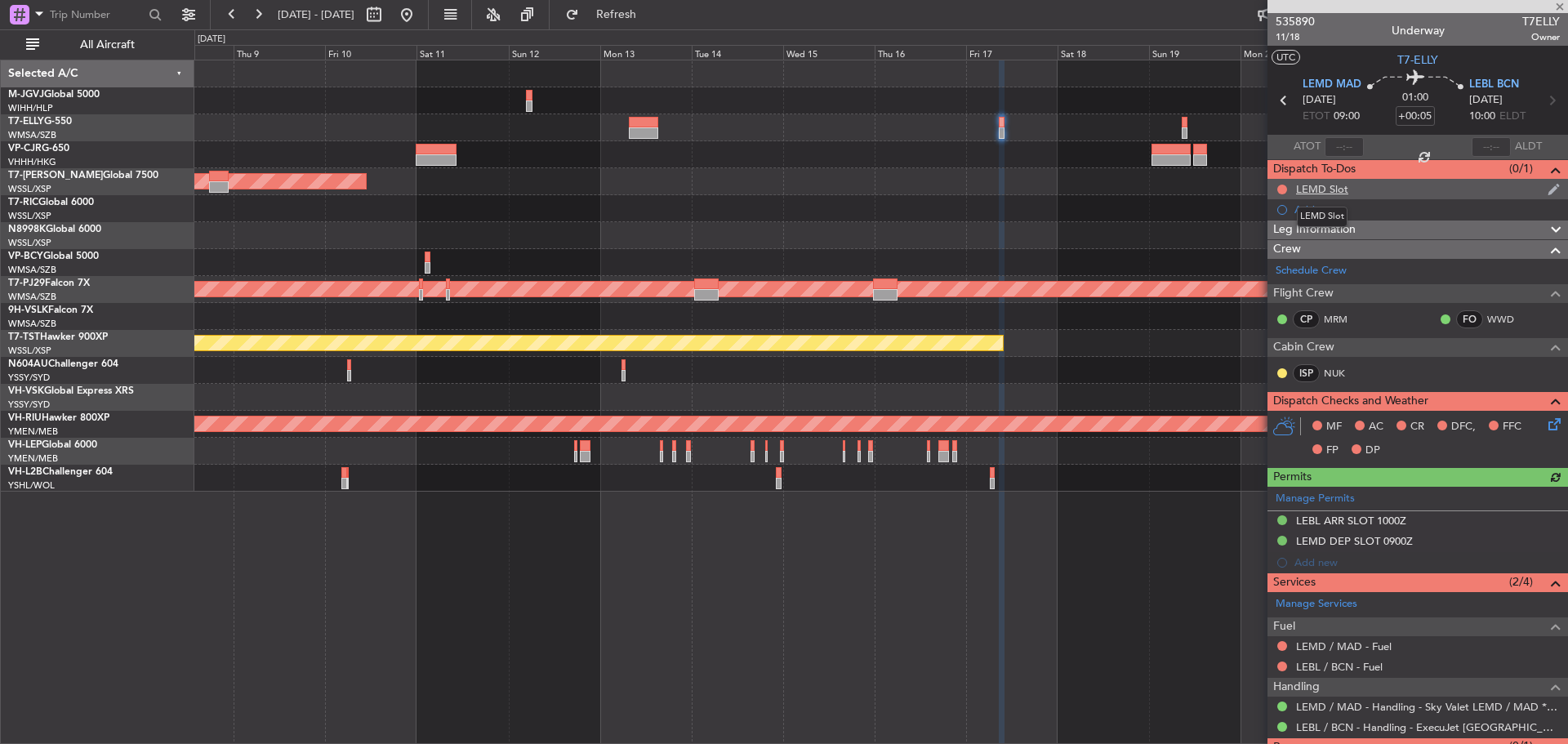
click at [1315, 191] on div "LEMD Slot" at bounding box center [1322, 189] width 53 height 14
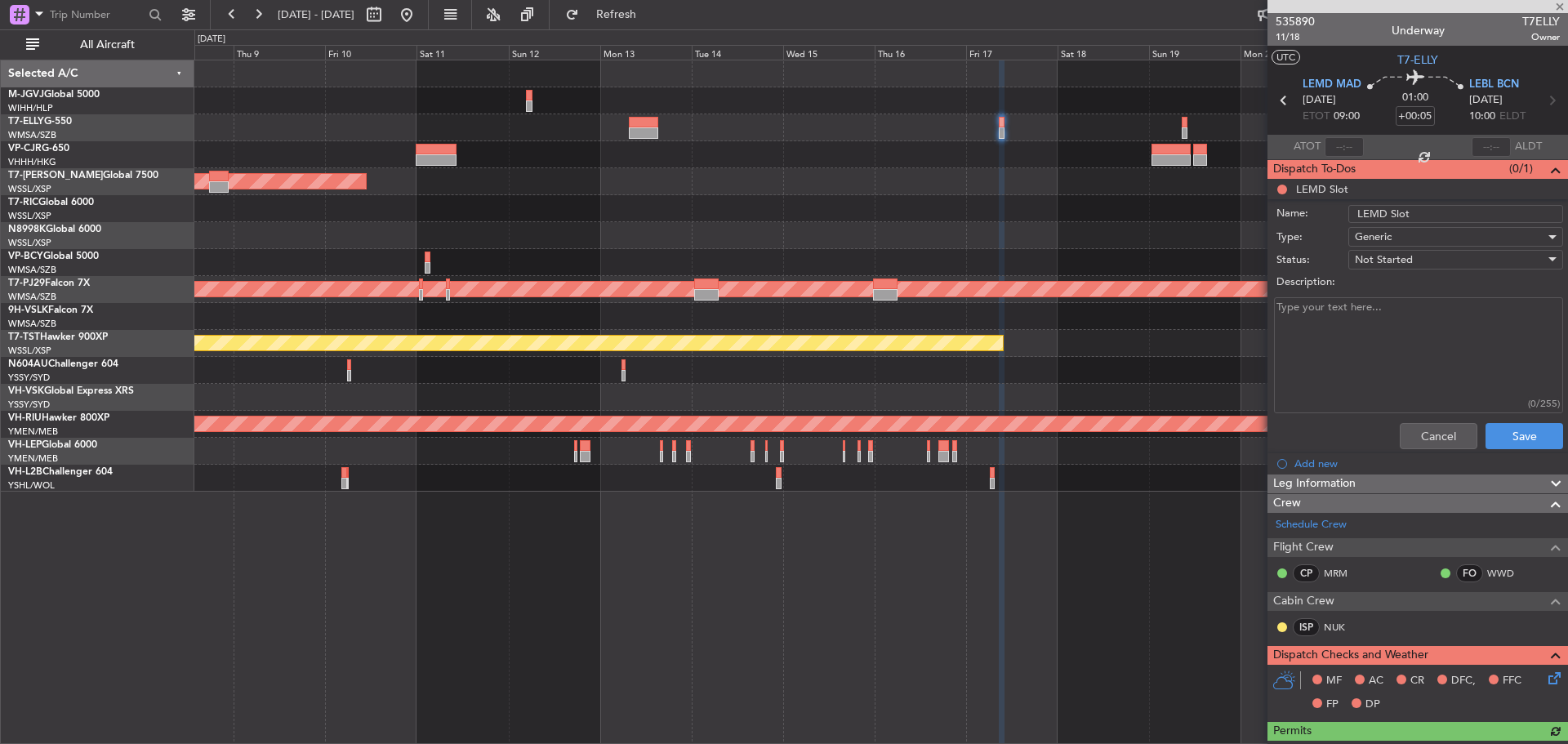
click at [1328, 322] on textarea "Description:" at bounding box center [1419, 356] width 289 height 117
paste textarea "Please file FPL ETD per approved slot 0855z"
drag, startPoint x: 1464, startPoint y: 304, endPoint x: 1483, endPoint y: 301, distance: 19.2
click at [1483, 301] on textarea "Please file FPL ETD per approved slot 0855z" at bounding box center [1419, 356] width 289 height 117
type textarea "Please file FPL ETD per approved slot 0900z"
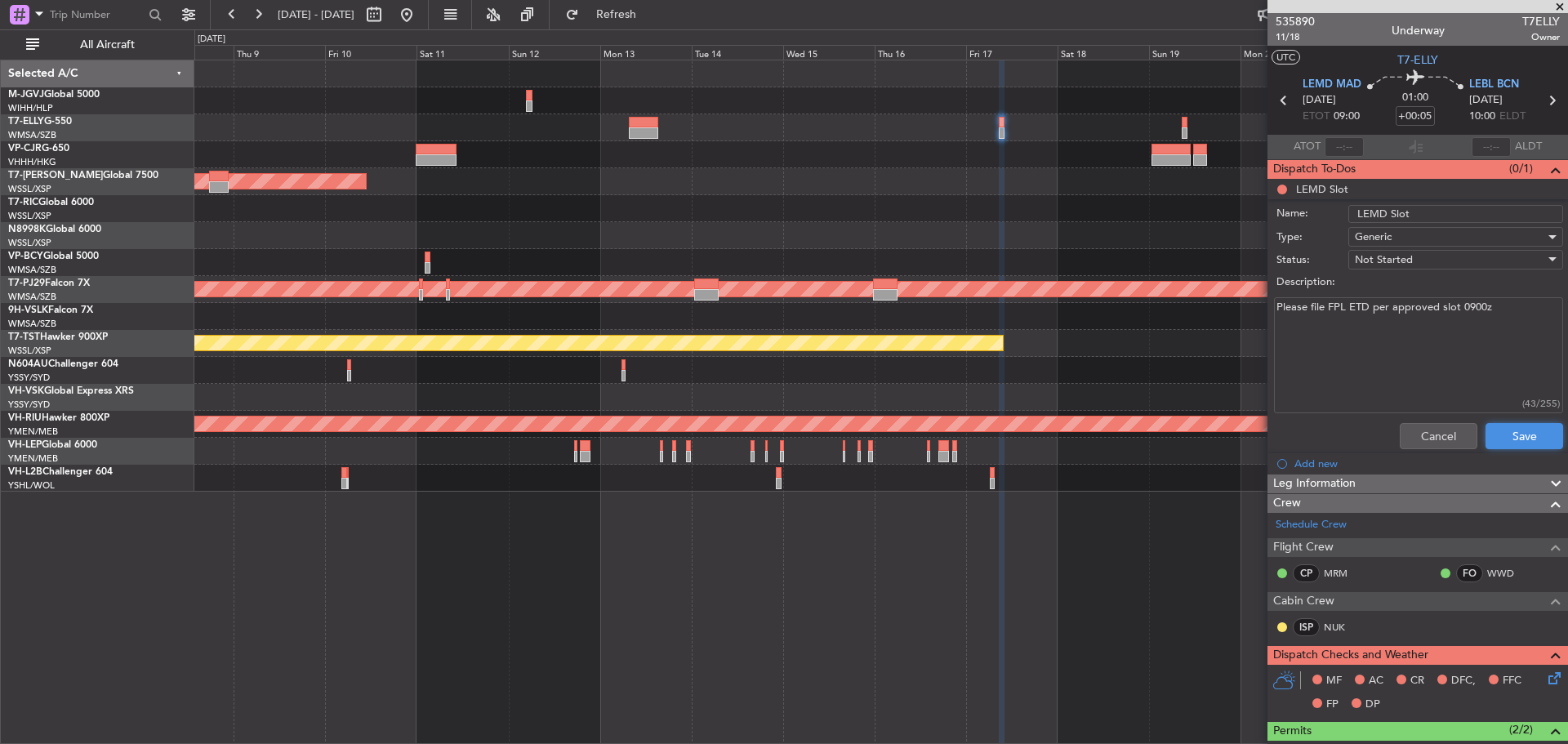
click at [1495, 436] on button "Save" at bounding box center [1524, 436] width 78 height 26
